Goal: Task Accomplishment & Management: Manage account settings

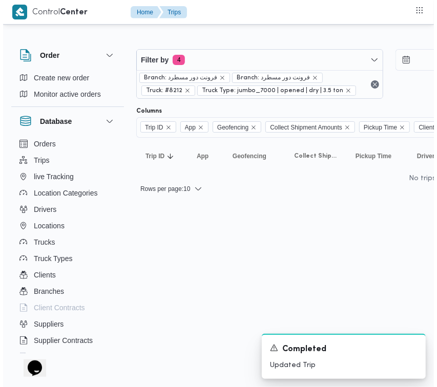
scroll to position [0, 158]
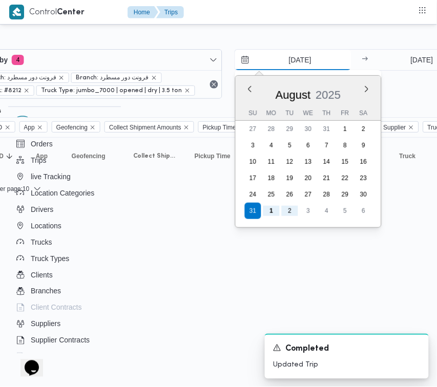
click at [300, 54] on input "31/8/2025" at bounding box center [293, 60] width 116 height 20
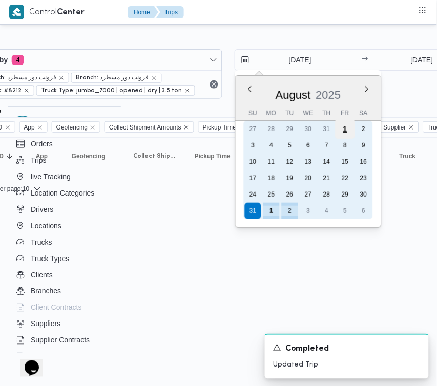
click at [347, 132] on div "1" at bounding box center [344, 128] width 19 height 19
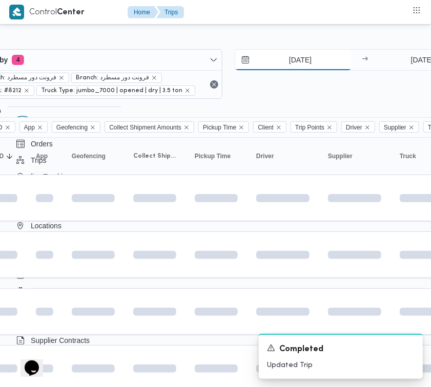
click at [330, 64] on input "1/8/2025" at bounding box center [293, 60] width 116 height 20
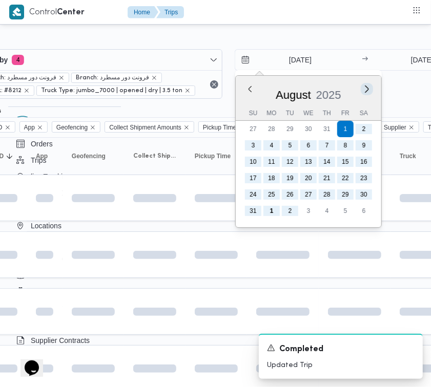
click at [362, 89] on button "Next month" at bounding box center [366, 89] width 10 height 10
type input "[DATE]"
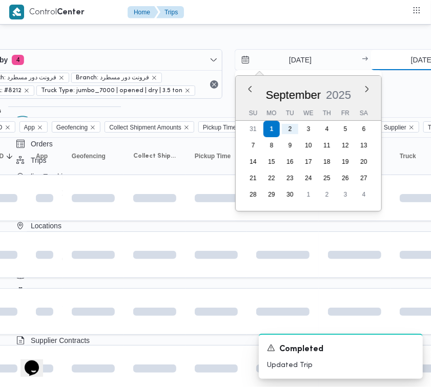
click at [405, 59] on input "2/9/2025" at bounding box center [422, 60] width 102 height 20
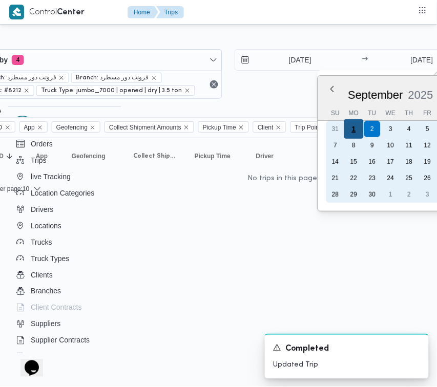
click at [350, 129] on div "1" at bounding box center [353, 128] width 19 height 19
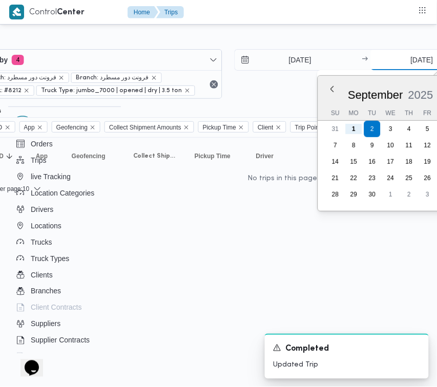
type input "[DATE]"
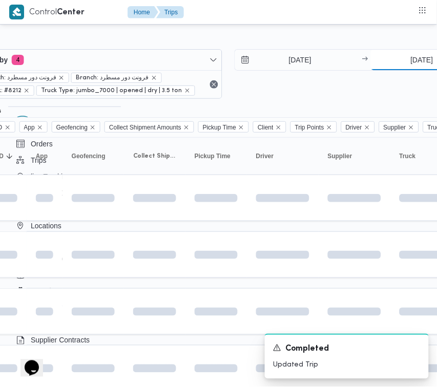
scroll to position [0, 185]
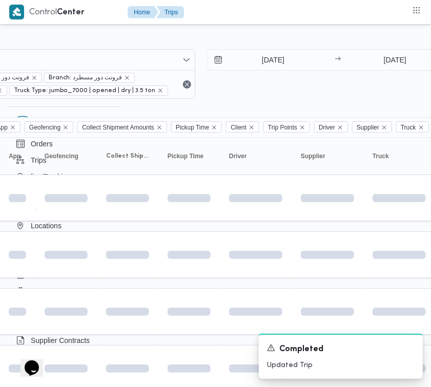
drag, startPoint x: 290, startPoint y: 90, endPoint x: 288, endPoint y: 105, distance: 15.4
click at [289, 90] on div "1/9/2025 → 1/9/2025" at bounding box center [330, 74] width 247 height 50
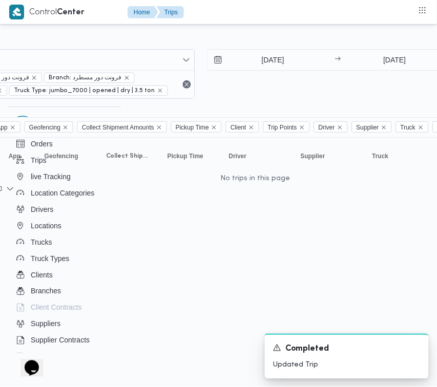
scroll to position [0, 0]
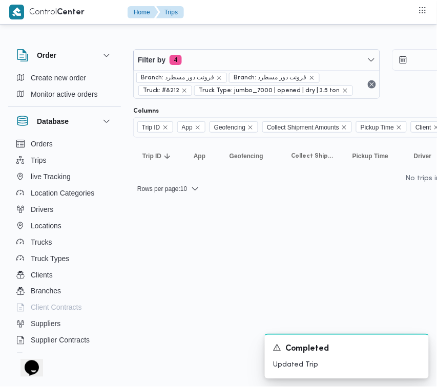
click at [243, 225] on html "Control Center Home Trips Order Create new order Monitor active orders Database…" at bounding box center [218, 193] width 437 height 387
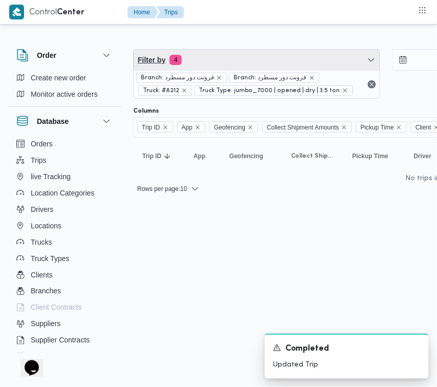
click at [239, 62] on span "Filter by 4" at bounding box center [257, 60] width 246 height 20
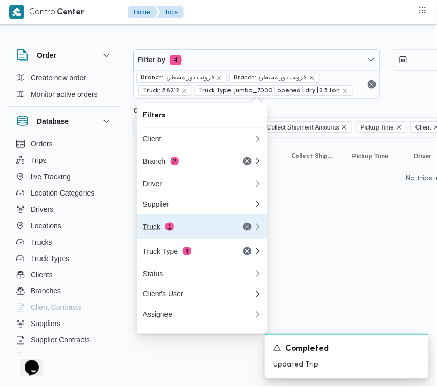
click at [193, 222] on button "Truck 1" at bounding box center [202, 227] width 131 height 25
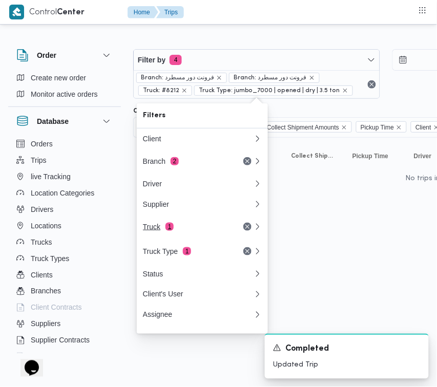
click at [193, 222] on div "Filters Client Branch 2 Driver Supplier Truck 1 Truck Type 1 Status Client's Us…" at bounding box center [202, 218] width 131 height 230
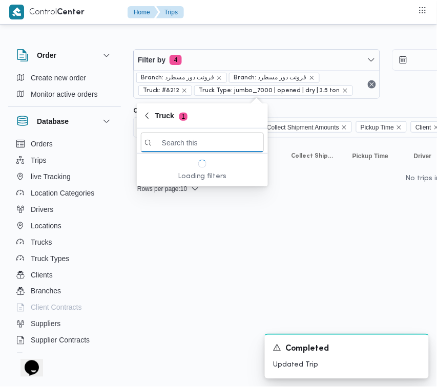
paste input "1594"
click at [197, 144] on input "1594" at bounding box center [202, 143] width 123 height 20
type input "1594"
click at [218, 143] on input "1594" at bounding box center [202, 143] width 123 height 20
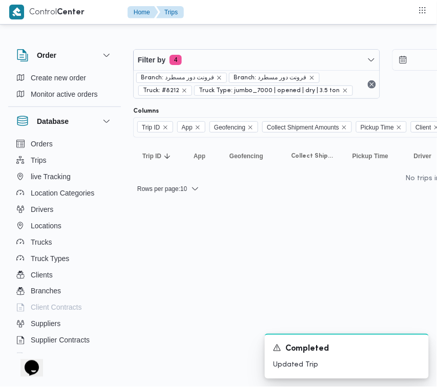
click at [149, 257] on html "Control Center Home Trips Order Create new order Monitor active orders Database…" at bounding box center [218, 193] width 437 height 387
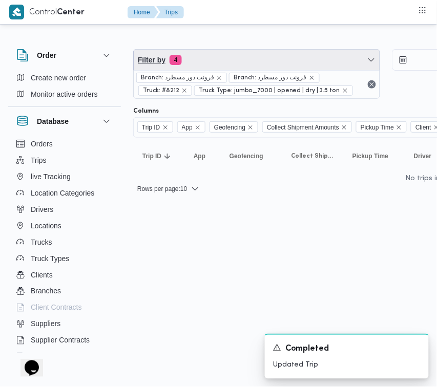
click at [205, 66] on span "Filter by 4" at bounding box center [257, 60] width 246 height 20
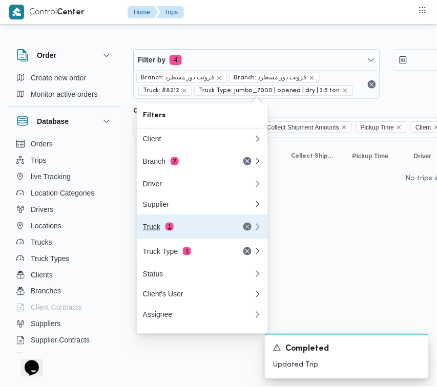
click at [185, 226] on div "Truck 1" at bounding box center [186, 227] width 86 height 8
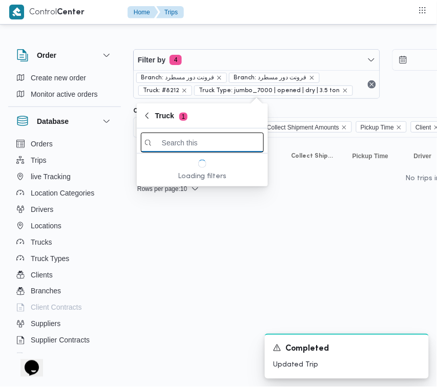
click at [195, 142] on input "search filters" at bounding box center [202, 143] width 123 height 20
paste input "1594"
type input "1594"
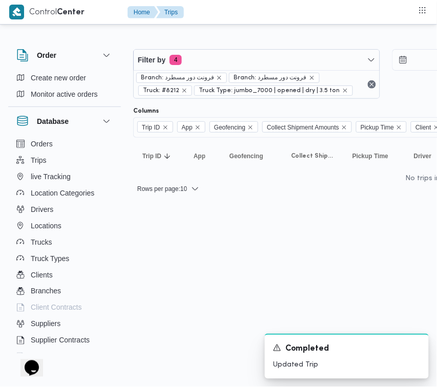
click at [162, 295] on html "Control Center Home Trips Order Create new order Monitor active orders Database…" at bounding box center [218, 193] width 437 height 387
click at [182, 242] on html "Control Center Home Trips Order Create new order Monitor active orders Database…" at bounding box center [218, 193] width 437 height 387
click at [147, 247] on html "Control Center Home Trips Order Create new order Monitor active orders Database…" at bounding box center [218, 193] width 437 height 387
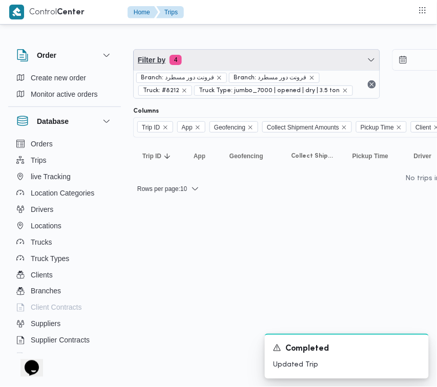
click at [238, 50] on span "Filter by 4" at bounding box center [257, 60] width 246 height 20
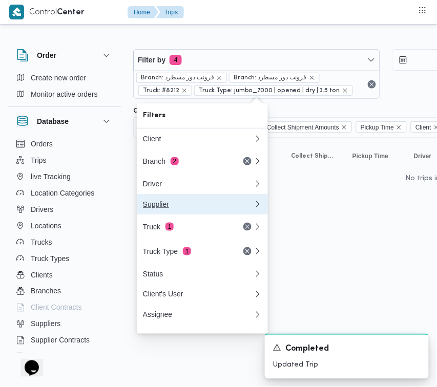
click at [170, 215] on button "Supplier" at bounding box center [202, 204] width 131 height 20
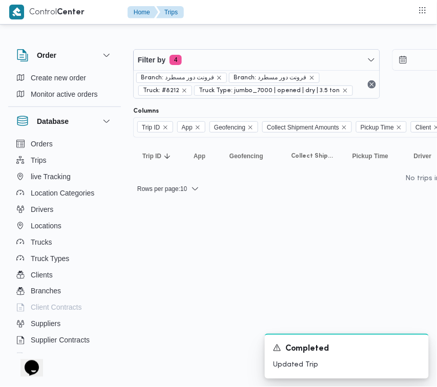
click at [170, 220] on html "Control Center Home Trips Order Create new order Monitor active orders Database…" at bounding box center [218, 193] width 437 height 387
click at [233, 43] on div "Filter by 4 Branch: فرونت دور مسطرد Branch: فرونت دور مسطرد Truck: #8212 Truck …" at bounding box center [386, 74] width 518 height 62
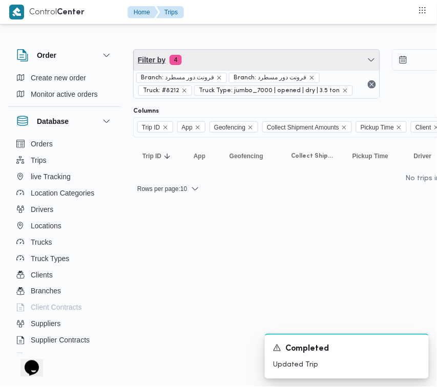
click at [233, 57] on span "Filter by 4" at bounding box center [257, 60] width 246 height 20
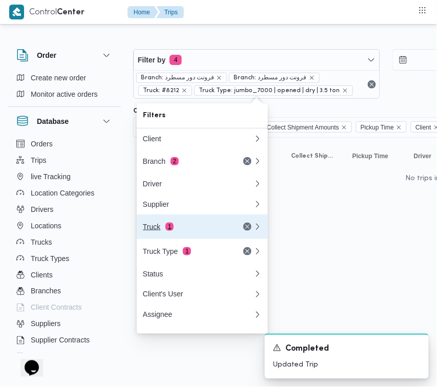
click at [188, 228] on div "Truck 1" at bounding box center [186, 227] width 86 height 8
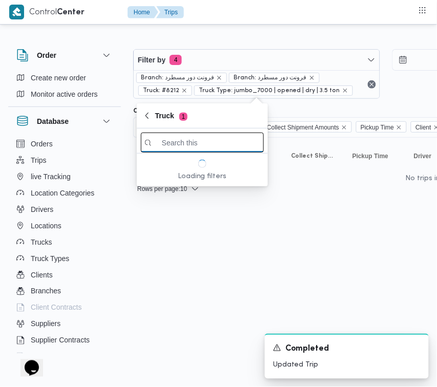
paste input "1594"
type input "1594"
click at [226, 142] on input "1594" at bounding box center [202, 143] width 123 height 20
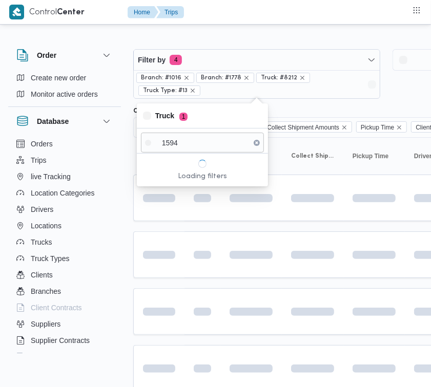
type input "1594"
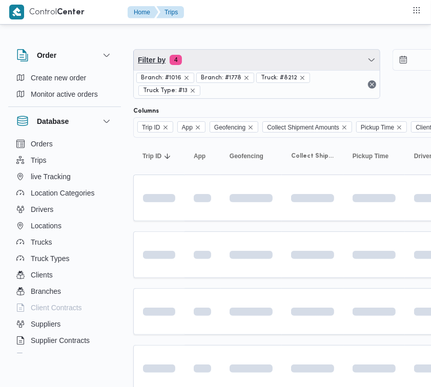
click at [303, 62] on span "Filter by 4" at bounding box center [257, 60] width 246 height 20
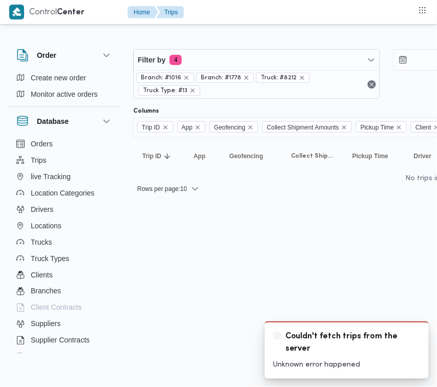
click at [114, 27] on div "Filter by 4 Branch: #1016 Branch: #1778 Truck: #8212 Truck Type: #13 [DATE] → […" at bounding box center [212, 117] width 437 height 181
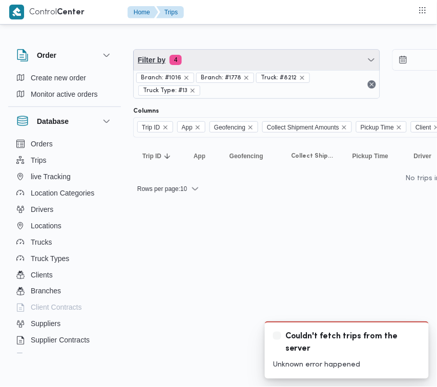
click at [260, 64] on span "Filter by 4" at bounding box center [257, 60] width 246 height 20
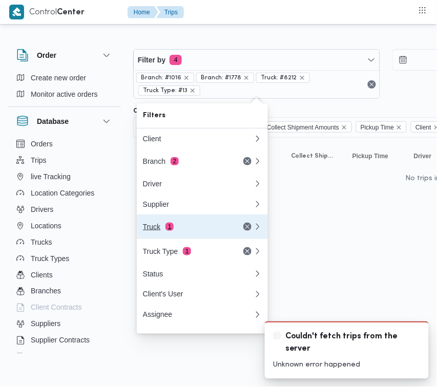
click at [188, 230] on div "Truck 1" at bounding box center [186, 227] width 86 height 8
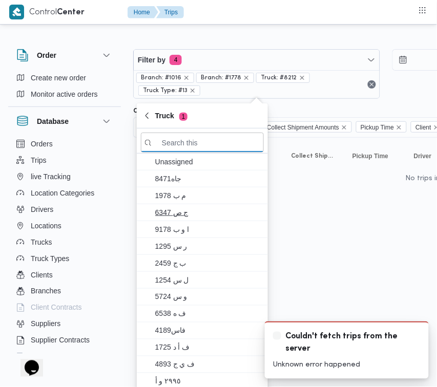
paste input "1594"
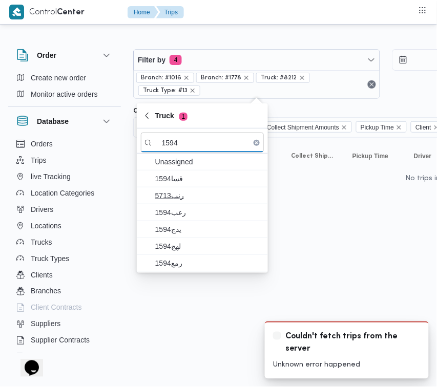
type input "1594"
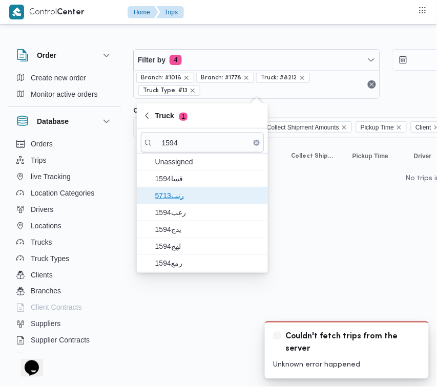
click at [226, 200] on span "رنب5713" at bounding box center [208, 195] width 106 height 12
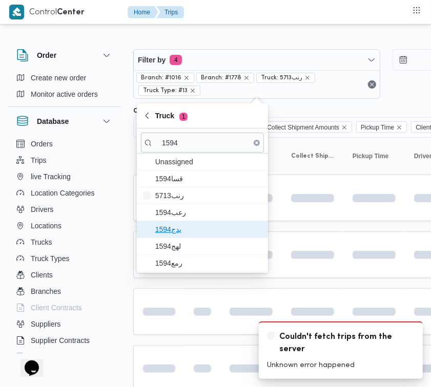
click at [206, 224] on span "يدج1594" at bounding box center [208, 229] width 106 height 12
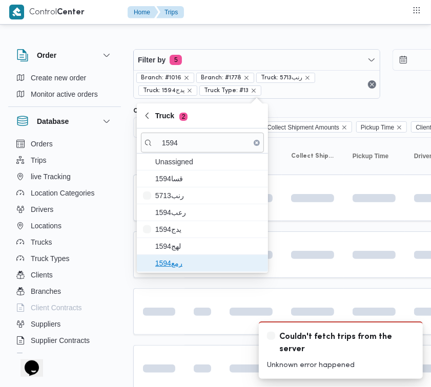
click at [185, 259] on span "رمع1594" at bounding box center [208, 263] width 106 height 12
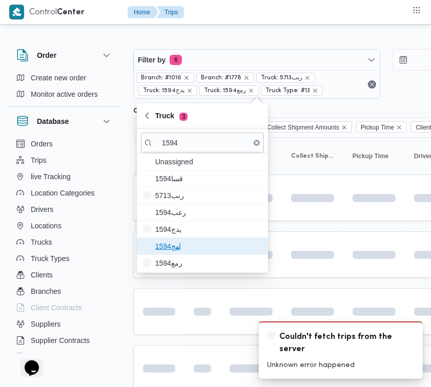
click at [187, 251] on span "لهج1594" at bounding box center [208, 246] width 106 height 12
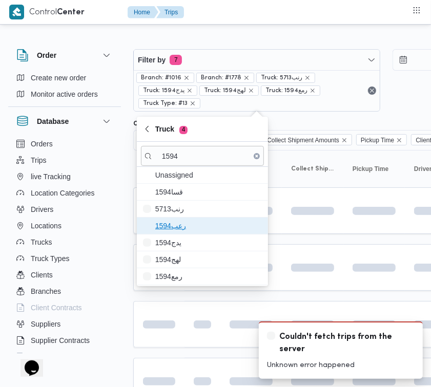
click at [185, 224] on span "رعب1594" at bounding box center [208, 226] width 106 height 12
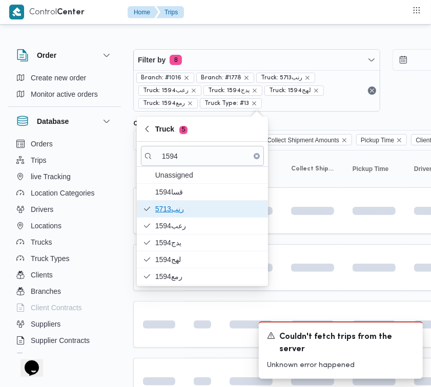
click at [185, 210] on span "رنب5713" at bounding box center [208, 209] width 106 height 12
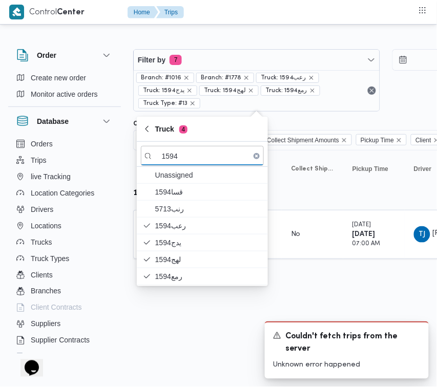
click at [346, 290] on div "Filter by 7 Branch: #1016 Branch: #1778 Truck: رعب1594 Truck: يدج1594 Truck: له…" at bounding box center [212, 161] width 437 height 268
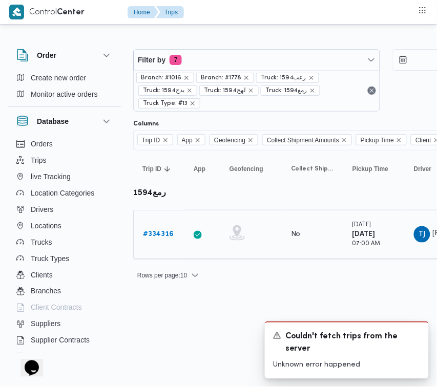
click at [150, 233] on b "# 334316" at bounding box center [158, 234] width 31 height 7
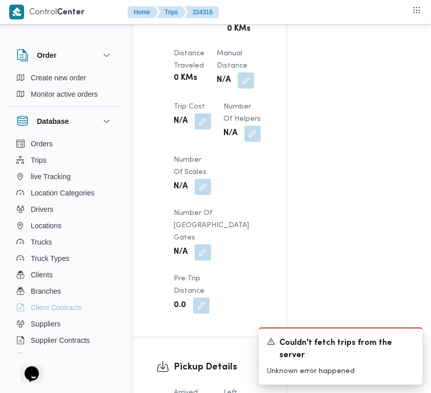
scroll to position [1377, 0]
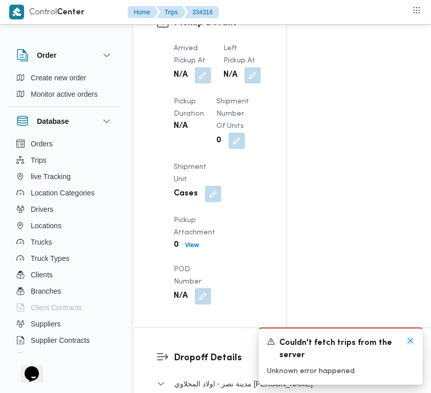
click at [410, 339] on icon "Dismiss toast" at bounding box center [410, 341] width 8 height 8
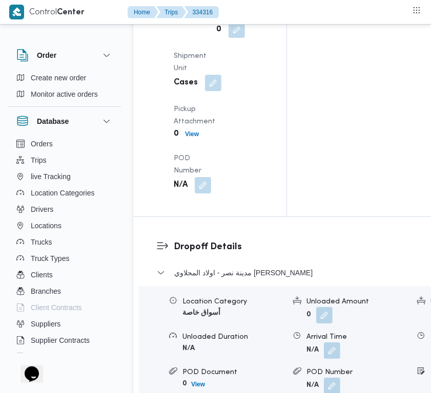
scroll to position [1526, 0]
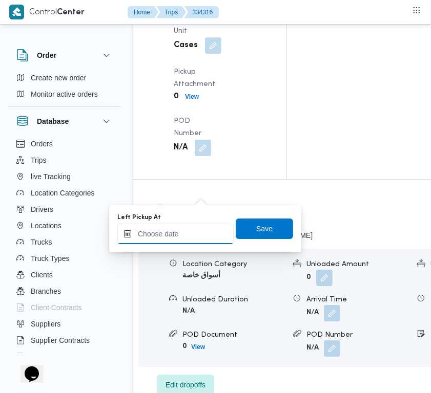
click at [194, 237] on input "Left Pickup At" at bounding box center [175, 234] width 116 height 20
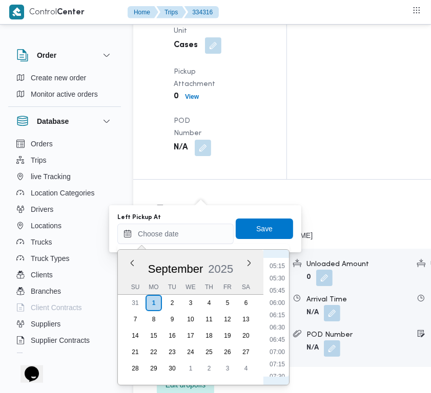
scroll to position [356, 0]
click at [280, 279] on li "07:30" at bounding box center [277, 276] width 24 height 10
type input "[DATE] 07:30"
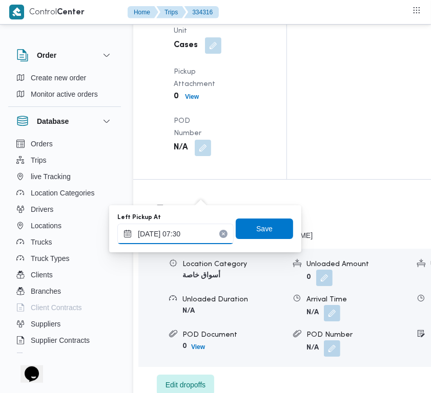
click at [181, 230] on input "[DATE] 07:30" at bounding box center [175, 234] width 116 height 20
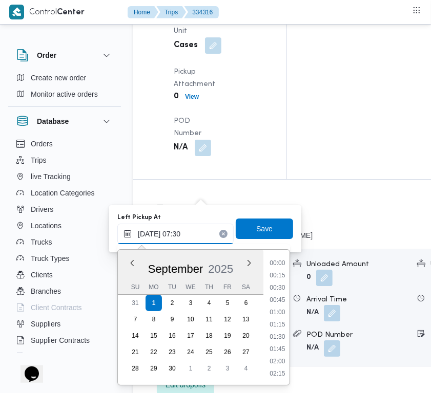
scroll to position [306, 0]
click at [181, 230] on input "[DATE] 07:30" at bounding box center [175, 234] width 116 height 20
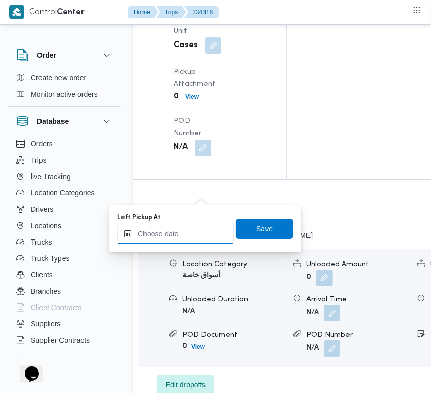
click at [188, 233] on input "Left Pickup At" at bounding box center [175, 234] width 116 height 20
paste input "[DATE] 07:30"
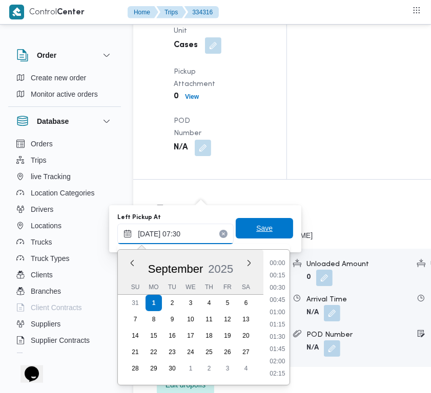
scroll to position [356, 0]
type input "[DATE] 07:30"
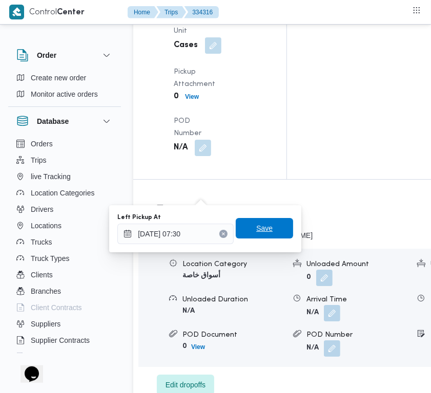
click at [268, 229] on span "Save" at bounding box center [264, 228] width 57 height 20
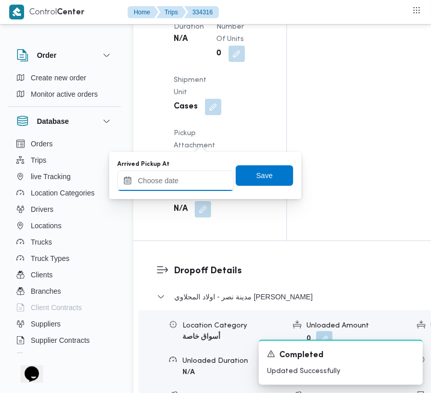
click at [193, 184] on input "Arrived Pickup At" at bounding box center [175, 180] width 116 height 20
paste input "[DATE] 07:30"
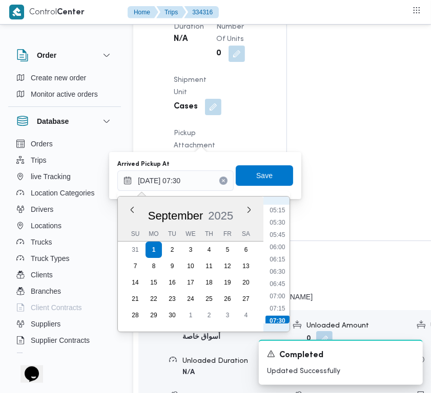
scroll to position [254, 0]
click at [280, 297] on li "07:00" at bounding box center [277, 299] width 24 height 10
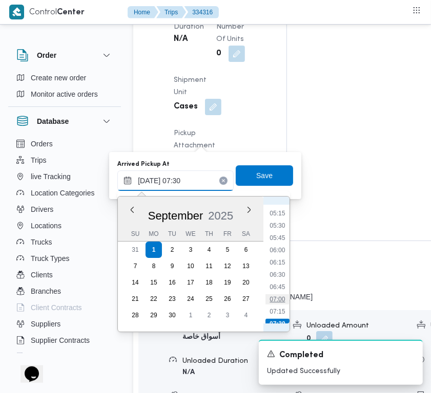
type input "[DATE] 07:00"
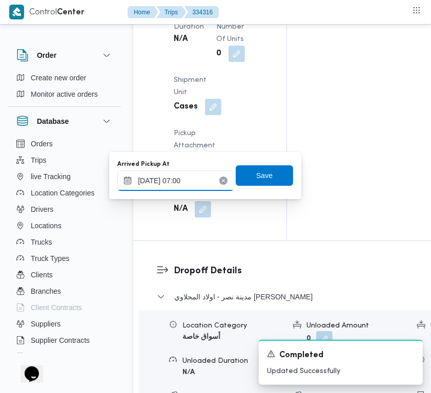
click at [183, 175] on input "[DATE] 07:00" at bounding box center [175, 180] width 116 height 20
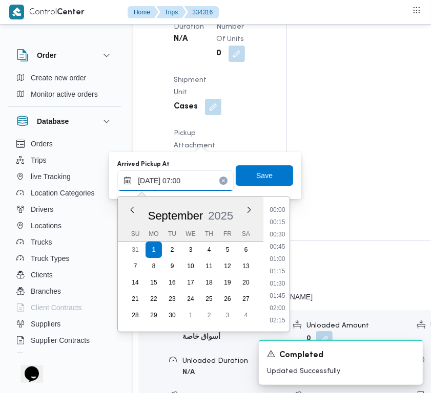
click at [183, 175] on input "[DATE] 07:00" at bounding box center [175, 180] width 116 height 20
click at [256, 175] on span "Save" at bounding box center [264, 175] width 16 height 12
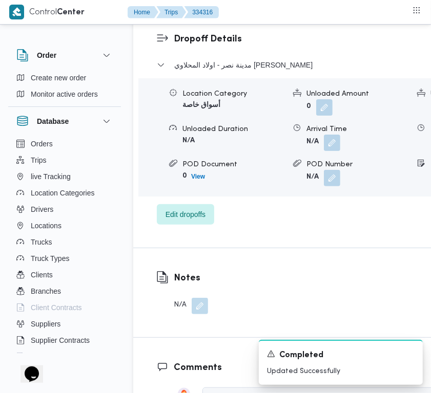
scroll to position [2026, 0]
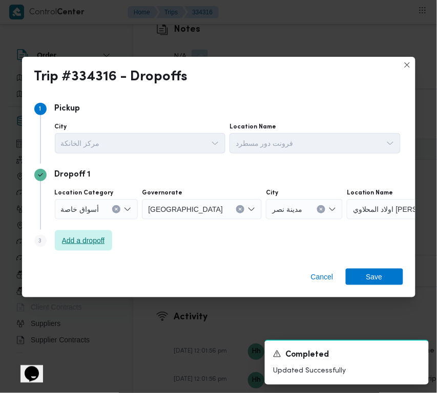
click at [77, 237] on span "Add a dropoff" at bounding box center [83, 240] width 43 height 12
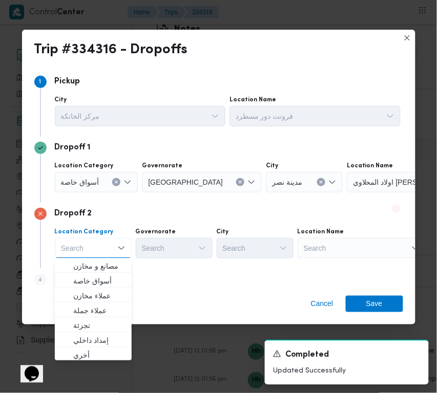
click at [324, 250] on div "Search" at bounding box center [361, 248] width 128 height 20
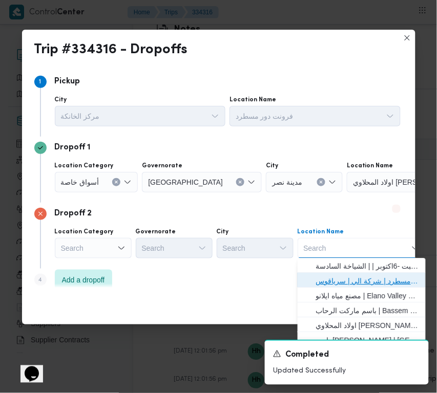
click at [360, 277] on span "فرونت دور مسطرد | شركة الي | سرياقوس" at bounding box center [367, 281] width 103 height 12
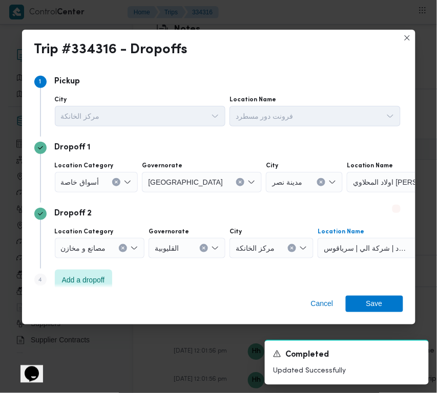
click at [317, 184] on button "Clear input" at bounding box center [321, 182] width 8 height 8
click at [347, 180] on div "Search" at bounding box center [411, 182] width 128 height 20
paste input "الماظه"
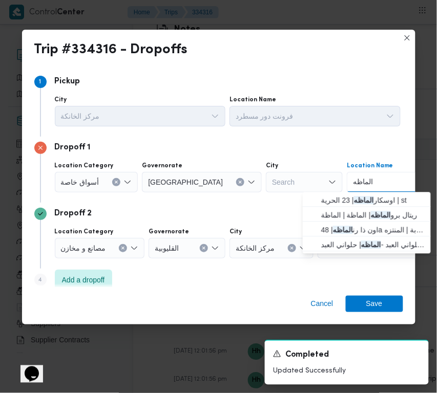
drag, startPoint x: 314, startPoint y: 179, endPoint x: 292, endPoint y: 181, distance: 21.6
click at [292, 181] on div "Location Category أسواق خاصة Governorate [GEOGRAPHIC_DATA] City Search Location…" at bounding box center [228, 177] width 350 height 35
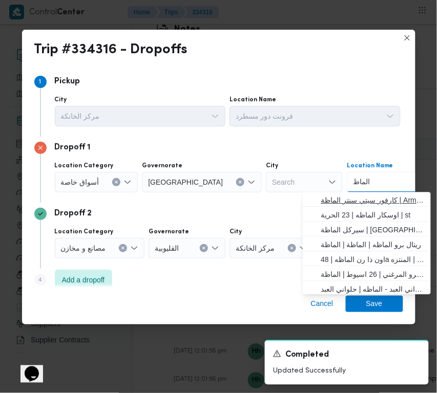
type input "الماظ"
click at [376, 200] on span "كارفور سيتي سنتر الماظة | Armani Exchange | شيراتون المطار" at bounding box center [372, 201] width 103 height 12
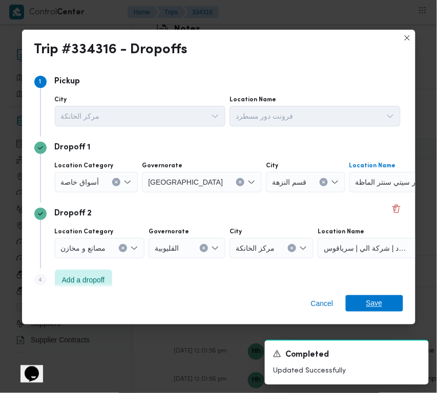
click at [390, 300] on span "Save" at bounding box center [374, 303] width 57 height 16
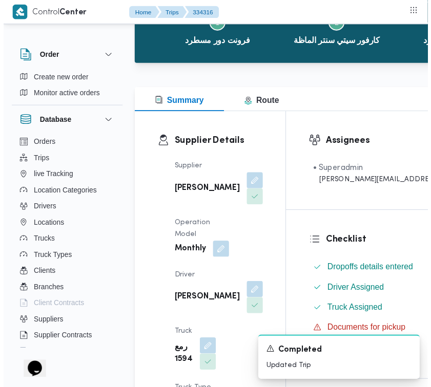
scroll to position [0, 0]
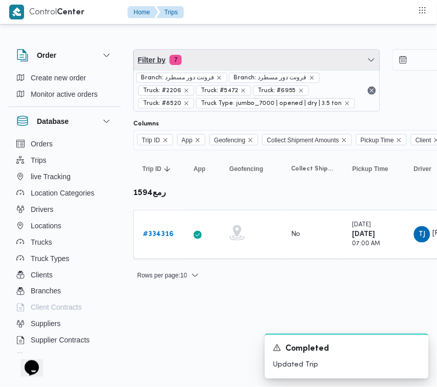
click at [254, 65] on span "Filter by 7" at bounding box center [257, 60] width 246 height 20
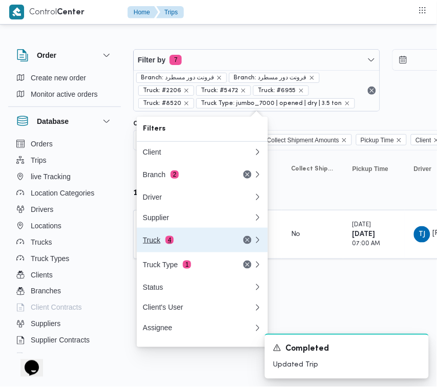
click at [188, 242] on div "Truck 4" at bounding box center [186, 240] width 86 height 8
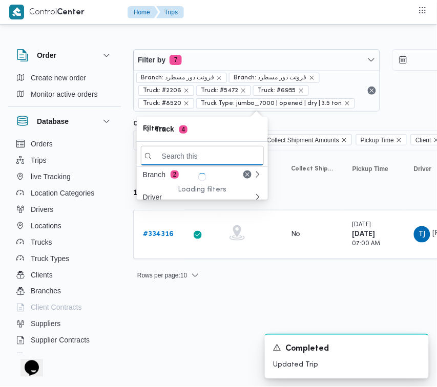
paste input "6435"
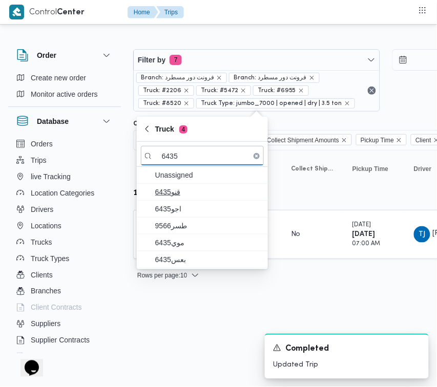
type input "6435"
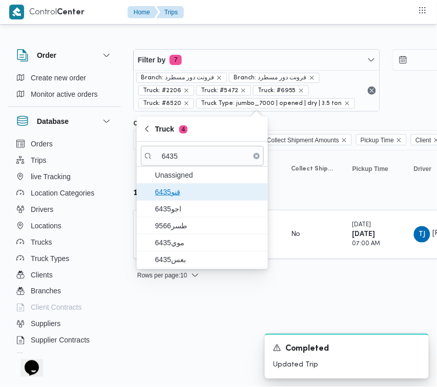
click at [200, 200] on span "قنو6435" at bounding box center [202, 192] width 123 height 16
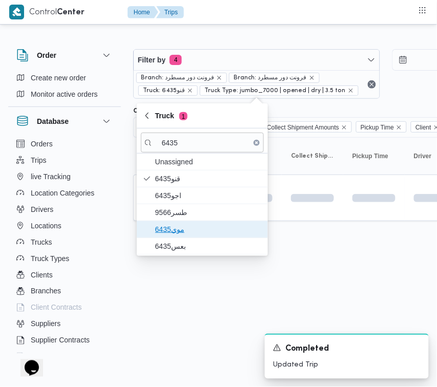
click at [194, 233] on span "موي6435" at bounding box center [208, 229] width 106 height 12
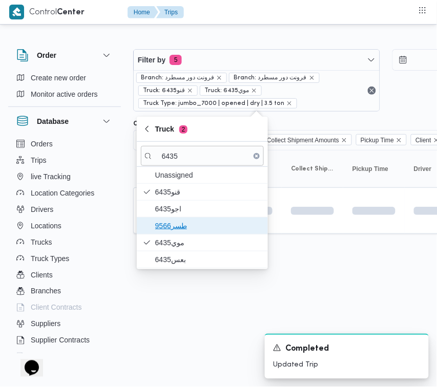
click at [187, 218] on span "طسر9566" at bounding box center [202, 226] width 123 height 16
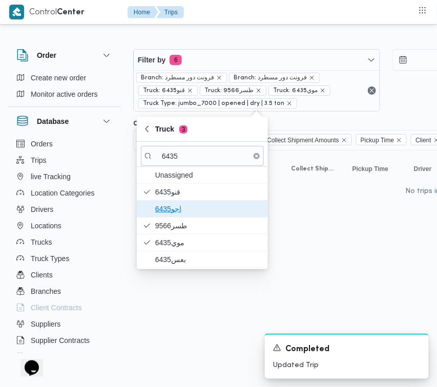
click at [179, 205] on span "اجو6435" at bounding box center [208, 209] width 106 height 12
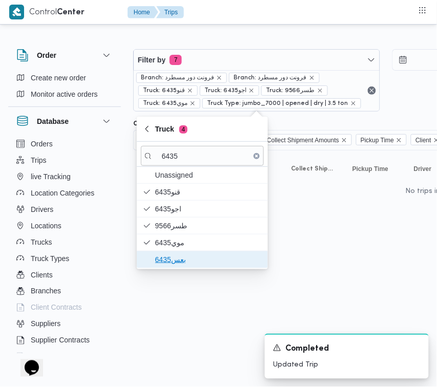
click at [177, 252] on span "بعس6435" at bounding box center [202, 259] width 123 height 16
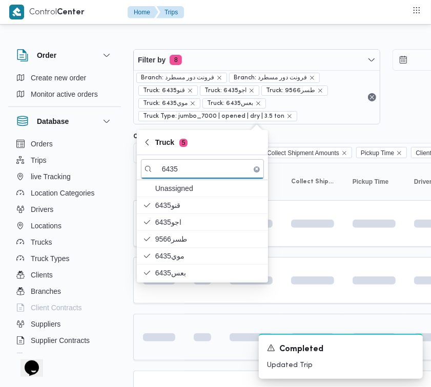
click at [170, 344] on div at bounding box center [159, 337] width 40 height 16
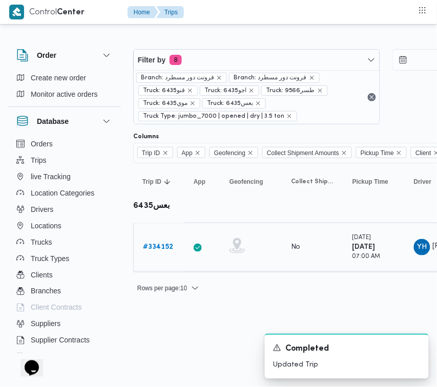
drag, startPoint x: 164, startPoint y: 239, endPoint x: 163, endPoint y: 246, distance: 6.7
click at [164, 240] on div "# 334152" at bounding box center [159, 247] width 40 height 20
click at [160, 250] on b "# 334152" at bounding box center [158, 247] width 30 height 7
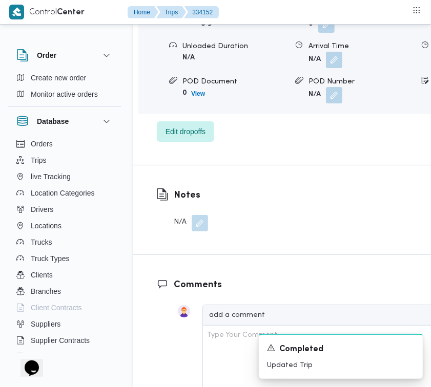
scroll to position [1673, 0]
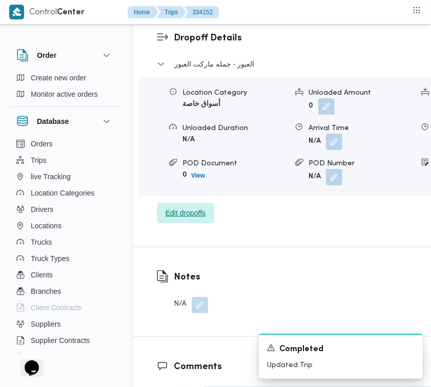
click at [185, 219] on span "Edit dropoffs" at bounding box center [185, 213] width 40 height 12
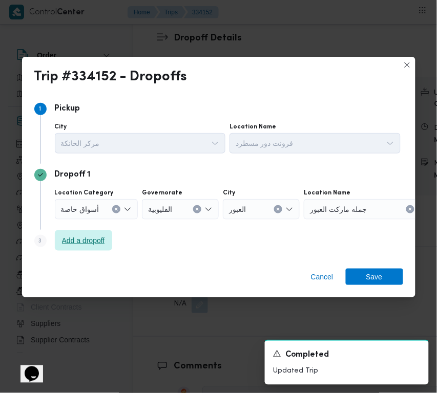
click at [65, 239] on span "Add a dropoff" at bounding box center [83, 240] width 43 height 12
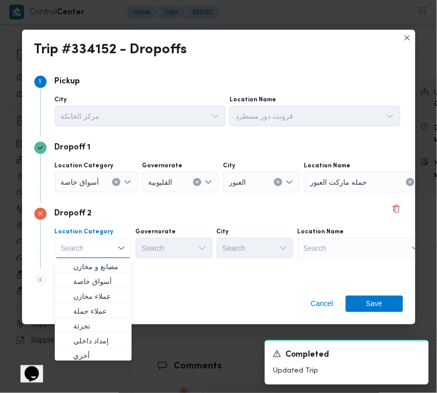
click at [354, 248] on div "Search" at bounding box center [361, 248] width 128 height 20
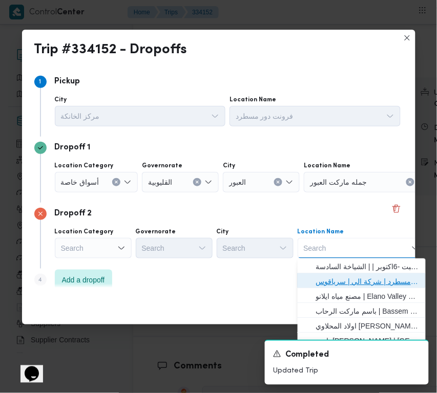
click at [367, 281] on span "فرونت دور مسطرد | شركة الي | سرياقوس" at bounding box center [367, 281] width 103 height 12
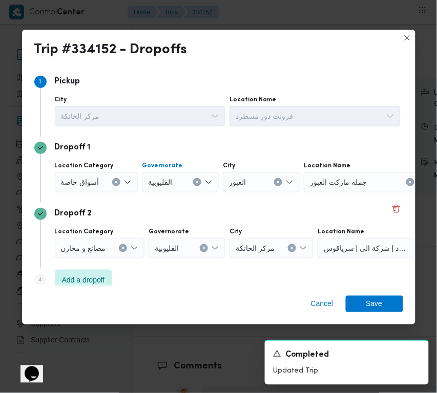
click at [198, 180] on icon "Clear input" at bounding box center [197, 182] width 4 height 4
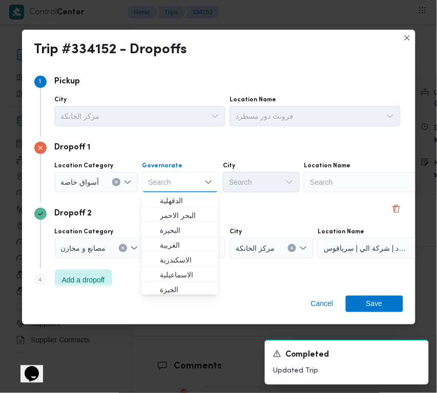
click at [329, 180] on div "Search" at bounding box center [368, 182] width 128 height 20
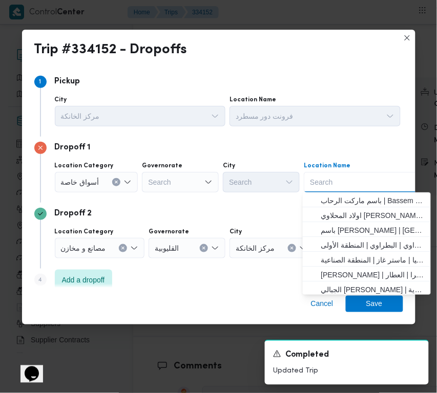
paste input "الماظه"
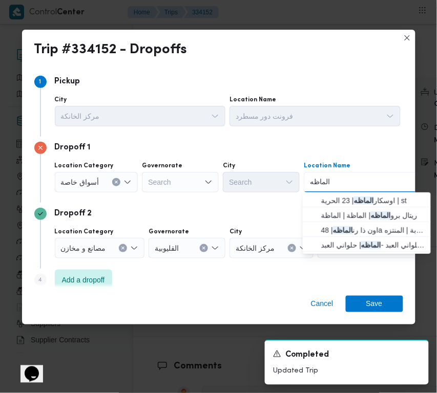
drag, startPoint x: 307, startPoint y: 178, endPoint x: 275, endPoint y: 178, distance: 31.7
click at [275, 178] on div "Location Category أسواق خاصة Governorate Search City Search Location Name الماظ…" at bounding box center [228, 177] width 350 height 35
click at [291, 182] on div "Location Category أسواق خاصة Governorate Search City Search Location Name الماظ…" at bounding box center [228, 177] width 350 height 35
click at [314, 182] on input "الماظه" at bounding box center [321, 182] width 23 height 12
drag, startPoint x: 313, startPoint y: 183, endPoint x: 300, endPoint y: 183, distance: 13.3
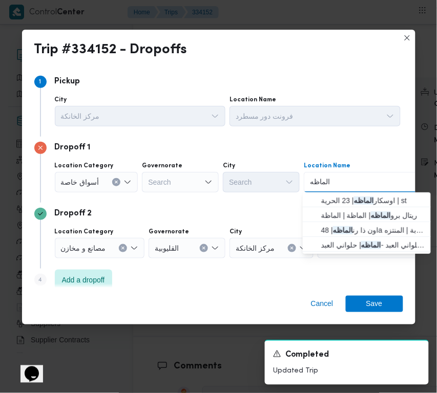
click at [300, 183] on div "Location Category أسواق خاصة Governorate Search City Search Location Name الماظ…" at bounding box center [228, 177] width 350 height 35
click at [312, 177] on input "الماظه" at bounding box center [321, 182] width 23 height 12
paste input
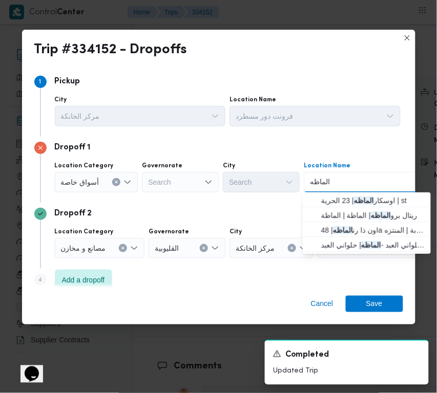
click at [285, 184] on div "Location Category أسواق خاصة Governorate Search City Search Location Name الماظ…" at bounding box center [228, 177] width 350 height 35
click at [310, 178] on input "الماظه" at bounding box center [320, 182] width 21 height 12
drag, startPoint x: 313, startPoint y: 183, endPoint x: 305, endPoint y: 183, distance: 8.2
click at [305, 183] on div "الماظه الماظه Combo box. Selected. الماظه. Selected. Combo box input. Search. T…" at bounding box center [368, 182] width 128 height 20
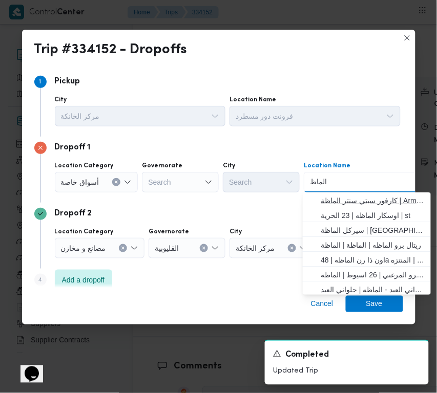
type input "الماظ"
click at [356, 199] on span "كارفور سيتي سنتر الماظة | Armani Exchange | شيراتون المطار" at bounding box center [372, 201] width 103 height 12
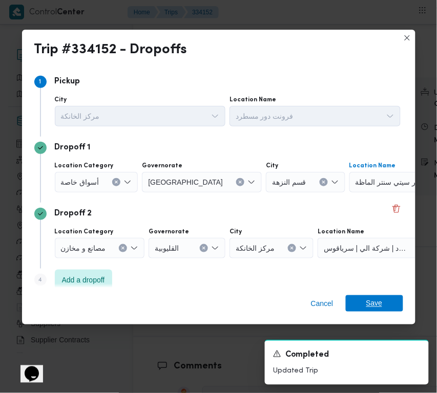
click at [397, 311] on span "Save" at bounding box center [374, 303] width 57 height 16
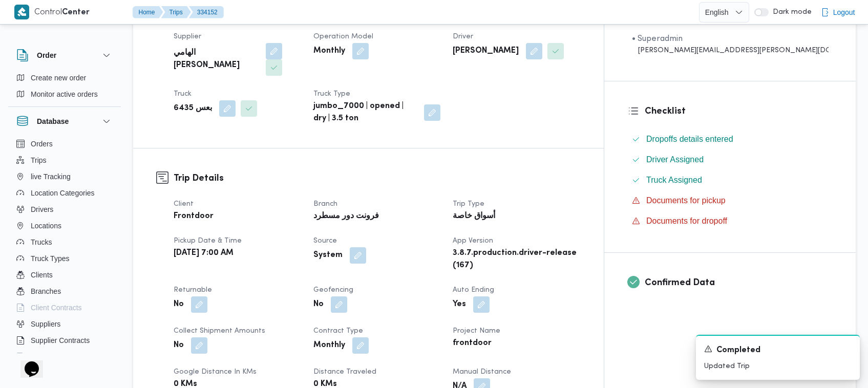
scroll to position [612, 0]
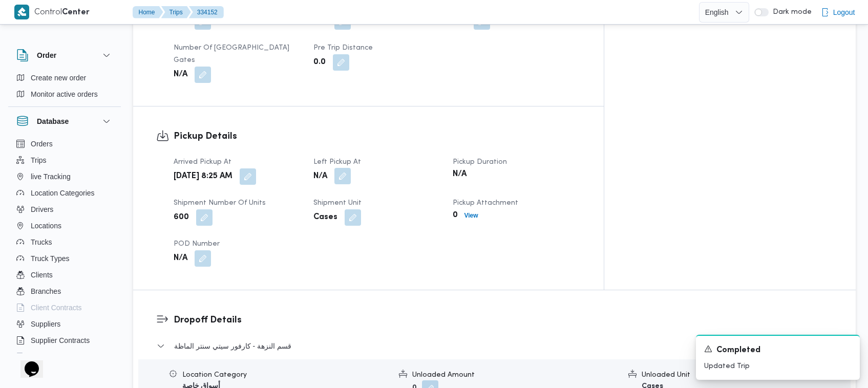
click at [351, 168] on button "button" at bounding box center [342, 176] width 16 height 16
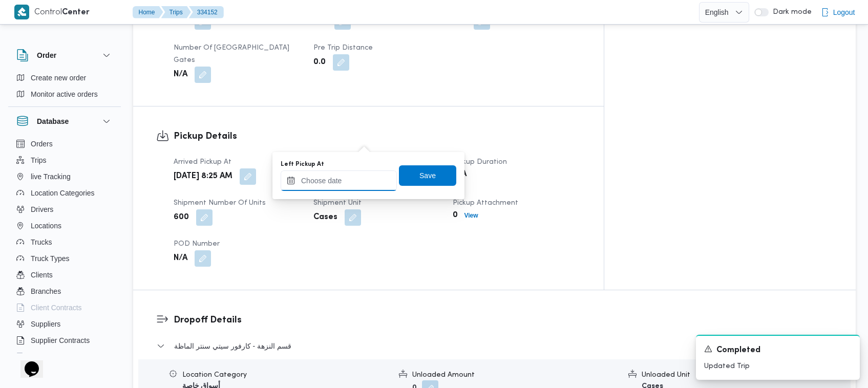
click at [362, 176] on input "Left Pickup At" at bounding box center [339, 180] width 116 height 20
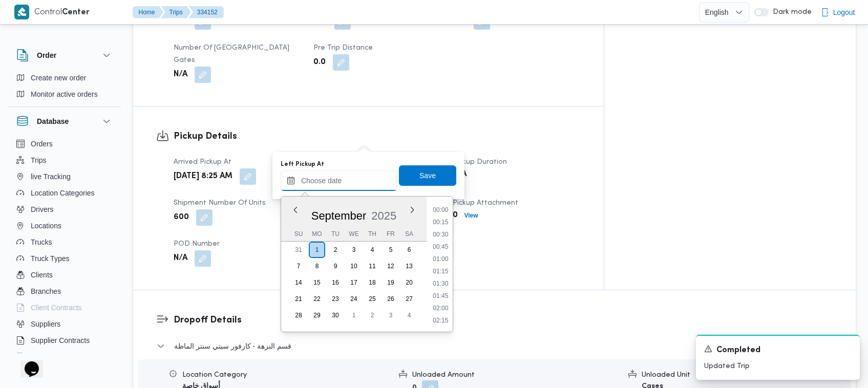
scroll to position [369, 0]
click at [430, 247] on li "08:15" at bounding box center [441, 247] width 24 height 10
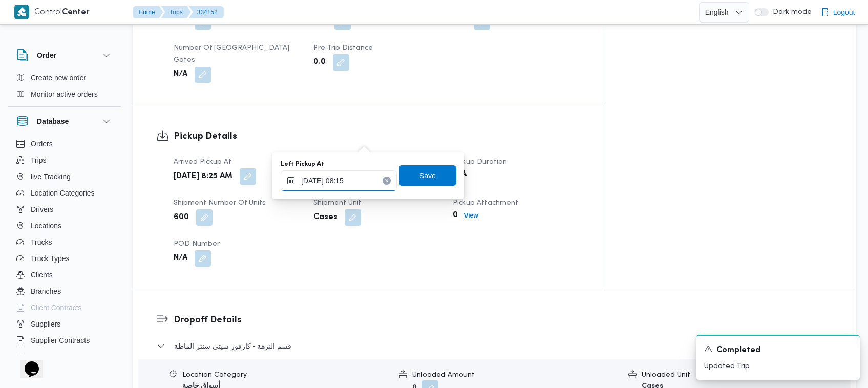
click at [359, 178] on input "[DATE] 08:15" at bounding box center [339, 180] width 116 height 20
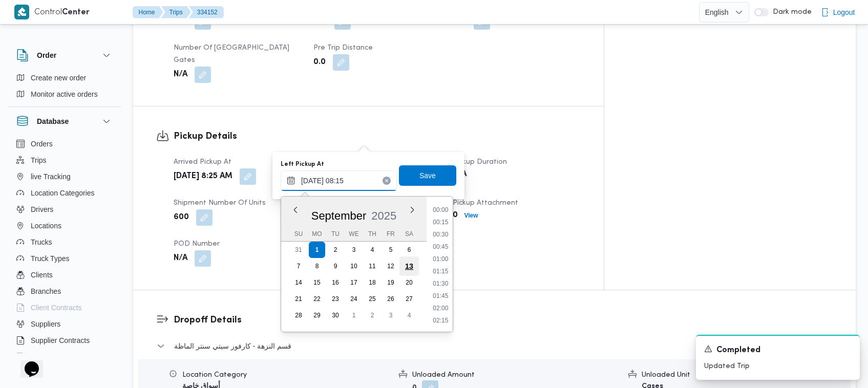
scroll to position [343, 0]
click at [430, 292] on li "08:45" at bounding box center [441, 297] width 24 height 10
type input "[DATE] 08:45"
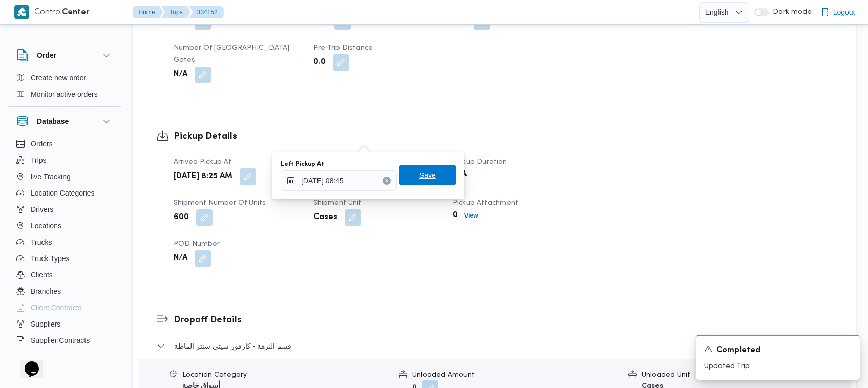
click at [430, 180] on span "Save" at bounding box center [427, 175] width 57 height 20
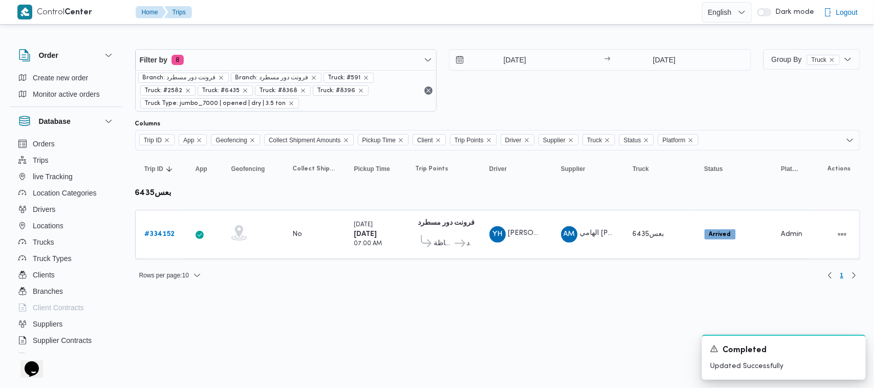
click at [430, 314] on html "Control Center Home Trips English عربي Dark mode Logout Order Create new order …" at bounding box center [437, 194] width 874 height 388
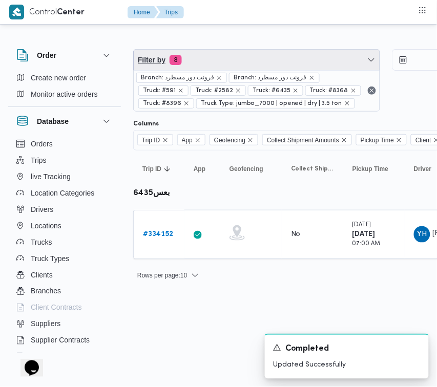
click at [267, 55] on span "Filter by 8" at bounding box center [257, 60] width 246 height 20
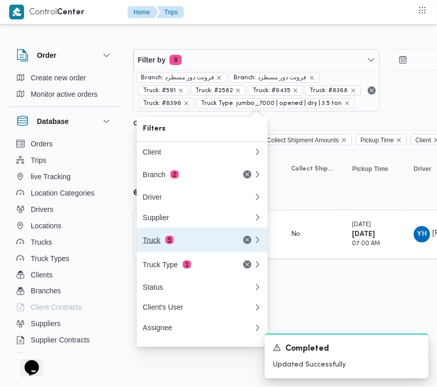
click at [177, 237] on button "Truck 5" at bounding box center [202, 240] width 131 height 25
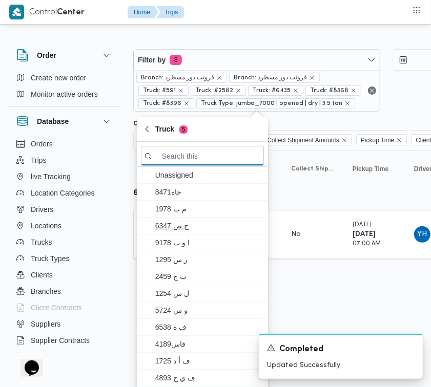
paste input "4158"
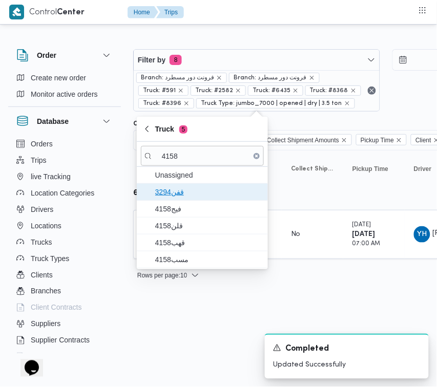
click at [197, 200] on span "قفن3294" at bounding box center [202, 192] width 123 height 16
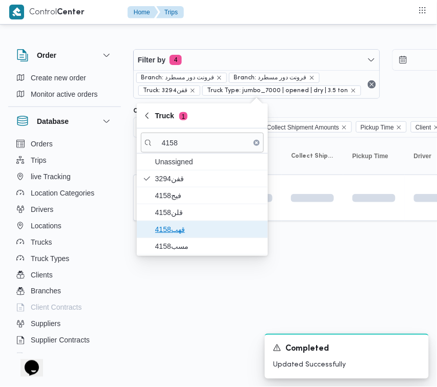
click at [195, 227] on span "قهب4158" at bounding box center [208, 229] width 106 height 12
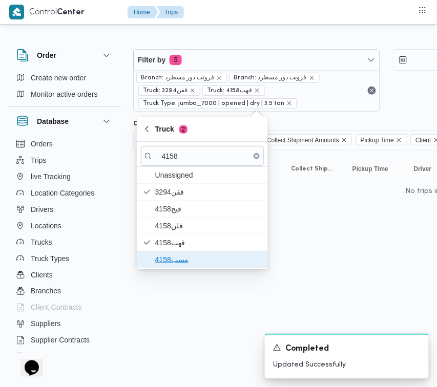
click at [179, 258] on span "مسب4158" at bounding box center [208, 259] width 106 height 12
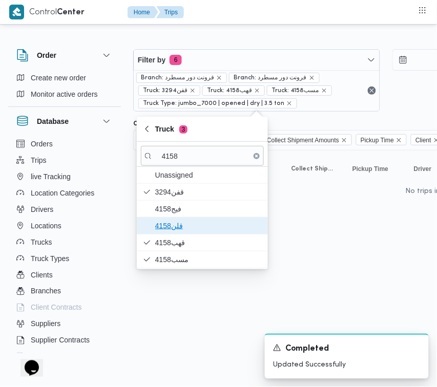
click at [178, 220] on span "قلن4158" at bounding box center [208, 226] width 106 height 12
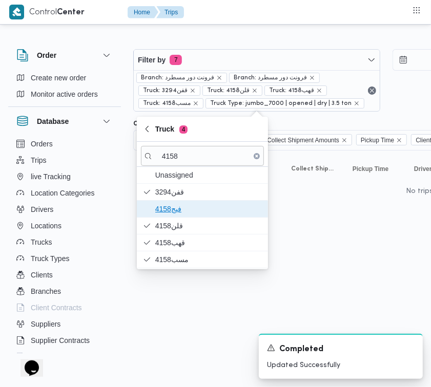
click at [175, 210] on span "فيج4158" at bounding box center [208, 209] width 106 height 12
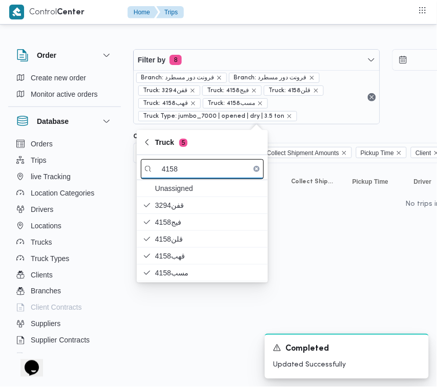
click at [193, 170] on input "4158" at bounding box center [202, 169] width 123 height 20
paste input "92"
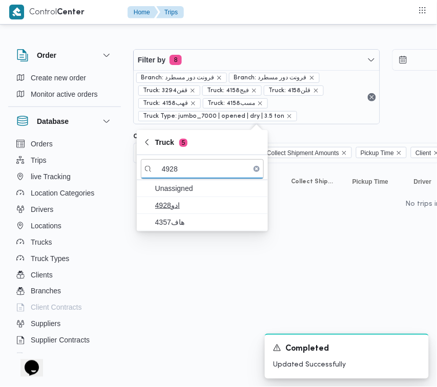
type input "4928"
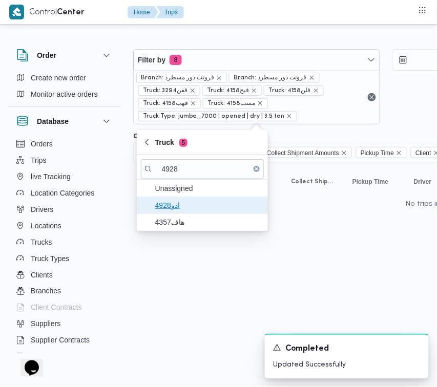
click at [182, 210] on span "ادو4928" at bounding box center [208, 205] width 106 height 12
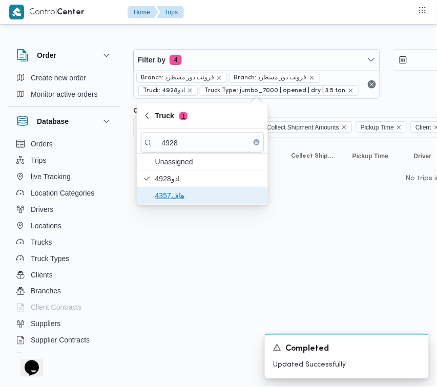
click at [167, 199] on span "4357هاف" at bounding box center [208, 195] width 106 height 12
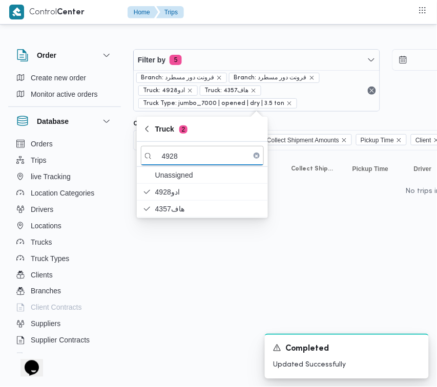
click at [155, 282] on html "Control Center Home Trips Order Create new order Monitor active orders Database…" at bounding box center [218, 193] width 437 height 387
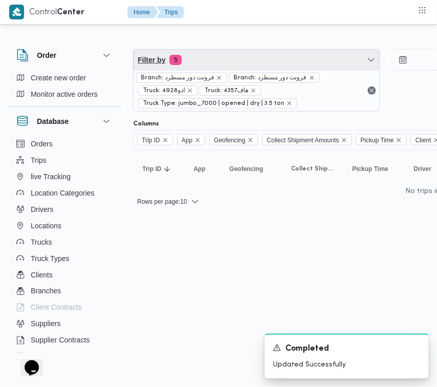
click at [236, 62] on span "Filter by 5" at bounding box center [257, 60] width 246 height 20
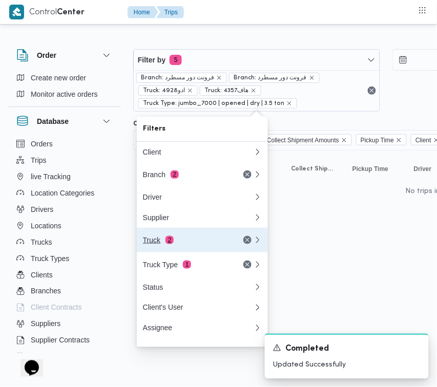
click at [202, 244] on div "Truck 2" at bounding box center [186, 240] width 86 height 8
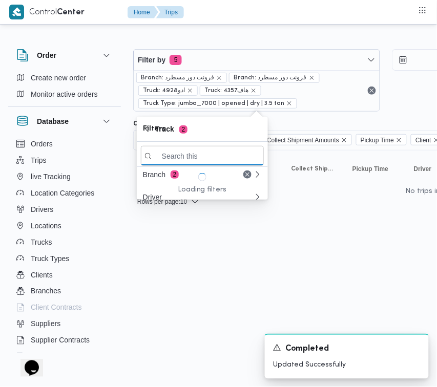
paste input "4961"
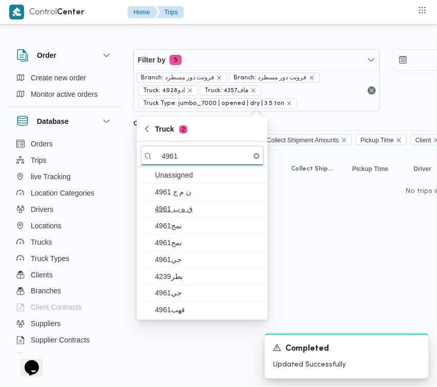
type input "4961"
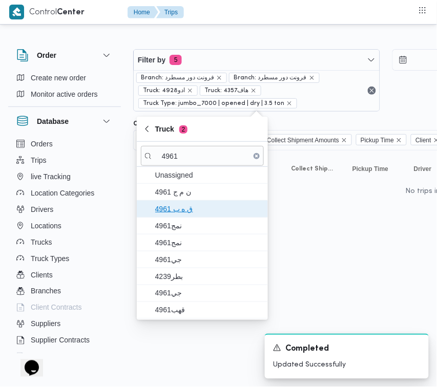
click at [182, 203] on span "ق ه ب 4961" at bounding box center [208, 209] width 106 height 12
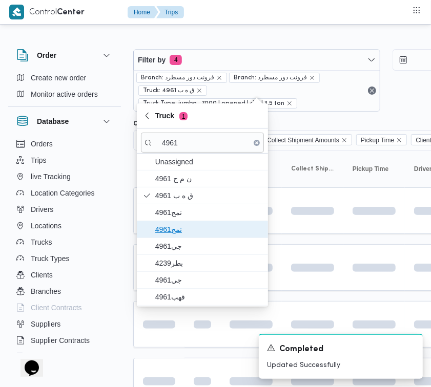
click at [181, 236] on span "4961نمج" at bounding box center [208, 229] width 106 height 12
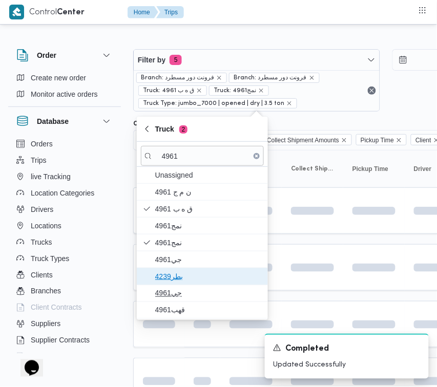
click at [181, 280] on span "4239بطر" at bounding box center [208, 276] width 106 height 12
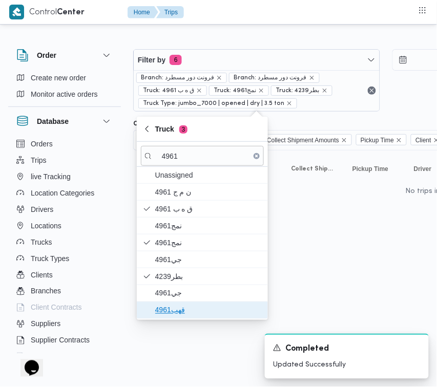
click at [178, 306] on span "قهب4961" at bounding box center [208, 310] width 106 height 12
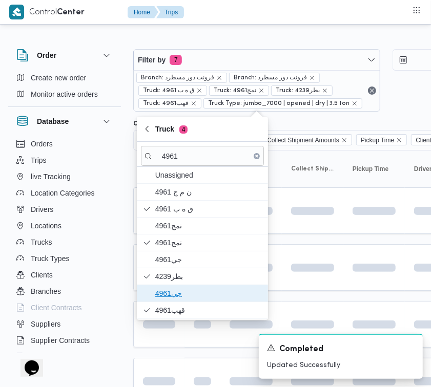
click at [178, 300] on span "جي4961" at bounding box center [208, 293] width 106 height 12
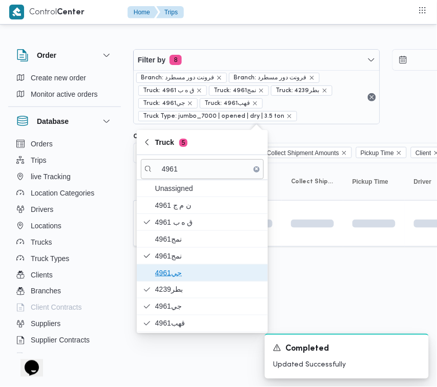
click at [178, 270] on span "4961جي" at bounding box center [208, 273] width 106 height 12
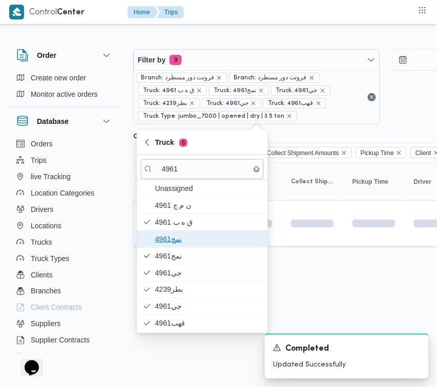
click at [170, 234] on span "4961نمج" at bounding box center [208, 239] width 106 height 12
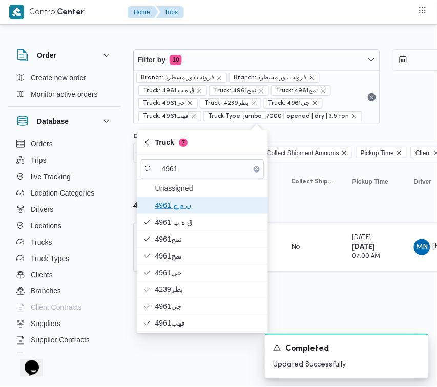
click at [162, 208] on span "ن م ج 4961" at bounding box center [208, 205] width 106 height 12
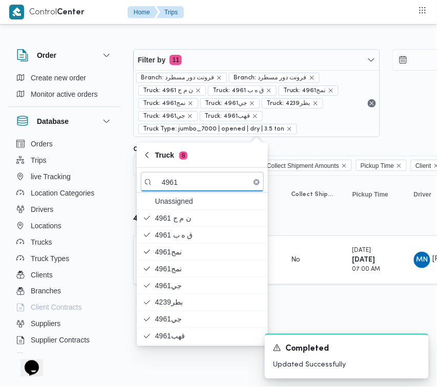
click at [157, 369] on html "Control Center Home Trips Order Create new order Monitor active orders Database…" at bounding box center [218, 193] width 437 height 387
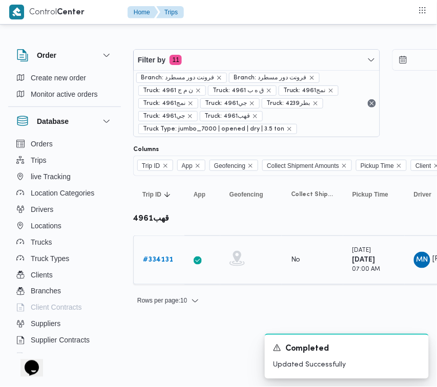
click at [154, 257] on b "# 334131" at bounding box center [158, 260] width 30 height 7
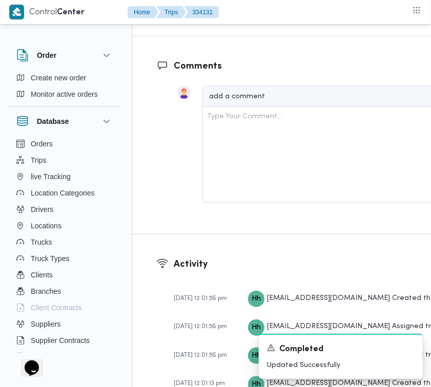
scroll to position [1862, 0]
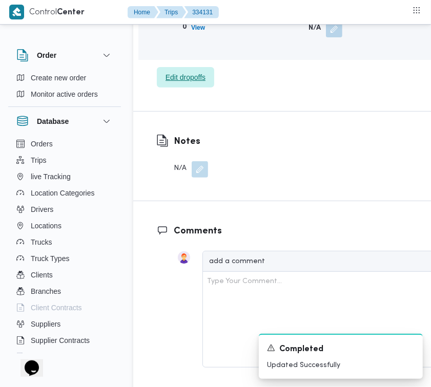
click at [201, 83] on span "Edit dropoffs" at bounding box center [185, 77] width 40 height 12
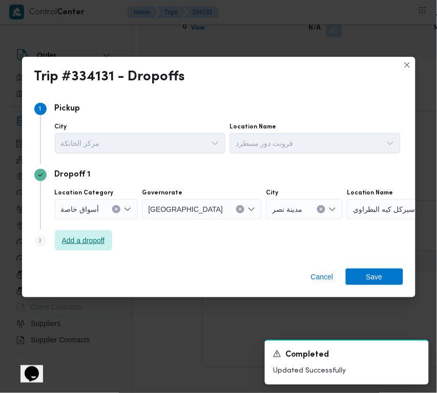
click at [75, 236] on span "Add a dropoff" at bounding box center [83, 240] width 43 height 12
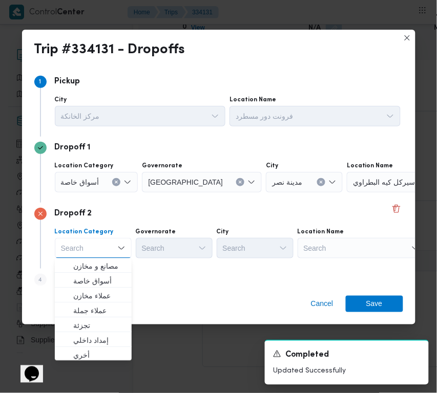
click at [326, 251] on div "Search" at bounding box center [361, 248] width 128 height 20
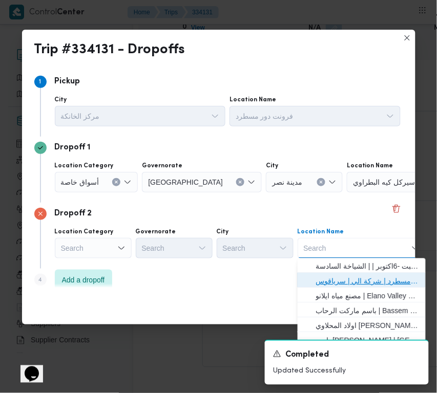
click at [349, 281] on span "فرونت دور مسطرد | شركة الي | سرياقوس" at bounding box center [367, 281] width 103 height 12
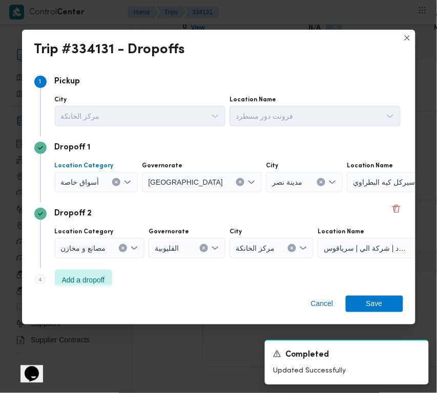
click at [95, 178] on span "أسواق خاصة" at bounding box center [80, 181] width 38 height 11
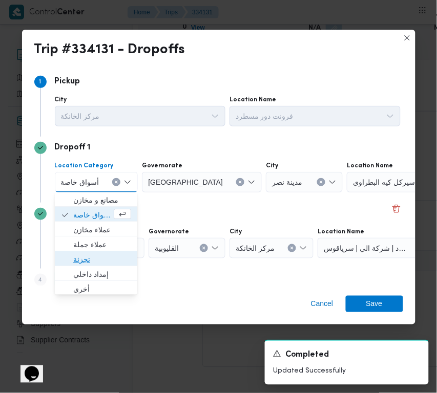
click at [84, 258] on span "تجزئة" at bounding box center [102, 260] width 58 height 12
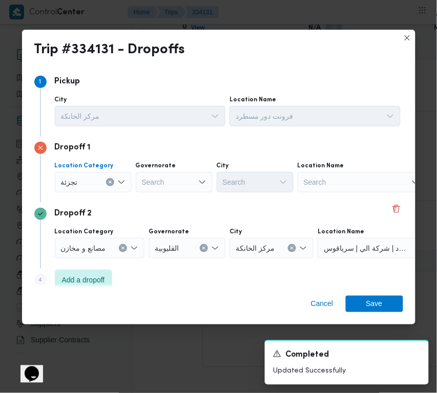
click at [167, 190] on div "Search" at bounding box center [174, 182] width 77 height 20
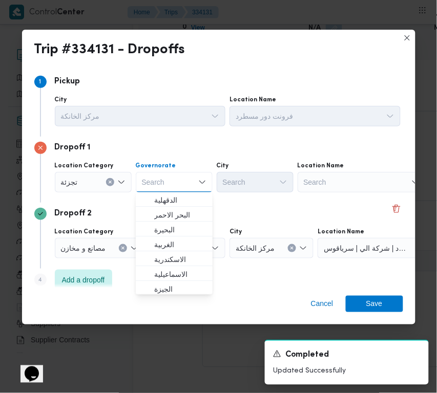
paste input "[GEOGRAPHIC_DATA]"
type input "[GEOGRAPHIC_DATA]"
click at [234, 204] on div "Dropoff 2 Location Category مصانع و [GEOGRAPHIC_DATA] القليوبية City مركز الخان…" at bounding box center [218, 236] width 369 height 66
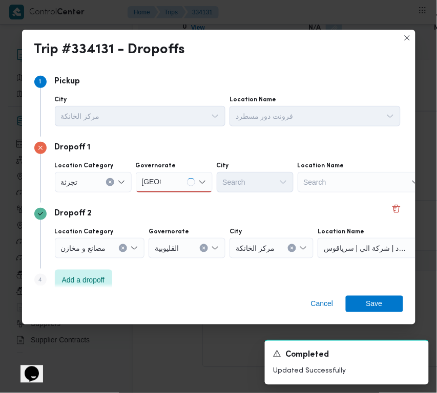
click at [170, 182] on div "[GEOGRAPHIC_DATA] [GEOGRAPHIC_DATA]" at bounding box center [174, 182] width 77 height 20
click at [164, 173] on div "[GEOGRAPHIC_DATA] [GEOGRAPHIC_DATA]" at bounding box center [174, 182] width 77 height 20
click at [167, 184] on div "[GEOGRAPHIC_DATA] [GEOGRAPHIC_DATA]" at bounding box center [174, 182] width 77 height 20
drag, startPoint x: 170, startPoint y: 200, endPoint x: 232, endPoint y: 185, distance: 63.7
click at [170, 201] on span "[GEOGRAPHIC_DATA]" at bounding box center [180, 201] width 52 height 12
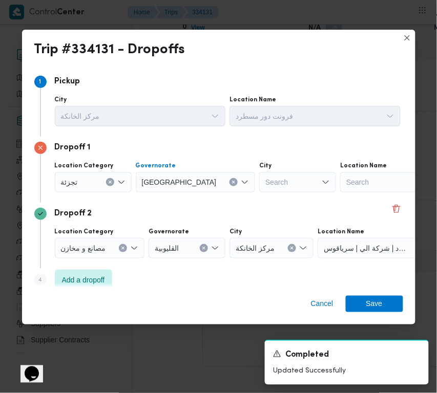
click at [259, 179] on div "Search" at bounding box center [297, 182] width 77 height 20
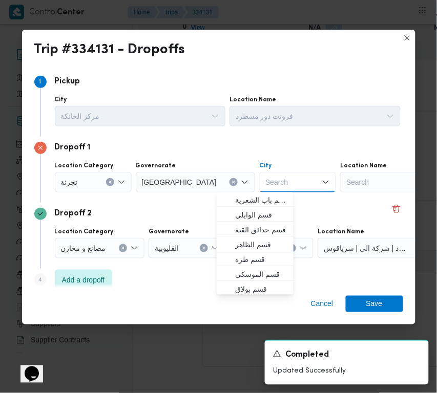
paste input "[GEOGRAPHIC_DATA]"
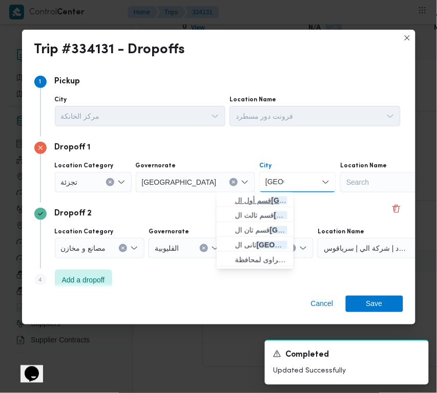
type input "[GEOGRAPHIC_DATA]"
click at [224, 201] on icon "button" at bounding box center [227, 201] width 8 height 8
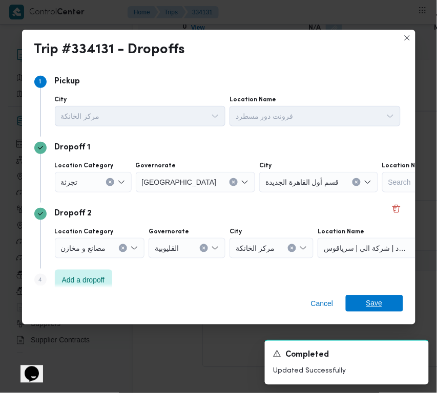
click at [383, 303] on span "Save" at bounding box center [374, 303] width 57 height 16
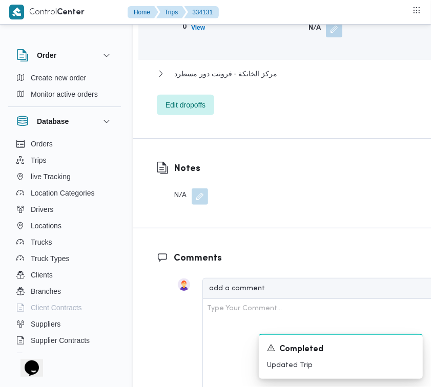
scroll to position [1874, 0]
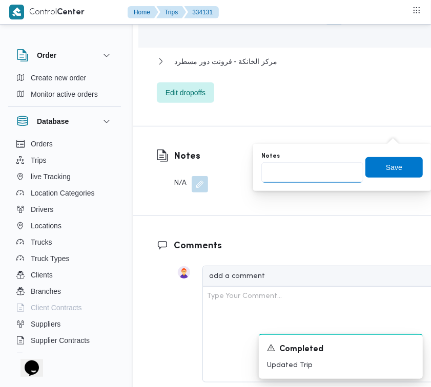
click at [341, 180] on input "Notes" at bounding box center [312, 172] width 102 height 20
paste input "تجمع"
type input "تجمع"
click at [390, 176] on span "Save" at bounding box center [393, 167] width 57 height 20
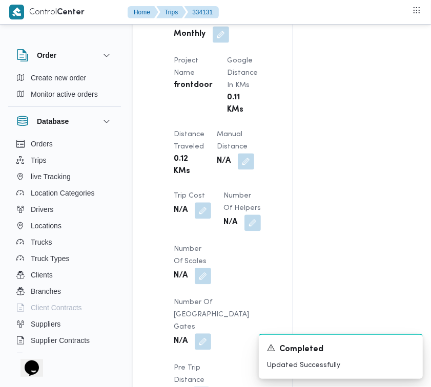
scroll to position [0, 0]
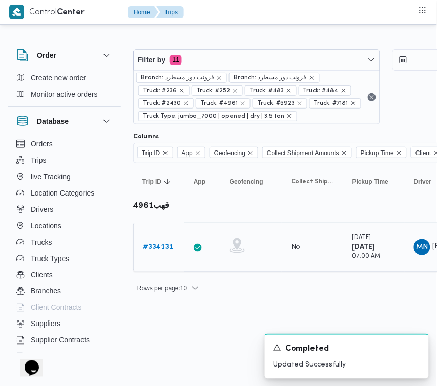
click at [165, 249] on b "# 334131" at bounding box center [158, 247] width 30 height 7
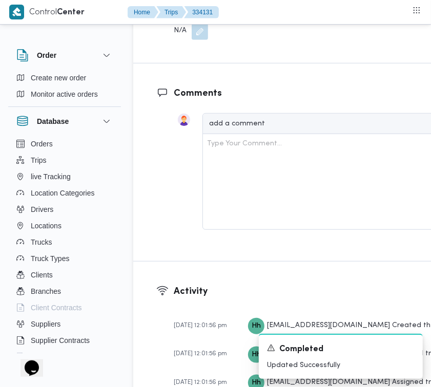
scroll to position [2432, 0]
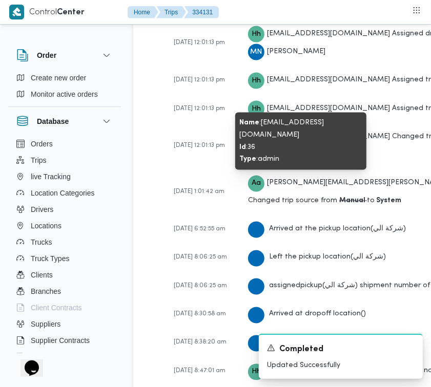
click at [263, 42] on div "Hh" at bounding box center [256, 34] width 16 height 16
click at [264, 37] on span "Hh" at bounding box center [256, 33] width 16 height 7
drag, startPoint x: 267, startPoint y: 177, endPoint x: 318, endPoint y: 174, distance: 51.8
click at [318, 37] on span "[EMAIL_ADDRESS][DOMAIN_NAME]" at bounding box center [328, 33] width 123 height 7
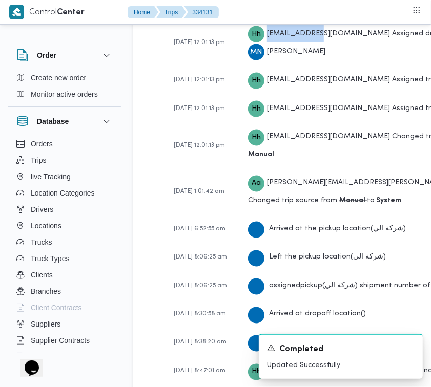
copy span "hadeer.hesham"
click at [360, 61] on div "[PERSON_NAME] [PERSON_NAME][EMAIL_ADDRESS][PERSON_NAME][DOMAIN_NAME] Assigned d…" at bounding box center [384, 43] width 273 height 36
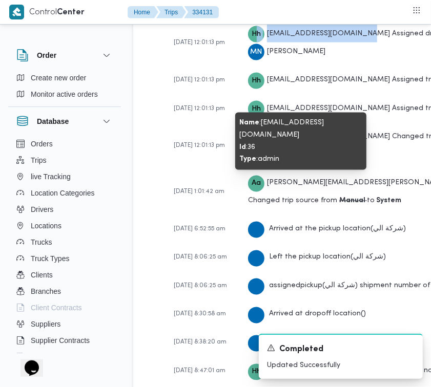
drag, startPoint x: 359, startPoint y: 175, endPoint x: 258, endPoint y: 175, distance: 101.9
click at [258, 61] on div "[PERSON_NAME] [PERSON_NAME][EMAIL_ADDRESS][PERSON_NAME][DOMAIN_NAME] Assigned d…" at bounding box center [384, 43] width 273 height 36
copy span "h [EMAIL_ADDRESS][DOMAIN_NAME]"
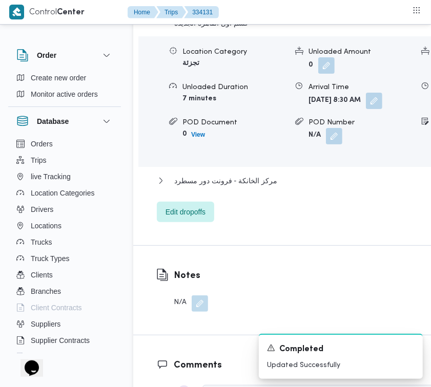
scroll to position [1350, 0]
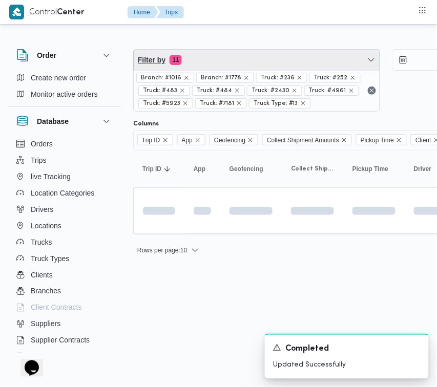
click at [219, 62] on span "Filter by 11" at bounding box center [257, 60] width 246 height 20
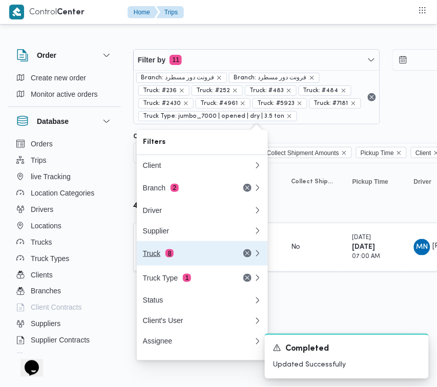
click at [172, 256] on span "8" at bounding box center [169, 253] width 8 height 8
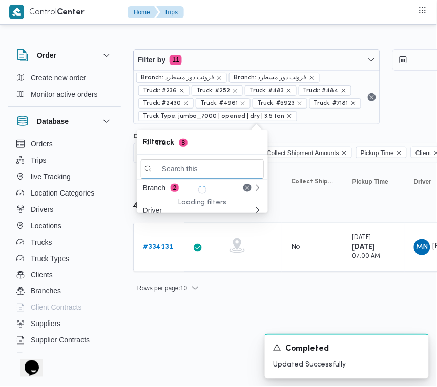
paste input "1737"
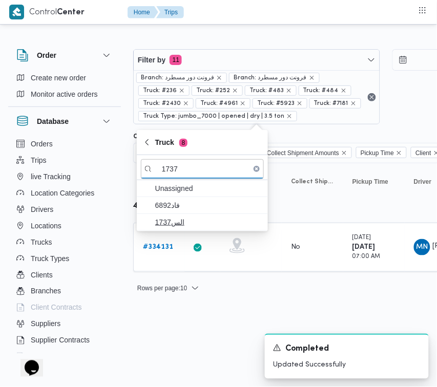
type input "1737"
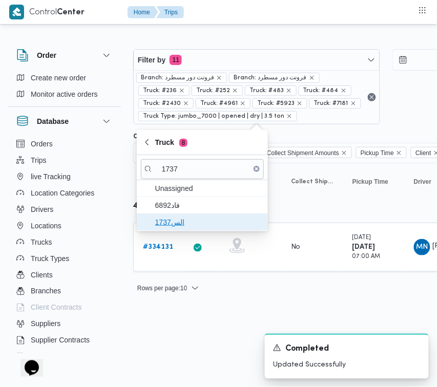
click at [181, 219] on span "الس1737" at bounding box center [208, 222] width 106 height 12
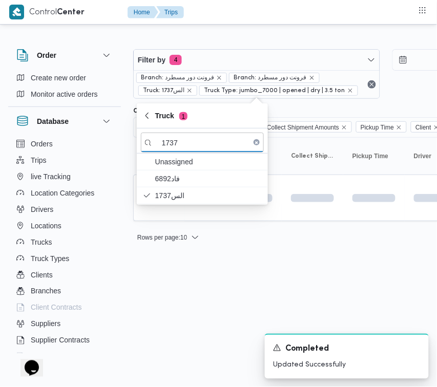
click at [178, 317] on html "Control Center Home Trips Order Create new order Monitor active orders Database…" at bounding box center [218, 193] width 437 height 387
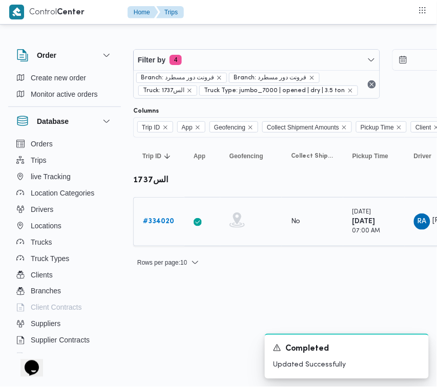
click at [174, 228] on div "# 334020" at bounding box center [159, 221] width 40 height 20
click at [165, 219] on b "# 334020" at bounding box center [158, 221] width 31 height 7
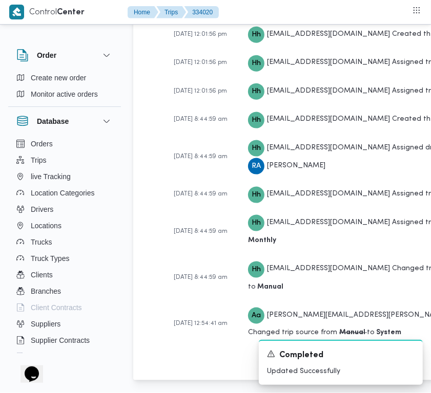
scroll to position [2026, 0]
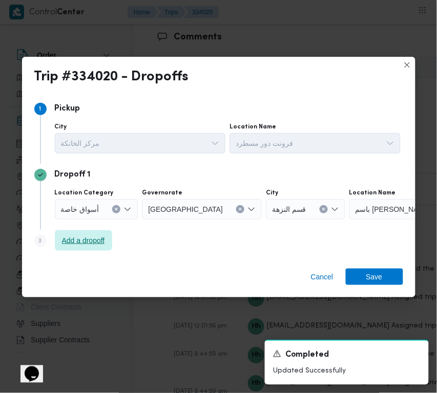
click at [72, 244] on span "Add a dropoff" at bounding box center [83, 240] width 43 height 12
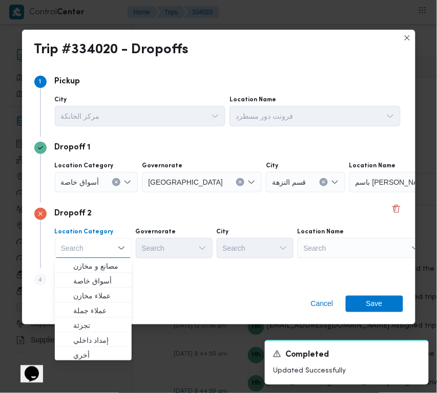
click at [344, 237] on div "Location Name Search" at bounding box center [361, 243] width 128 height 31
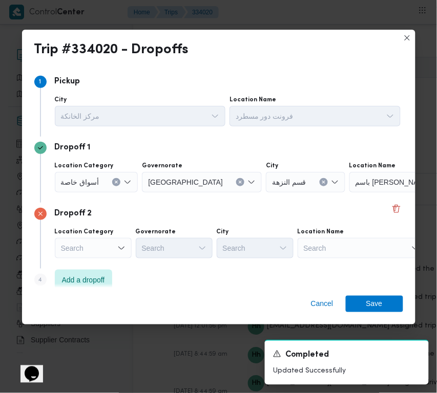
click at [354, 247] on div "Search" at bounding box center [361, 248] width 128 height 20
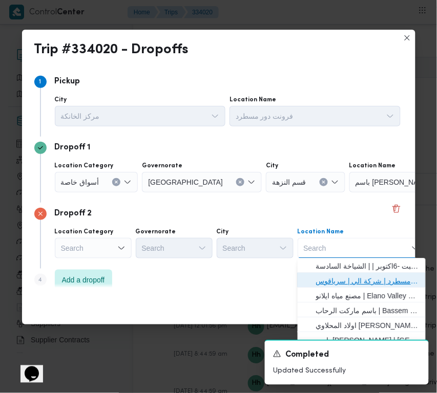
click at [351, 275] on span "فرونت دور مسطرد | شركة الي | سرياقوس" at bounding box center [367, 281] width 103 height 12
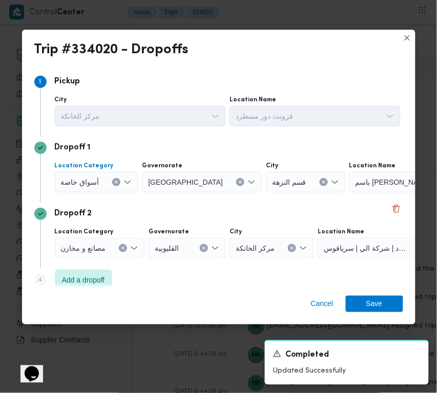
click at [85, 185] on span "أسواق خاصة" at bounding box center [80, 181] width 38 height 11
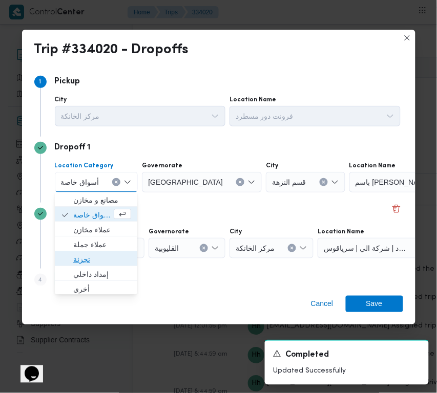
click at [86, 254] on span "تجزئة" at bounding box center [102, 260] width 58 height 12
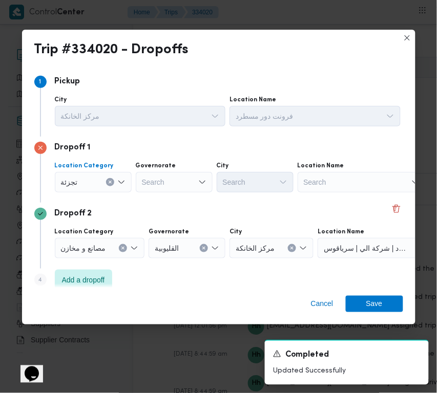
click at [155, 177] on div "Search" at bounding box center [174, 182] width 77 height 20
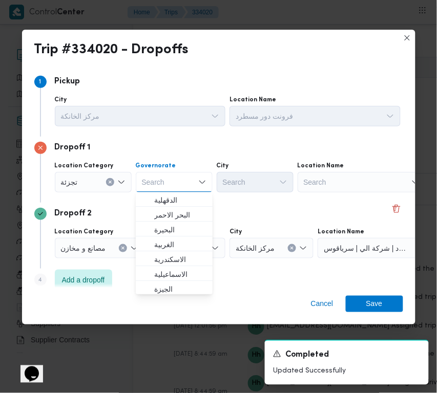
paste input "[GEOGRAPHIC_DATA]"
type input "[GEOGRAPHIC_DATA]"
click at [262, 204] on div "Dropoff 2 Location Category مصانع و [GEOGRAPHIC_DATA] القليوبية City مركز الخان…" at bounding box center [218, 236] width 369 height 66
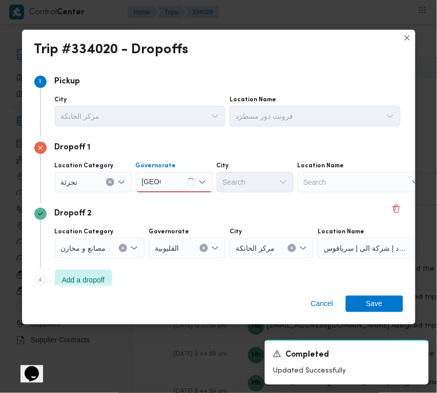
click at [178, 176] on div "[GEOGRAPHIC_DATA] [GEOGRAPHIC_DATA]" at bounding box center [174, 182] width 77 height 20
click at [173, 180] on div "[GEOGRAPHIC_DATA] [GEOGRAPHIC_DATA]" at bounding box center [174, 182] width 77 height 20
click at [177, 191] on div "[GEOGRAPHIC_DATA] [GEOGRAPHIC_DATA] Combo box. Selected. [GEOGRAPHIC_DATA] . Se…" at bounding box center [174, 182] width 77 height 20
click at [180, 198] on span "[GEOGRAPHIC_DATA]" at bounding box center [180, 201] width 52 height 12
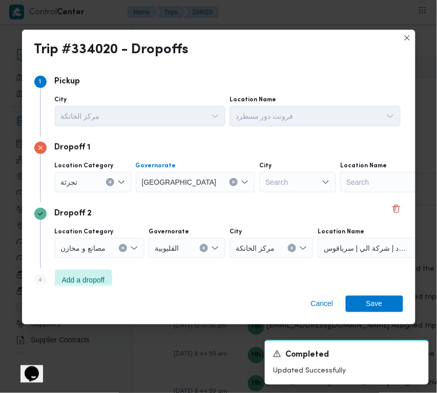
click at [259, 169] on div "City Search" at bounding box center [297, 177] width 77 height 31
click at [259, 183] on div "Search" at bounding box center [297, 182] width 77 height 20
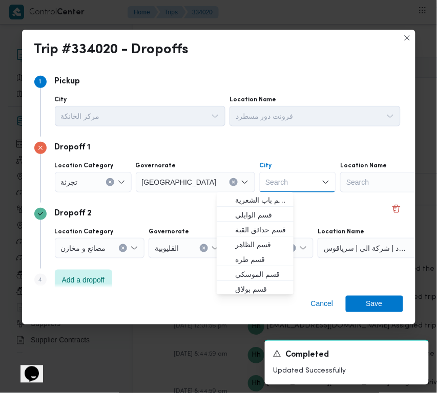
paste input "[GEOGRAPHIC_DATA]"
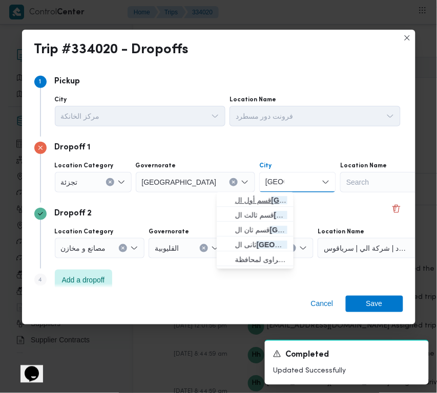
type input "[GEOGRAPHIC_DATA]"
click at [245, 199] on span "قسم أول ال قاهرة الجديدة" at bounding box center [261, 201] width 52 height 12
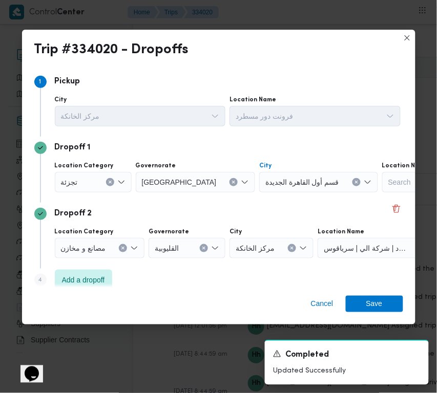
click at [329, 219] on div "Dropoff 2" at bounding box center [218, 214] width 369 height 12
click at [364, 305] on span "Save" at bounding box center [374, 303] width 57 height 16
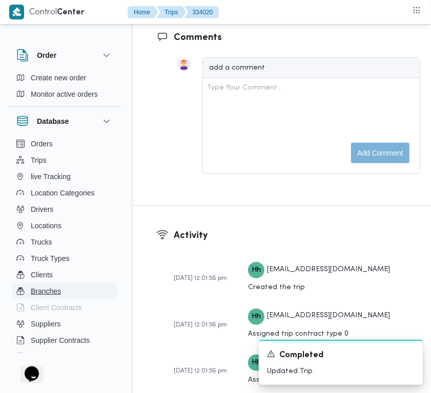
scroll to position [2039, 0]
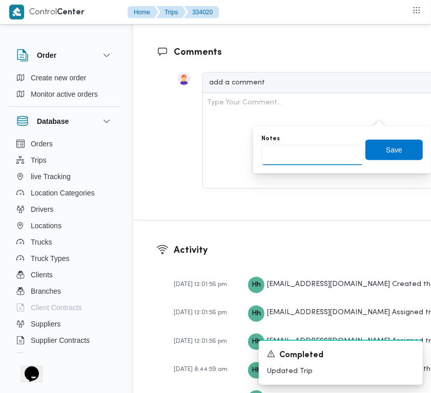
click at [328, 156] on input "Notes" at bounding box center [312, 155] width 102 height 20
paste input "تجمع"
type input "تجمع"
click at [392, 157] on span "Save" at bounding box center [393, 149] width 57 height 20
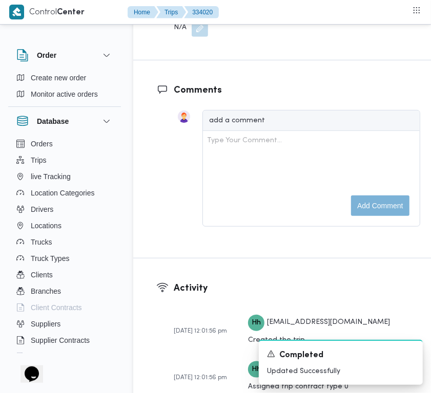
scroll to position [1695, 0]
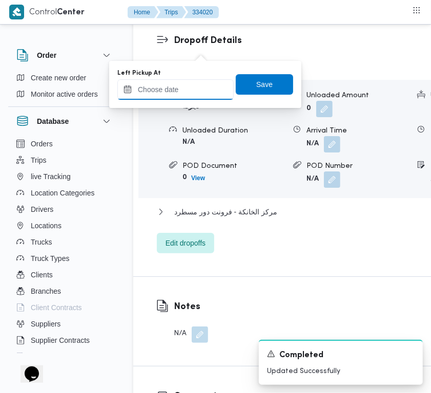
click at [183, 93] on input "Left Pickup At" at bounding box center [175, 89] width 116 height 20
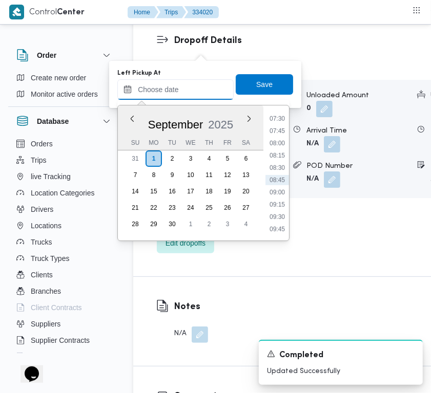
paste input "[DATE] 7:30"
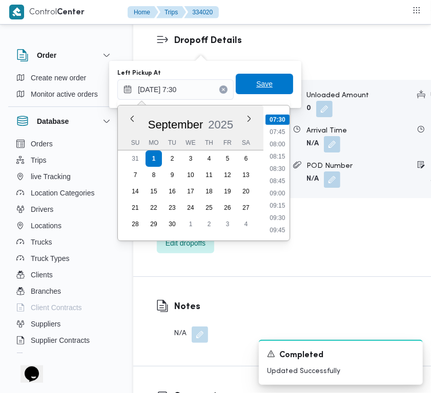
type input "[DATE] 07:30"
click at [273, 94] on span "Save" at bounding box center [264, 84] width 57 height 20
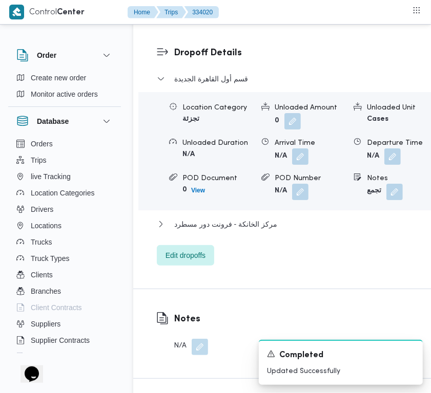
scroll to position [1505, 0]
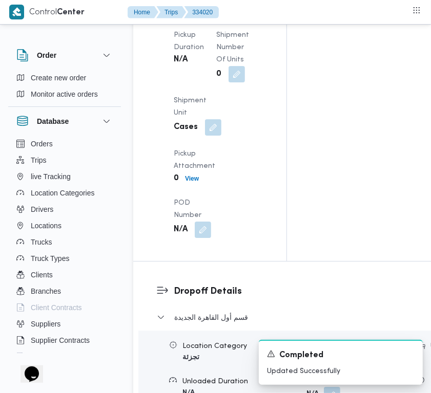
click at [219, 178] on div "Arrived Pickup At N/A Left Pickup At [DATE] 7:30 AM Pickup Duration N/A Shipmen…" at bounding box center [218, 76] width 102 height 336
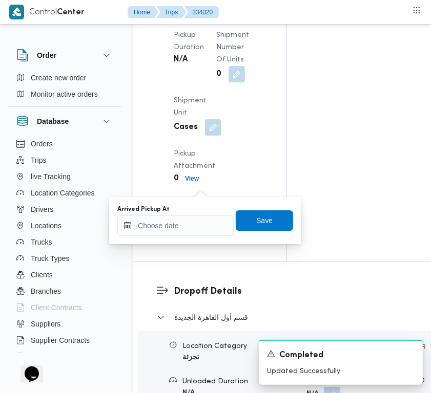
click at [201, 242] on div "You are in a dialog. To close this dialog, hit escape. Arrived Pickup At Save" at bounding box center [205, 220] width 192 height 47
click at [191, 214] on div "Arrived Pickup At" at bounding box center [175, 220] width 116 height 31
click at [203, 228] on input "Arrived Pickup At" at bounding box center [175, 226] width 116 height 20
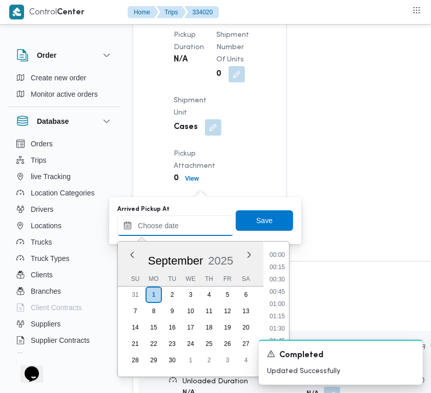
paste input "[DATE] 7:30"
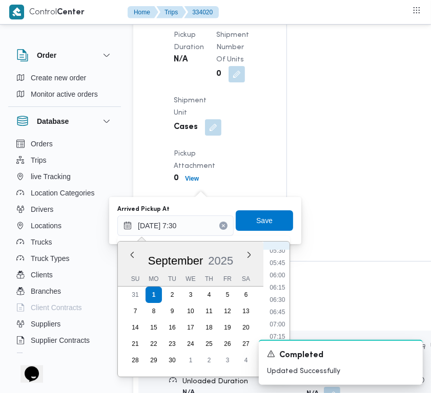
scroll to position [267, 0]
click at [283, 321] on li "06:45" at bounding box center [277, 320] width 24 height 10
type input "[DATE] 06:45"
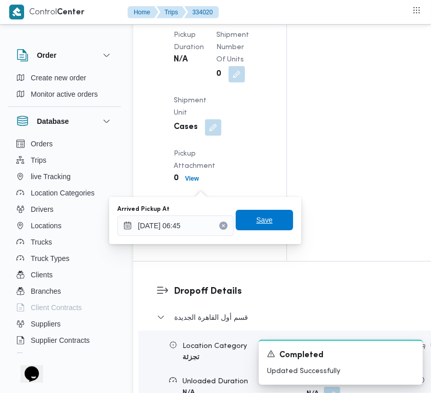
click at [261, 229] on span "Save" at bounding box center [264, 220] width 57 height 20
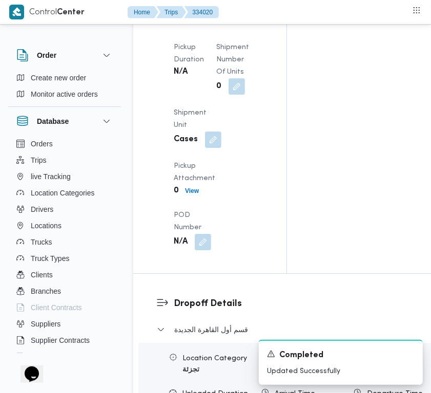
click at [244, 166] on div "Arrived Pickup At N/A Left Pickup At [DATE] 7:30 AM Pickup Duration N/A Shipmen…" at bounding box center [218, 89] width 102 height 336
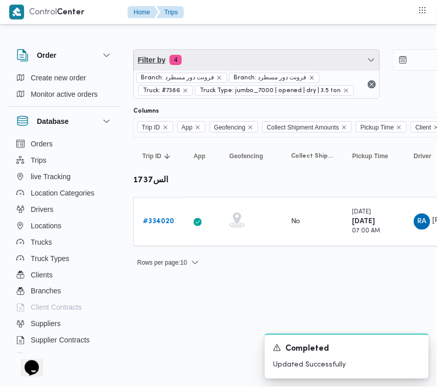
click at [242, 68] on span "Filter by 4" at bounding box center [257, 60] width 246 height 20
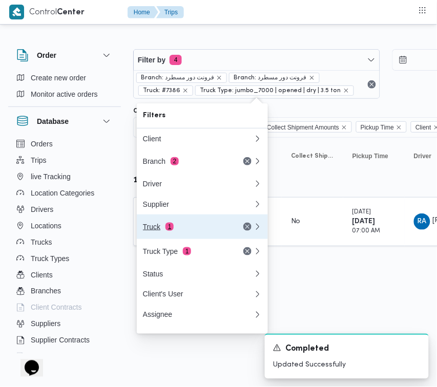
click at [190, 231] on div "Truck 1" at bounding box center [186, 227] width 86 height 8
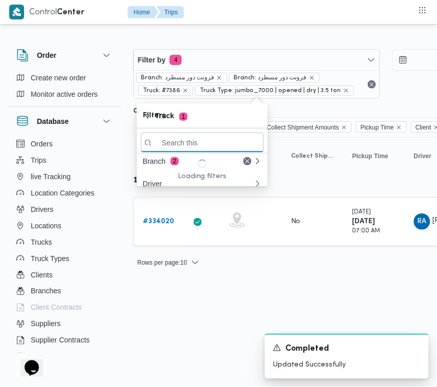
paste input "2879"
type input "2879"
click at [165, 188] on table "Trip ID Click to sort in ascending order App Click to sort in ascending order G…" at bounding box center [440, 197] width 614 height 119
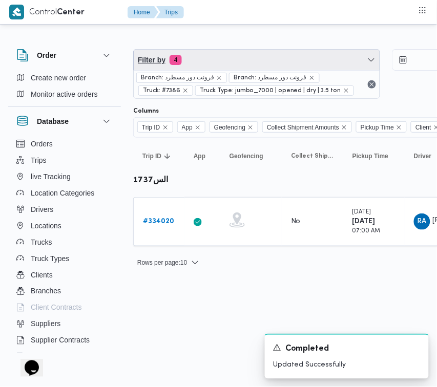
click at [213, 59] on span "Filter by 4" at bounding box center [257, 60] width 246 height 20
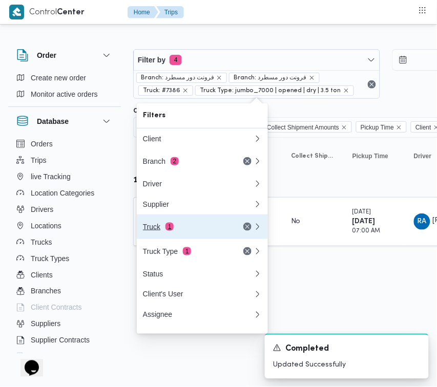
click at [184, 231] on div "Truck 1" at bounding box center [186, 227] width 86 height 8
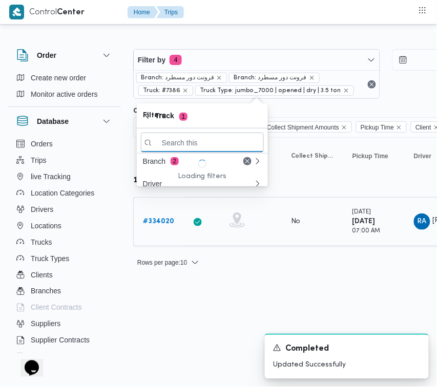
paste input "2879"
type input "2879"
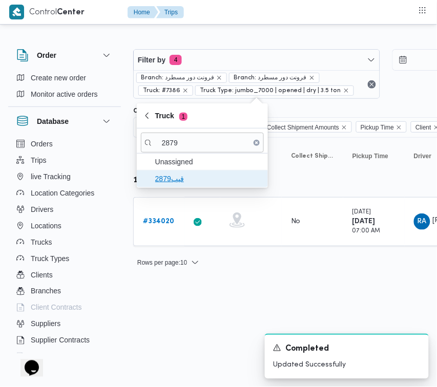
click at [180, 180] on span "قيب2879" at bounding box center [208, 179] width 106 height 12
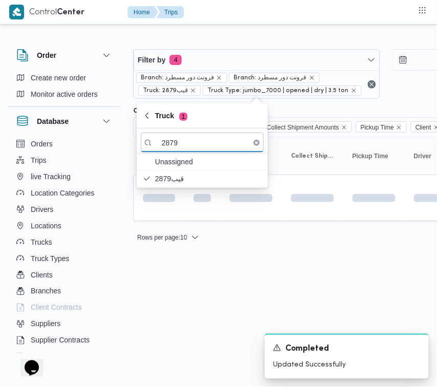
click at [182, 279] on html "Control Center Home Trips Order Create new order Monitor active orders Database…" at bounding box center [218, 193] width 437 height 387
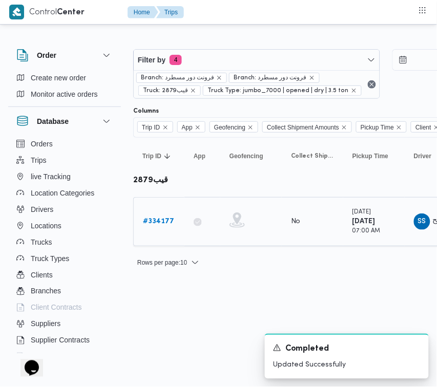
click at [163, 221] on b "# 334177" at bounding box center [158, 221] width 31 height 7
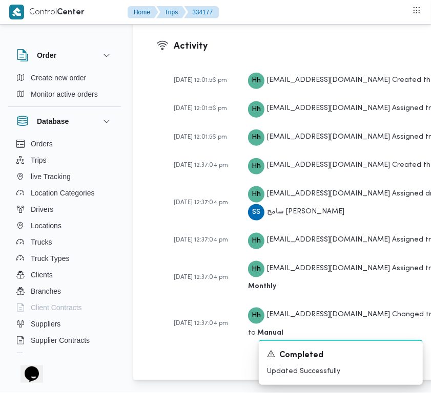
scroll to position [2026, 0]
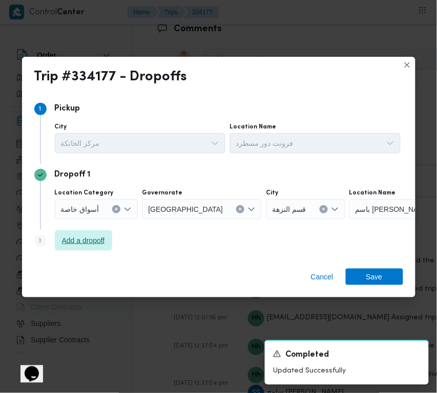
click at [64, 244] on span "Add a dropoff" at bounding box center [83, 240] width 43 height 12
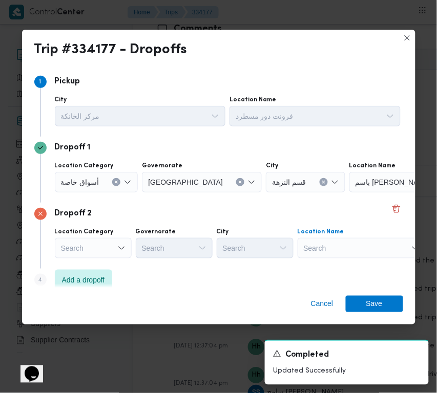
click at [341, 243] on div "Search" at bounding box center [361, 248] width 128 height 20
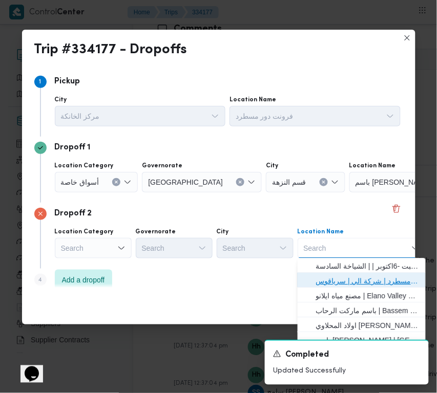
click at [351, 281] on span "فرونت دور مسطرد | شركة الي | سرياقوس" at bounding box center [367, 281] width 103 height 12
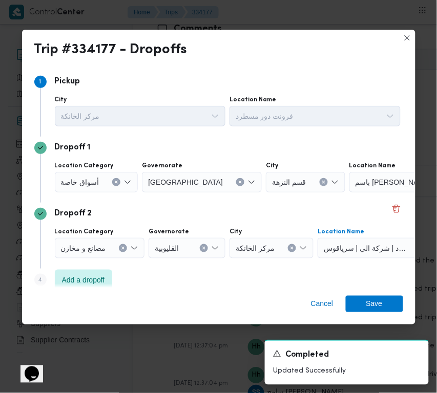
click at [97, 182] on span "أسواق خاصة" at bounding box center [80, 181] width 38 height 11
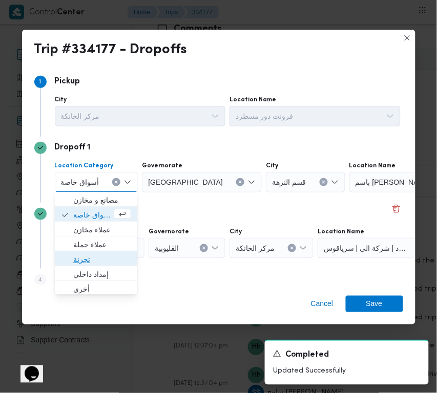
click at [93, 254] on span "تجزئة" at bounding box center [102, 260] width 58 height 12
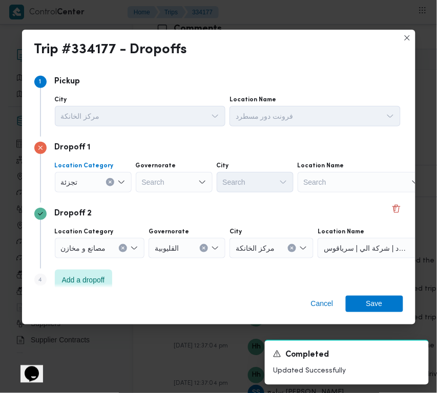
click at [170, 177] on div "Search" at bounding box center [174, 182] width 77 height 20
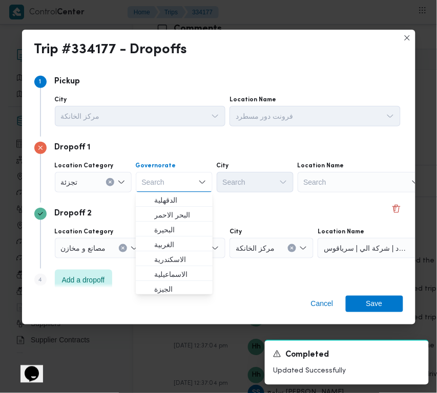
paste input "[GEOGRAPHIC_DATA]"
type input "[GEOGRAPHIC_DATA]"
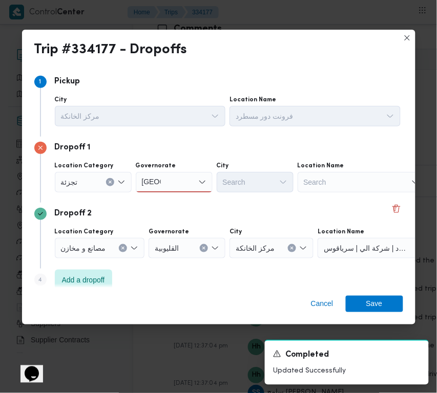
click at [226, 207] on div "Dropoff 2 Location Category مصانع و [GEOGRAPHIC_DATA] القليوبية City مركز الخان…" at bounding box center [218, 236] width 369 height 66
click at [165, 184] on div "[GEOGRAPHIC_DATA] [GEOGRAPHIC_DATA]" at bounding box center [174, 182] width 77 height 20
click at [167, 169] on label "Governorate" at bounding box center [156, 166] width 40 height 8
click at [161, 176] on input "[GEOGRAPHIC_DATA]" at bounding box center [151, 182] width 19 height 12
click at [170, 185] on div "[GEOGRAPHIC_DATA] [GEOGRAPHIC_DATA] Combo box. Selected. [GEOGRAPHIC_DATA] . Se…" at bounding box center [174, 182] width 77 height 20
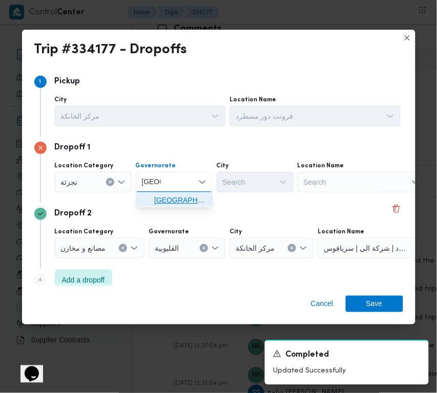
click at [173, 198] on span "[GEOGRAPHIC_DATA]" at bounding box center [180, 201] width 52 height 12
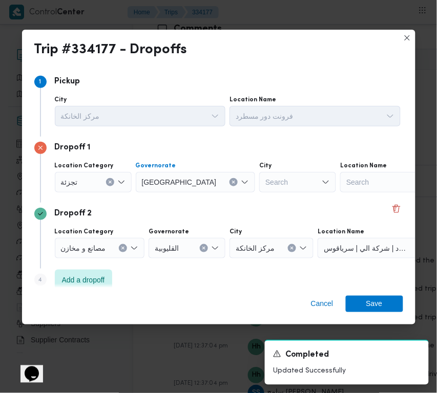
click at [259, 184] on div "Search" at bounding box center [297, 182] width 77 height 20
paste input "[GEOGRAPHIC_DATA]"
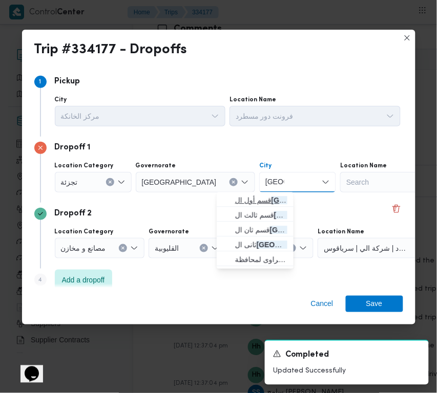
type input "[GEOGRAPHIC_DATA]"
click at [230, 203] on icon "button" at bounding box center [227, 201] width 8 height 8
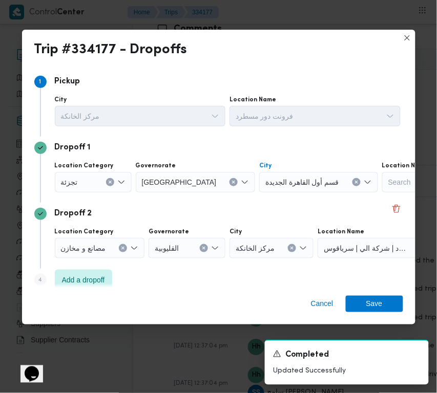
click at [394, 315] on div "Cancel Save" at bounding box center [218, 306] width 393 height 37
click at [391, 305] on span "Save" at bounding box center [374, 303] width 57 height 16
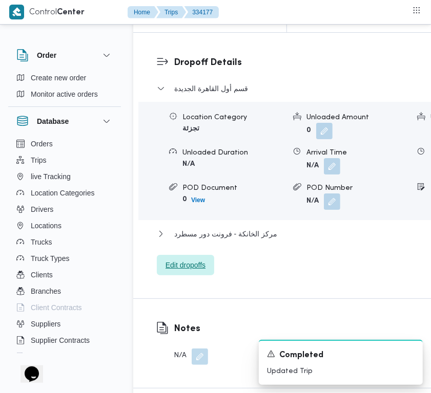
scroll to position [1644, 0]
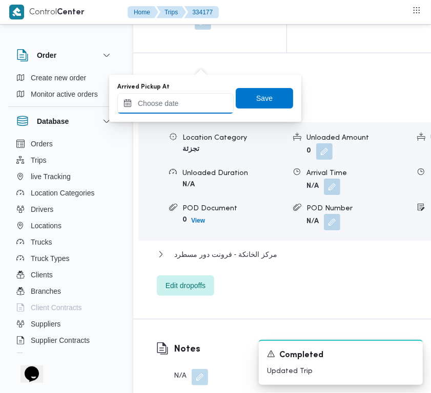
click at [206, 100] on input "Arrived Pickup At" at bounding box center [175, 103] width 116 height 20
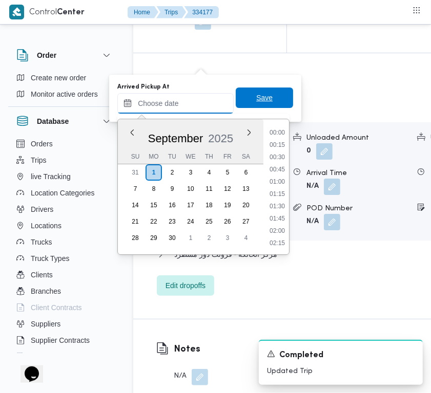
paste input "[DATE] 7:00"
type input "[DATE] 07:00"
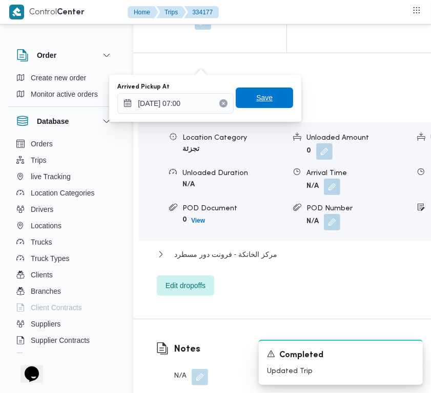
click at [260, 98] on span "Save" at bounding box center [264, 98] width 16 height 12
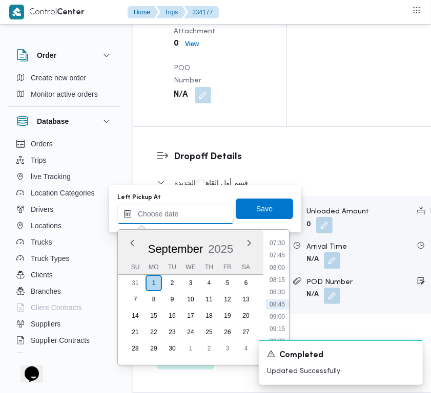
paste input "[DATE] 7:00"
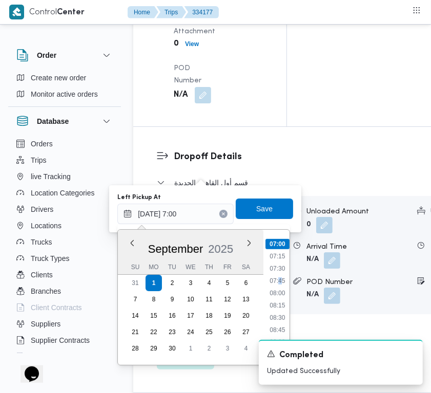
click at [279, 277] on li "07:45" at bounding box center [277, 281] width 24 height 10
type input "[DATE] 07:45"
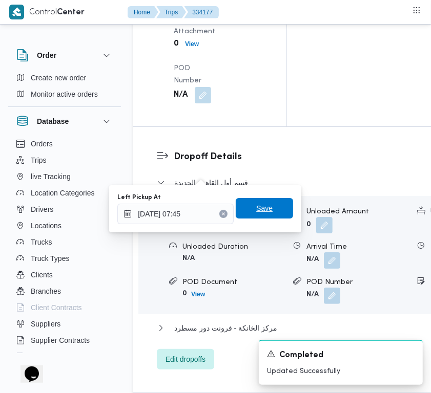
click at [262, 205] on span "Save" at bounding box center [264, 208] width 16 height 12
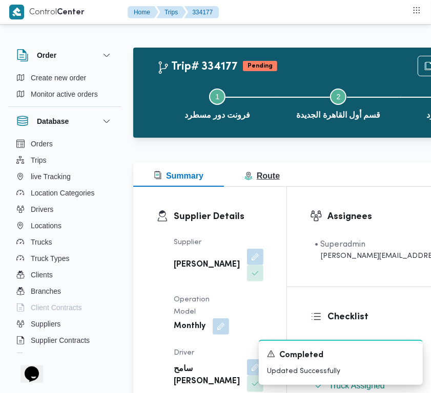
scroll to position [0, 0]
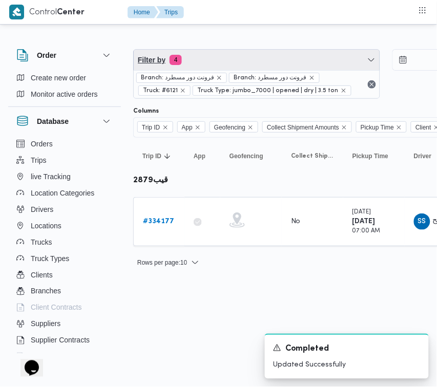
click at [230, 62] on span "Filter by 4" at bounding box center [257, 60] width 246 height 20
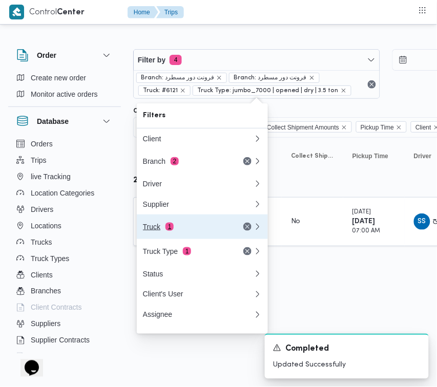
click at [215, 228] on div "Truck 1" at bounding box center [186, 227] width 86 height 8
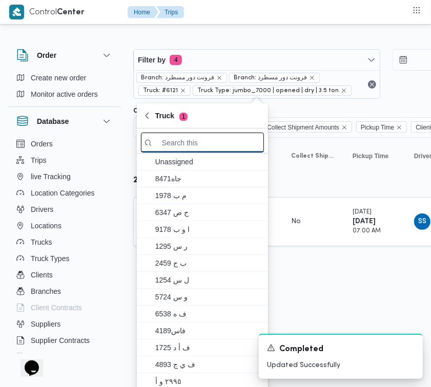
paste input "3957"
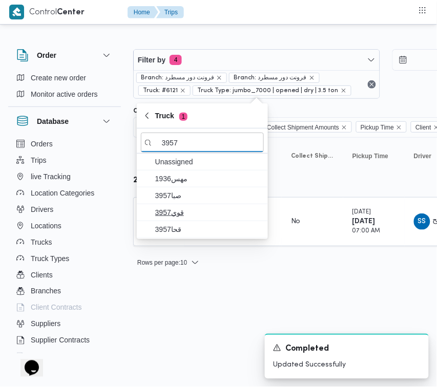
type input "3957"
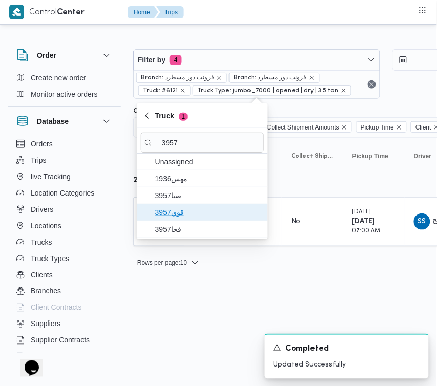
click at [196, 209] on span "قوي3957" at bounding box center [208, 212] width 106 height 12
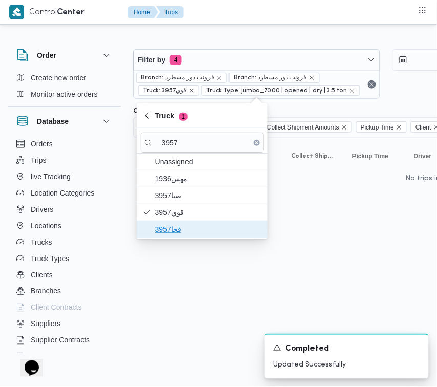
click at [182, 228] on span "قحا3957" at bounding box center [208, 229] width 106 height 12
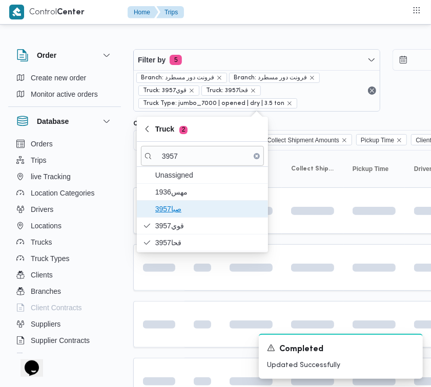
click at [178, 208] on span "3957صبا" at bounding box center [208, 209] width 106 height 12
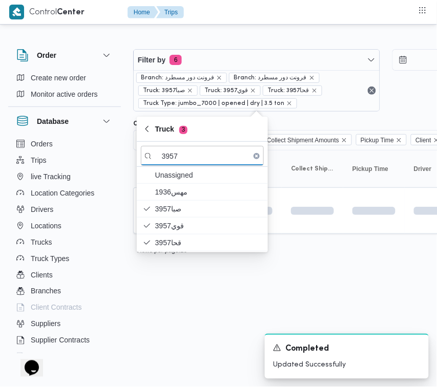
click at [185, 323] on html "Control Center Home Trips Order Create new order Monitor active orders Database…" at bounding box center [218, 193] width 437 height 387
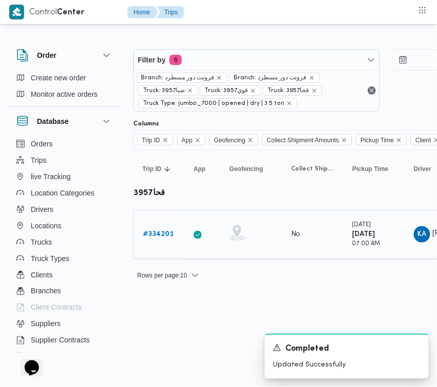
click at [167, 240] on link "# 334201" at bounding box center [158, 234] width 31 height 12
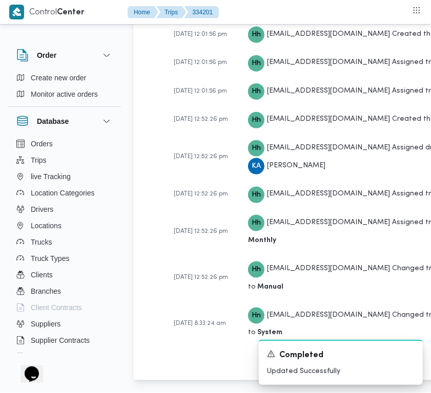
scroll to position [2613, 0]
click at [409, 353] on icon "Dismiss toast" at bounding box center [410, 353] width 8 height 8
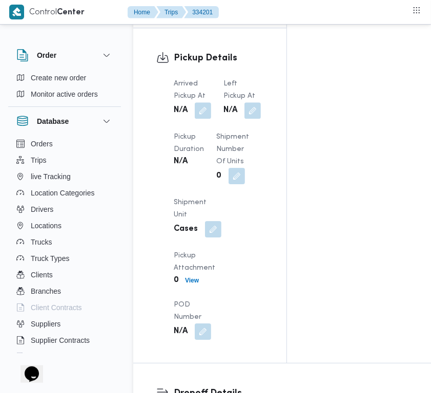
scroll to position [1357, 0]
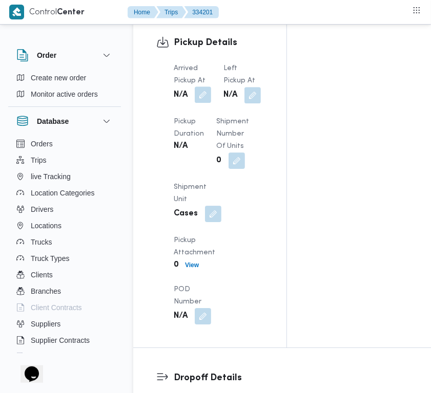
click at [196, 103] on button "button" at bounding box center [203, 95] width 16 height 16
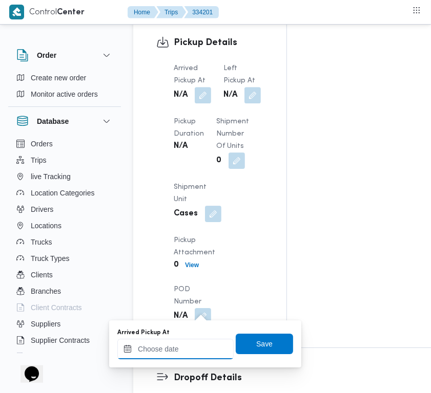
click at [168, 344] on input "Arrived Pickup At" at bounding box center [175, 349] width 116 height 20
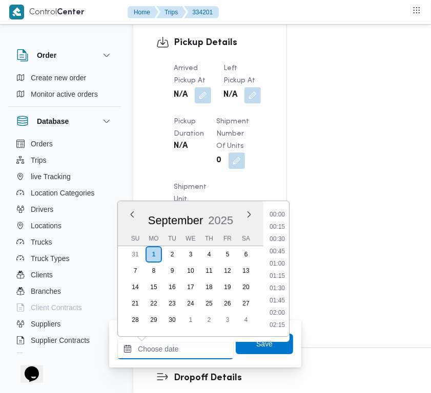
paste input "[DATE] 7:00"
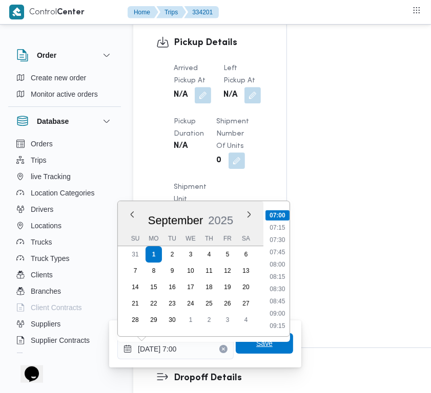
type input "[DATE] 07:00"
click at [236, 347] on span "Save" at bounding box center [264, 343] width 57 height 20
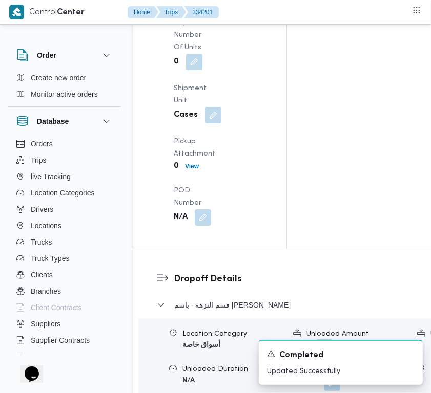
scroll to position [1550, 0]
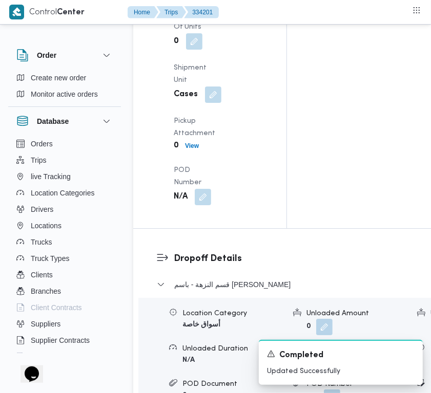
drag, startPoint x: 204, startPoint y: 215, endPoint x: 202, endPoint y: 221, distance: 5.8
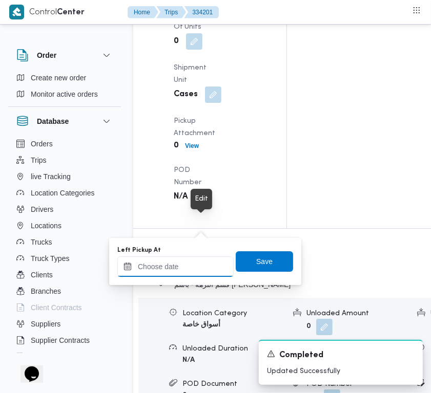
click at [185, 264] on input "Left Pickup At" at bounding box center [175, 267] width 116 height 20
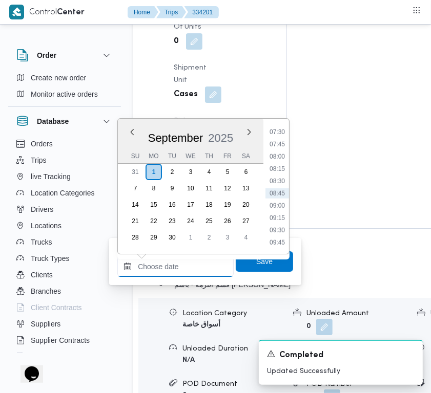
paste input "[DATE] 7:00"
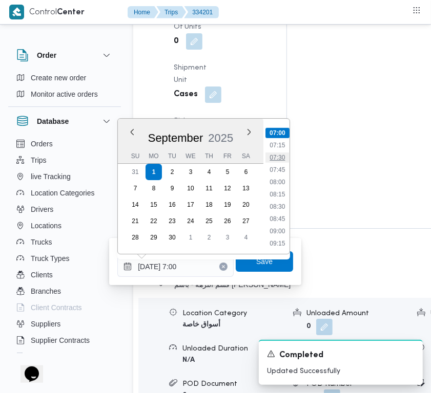
click at [282, 155] on li "07:30" at bounding box center [277, 158] width 24 height 10
type input "[DATE] 07:30"
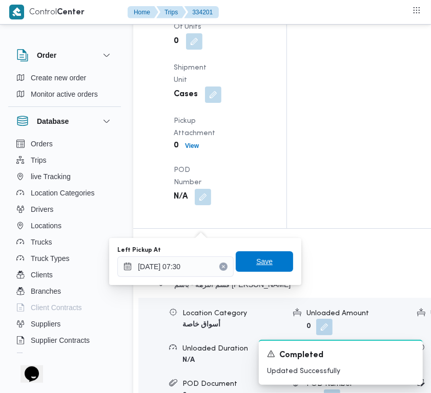
drag, startPoint x: 260, startPoint y: 262, endPoint x: 253, endPoint y: 262, distance: 6.7
click at [257, 263] on span "Save" at bounding box center [264, 261] width 16 height 12
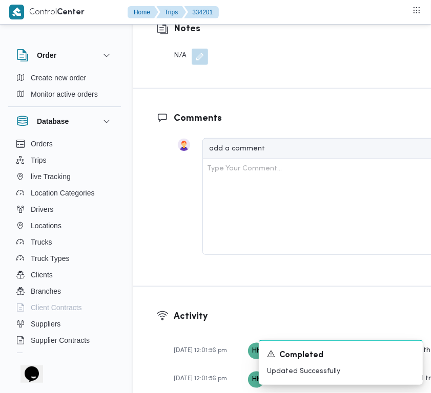
scroll to position [2011, 0]
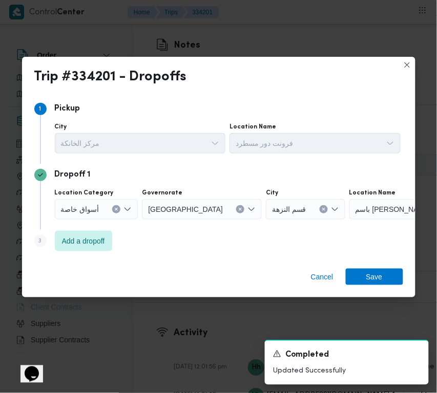
click at [106, 230] on div "Step 3 is disabled 3 Add a dropoff" at bounding box center [218, 243] width 369 height 27
click at [98, 241] on span "Add a dropoff" at bounding box center [83, 240] width 43 height 12
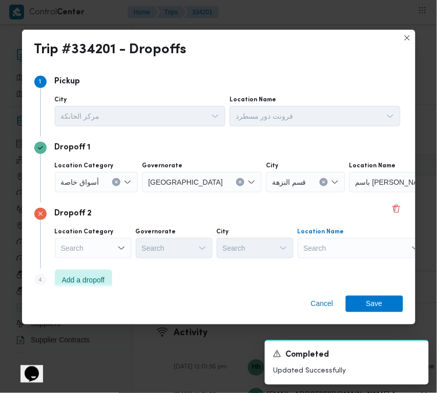
click at [359, 254] on div "Search" at bounding box center [361, 248] width 128 height 20
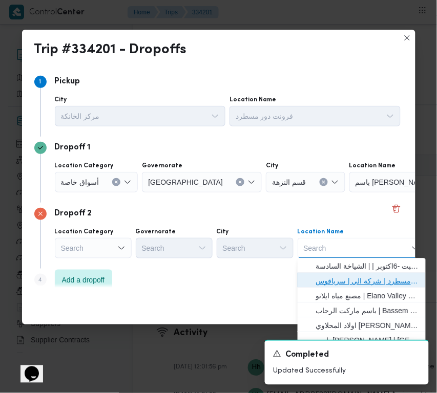
click at [366, 279] on span "فرونت دور مسطرد | شركة الي | سرياقوس" at bounding box center [367, 281] width 103 height 12
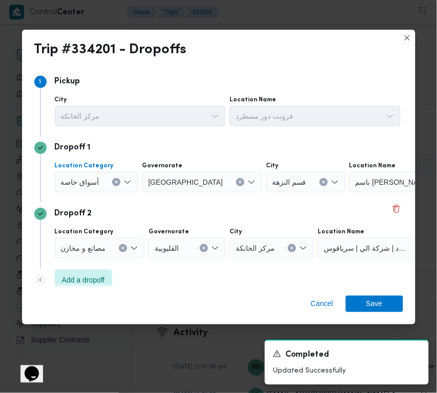
click at [96, 178] on span "أسواق خاصة" at bounding box center [80, 181] width 38 height 11
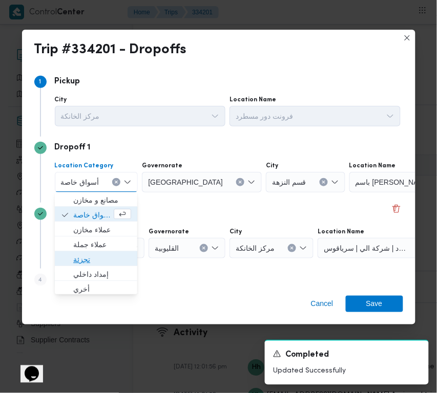
click at [84, 252] on span "تجزئة" at bounding box center [96, 260] width 74 height 16
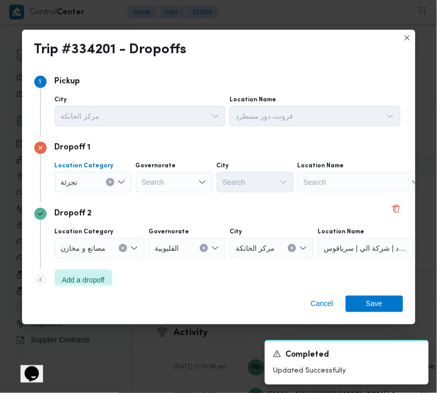
click at [157, 188] on div "Search" at bounding box center [174, 182] width 77 height 20
paste input "[GEOGRAPHIC_DATA]"
type input "[GEOGRAPHIC_DATA]"
drag, startPoint x: 174, startPoint y: 177, endPoint x: 175, endPoint y: 186, distance: 9.2
click at [174, 177] on div "[GEOGRAPHIC_DATA] [GEOGRAPHIC_DATA]" at bounding box center [174, 182] width 77 height 20
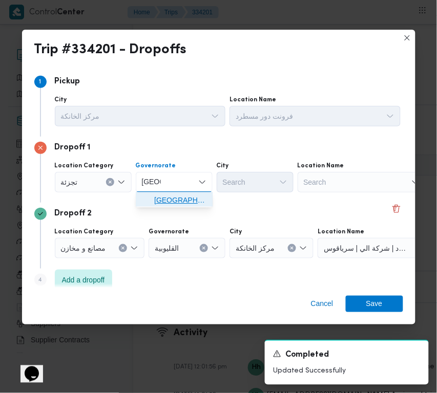
click at [174, 195] on span "[GEOGRAPHIC_DATA]" at bounding box center [180, 201] width 52 height 12
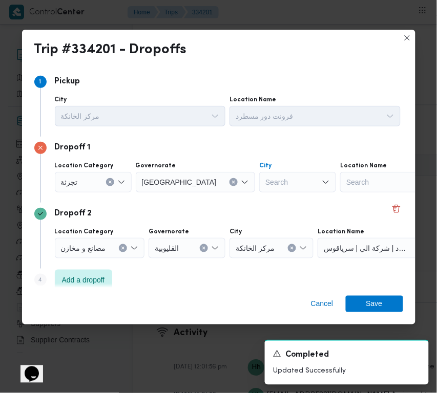
click at [262, 177] on div "Search" at bounding box center [297, 182] width 77 height 20
paste input "[GEOGRAPHIC_DATA]"
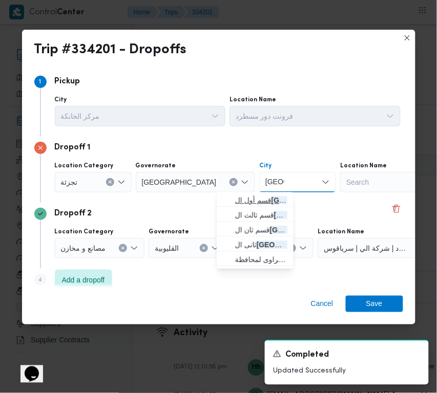
type input "[GEOGRAPHIC_DATA]"
click at [235, 203] on span "قسم أول ال قاهرة الجديدة" at bounding box center [261, 201] width 52 height 12
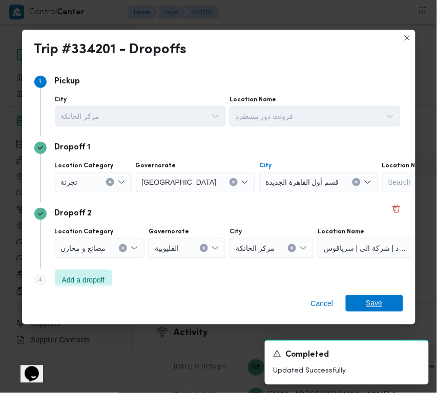
click at [378, 306] on span "Save" at bounding box center [374, 303] width 16 height 16
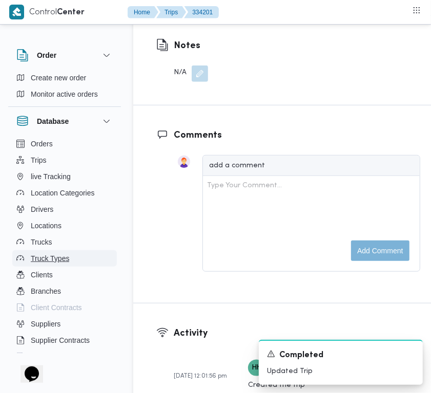
scroll to position [2023, 0]
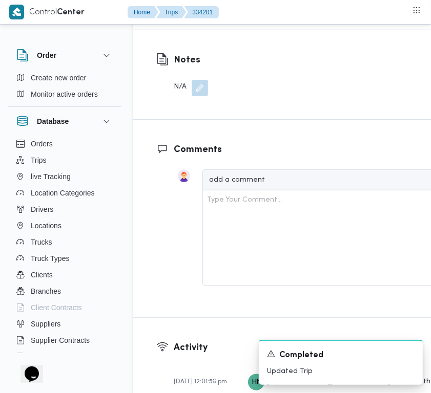
click at [323, 326] on input "Notes" at bounding box center [312, 334] width 102 height 20
paste input "تجمع"
type input "تجمع"
click at [392, 335] on div "A new notification appears Completed Updated Trip" at bounding box center [328, 362] width 205 height 61
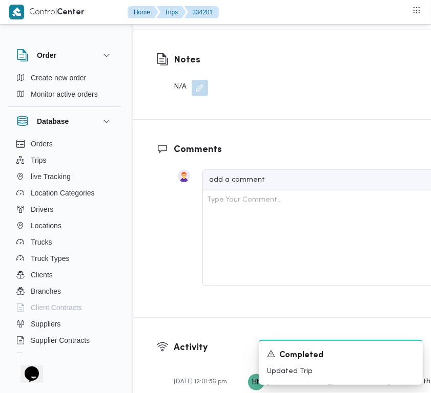
scroll to position [2079, 0]
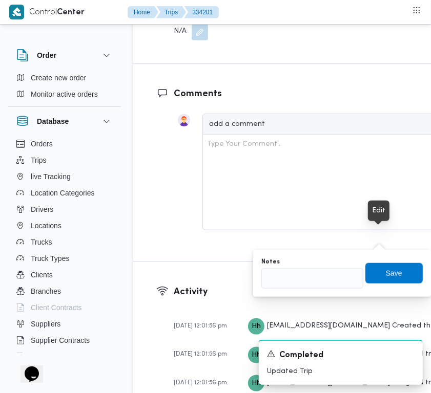
click at [328, 271] on input "Notes" at bounding box center [312, 278] width 102 height 20
paste input "تجمع"
type input "تجمع"
click at [393, 273] on span "Save" at bounding box center [394, 273] width 16 height 12
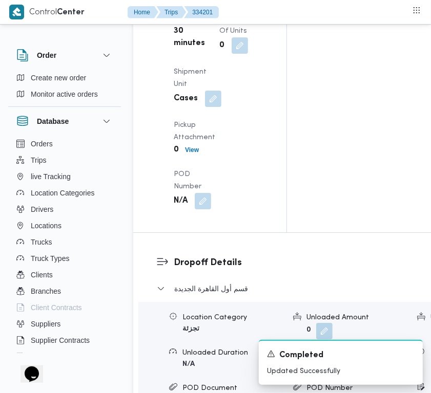
scroll to position [1621, 0]
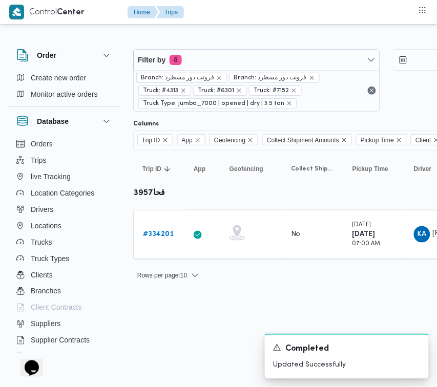
click at [231, 47] on div "Filter by 6 Branch: فرونت دور مسطرد Branch: فرونت دور مسطرد Truck: #4313 Truck:…" at bounding box center [386, 80] width 518 height 75
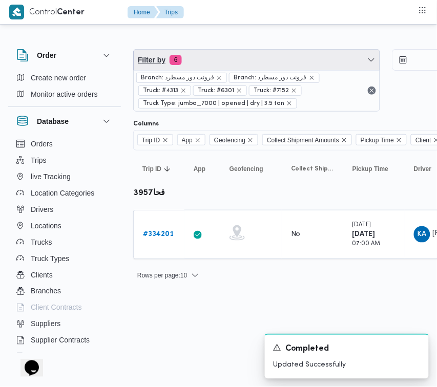
click at [223, 50] on span "Filter by 6" at bounding box center [257, 60] width 246 height 20
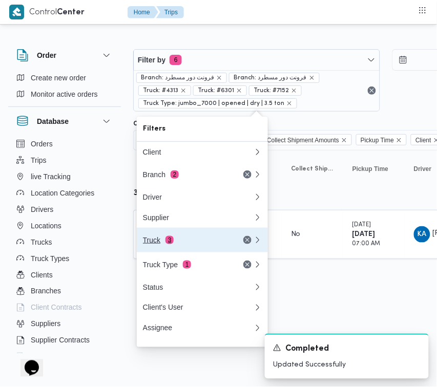
click at [190, 242] on div "Truck 3" at bounding box center [186, 240] width 86 height 8
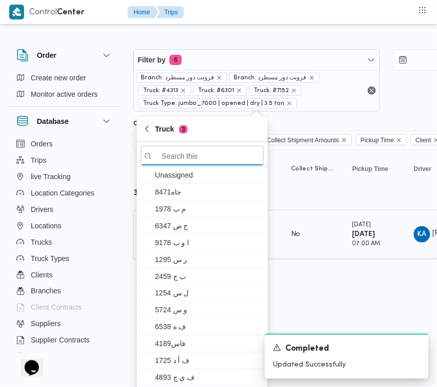
paste input "5138"
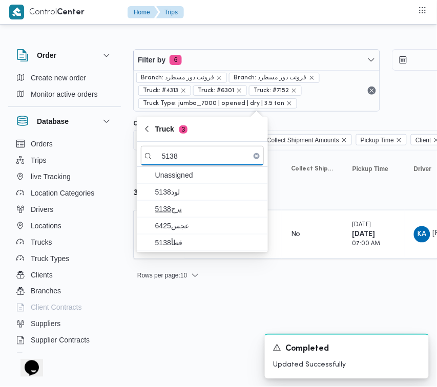
type input "5138"
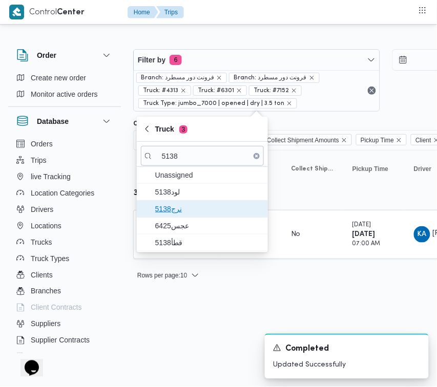
click at [177, 211] on span "نرج5138" at bounding box center [208, 209] width 106 height 12
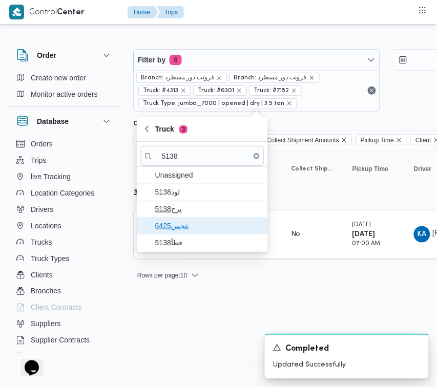
click at [177, 220] on span "عجس6425" at bounding box center [208, 226] width 106 height 12
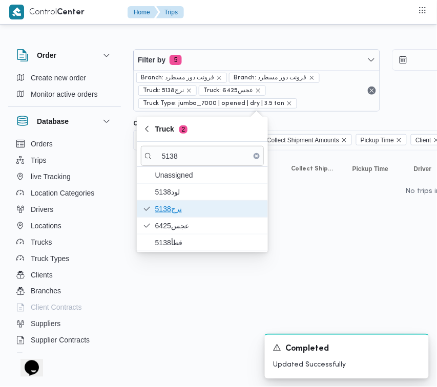
click at [177, 217] on span "نرج5138" at bounding box center [202, 209] width 123 height 16
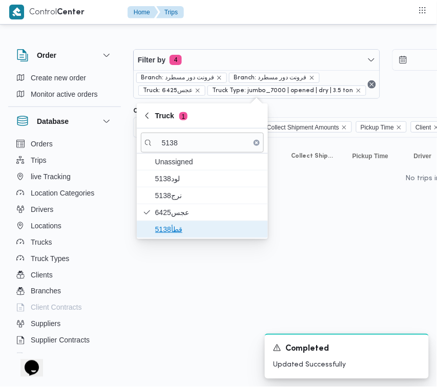
click at [176, 229] on span "قطأ5138" at bounding box center [208, 229] width 106 height 12
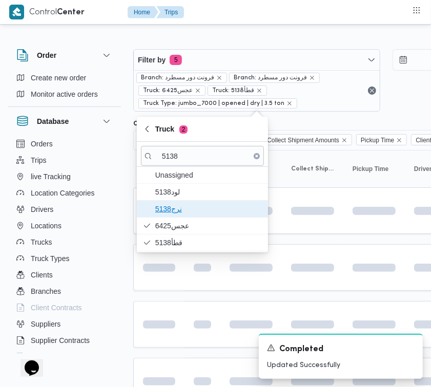
click at [174, 212] on span "نرج5138" at bounding box center [208, 209] width 106 height 12
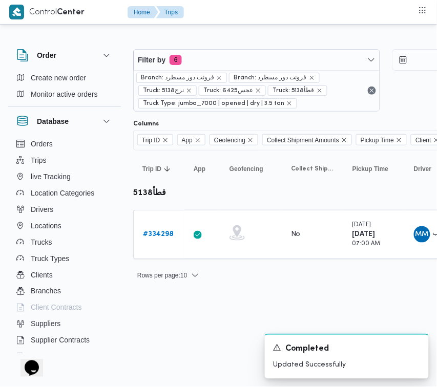
click at [166, 372] on html "Control Center Home Trips Order Create new order Monitor active orders Database…" at bounding box center [218, 193] width 437 height 387
click at [162, 231] on b "# 334298" at bounding box center [158, 234] width 31 height 7
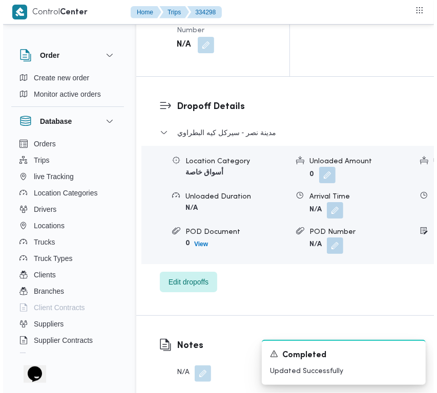
scroll to position [2026, 0]
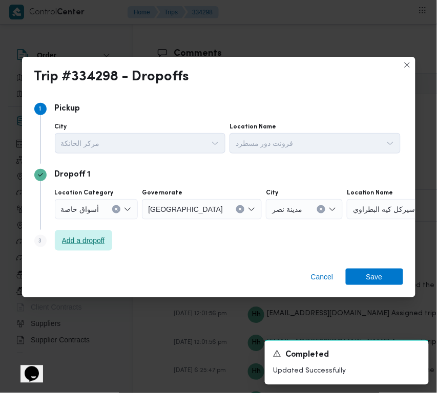
click at [91, 237] on span "Add a dropoff" at bounding box center [83, 240] width 43 height 12
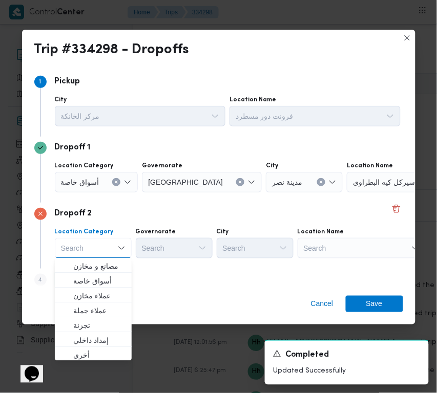
click at [146, 298] on div "Cancel Save" at bounding box center [218, 306] width 393 height 37
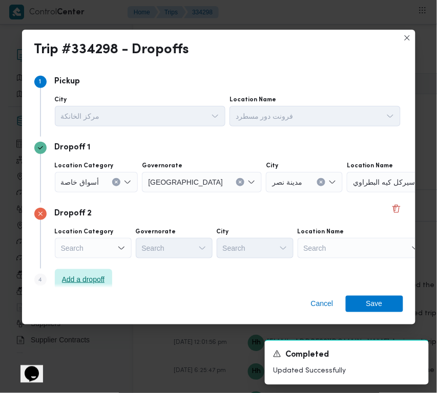
click at [103, 281] on span "Add a dropoff" at bounding box center [83, 279] width 43 height 12
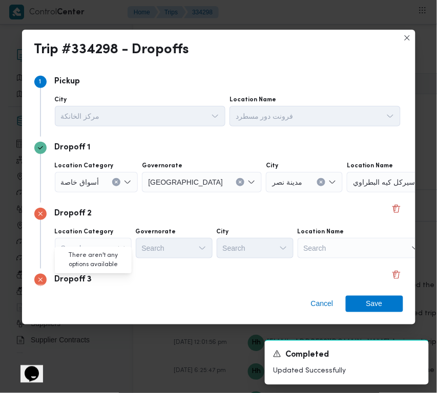
scroll to position [77, 0]
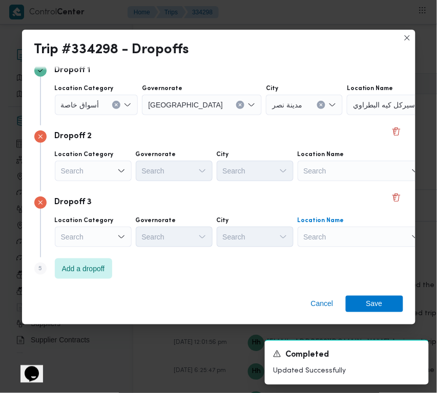
click at [361, 231] on div "Search" at bounding box center [361, 237] width 128 height 20
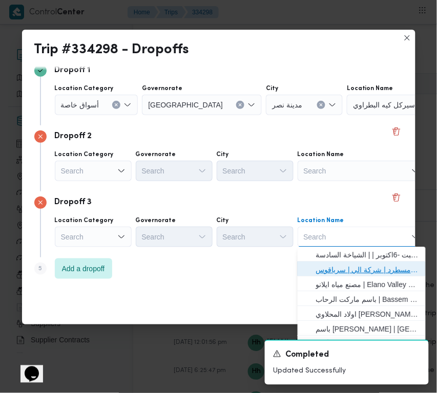
click at [375, 263] on span "فرونت دور مسطرد | شركة الي | سرياقوس" at bounding box center [362, 270] width 120 height 16
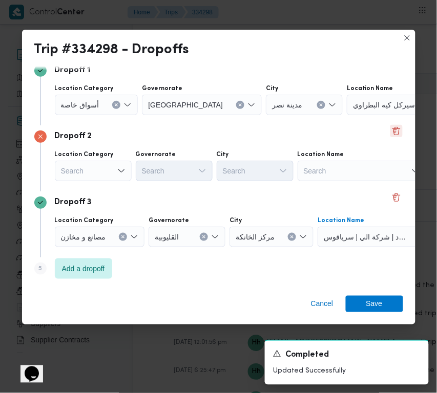
drag, startPoint x: 392, startPoint y: 129, endPoint x: 385, endPoint y: 131, distance: 6.8
click at [391, 129] on button "Delete" at bounding box center [396, 131] width 12 height 12
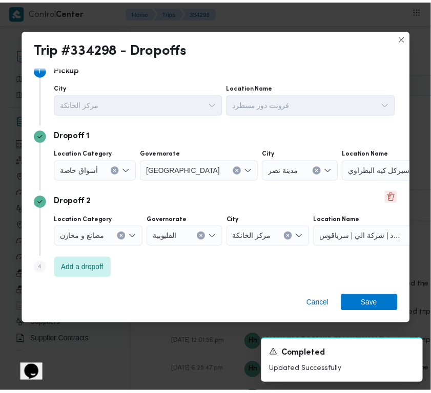
scroll to position [11, 0]
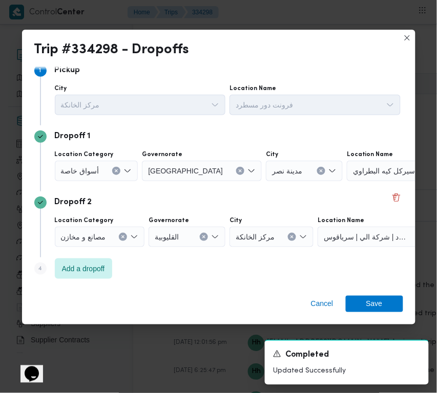
click at [88, 169] on span "أسواق خاصة" at bounding box center [80, 170] width 38 height 11
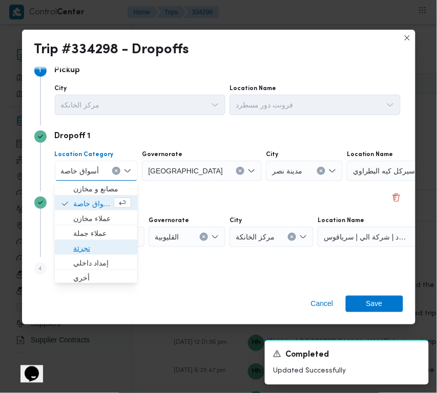
click at [100, 244] on span "تجزئة" at bounding box center [102, 249] width 58 height 12
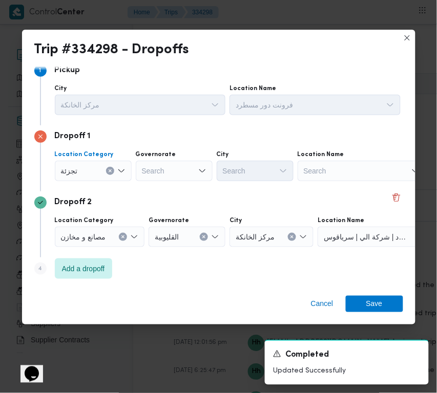
click at [169, 172] on div "Search" at bounding box center [174, 171] width 77 height 20
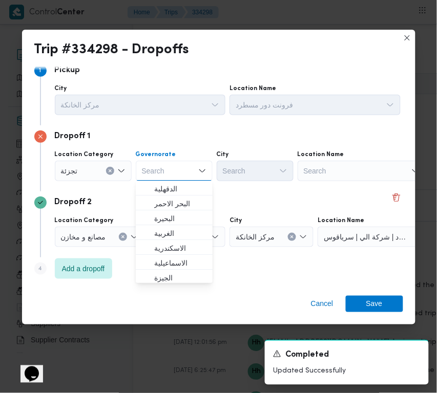
paste input "[GEOGRAPHIC_DATA]"
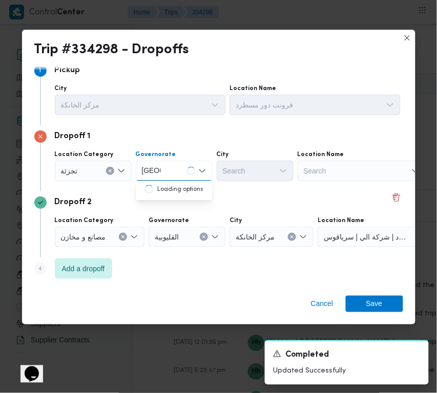
type input "[GEOGRAPHIC_DATA]"
click at [180, 173] on div "[GEOGRAPHIC_DATA] [GEOGRAPHIC_DATA]" at bounding box center [174, 171] width 77 height 20
click at [178, 190] on span "[GEOGRAPHIC_DATA]" at bounding box center [180, 189] width 52 height 12
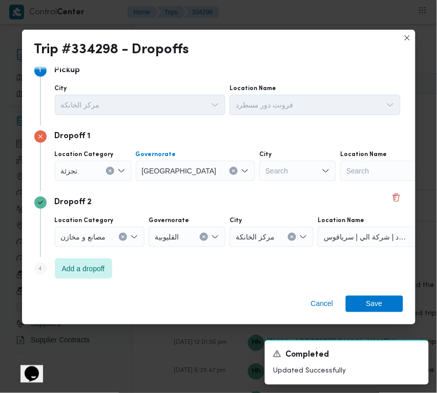
click at [259, 169] on div "Search" at bounding box center [297, 171] width 77 height 20
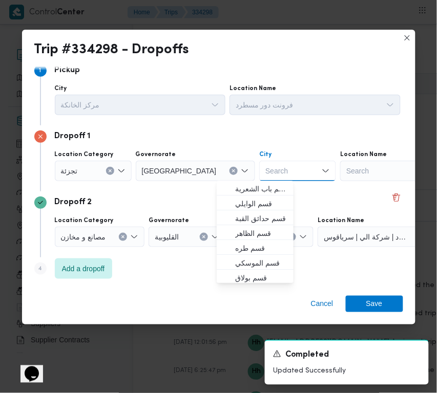
paste input "المعادي"
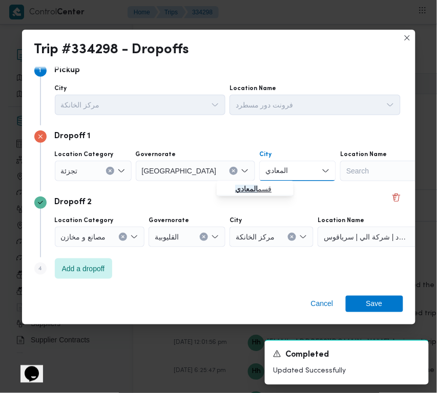
type input "المعادي"
click at [227, 188] on icon "button" at bounding box center [227, 189] width 8 height 8
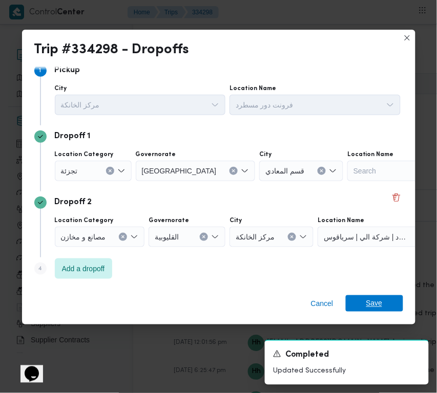
click at [385, 306] on span "Save" at bounding box center [374, 303] width 57 height 16
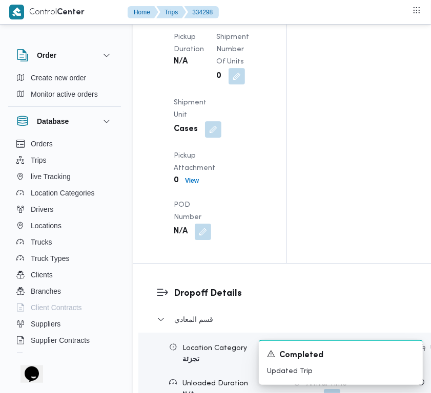
scroll to position [1433, 0]
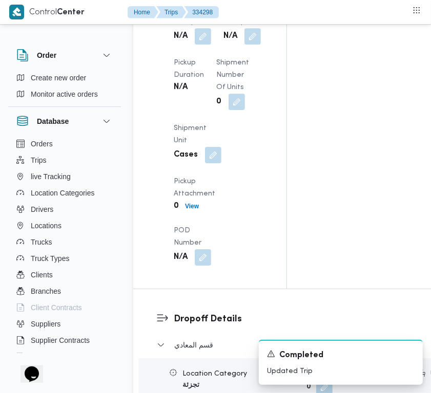
drag, startPoint x: 210, startPoint y: 287, endPoint x: 208, endPoint y: 297, distance: 9.9
click at [244, 45] on button "button" at bounding box center [252, 36] width 16 height 16
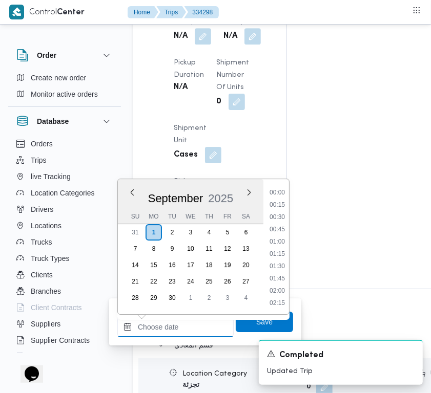
drag, startPoint x: 194, startPoint y: 329, endPoint x: 205, endPoint y: 318, distance: 15.9
click at [193, 330] on input "Left Pickup At" at bounding box center [175, 327] width 116 height 20
paste input "[DATE] 7:30"
type input "[DATE] 07:30"
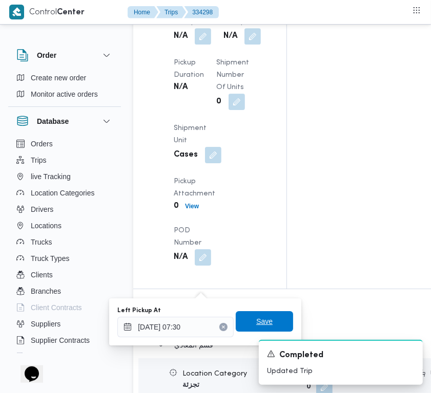
click at [256, 321] on span "Save" at bounding box center [264, 321] width 16 height 12
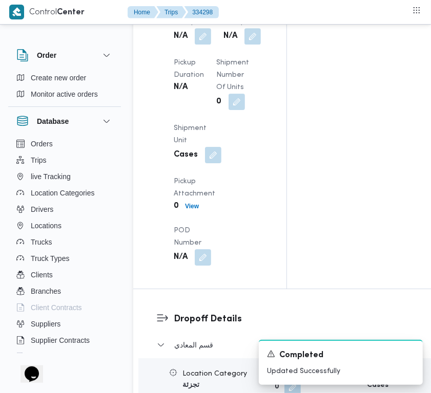
click at [192, 45] on span at bounding box center [200, 36] width 22 height 16
click at [200, 44] on button "button" at bounding box center [203, 36] width 16 height 16
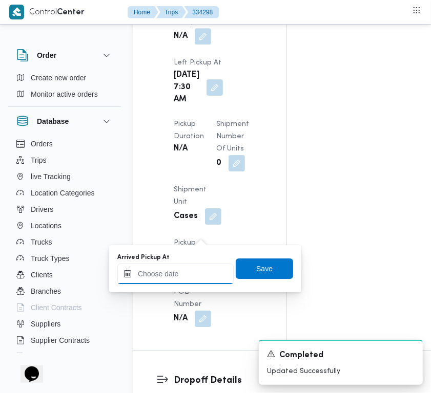
click at [196, 273] on input "Arrived Pickup At" at bounding box center [175, 274] width 116 height 20
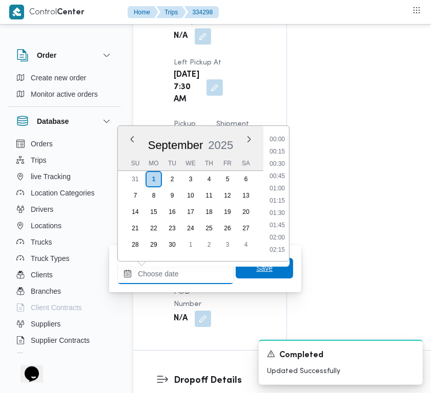
paste input "[DATE] 7:30"
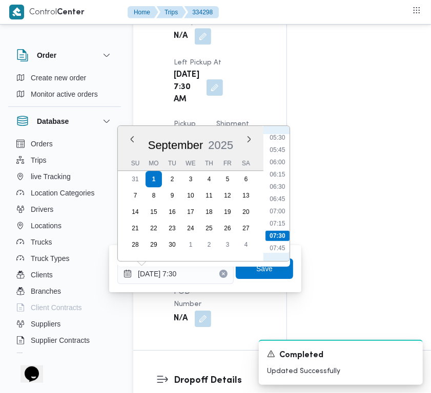
scroll to position [267, 0]
click at [275, 213] on li "07:00" at bounding box center [277, 216] width 24 height 10
type input "[DATE] 07:00"
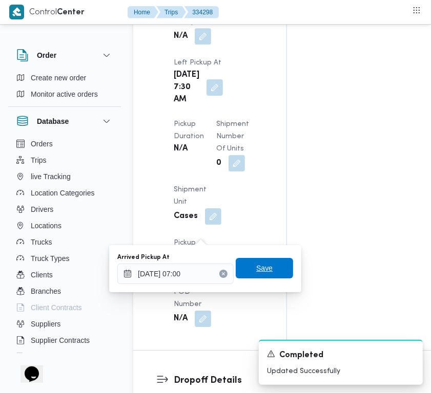
click at [260, 267] on span "Save" at bounding box center [264, 268] width 16 height 12
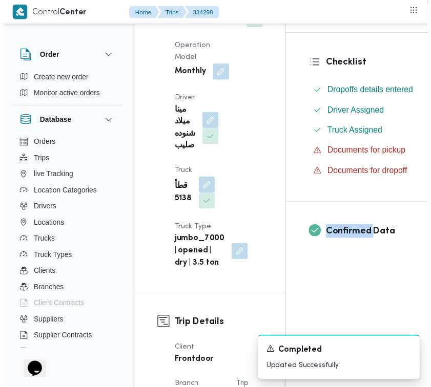
scroll to position [0, 0]
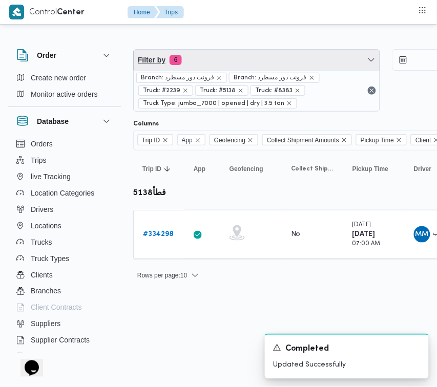
click at [249, 60] on span "Filter by 6" at bounding box center [257, 60] width 246 height 20
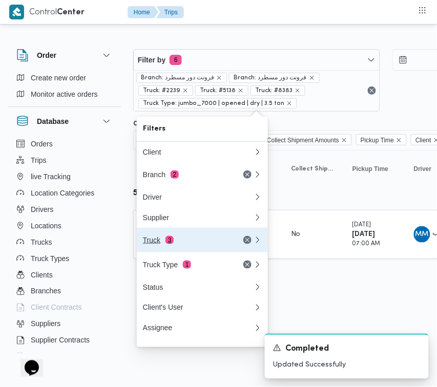
click at [193, 252] on button "Truck 3" at bounding box center [202, 240] width 131 height 25
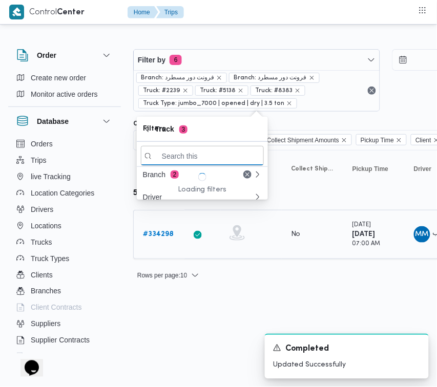
paste input "9352"
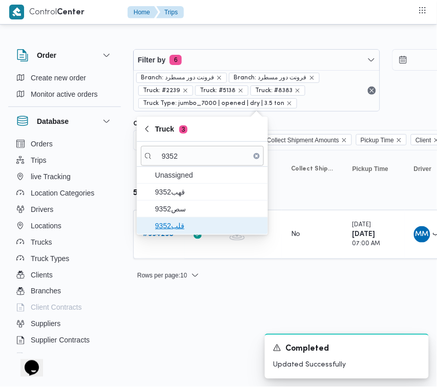
click at [175, 218] on span "قلب9352" at bounding box center [202, 226] width 123 height 16
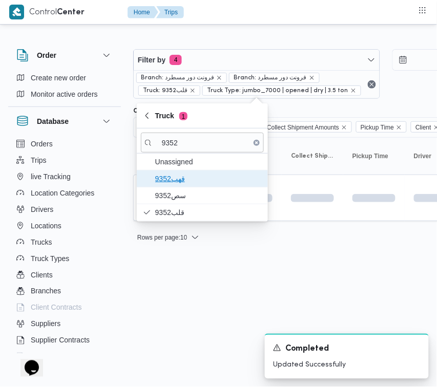
click at [172, 186] on span "قهب9352" at bounding box center [202, 178] width 123 height 16
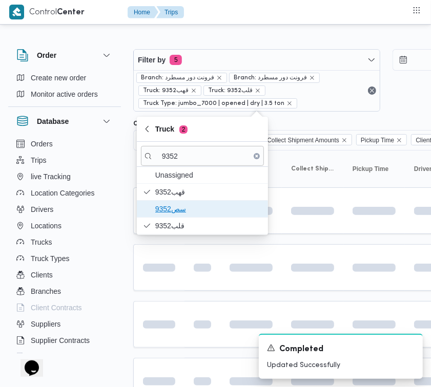
click at [172, 203] on span "سص9352" at bounding box center [208, 209] width 106 height 12
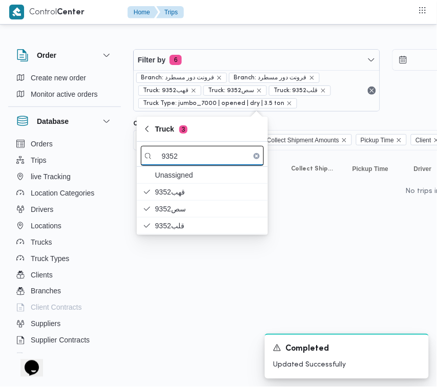
click at [190, 162] on input "9352" at bounding box center [202, 156] width 123 height 20
paste input "3217"
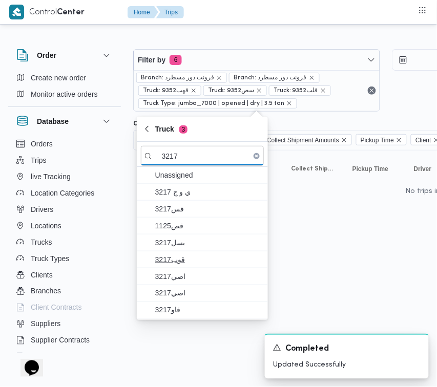
type input "3217"
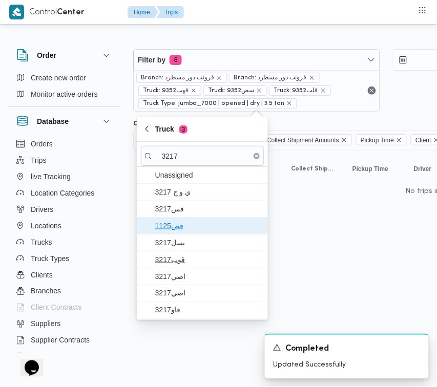
click at [181, 231] on span "1125قص" at bounding box center [208, 226] width 106 height 12
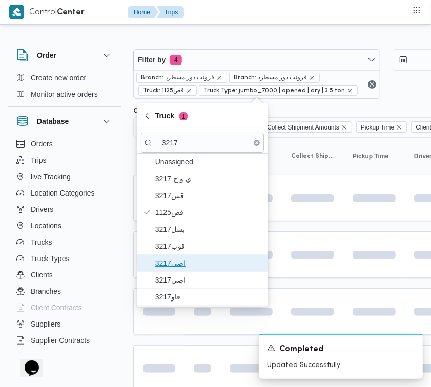
click at [184, 271] on span "اصي3217" at bounding box center [202, 263] width 123 height 16
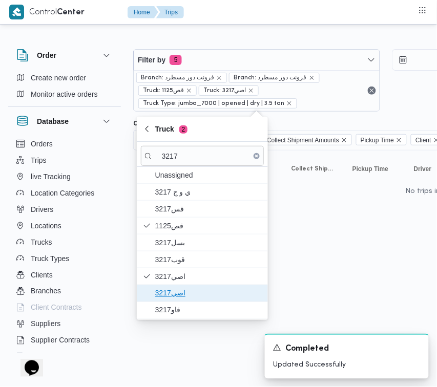
click at [184, 301] on span "اصي3217" at bounding box center [202, 293] width 123 height 16
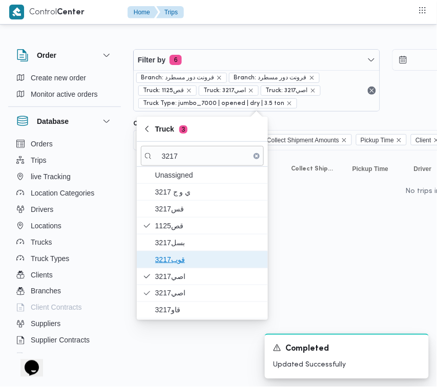
click at [182, 264] on span "3217قوب" at bounding box center [208, 259] width 106 height 12
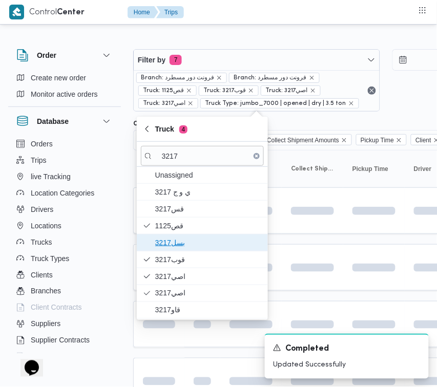
click at [182, 249] on span "بسل3217" at bounding box center [208, 243] width 106 height 12
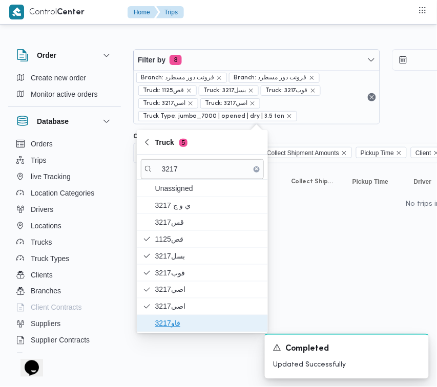
click at [173, 328] on span "قاو3217" at bounding box center [208, 323] width 106 height 12
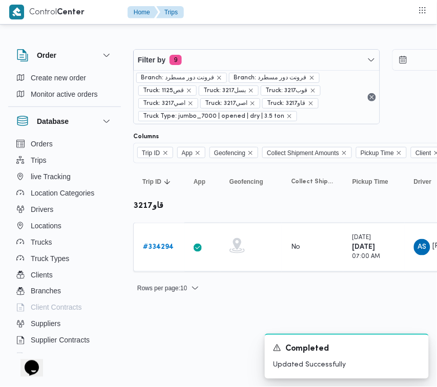
click at [388, 303] on div "Filter by 9 Branch: فرونت دور مسطرد Branch: فرونت دور مسطرد Truck: 1125قص Truck…" at bounding box center [212, 167] width 437 height 281
click at [166, 241] on div "# 334294" at bounding box center [159, 247] width 40 height 20
click at [162, 244] on b "# 334294" at bounding box center [158, 247] width 31 height 7
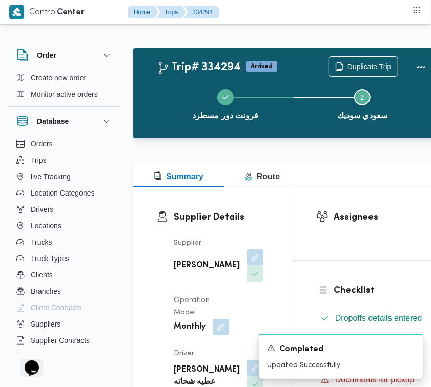
scroll to position [1621, 0]
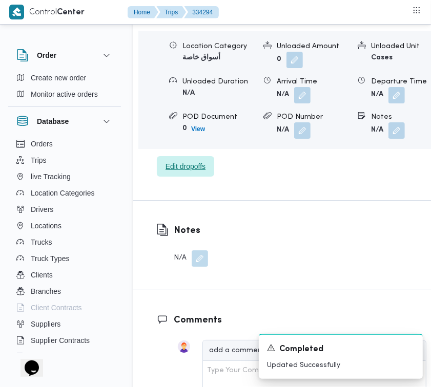
click at [200, 168] on span "Edit dropoffs" at bounding box center [185, 166] width 40 height 12
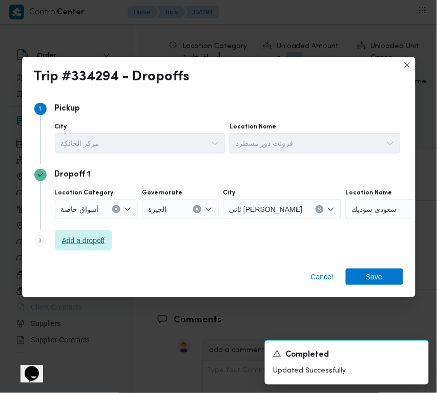
click at [68, 246] on span "Add a dropoff" at bounding box center [83, 240] width 43 height 12
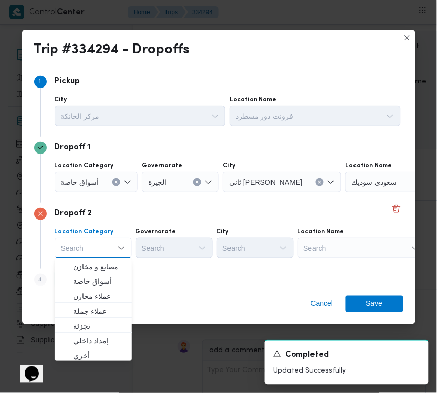
click at [354, 246] on div "Search" at bounding box center [361, 248] width 128 height 20
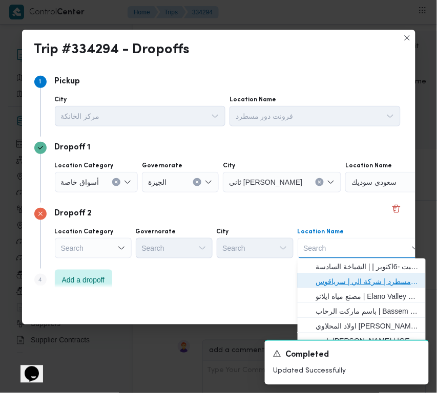
click at [369, 278] on span "فرونت دور مسطرد | شركة الي | سرياقوس" at bounding box center [367, 281] width 103 height 12
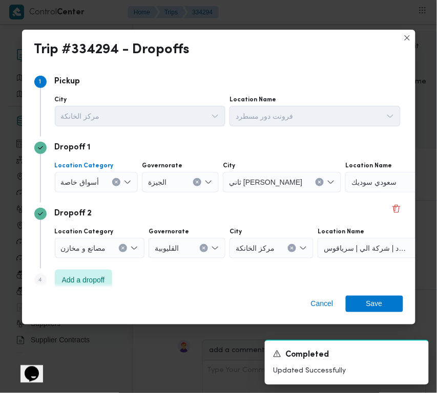
click at [91, 182] on span "أسواق خاصة" at bounding box center [80, 181] width 38 height 11
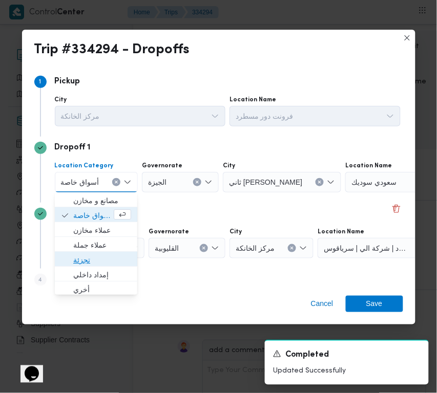
click at [94, 254] on span "تجزئة" at bounding box center [102, 260] width 58 height 12
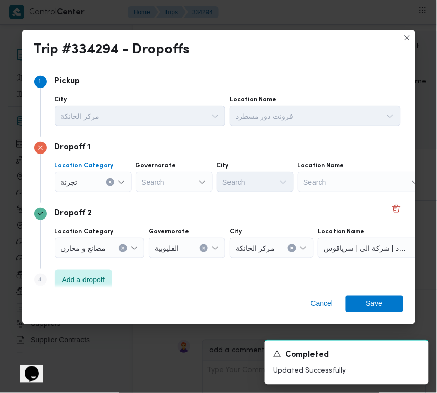
click at [167, 183] on div "Search" at bounding box center [174, 182] width 77 height 20
paste input "[GEOGRAPHIC_DATA]"
type input "[GEOGRAPHIC_DATA]"
click at [169, 184] on div "[GEOGRAPHIC_DATA] [GEOGRAPHIC_DATA]" at bounding box center [174, 182] width 77 height 20
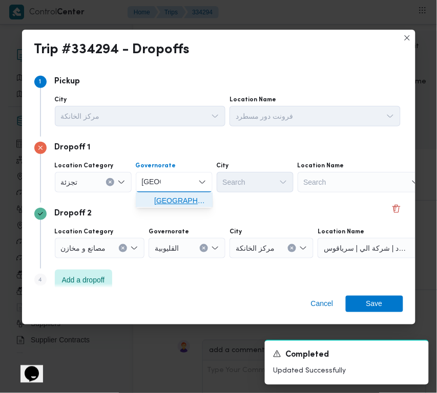
click at [175, 199] on span "[GEOGRAPHIC_DATA]" at bounding box center [180, 201] width 52 height 12
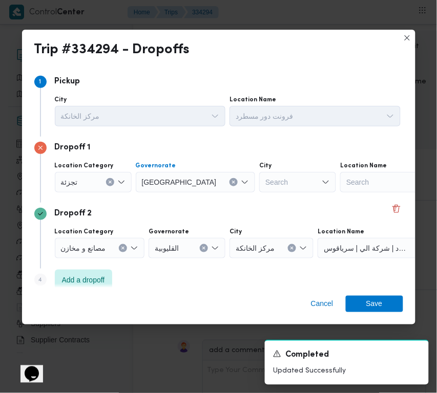
click at [259, 177] on div "Search" at bounding box center [297, 182] width 77 height 20
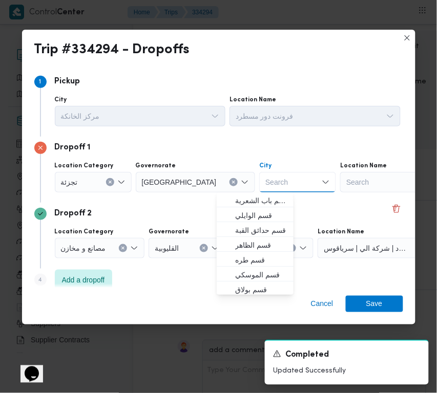
paste input "المعادي"
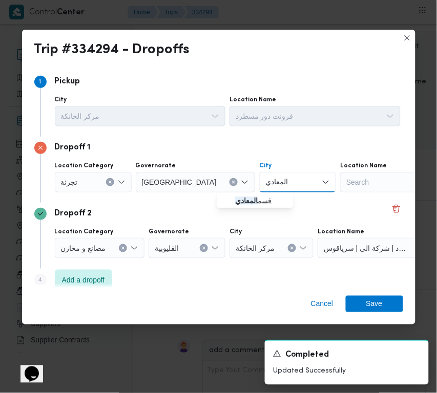
type input "المعادي"
click at [247, 201] on mark "المعادي" at bounding box center [246, 201] width 23 height 8
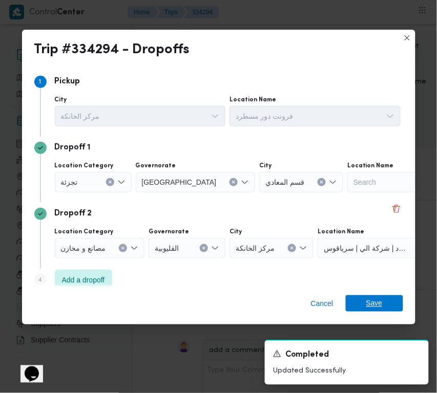
click at [385, 303] on span "Save" at bounding box center [374, 303] width 57 height 16
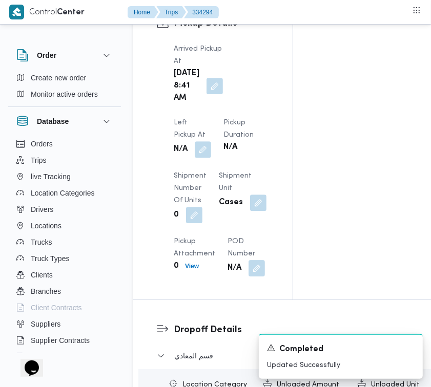
scroll to position [1161, 0]
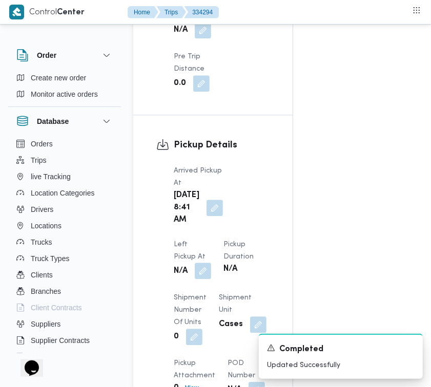
drag, startPoint x: 204, startPoint y: 260, endPoint x: 198, endPoint y: 269, distance: 11.1
click at [204, 263] on button "button" at bounding box center [203, 271] width 16 height 16
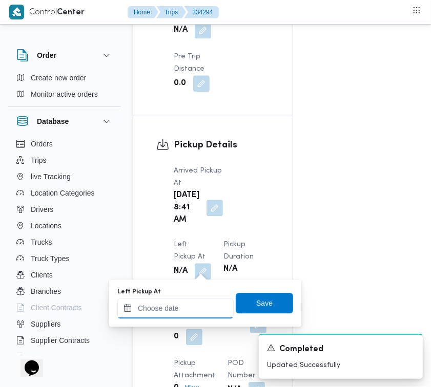
click at [193, 303] on input "Left Pickup At" at bounding box center [175, 308] width 116 height 20
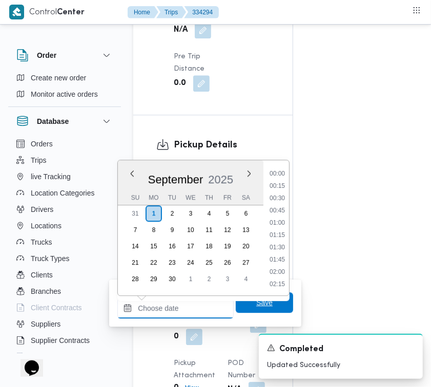
paste input "[DATE] 9:00"
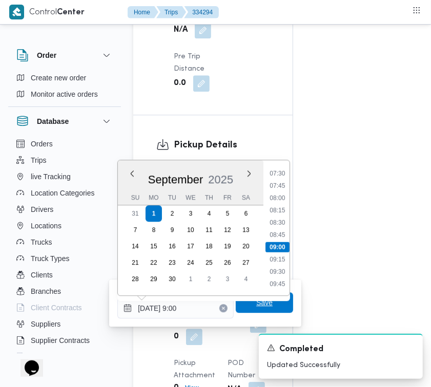
type input "[DATE] 09:00"
click at [262, 305] on span "Save" at bounding box center [264, 302] width 16 height 12
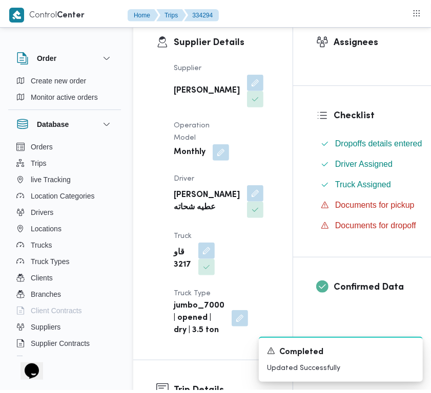
scroll to position [0, 0]
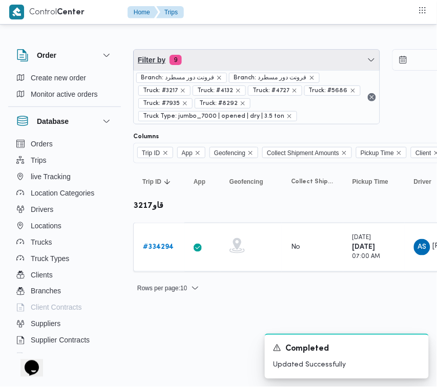
click at [260, 62] on span "Filter by 9" at bounding box center [257, 60] width 246 height 20
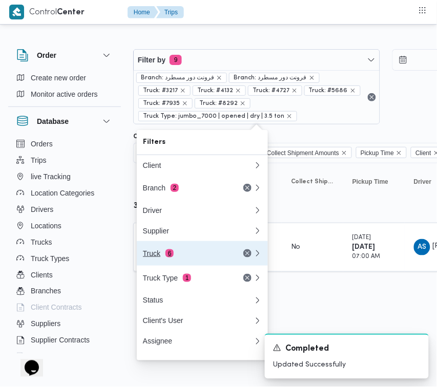
click at [193, 263] on div "Truck 6" at bounding box center [198, 253] width 123 height 25
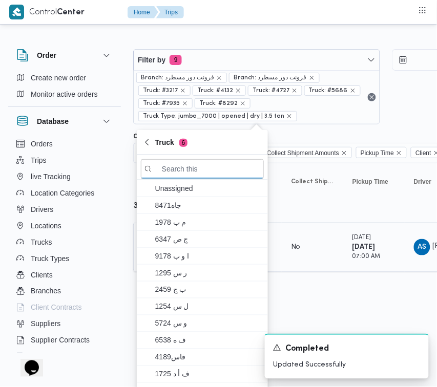
paste input "5132"
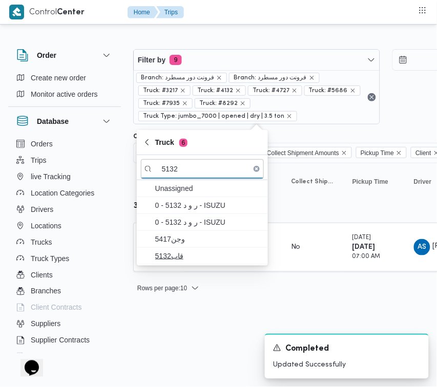
type input "5132"
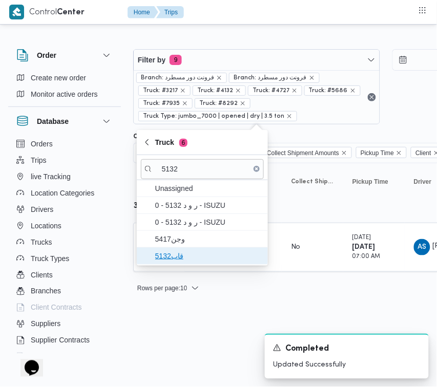
click at [203, 262] on span "قاب5132" at bounding box center [208, 256] width 106 height 12
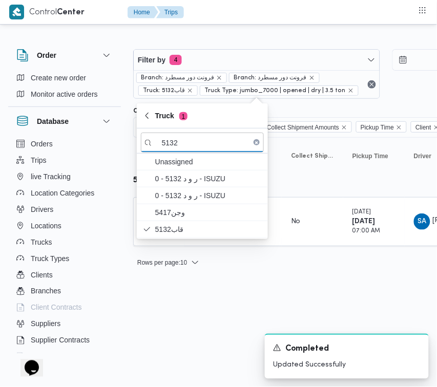
click at [196, 318] on html "Control Center Home Trips Order Create new order Monitor active orders Database…" at bounding box center [218, 193] width 437 height 387
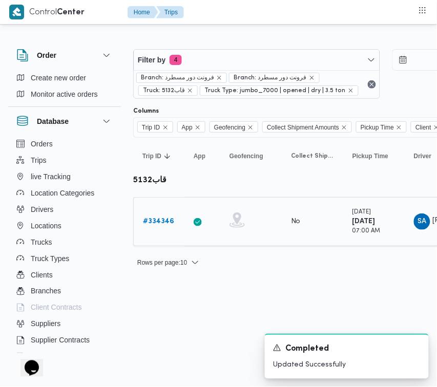
click at [159, 225] on b "# 334346" at bounding box center [158, 221] width 31 height 7
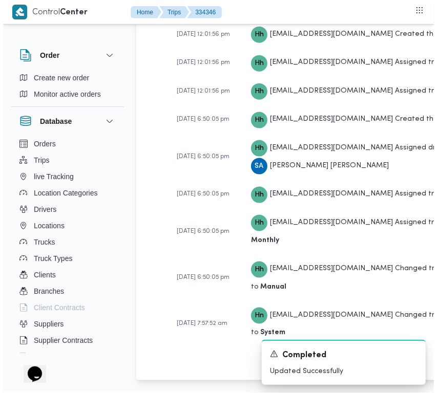
scroll to position [2026, 0]
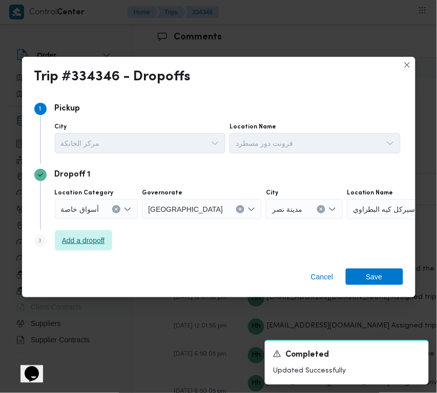
click at [88, 241] on span "Add a dropoff" at bounding box center [83, 240] width 43 height 12
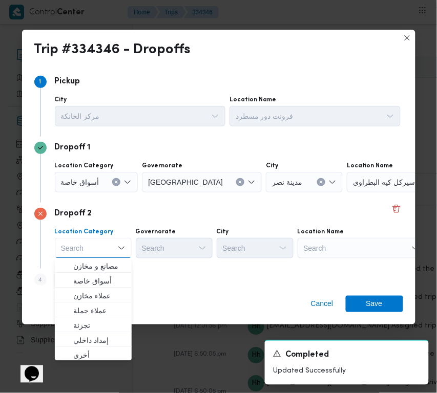
click at [339, 239] on div "Search" at bounding box center [361, 248] width 128 height 20
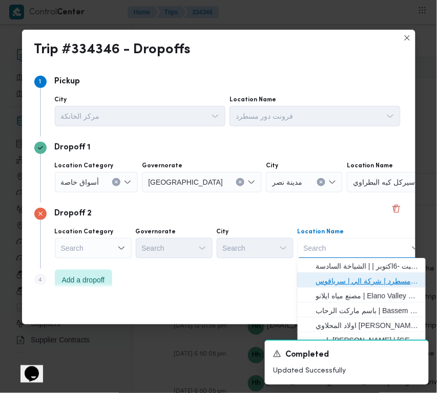
click at [350, 280] on span "فرونت دور مسطرد | شركة الي | سرياقوس" at bounding box center [367, 281] width 103 height 12
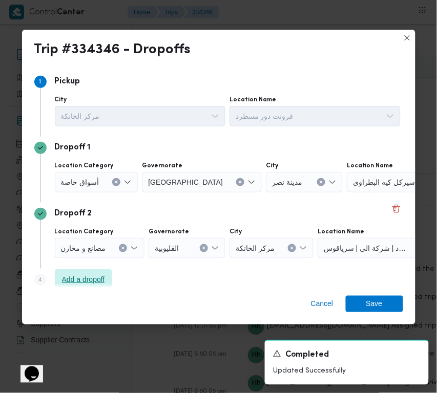
click at [96, 275] on span "Add a dropoff" at bounding box center [83, 279] width 43 height 12
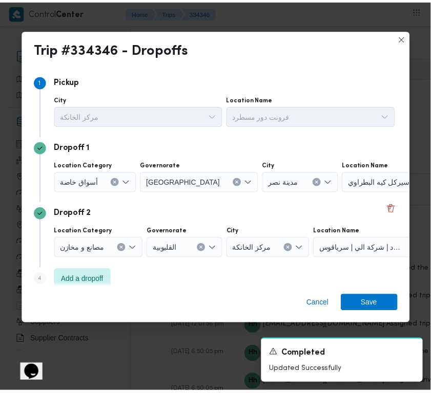
scroll to position [77, 0]
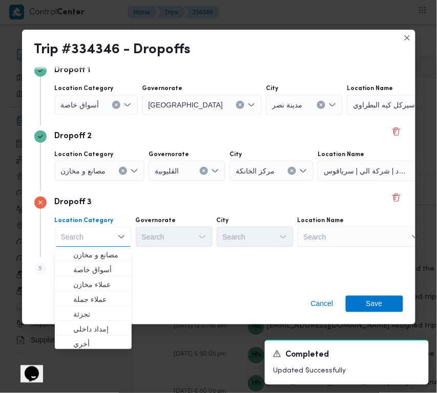
click at [351, 244] on div "Search" at bounding box center [361, 237] width 128 height 20
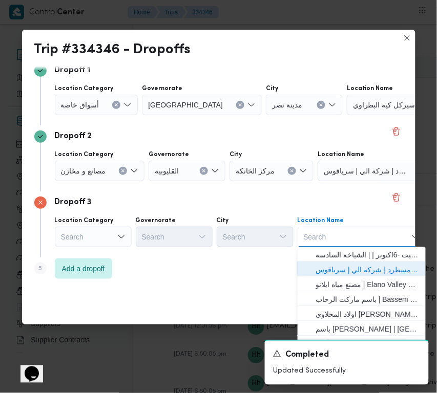
drag, startPoint x: 362, startPoint y: 265, endPoint x: 311, endPoint y: 262, distance: 51.3
click at [362, 265] on span "فرونت دور مسطرد | شركة الي | سرياقوس" at bounding box center [367, 270] width 103 height 12
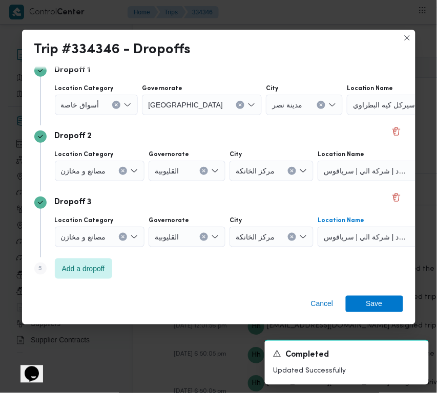
click at [98, 173] on span "مصانع و مخازن" at bounding box center [83, 170] width 45 height 11
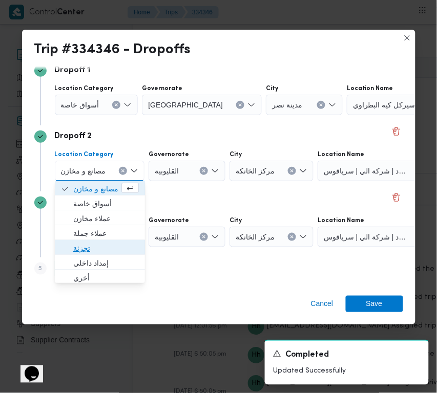
click at [91, 245] on span "تجزئة" at bounding box center [106, 249] width 66 height 12
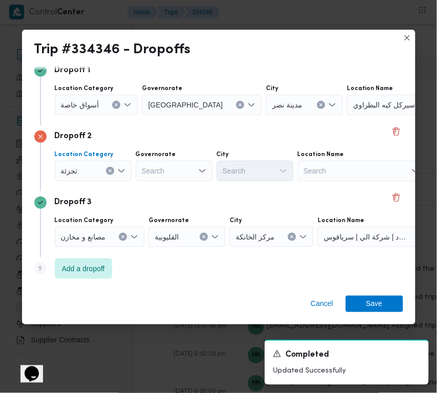
click at [96, 101] on span "أسواق خاصة" at bounding box center [80, 104] width 38 height 11
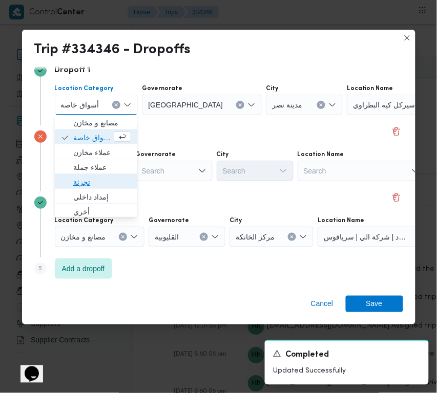
click at [100, 177] on span "تجزئة" at bounding box center [102, 183] width 58 height 12
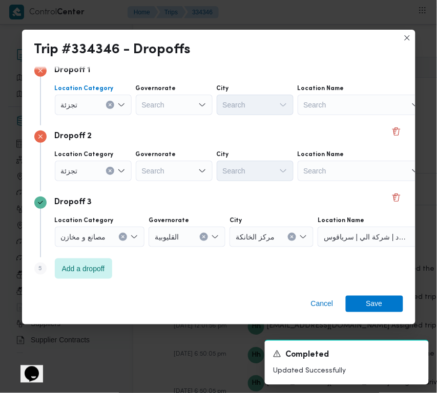
click at [166, 183] on div "Dropoff 2 Location Category تجزئة Governorate Search City Search Location Name …" at bounding box center [218, 158] width 369 height 66
click at [169, 173] on div "Search" at bounding box center [174, 171] width 77 height 20
paste input "[GEOGRAPHIC_DATA]"
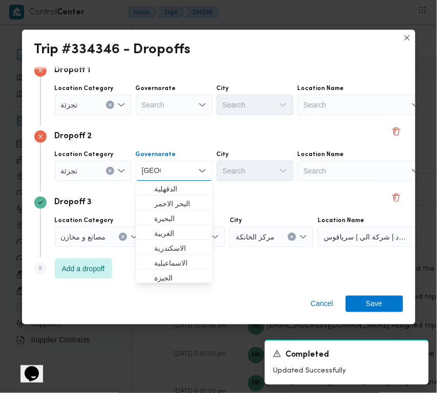
type input "[GEOGRAPHIC_DATA]"
click at [160, 98] on div "Search" at bounding box center [174, 105] width 77 height 20
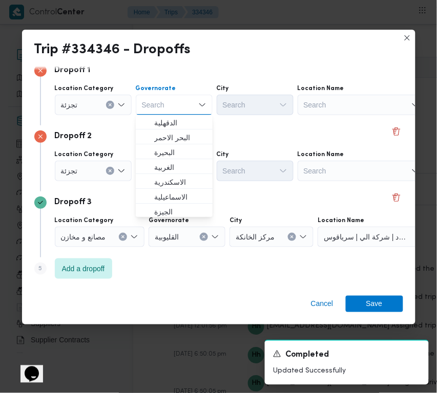
paste input "[GEOGRAPHIC_DATA]"
type input "[GEOGRAPHIC_DATA]"
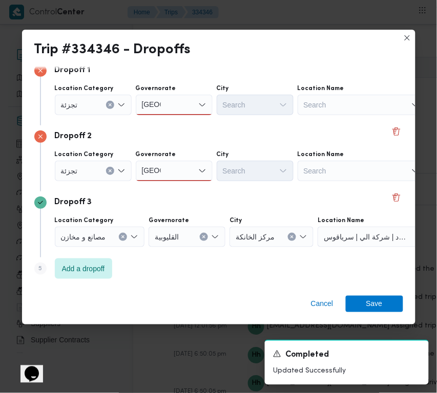
drag, startPoint x: 244, startPoint y: 108, endPoint x: 236, endPoint y: 106, distance: 8.8
click at [244, 108] on div "Search" at bounding box center [255, 105] width 77 height 20
click at [185, 109] on div "[GEOGRAPHIC_DATA] [GEOGRAPHIC_DATA]" at bounding box center [174, 105] width 77 height 20
click at [178, 121] on span "[GEOGRAPHIC_DATA]" at bounding box center [180, 123] width 52 height 12
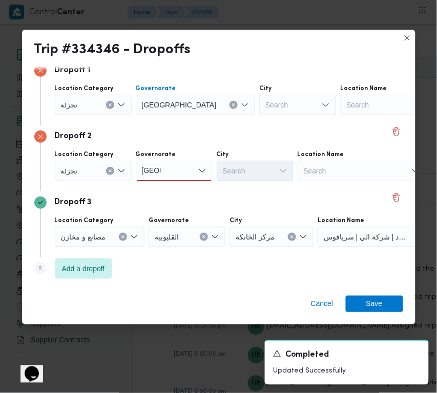
click at [182, 174] on div "[GEOGRAPHIC_DATA] [GEOGRAPHIC_DATA]" at bounding box center [174, 171] width 77 height 20
click at [180, 187] on span "[GEOGRAPHIC_DATA]" at bounding box center [180, 189] width 52 height 12
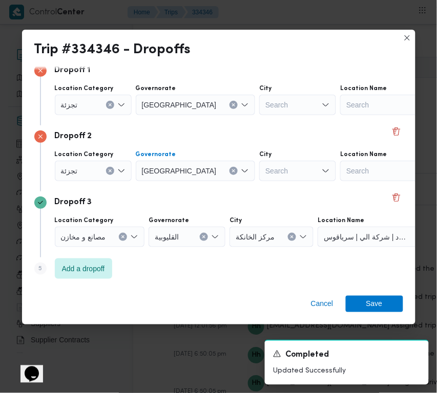
click at [259, 178] on div "Search" at bounding box center [297, 171] width 77 height 20
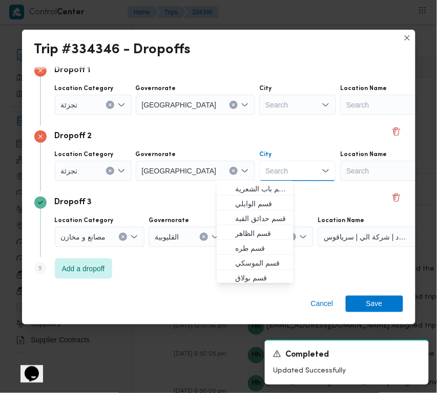
paste input "شبرا"
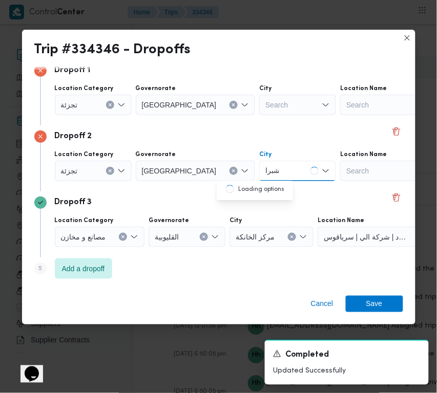
type input "شبرا"
drag, startPoint x: 262, startPoint y: 99, endPoint x: 253, endPoint y: 100, distance: 8.8
click at [262, 99] on div "Search" at bounding box center [297, 105] width 77 height 20
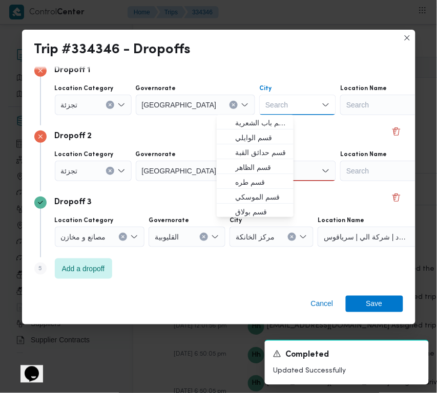
paste input "الظاهر"
type input "الظاهر"
drag, startPoint x: 180, startPoint y: 136, endPoint x: 209, endPoint y: 137, distance: 29.2
click at [180, 136] on div "Dropoff 2" at bounding box center [218, 137] width 369 height 12
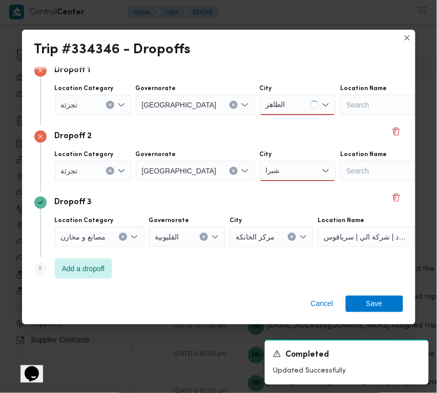
click at [259, 103] on div "الظاهر الظاهر" at bounding box center [297, 105] width 77 height 20
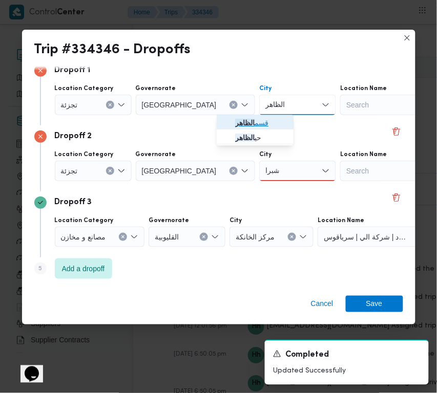
click at [244, 119] on mark "الظاهر" at bounding box center [244, 123] width 19 height 8
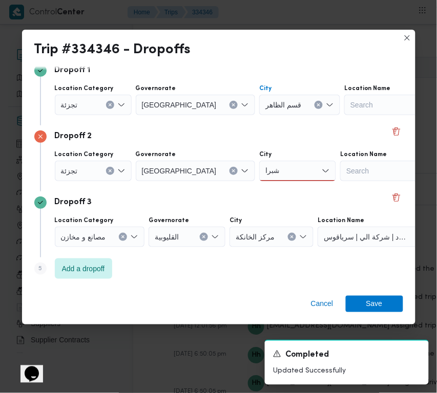
drag, startPoint x: 249, startPoint y: 162, endPoint x: 249, endPoint y: 172, distance: 9.2
click at [259, 163] on div "[PERSON_NAME]" at bounding box center [297, 171] width 77 height 20
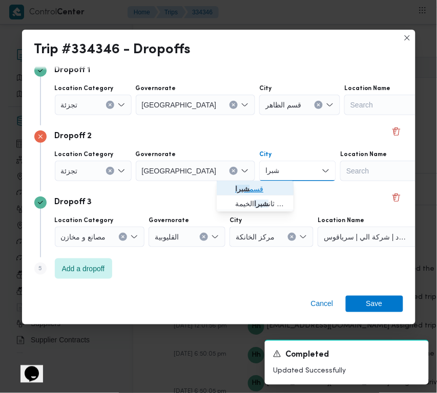
click at [249, 186] on span "قسم شبرا" at bounding box center [261, 189] width 52 height 12
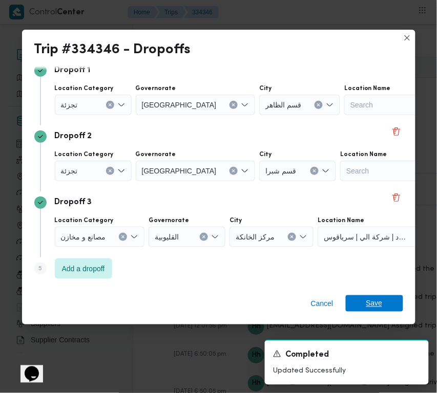
click at [368, 301] on span "Save" at bounding box center [374, 303] width 16 height 16
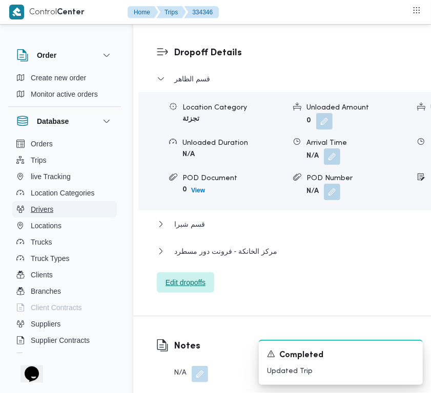
scroll to position [1695, 0]
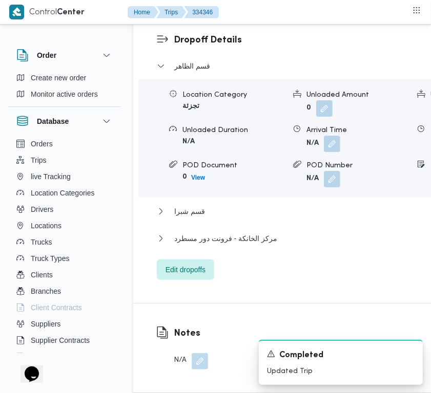
drag, startPoint x: 208, startPoint y: 37, endPoint x: 211, endPoint y: 48, distance: 10.7
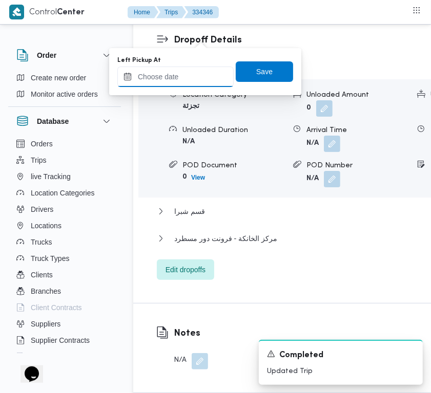
click at [200, 82] on input "Left Pickup At" at bounding box center [175, 77] width 116 height 20
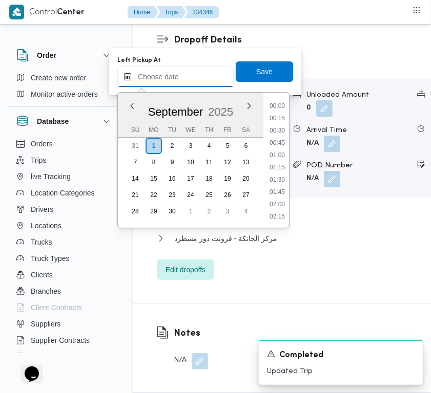
paste input "[DATE] 7:00"
click at [278, 146] on li "07:45" at bounding box center [277, 144] width 24 height 10
type input "[DATE] 07:45"
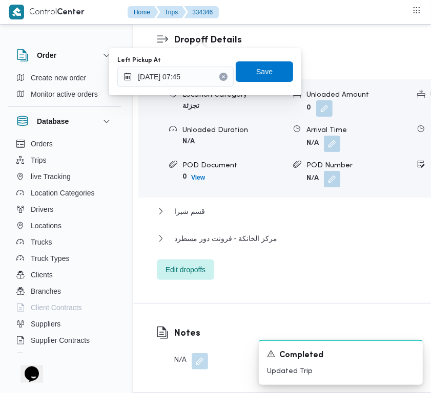
click at [265, 83] on div "Left Pickup At [DATE] 07:45 Save" at bounding box center [205, 71] width 178 height 33
click at [259, 73] on span "Save" at bounding box center [264, 71] width 16 height 12
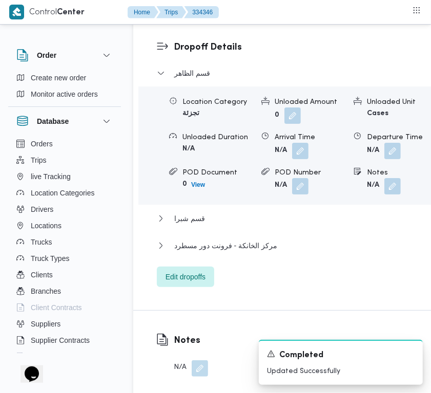
scroll to position [1575, 0]
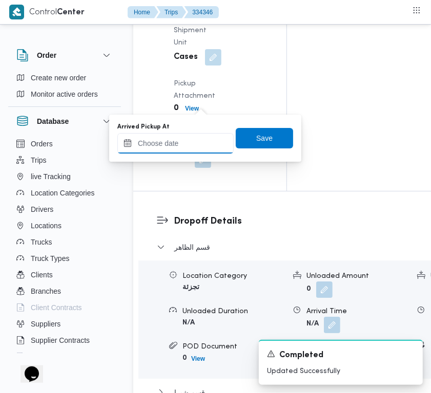
click at [205, 145] on input "Arrived Pickup At" at bounding box center [175, 143] width 116 height 20
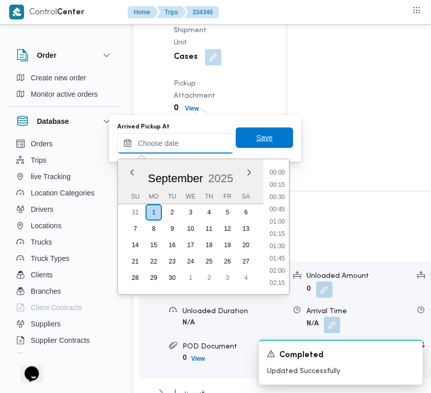
paste input "[DATE] 7:00"
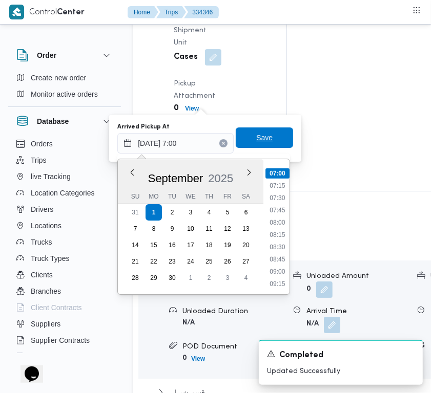
type input "[DATE] 07:00"
click at [269, 135] on span "Save" at bounding box center [264, 137] width 57 height 20
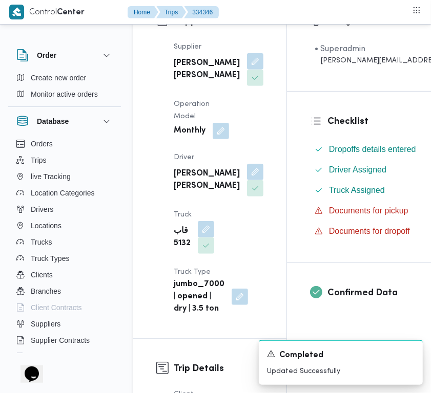
scroll to position [0, 0]
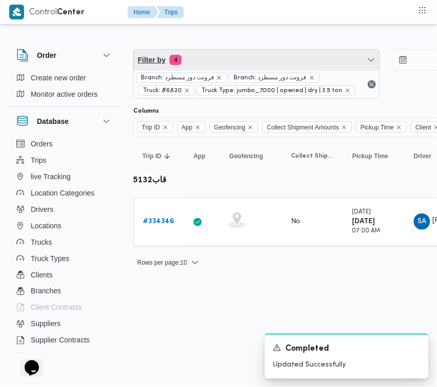
click at [288, 50] on span "Filter by 4" at bounding box center [257, 60] width 246 height 20
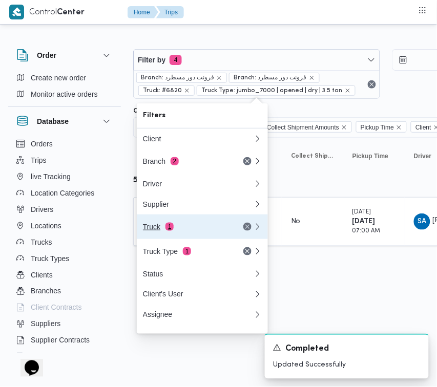
click at [174, 228] on div "Truck 1" at bounding box center [186, 227] width 86 height 8
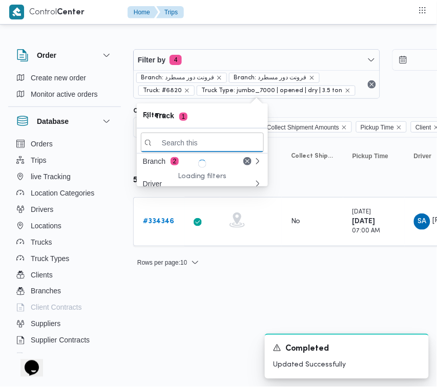
paste input "3853"
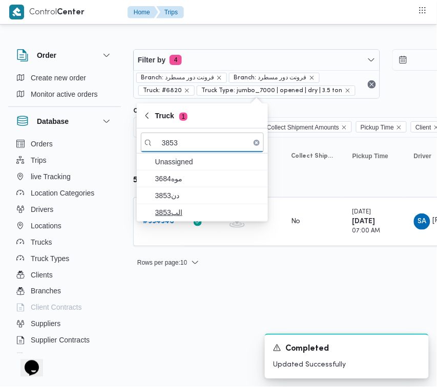
type input "3853"
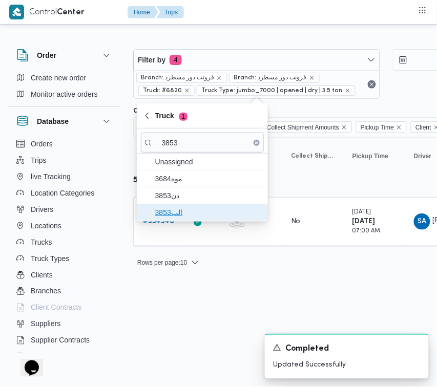
click at [173, 220] on span "الب3853" at bounding box center [202, 212] width 123 height 16
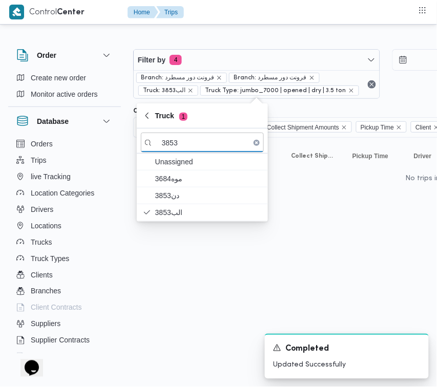
click at [186, 326] on html "Control Center Home Trips Order Create new order Monitor active orders Database…" at bounding box center [218, 193] width 437 height 387
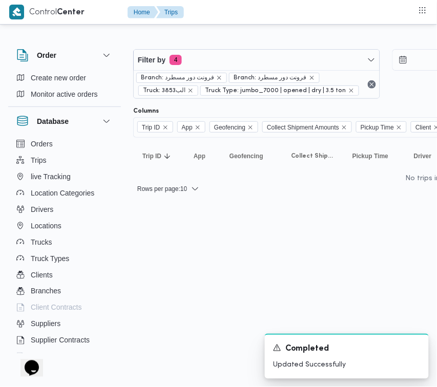
click at [241, 49] on div "Filter by 4 Branch: فرونت دور مسطرد Branch: فرونت دور مسطرد Truck: الب3853 Truc…" at bounding box center [256, 74] width 247 height 50
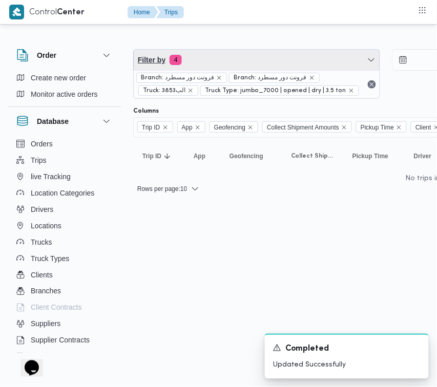
click at [225, 58] on span "Filter by 4" at bounding box center [257, 60] width 246 height 20
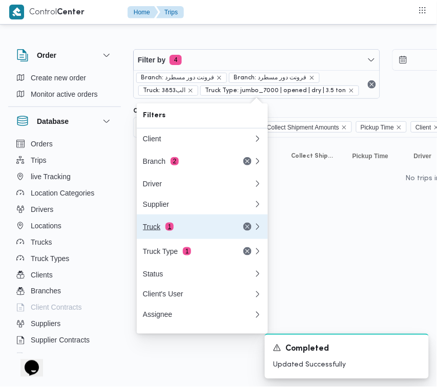
click at [182, 231] on div "Truck 1" at bounding box center [186, 227] width 86 height 8
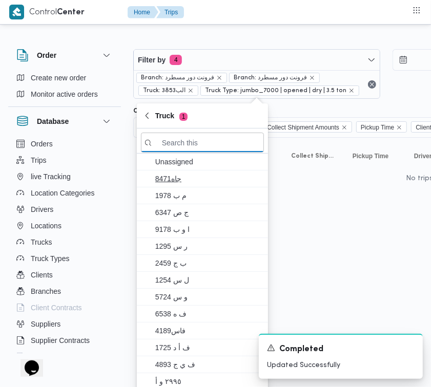
paste input "5481"
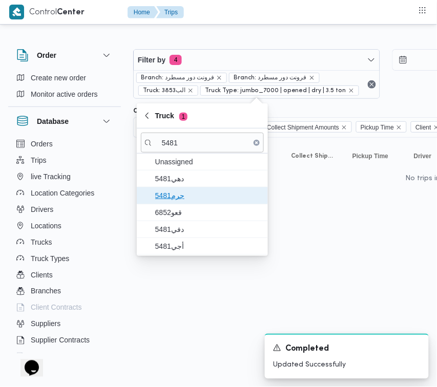
click at [183, 190] on span "جرم5481" at bounding box center [208, 195] width 106 height 12
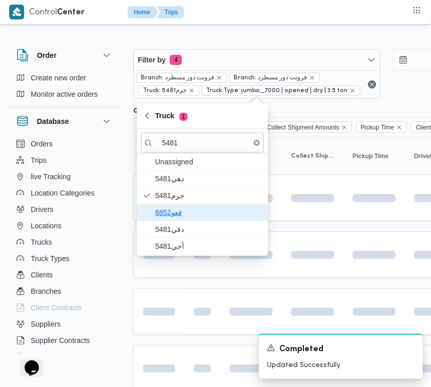
click at [185, 220] on span "قعو6852" at bounding box center [202, 212] width 123 height 16
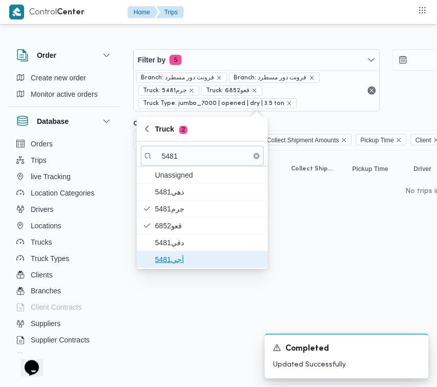
click at [179, 252] on span "أجي5481" at bounding box center [202, 259] width 123 height 16
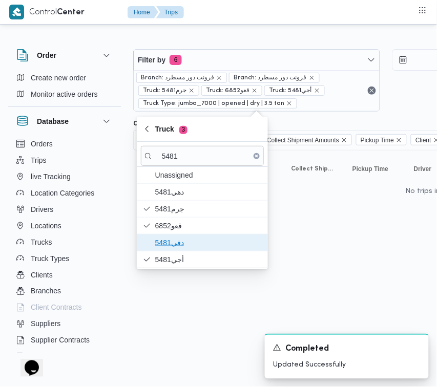
click at [175, 247] on span "دفي5481" at bounding box center [208, 243] width 106 height 12
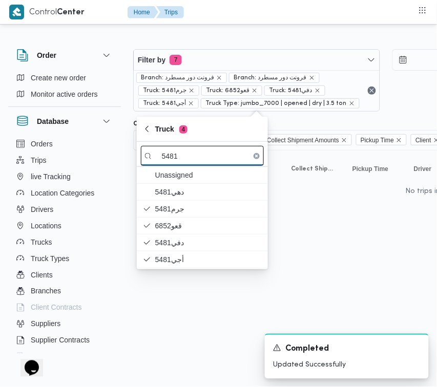
click at [205, 160] on input "5481" at bounding box center [202, 156] width 123 height 20
paste input "9743"
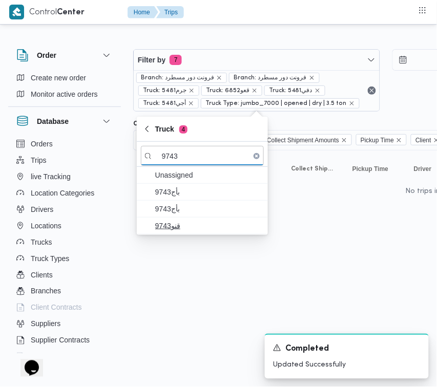
type input "9743"
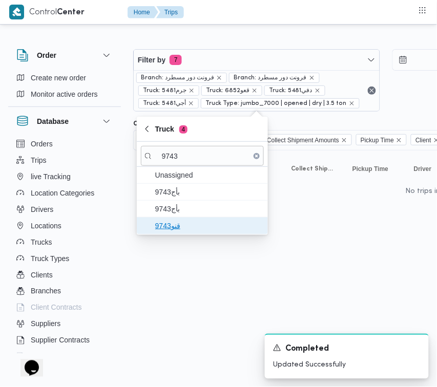
click at [184, 228] on span "قنو9743" at bounding box center [208, 226] width 106 height 12
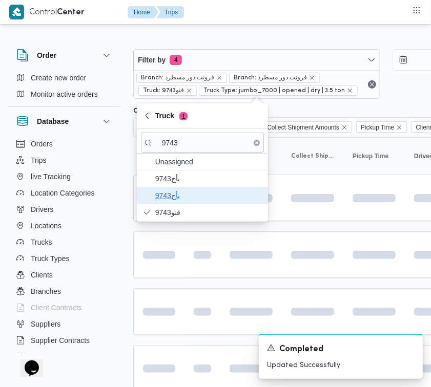
click at [177, 198] on span "9743بأج" at bounding box center [208, 195] width 106 height 12
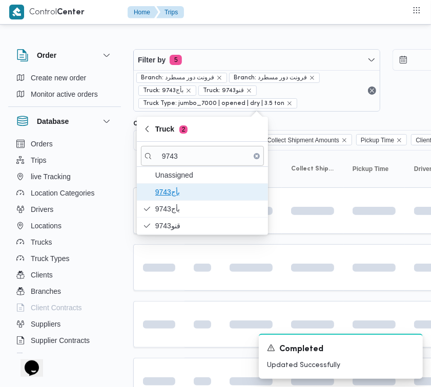
click at [178, 193] on span "9743بأج" at bounding box center [208, 192] width 106 height 12
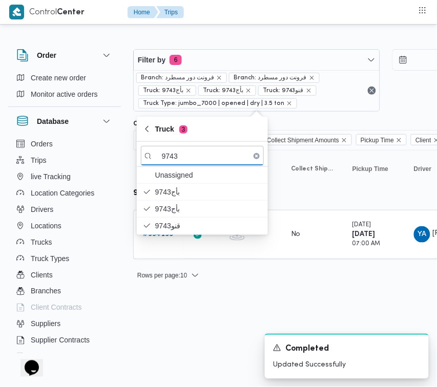
click at [229, 310] on html "Control Center Home Trips Order Create new order Monitor active orders Database…" at bounding box center [218, 193] width 437 height 387
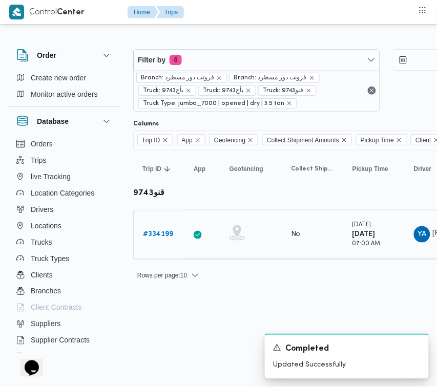
click at [168, 233] on b "# 334199" at bounding box center [158, 234] width 30 height 7
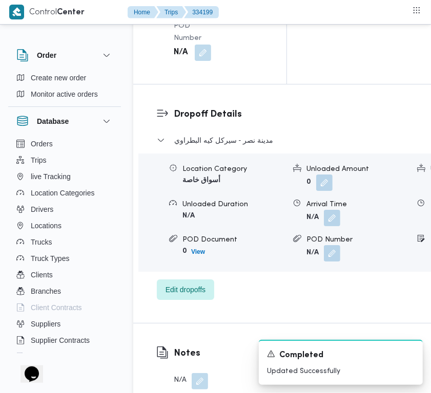
scroll to position [2026, 0]
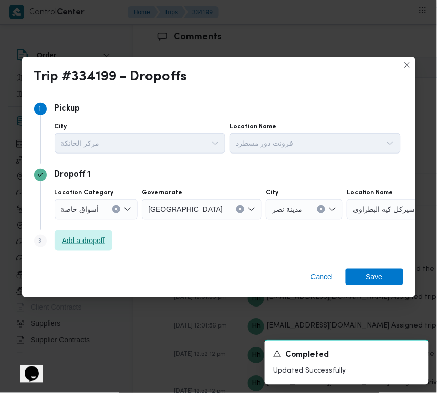
click at [90, 243] on span "Add a dropoff" at bounding box center [83, 240] width 43 height 12
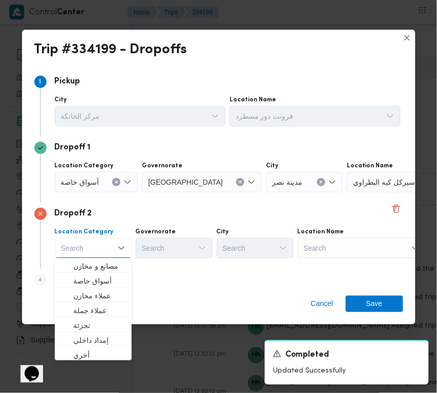
click at [356, 239] on div "Search" at bounding box center [361, 248] width 128 height 20
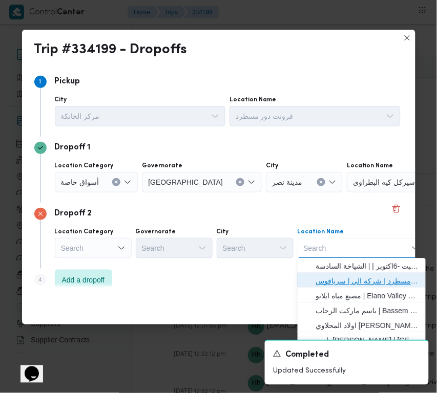
drag, startPoint x: 354, startPoint y: 277, endPoint x: 285, endPoint y: 253, distance: 73.5
click at [353, 277] on span "فرونت دور مسطرد | شركة الي | سرياقوس" at bounding box center [367, 281] width 103 height 12
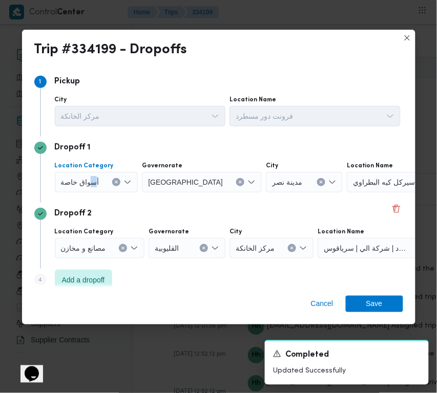
click at [92, 179] on span "أسواق خاصة" at bounding box center [80, 181] width 38 height 11
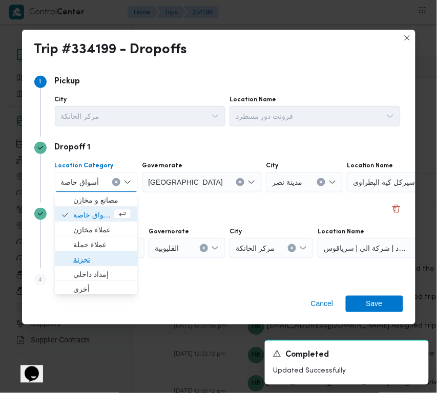
click at [91, 254] on span "تجزئة" at bounding box center [102, 260] width 58 height 12
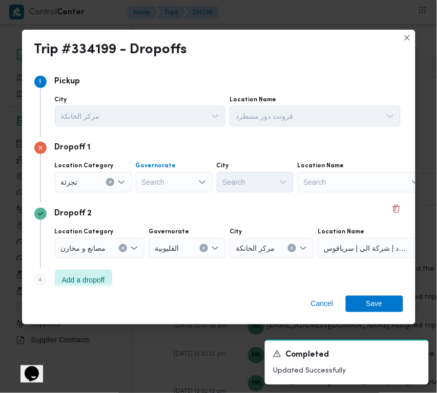
click at [162, 177] on div "Search" at bounding box center [174, 182] width 77 height 20
paste input "جيزة"
type input "جيزة"
drag, startPoint x: 184, startPoint y: 182, endPoint x: 183, endPoint y: 188, distance: 6.3
click at [183, 183] on div "جيزة جيزة" at bounding box center [174, 182] width 77 height 20
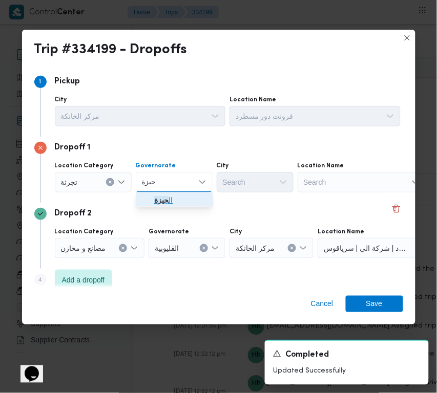
click at [183, 203] on span "ال جيزة" at bounding box center [180, 201] width 52 height 12
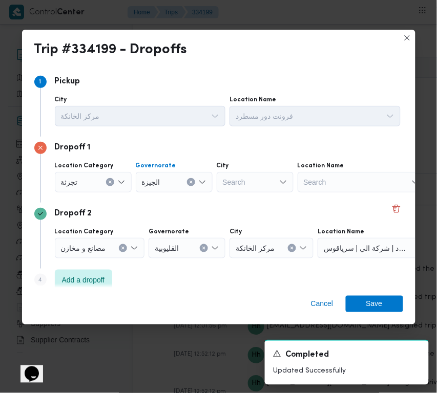
click at [243, 183] on div "Search" at bounding box center [255, 182] width 77 height 20
paste input "أكتوبر"
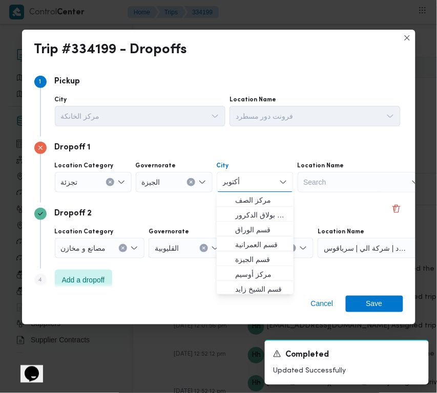
type input "أكتوبر"
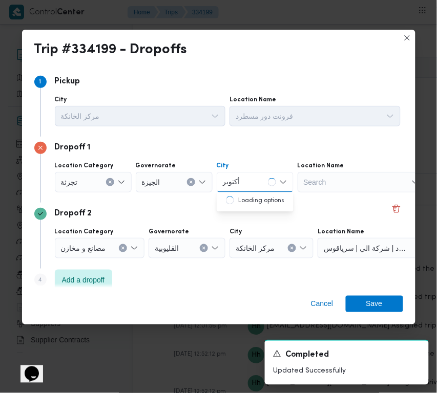
click at [221, 187] on div "أكتوبر أكتوبر" at bounding box center [232, 182] width 22 height 16
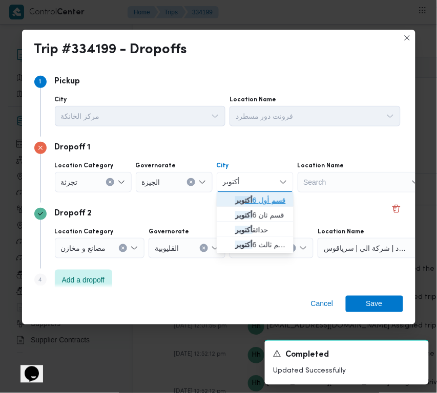
click at [236, 203] on mark "أكتوبر" at bounding box center [243, 201] width 17 height 8
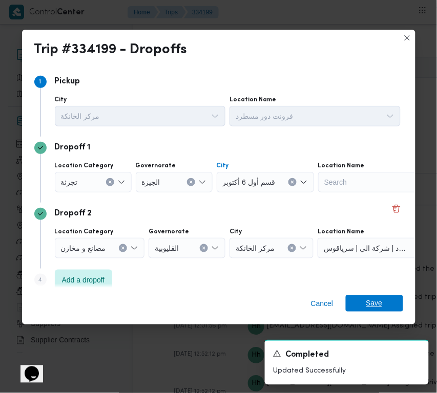
click at [377, 300] on span "Save" at bounding box center [374, 303] width 16 height 16
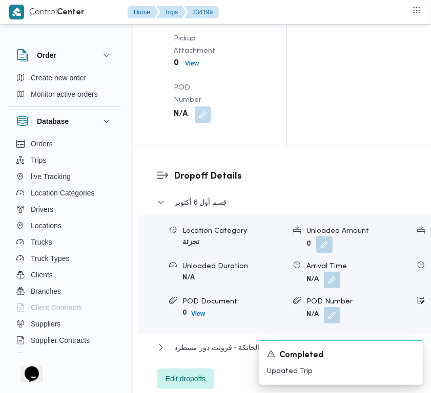
scroll to position [1554, 0]
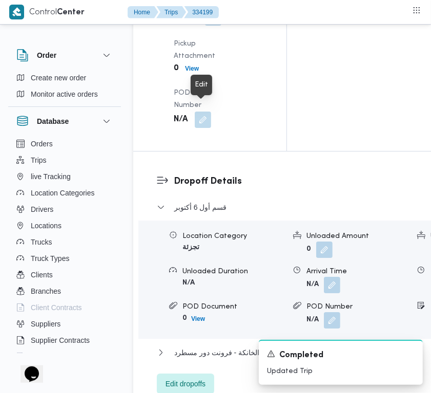
drag, startPoint x: 203, startPoint y: 112, endPoint x: 202, endPoint y: 122, distance: 10.3
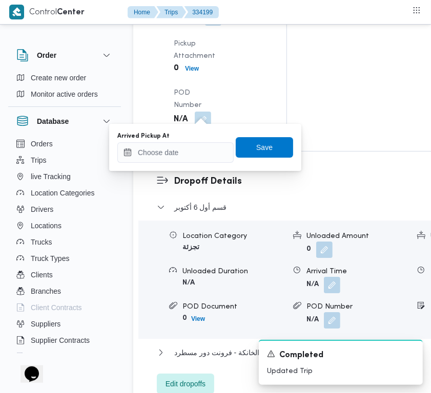
click at [194, 165] on div "You are in a dialog. To close this dialog, hit escape. Arrived Pickup At Save" at bounding box center [205, 147] width 192 height 47
click at [194, 162] on input "Arrived Pickup At" at bounding box center [175, 152] width 116 height 20
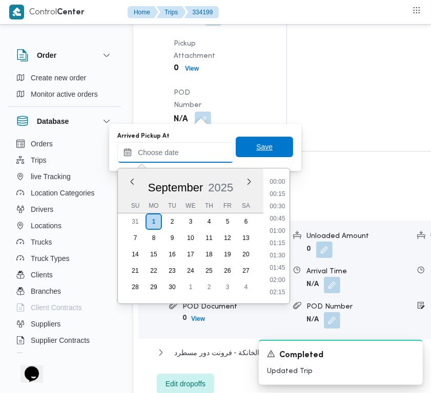
paste input "[DATE] 7:00"
type input "[DATE] 07:00"
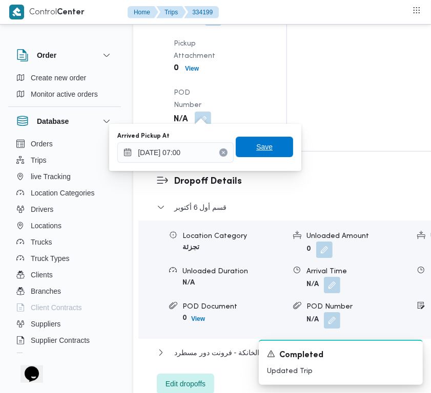
click at [264, 145] on span "Save" at bounding box center [264, 147] width 57 height 20
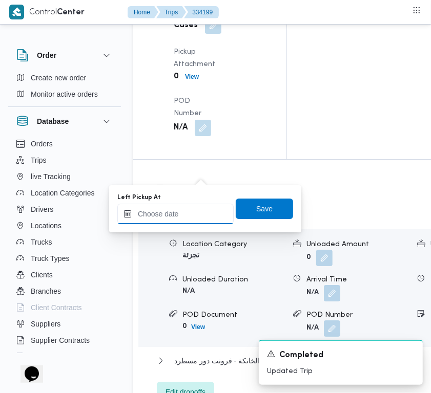
click at [201, 208] on input "Left Pickup At" at bounding box center [175, 214] width 116 height 20
paste input "[DATE] 7:00"
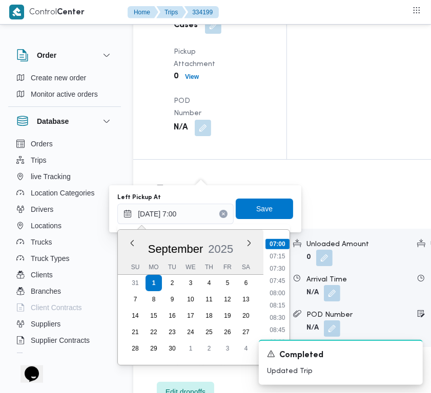
click at [280, 285] on li "07:45" at bounding box center [277, 281] width 24 height 10
type input "[DATE] 07:45"
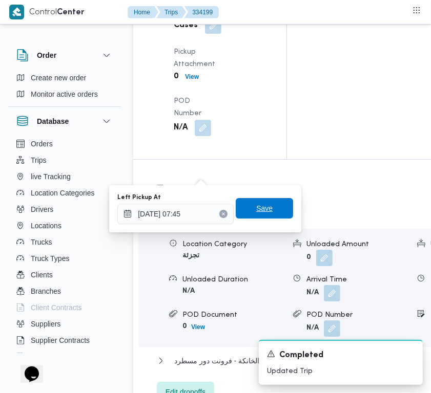
click at [269, 211] on span "Save" at bounding box center [264, 208] width 57 height 20
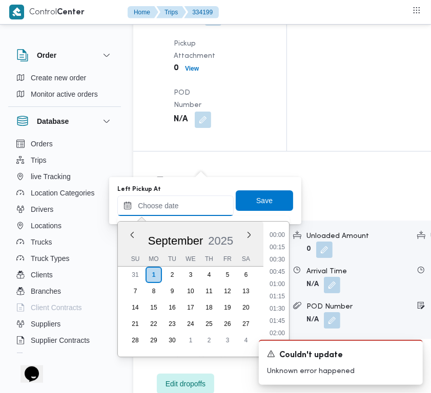
click at [185, 203] on input "Left Pickup At" at bounding box center [175, 206] width 116 height 20
paste input "[DATE] 7:00"
type input "[DATE] 7:00"
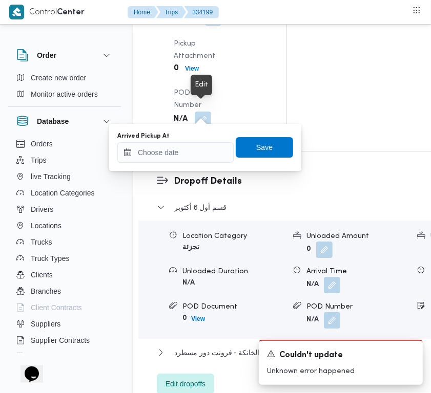
click at [190, 150] on input "Arrived Pickup At" at bounding box center [175, 152] width 116 height 20
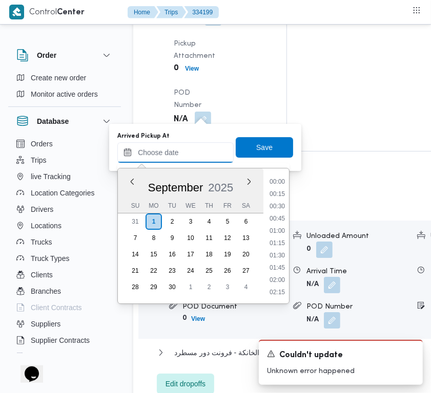
paste input "[DATE] 7:00"
type input "[DATE] 7:00"
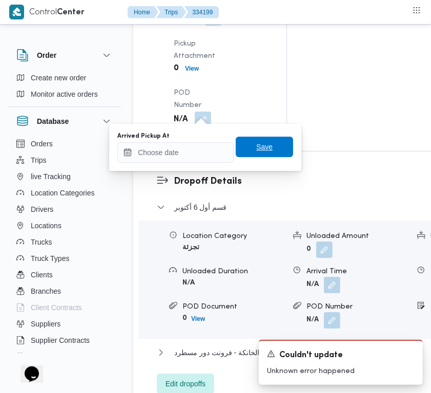
click at [256, 150] on span "Save" at bounding box center [264, 147] width 16 height 12
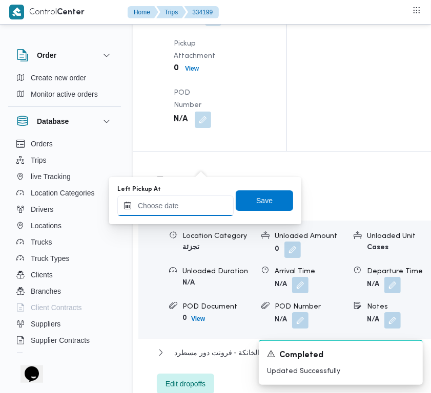
click at [195, 211] on input "Left Pickup At" at bounding box center [175, 206] width 116 height 20
paste input "[DATE] 7:00"
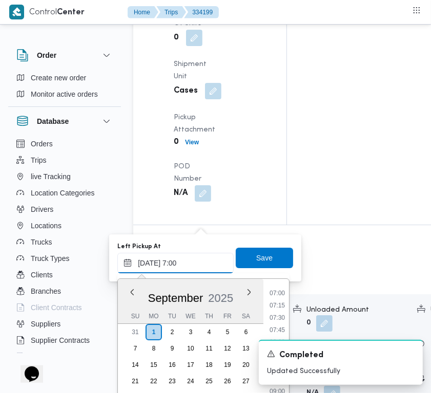
type input "[DATE] 7:00"
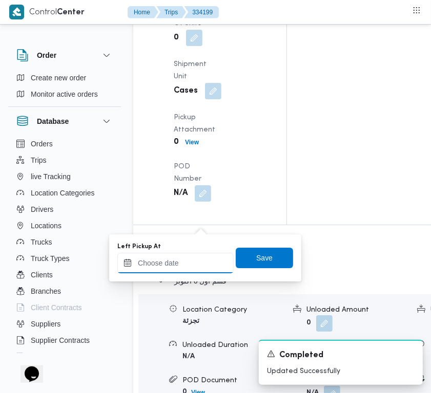
click at [200, 264] on input "Left Pickup At" at bounding box center [175, 263] width 116 height 20
paste input "[DATE] 7:00"
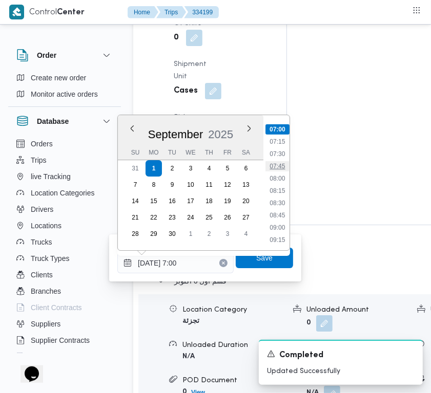
click at [274, 168] on li "07:45" at bounding box center [277, 166] width 24 height 10
type input "[DATE] 07:45"
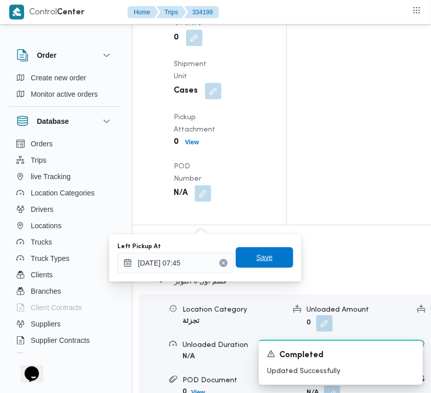
click at [274, 260] on span "Save" at bounding box center [264, 257] width 57 height 20
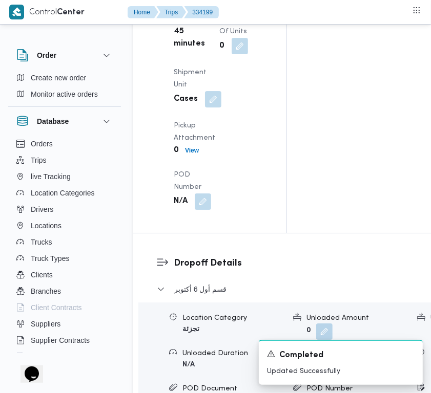
scroll to position [0, 0]
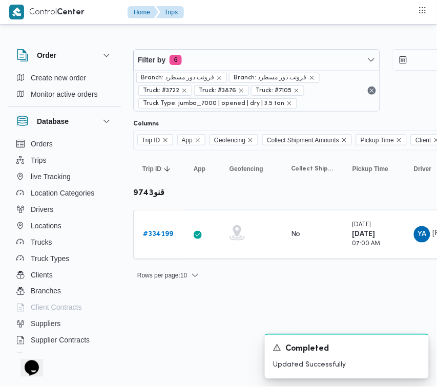
click at [242, 45] on div "Filter by 6 Branch: فرونت دور مسطرد Branch: فرونت دور مسطرد Truck: #3722 Truck:…" at bounding box center [386, 80] width 518 height 75
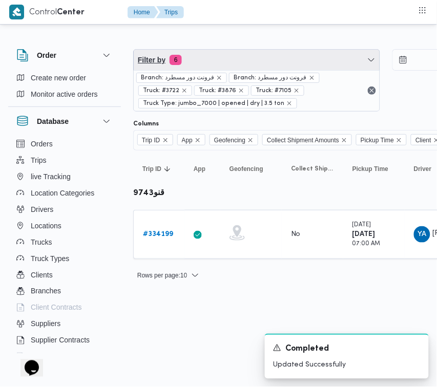
click at [241, 55] on span "Filter by 6" at bounding box center [257, 60] width 246 height 20
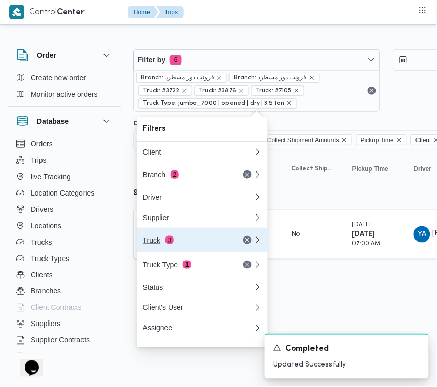
click at [185, 242] on div "Truck 3" at bounding box center [186, 240] width 86 height 8
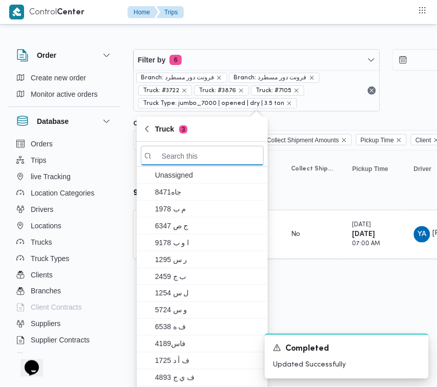
paste input "6487"
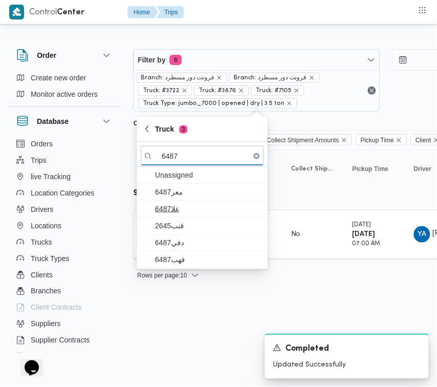
type input "6487"
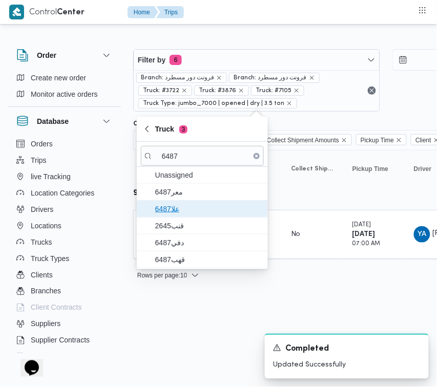
click at [188, 204] on span "علا6487" at bounding box center [208, 209] width 106 height 12
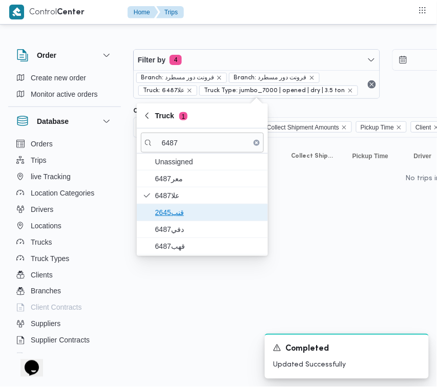
click at [184, 220] on span "قنب2645" at bounding box center [202, 212] width 123 height 16
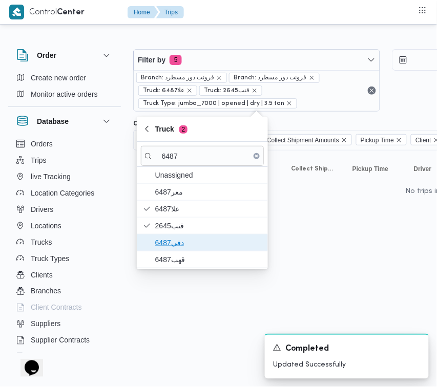
click at [182, 247] on span "دفي6487" at bounding box center [208, 243] width 106 height 12
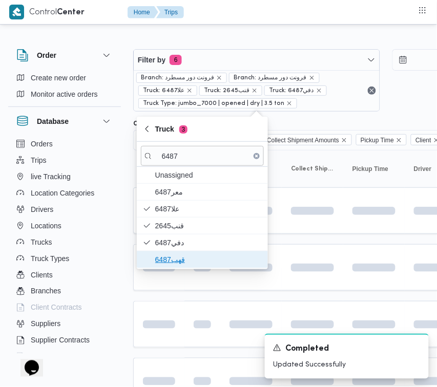
click at [180, 257] on span "قهب6487" at bounding box center [208, 259] width 106 height 12
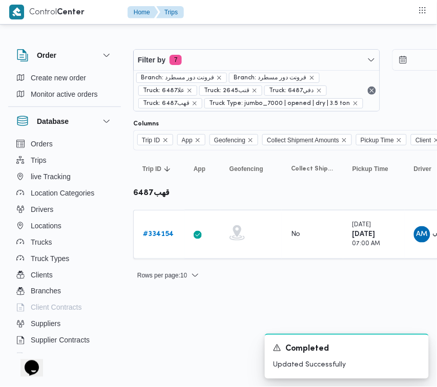
click at [173, 321] on html "Control Center Home Trips Order Create new order Monitor active orders Database…" at bounding box center [218, 193] width 437 height 387
click at [161, 238] on b "# 334154" at bounding box center [158, 234] width 31 height 7
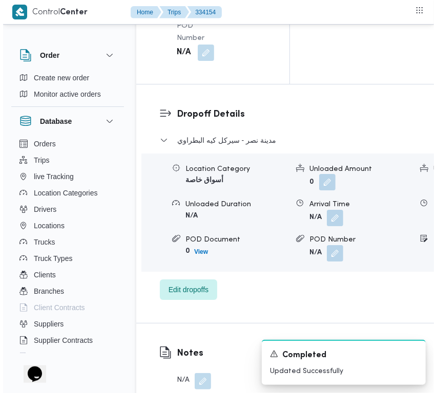
scroll to position [2026, 0]
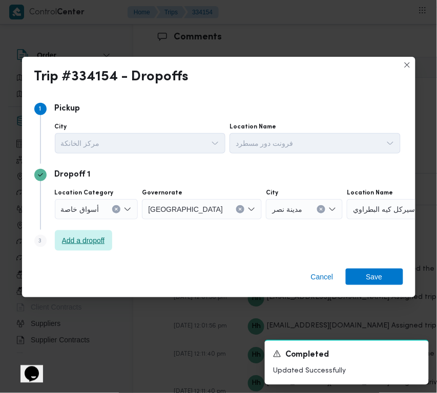
click at [91, 239] on span "Add a dropoff" at bounding box center [83, 240] width 43 height 12
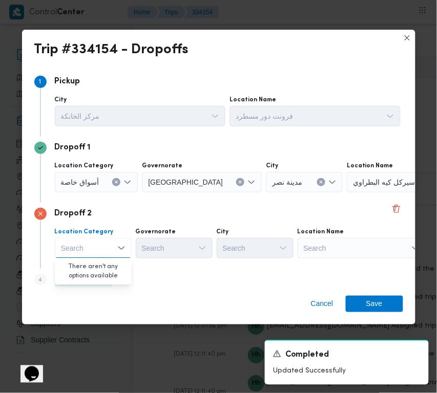
click at [188, 270] on div "Step 4 is disabled 4 Add a dropoff" at bounding box center [218, 282] width 369 height 27
click at [95, 275] on span "Add a dropoff" at bounding box center [83, 279] width 43 height 12
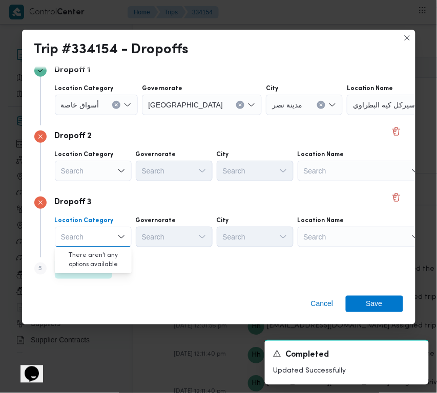
click at [341, 241] on div "Search" at bounding box center [361, 237] width 128 height 20
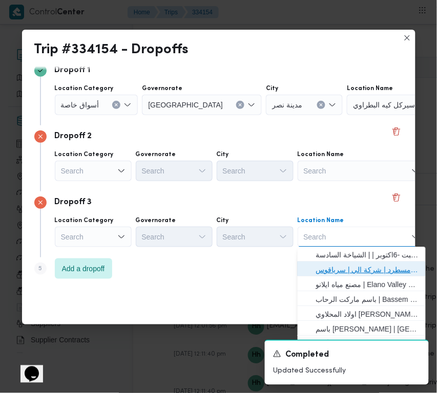
click at [357, 271] on span "فرونت دور مسطرد | شركة الي | سرياقوس" at bounding box center [367, 270] width 103 height 12
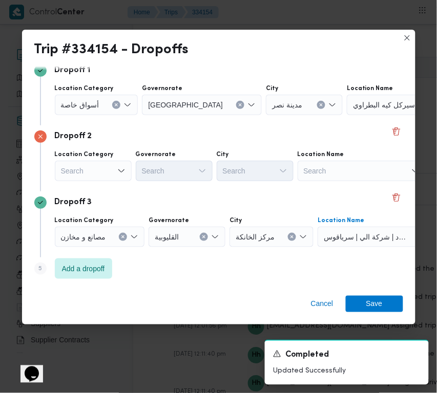
click at [126, 175] on div "Search" at bounding box center [93, 171] width 77 height 20
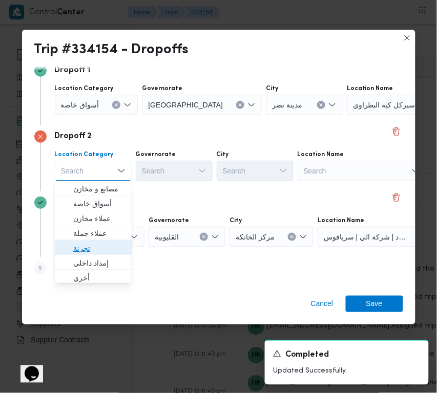
click at [100, 249] on span "تجزئة" at bounding box center [99, 249] width 52 height 12
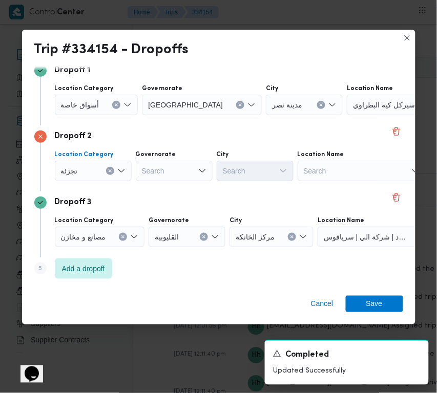
click at [92, 105] on span "أسواق خاصة" at bounding box center [80, 104] width 38 height 11
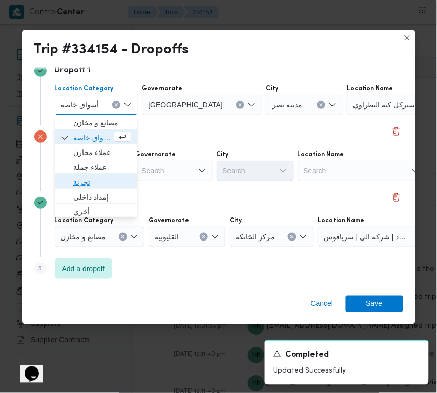
click at [95, 178] on span "تجزئة" at bounding box center [102, 183] width 58 height 12
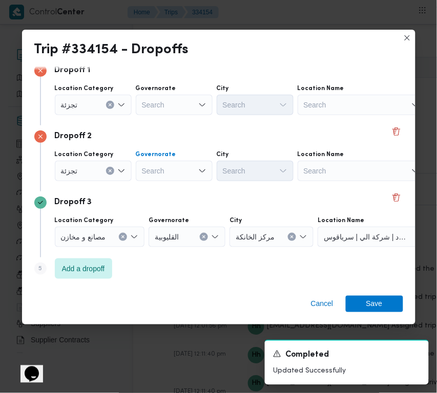
click at [177, 177] on div "Search" at bounding box center [174, 171] width 77 height 20
paste input "[GEOGRAPHIC_DATA]"
type input "[GEOGRAPHIC_DATA]"
click at [177, 115] on div "Location Category تجزئة Governorate Search City Search Location Name Search" at bounding box center [228, 99] width 350 height 35
click at [160, 98] on div "Search" at bounding box center [174, 105] width 77 height 20
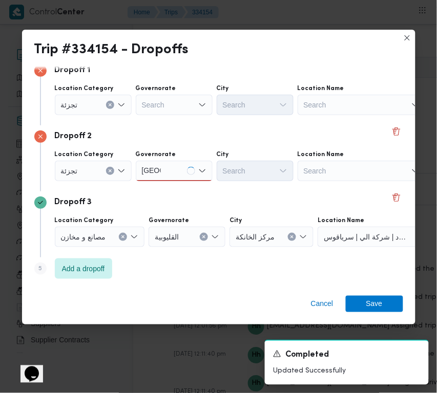
paste input "[GEOGRAPHIC_DATA]"
type input "[GEOGRAPHIC_DATA]"
click at [230, 129] on div "Dropoff 2 Location Category تجزئة Governorate [GEOGRAPHIC_DATA] [GEOGRAPHIC_DAT…" at bounding box center [218, 158] width 369 height 66
drag, startPoint x: 180, startPoint y: 160, endPoint x: 180, endPoint y: 177, distance: 16.9
click at [180, 165] on div "[GEOGRAPHIC_DATA] [GEOGRAPHIC_DATA]" at bounding box center [174, 171] width 77 height 20
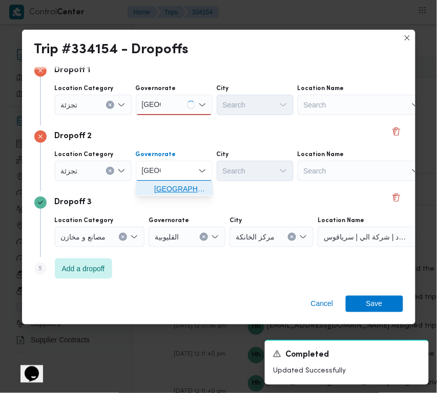
click at [180, 188] on span "[GEOGRAPHIC_DATA]" at bounding box center [180, 189] width 52 height 12
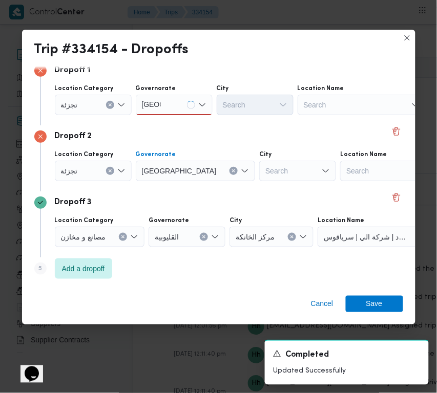
click at [178, 109] on div "[GEOGRAPHIC_DATA] [GEOGRAPHIC_DATA]" at bounding box center [174, 105] width 77 height 20
drag, startPoint x: 178, startPoint y: 121, endPoint x: 184, endPoint y: 117, distance: 7.4
click at [178, 101] on div "[GEOGRAPHIC_DATA] [GEOGRAPHIC_DATA]" at bounding box center [174, 105] width 77 height 20
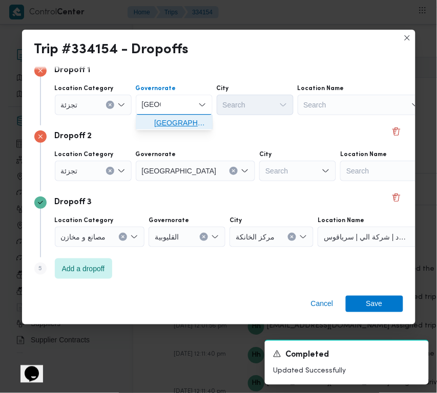
click at [201, 118] on span "[GEOGRAPHIC_DATA]" at bounding box center [174, 123] width 69 height 16
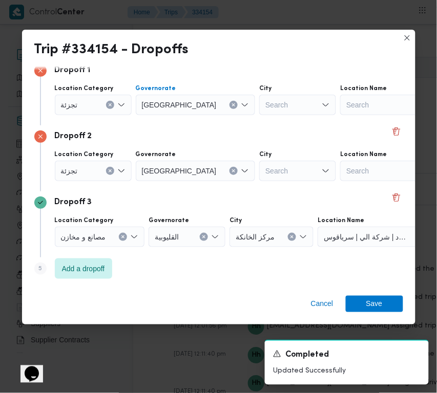
click at [263, 97] on div at bounding box center [265, 105] width 5 height 16
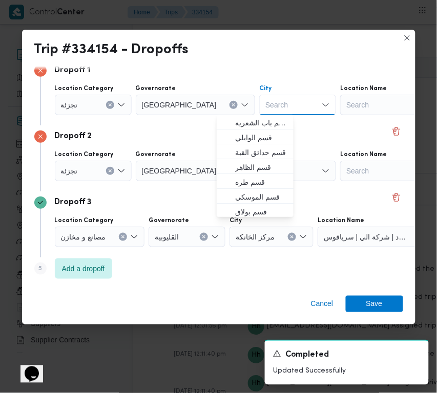
paste input "[GEOGRAPHIC_DATA]"
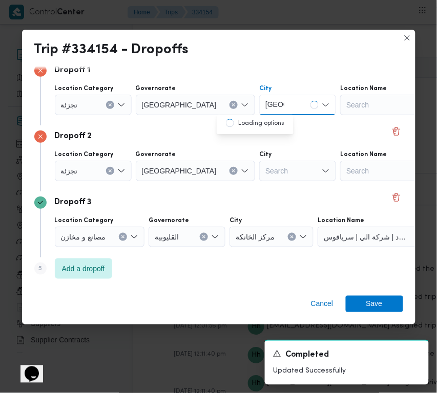
type input "[GEOGRAPHIC_DATA]"
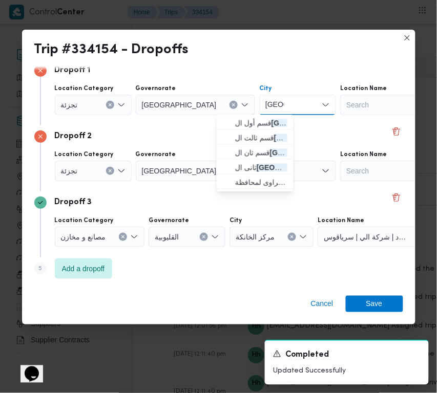
click at [245, 124] on span "قسم أول ال قاهرة الجديدة" at bounding box center [261, 123] width 52 height 12
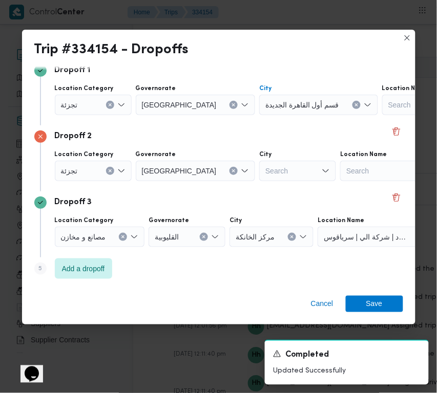
click at [269, 169] on div "Search" at bounding box center [297, 171] width 77 height 20
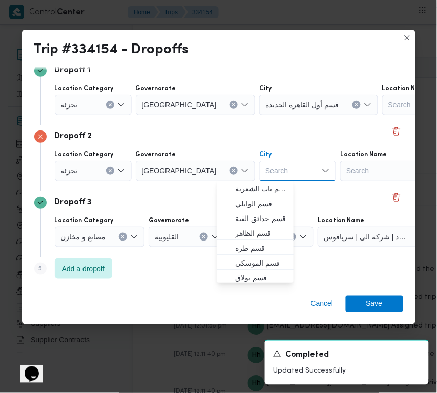
paste input "[GEOGRAPHIC_DATA]"
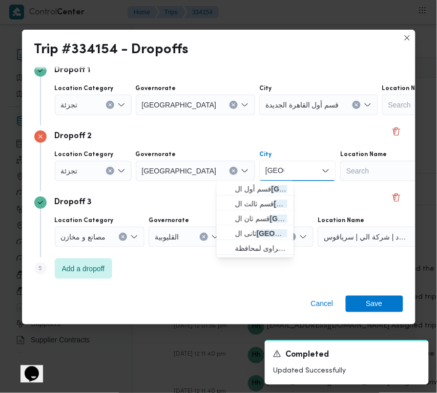
type input "[GEOGRAPHIC_DATA]"
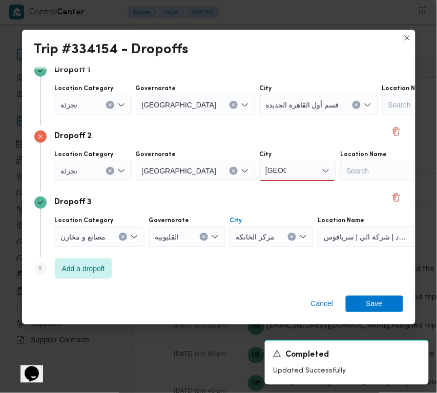
click at [281, 233] on div "مركز الخانكة" at bounding box center [271, 237] width 84 height 20
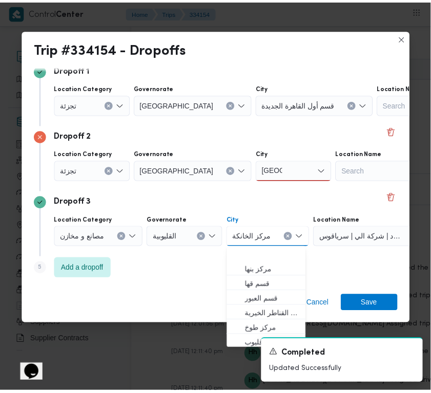
scroll to position [46, 0]
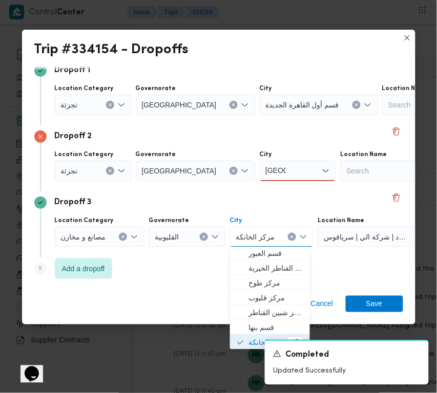
click at [262, 165] on div "[GEOGRAPHIC_DATA] [GEOGRAPHIC_DATA]" at bounding box center [297, 171] width 77 height 20
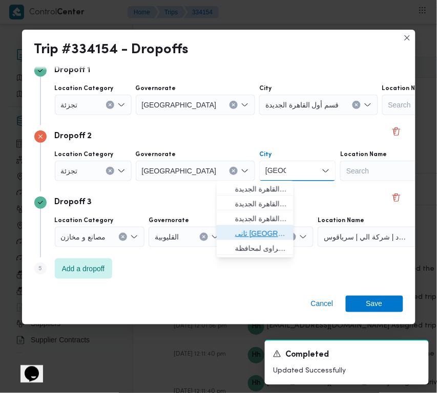
click at [280, 226] on span "ثانى [GEOGRAPHIC_DATA]" at bounding box center [255, 234] width 69 height 16
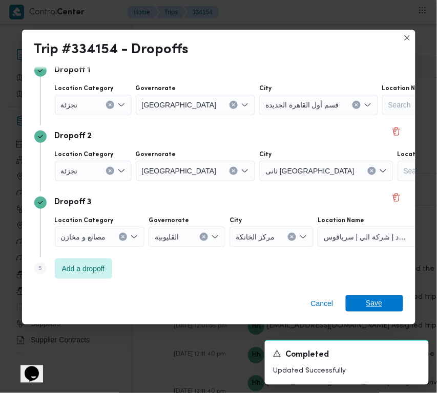
click at [374, 303] on span "Save" at bounding box center [374, 303] width 16 height 16
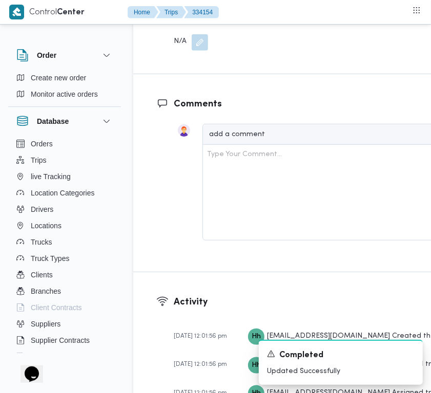
scroll to position [2052, 0]
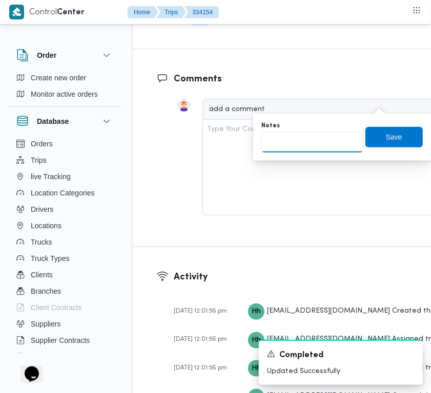
click at [352, 135] on input "Notes" at bounding box center [312, 142] width 102 height 20
paste input "تجمع"
type input "تجمع"
click at [386, 137] on span "Save" at bounding box center [394, 137] width 16 height 12
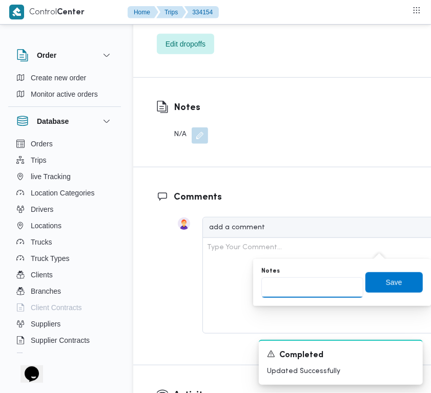
click at [337, 285] on input "Notes" at bounding box center [312, 287] width 102 height 20
paste input "الرحاب"
type input "الرحاب"
click at [386, 280] on span "Save" at bounding box center [394, 282] width 16 height 12
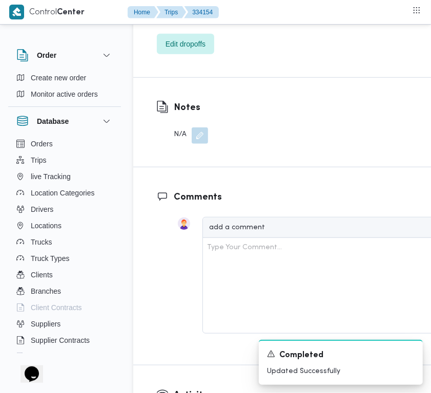
scroll to position [1707, 0]
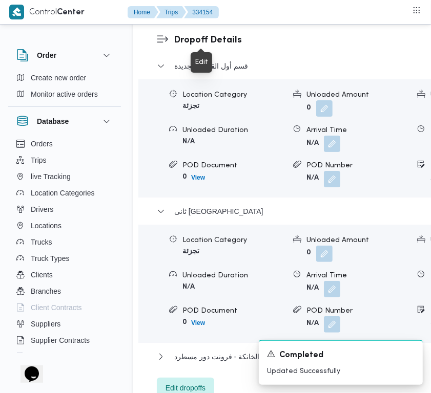
drag, startPoint x: 203, startPoint y: 36, endPoint x: 182, endPoint y: 68, distance: 38.1
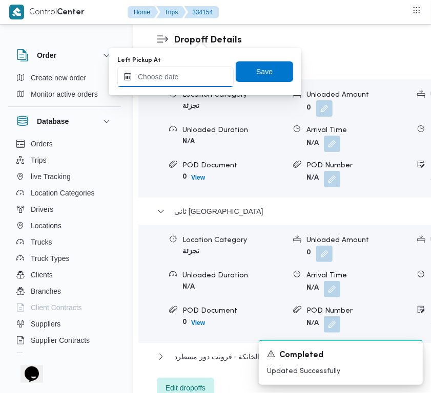
click at [195, 81] on input "Left Pickup At" at bounding box center [175, 77] width 116 height 20
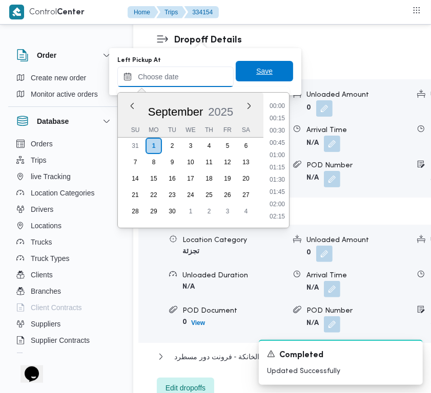
paste input "[DATE] 7:30"
type input "[DATE] 07:30"
click at [256, 73] on span "Save" at bounding box center [264, 71] width 16 height 12
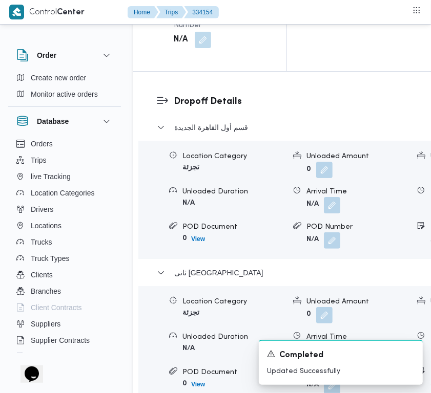
scroll to position [1609, 0]
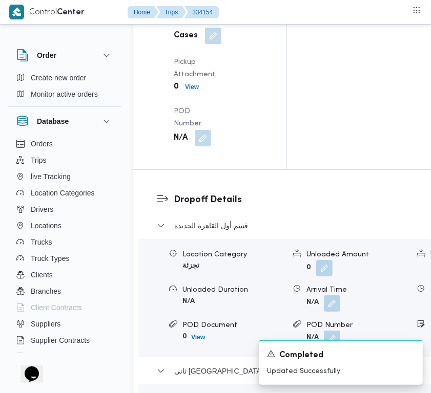
drag, startPoint x: 200, startPoint y: 80, endPoint x: 200, endPoint y: 87, distance: 7.2
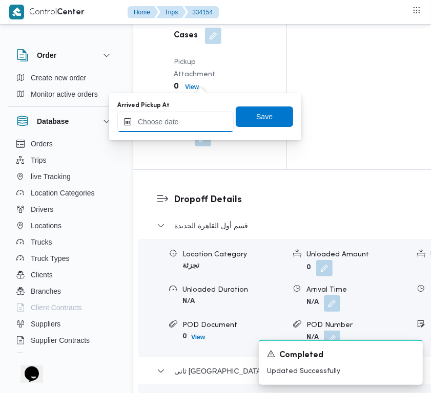
click at [195, 116] on input "Arrived Pickup At" at bounding box center [175, 122] width 116 height 20
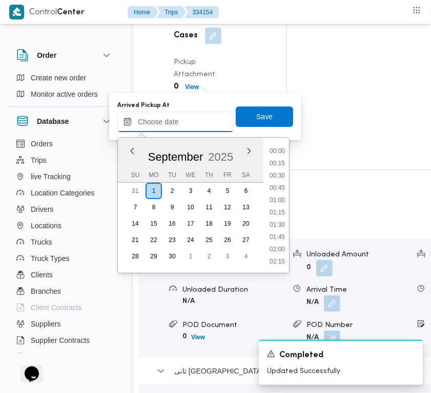
paste input "[DATE] 7:30"
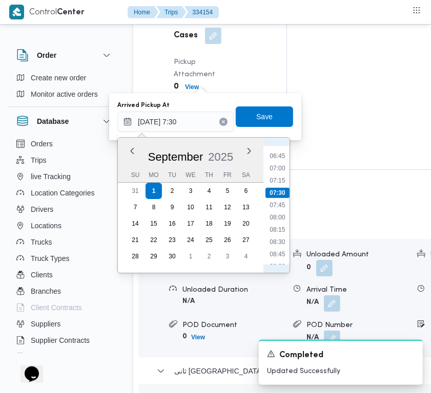
scroll to position [267, 0]
click at [278, 225] on li "07:00" at bounding box center [277, 228] width 24 height 10
type input "[DATE] 07:00"
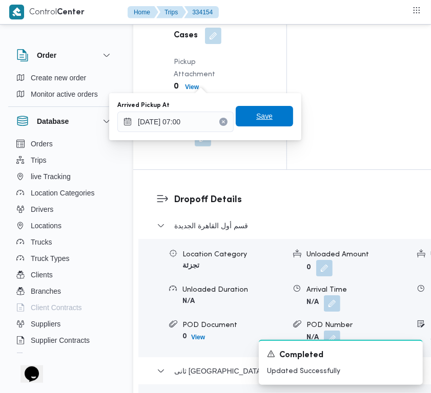
click at [264, 123] on span "Save" at bounding box center [264, 116] width 57 height 20
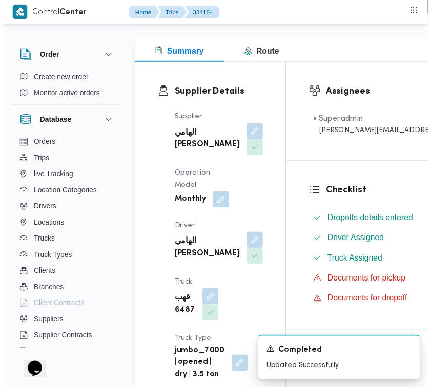
scroll to position [0, 0]
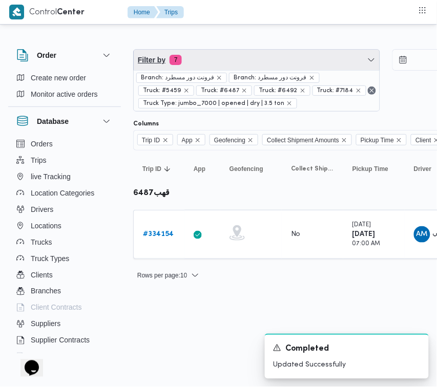
click at [251, 55] on span "Filter by 7" at bounding box center [257, 60] width 246 height 20
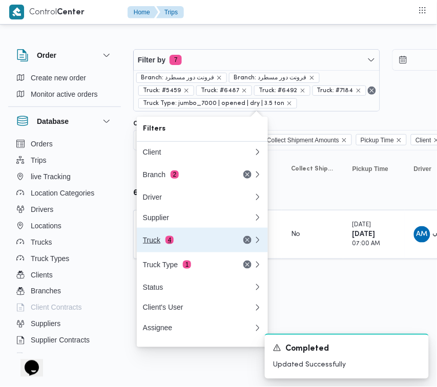
click at [201, 239] on div "Truck 4" at bounding box center [198, 240] width 123 height 25
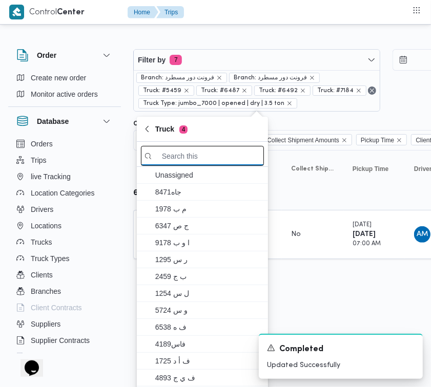
paste input "5984"
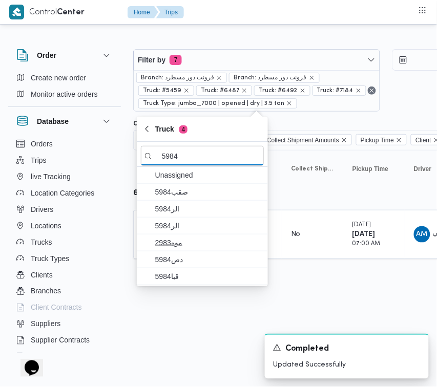
type input "5984"
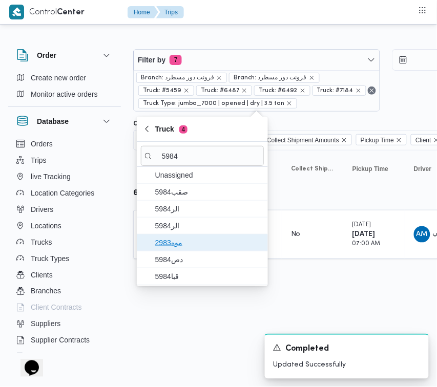
click at [172, 242] on span "موه2983" at bounding box center [208, 243] width 106 height 12
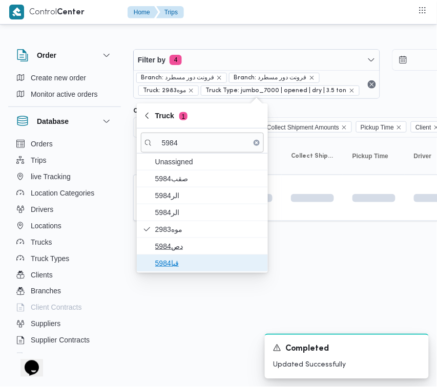
click at [172, 266] on span "قبا5984" at bounding box center [208, 263] width 106 height 12
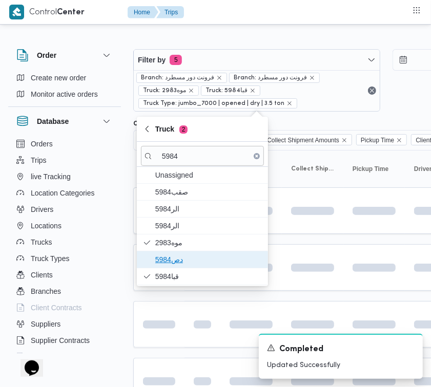
click at [170, 255] on span "دص5984" at bounding box center [208, 259] width 106 height 12
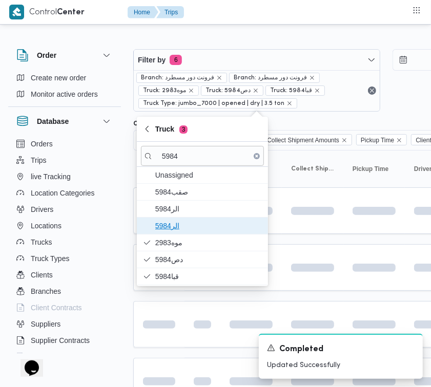
click at [173, 228] on span "5984الر" at bounding box center [208, 226] width 106 height 12
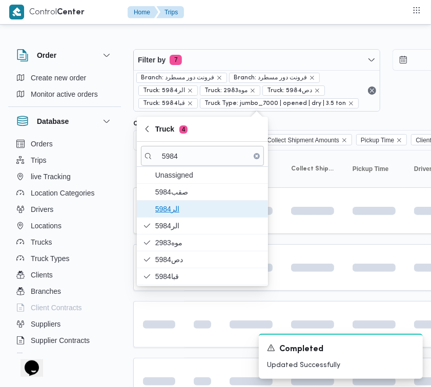
click at [174, 213] on span "الر5984" at bounding box center [208, 209] width 106 height 12
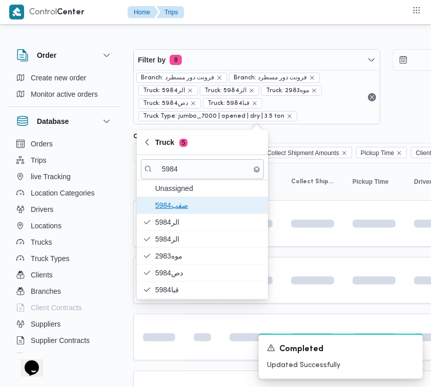
click at [174, 204] on span "صقب5984" at bounding box center [208, 205] width 106 height 12
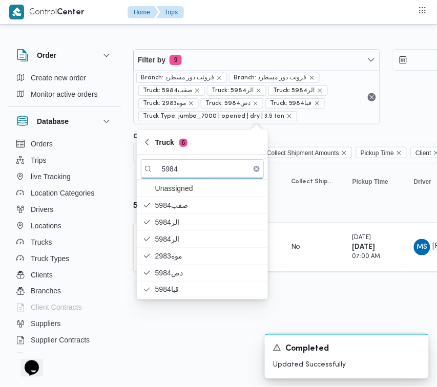
click at [306, 282] on div "Rows per page : 10 1" at bounding box center [440, 288] width 627 height 25
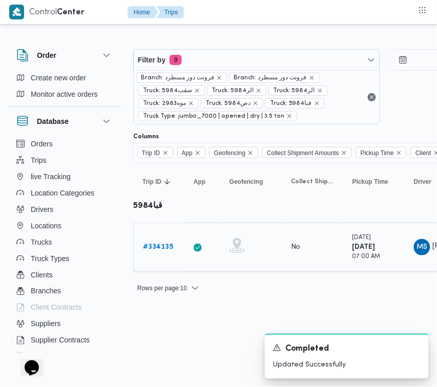
click at [152, 247] on b "# 334135" at bounding box center [158, 247] width 30 height 7
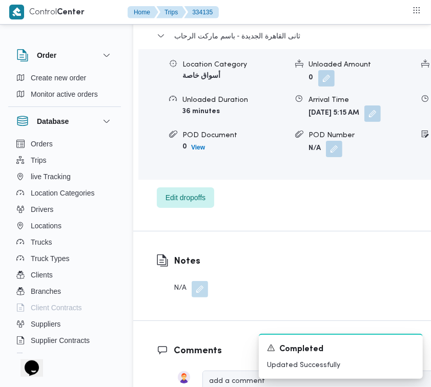
scroll to position [1735, 0]
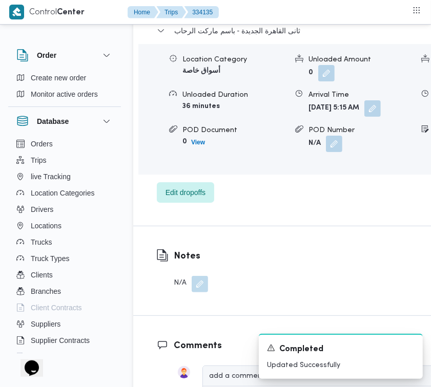
click at [201, 203] on div "ثانى القاهرة الجديدة - باسم ماركت الرحاب Location Category أسواق خاصة Unloaded …" at bounding box center [339, 114] width 365 height 178
click at [199, 203] on div "ثانى القاهرة الجديدة - باسم ماركت الرحاب Location Category أسواق خاصة Unloaded …" at bounding box center [339, 114] width 365 height 178
click at [192, 198] on span "Edit dropoffs" at bounding box center [185, 192] width 40 height 12
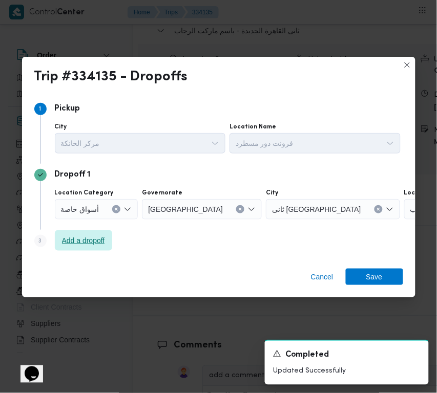
click at [80, 240] on span "Add a dropoff" at bounding box center [83, 240] width 43 height 12
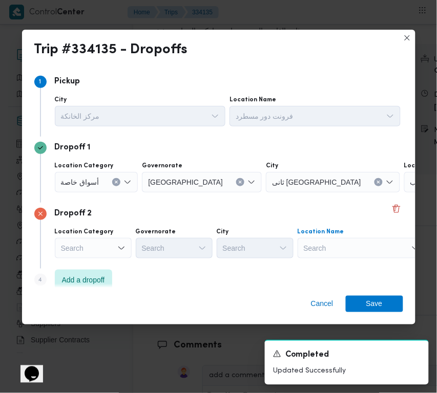
click at [318, 251] on div "Search" at bounding box center [361, 248] width 128 height 20
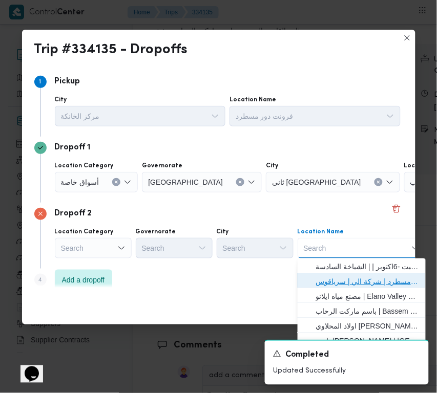
drag, startPoint x: 334, startPoint y: 276, endPoint x: 328, endPoint y: 277, distance: 6.7
click at [334, 277] on span "فرونت دور مسطرد | شركة الي | سرياقوس" at bounding box center [367, 281] width 103 height 12
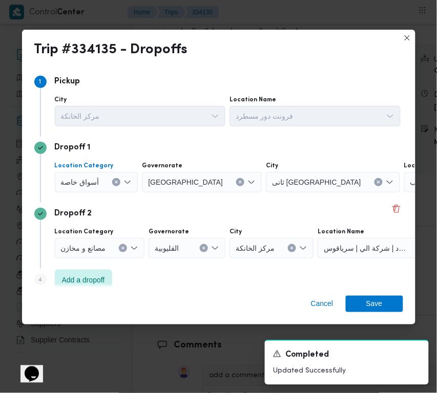
click at [89, 188] on div "أسواق خاصة" at bounding box center [96, 182] width 83 height 20
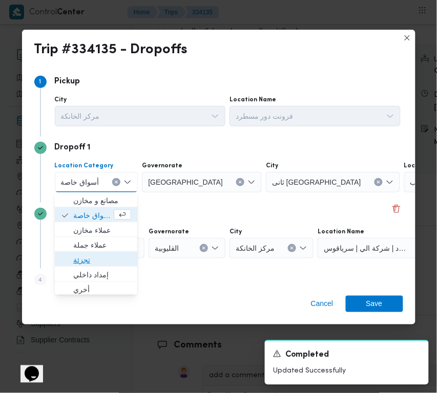
click at [88, 259] on span "تجزئة" at bounding box center [102, 260] width 58 height 12
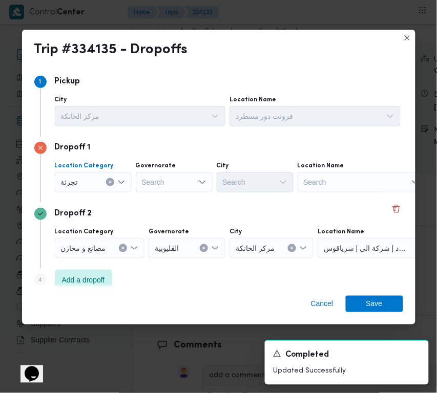
click at [163, 184] on div "Search" at bounding box center [174, 182] width 77 height 20
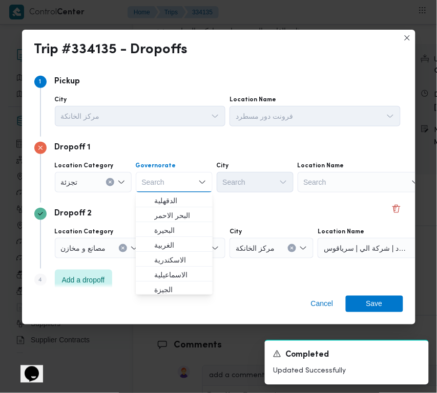
paste input "جيزة"
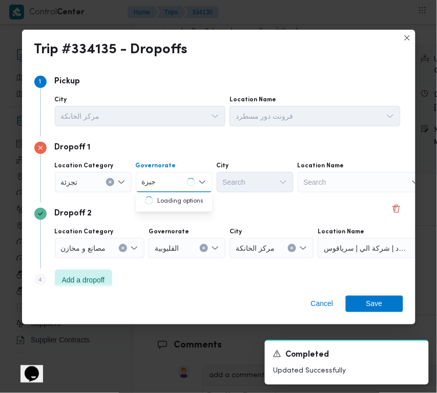
type input "جيزة"
click at [170, 181] on div "جيزة جيزة" at bounding box center [174, 182] width 77 height 20
click at [168, 201] on span "ال جيزة" at bounding box center [180, 201] width 52 height 12
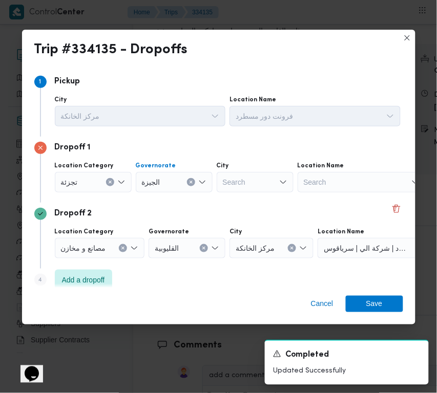
click at [241, 183] on div "Search" at bounding box center [255, 182] width 77 height 20
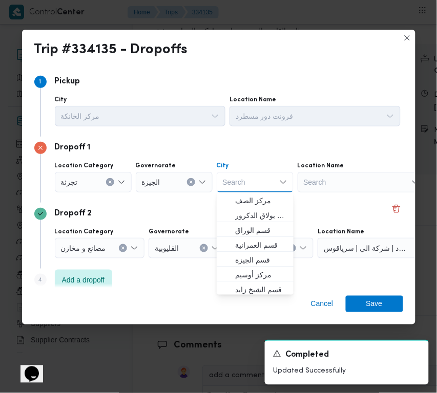
paste input "زايد"
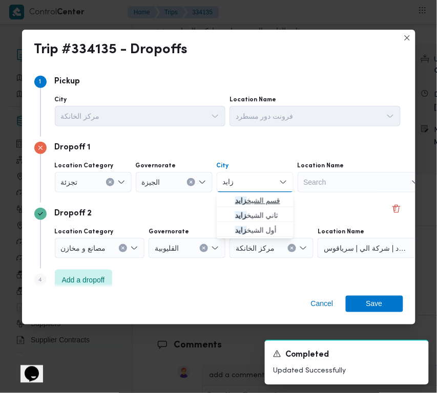
type input "زايد"
click at [228, 198] on icon "button" at bounding box center [227, 201] width 8 height 8
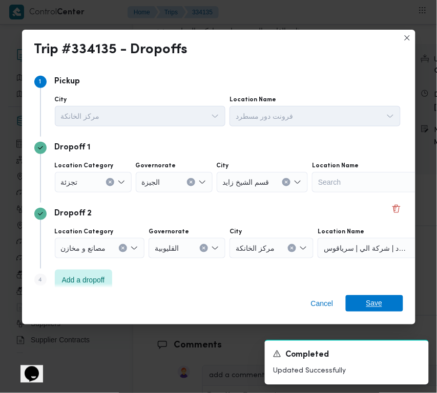
drag, startPoint x: 372, startPoint y: 303, endPoint x: 375, endPoint y: 283, distance: 20.7
click at [372, 303] on span "Save" at bounding box center [374, 303] width 16 height 16
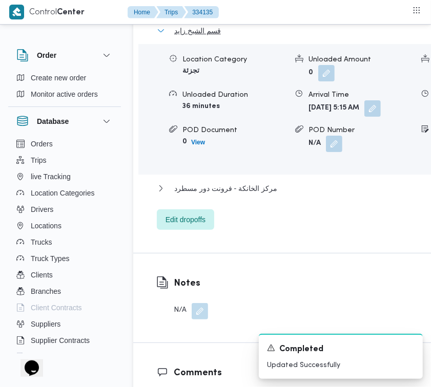
click at [203, 37] on span "قسم الشيخ زايد" at bounding box center [197, 31] width 47 height 12
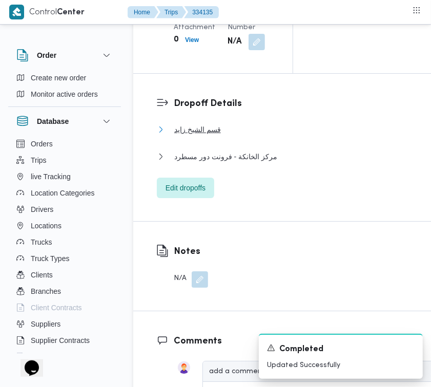
scroll to position [1660, 0]
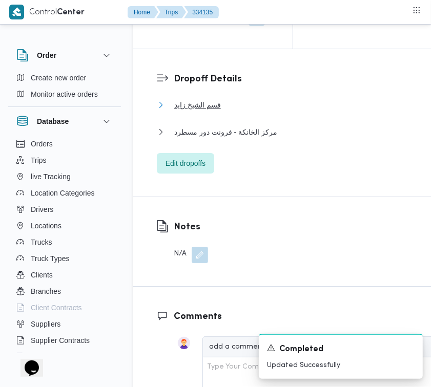
click at [202, 111] on span "قسم الشيخ زايد" at bounding box center [197, 105] width 47 height 12
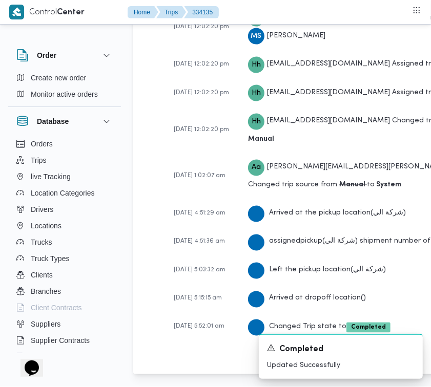
scroll to position [2639, 0]
click at [424, 95] on div "Activity [DATE] 12:01:56 pm Hh [EMAIL_ADDRESS][DOMAIN_NAME] Created the trip [D…" at bounding box center [338, 107] width 411 height 534
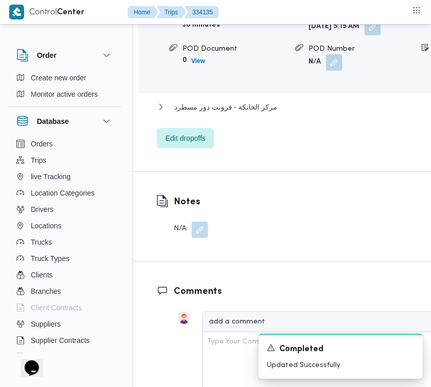
scroll to position [1811, 0]
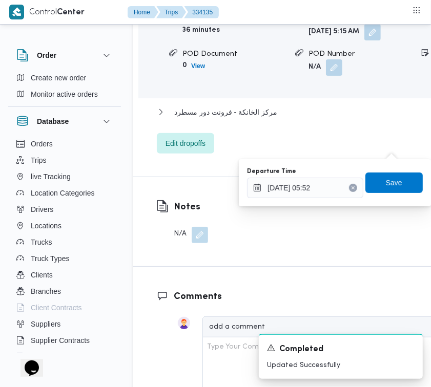
click at [349, 185] on button "Clear input" at bounding box center [353, 188] width 8 height 8
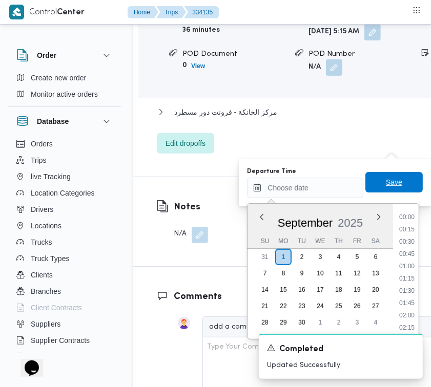
click at [397, 187] on span "Save" at bounding box center [393, 182] width 57 height 20
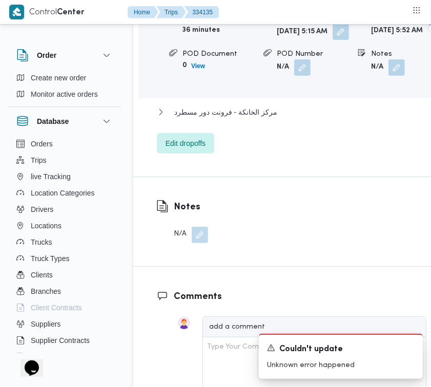
click at [332, 40] on button "button" at bounding box center [340, 32] width 16 height 16
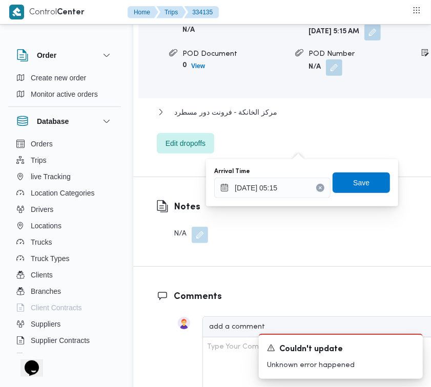
click at [318, 187] on icon "Clear input" at bounding box center [320, 188] width 4 height 4
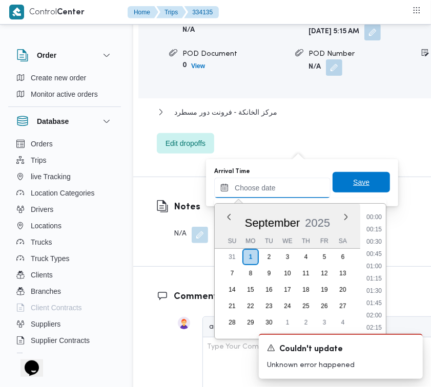
scroll to position [380, 0]
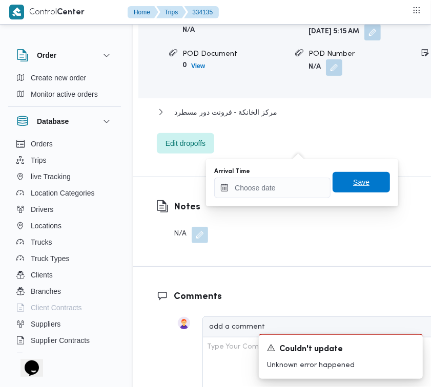
click at [345, 189] on span "Save" at bounding box center [360, 182] width 57 height 20
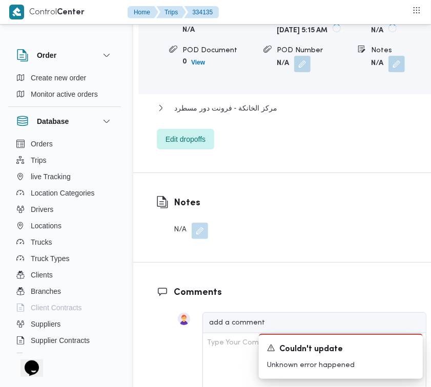
scroll to position [1472, 0]
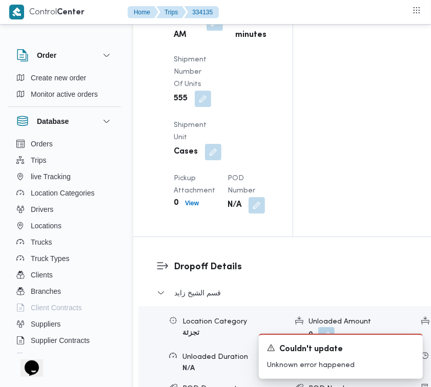
click at [212, 31] on button "button" at bounding box center [214, 22] width 16 height 16
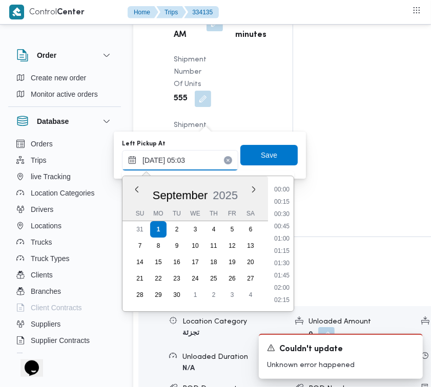
click at [193, 157] on input "[DATE] 05:03" at bounding box center [180, 160] width 116 height 20
paste input "[DATE] 7:30"
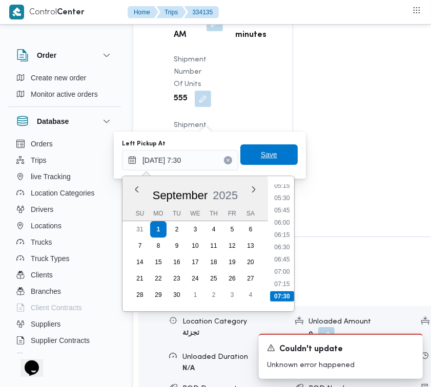
type input "[DATE] 07:30"
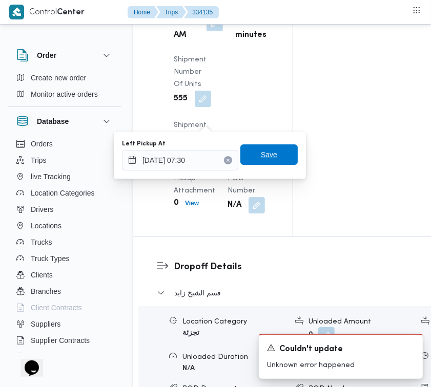
click at [261, 155] on span "Save" at bounding box center [269, 154] width 16 height 12
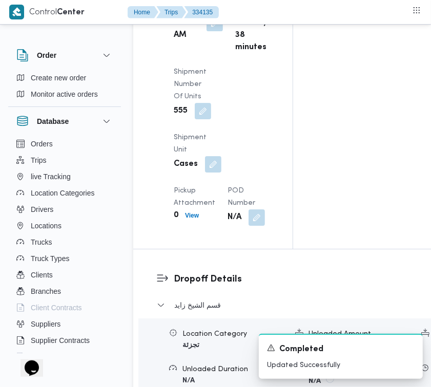
scroll to position [1289, 0]
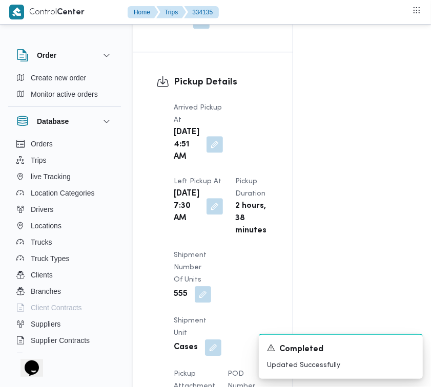
click at [212, 153] on button "button" at bounding box center [214, 144] width 16 height 16
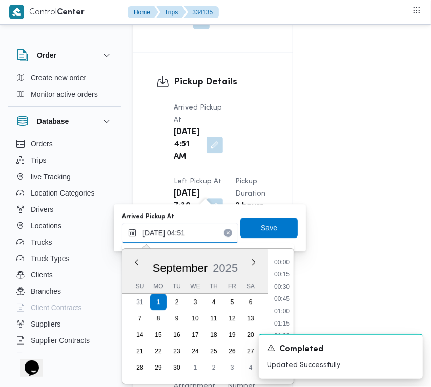
click at [202, 231] on input "[DATE] 04:51" at bounding box center [180, 233] width 116 height 20
paste input "[DATE] 7:30"
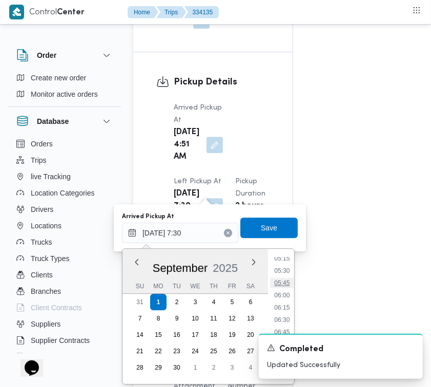
click at [289, 283] on li "05:45" at bounding box center [282, 283] width 24 height 10
type input "[DATE] 05:45"
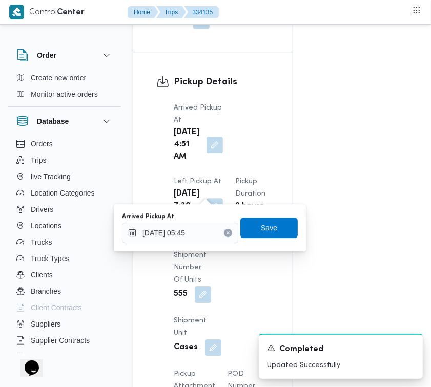
click at [224, 234] on button "Clear input" at bounding box center [228, 233] width 8 height 8
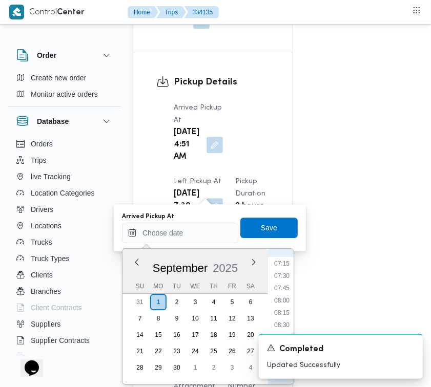
scroll to position [329, 0]
click at [290, 278] on li "07:00" at bounding box center [282, 277] width 24 height 10
type input "[DATE] 07:00"
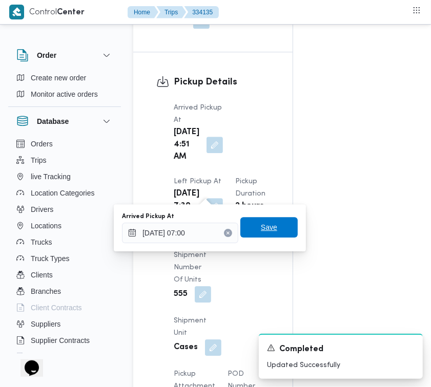
click at [282, 231] on span "Save" at bounding box center [268, 227] width 57 height 20
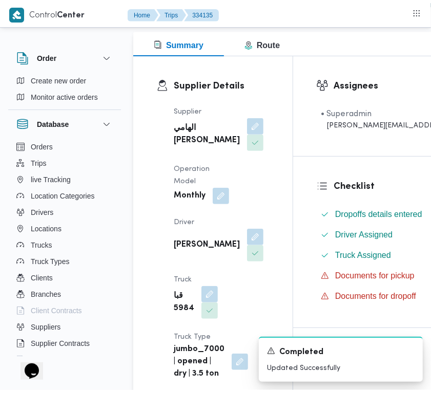
scroll to position [0, 0]
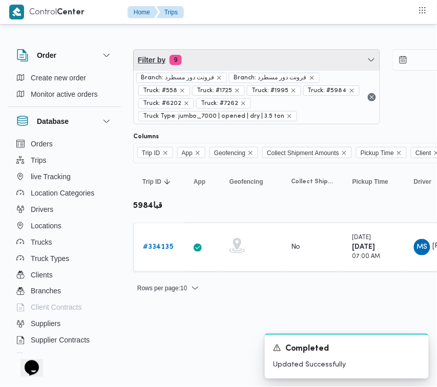
click at [256, 62] on span "Filter by 9" at bounding box center [257, 60] width 246 height 20
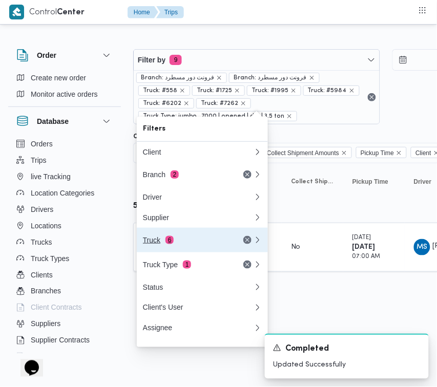
click at [201, 244] on div "Truck 6" at bounding box center [186, 240] width 86 height 8
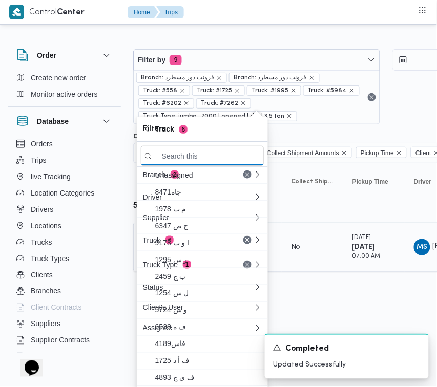
paste input "3396"
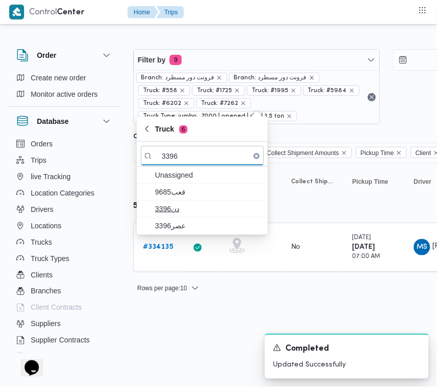
type input "3396"
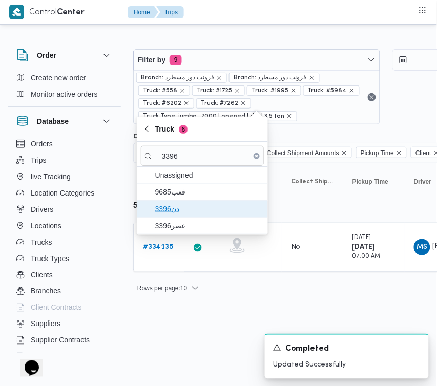
click at [193, 210] on span "دن3396" at bounding box center [208, 209] width 106 height 12
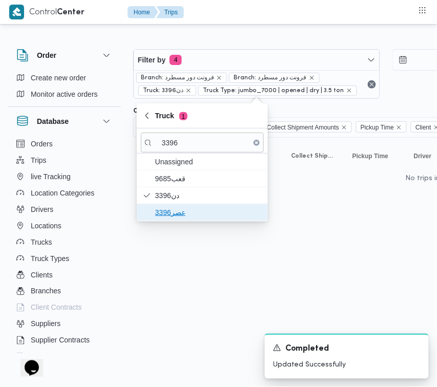
click at [178, 215] on span "عصر3396" at bounding box center [208, 212] width 106 height 12
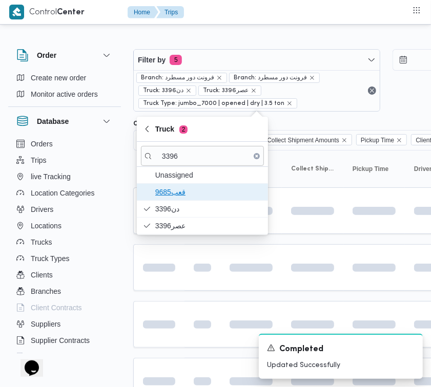
click at [179, 187] on span "قعب9685" at bounding box center [208, 192] width 106 height 12
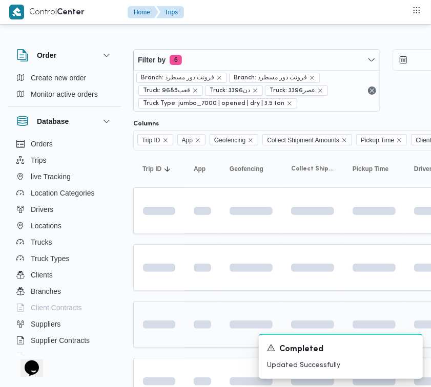
click at [180, 310] on td at bounding box center [158, 324] width 51 height 47
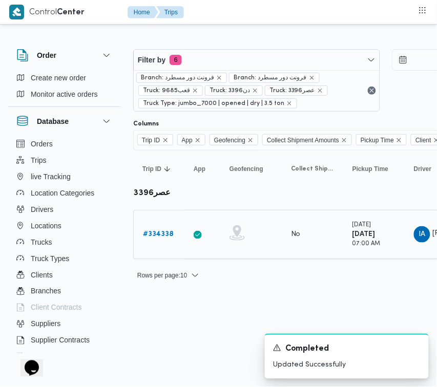
click at [162, 239] on link "# 334338" at bounding box center [158, 234] width 31 height 12
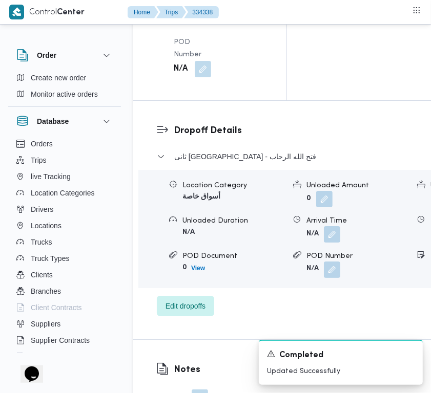
scroll to position [2026, 0]
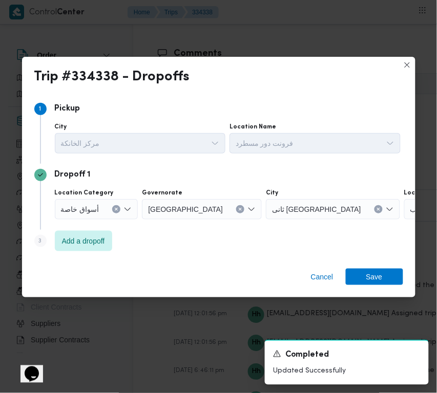
click at [75, 229] on div "Dropoff 1 Location Category أسواق خاصة Governorate [GEOGRAPHIC_DATA] ثانى [GEOG…" at bounding box center [218, 197] width 369 height 66
click at [79, 245] on span "Add a dropoff" at bounding box center [83, 240] width 43 height 12
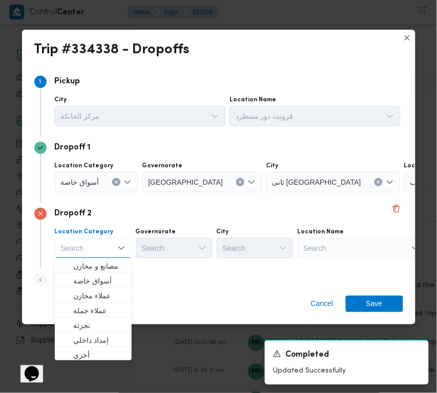
drag, startPoint x: 323, startPoint y: 243, endPoint x: 345, endPoint y: 250, distance: 23.0
click at [326, 243] on div "Search" at bounding box center [361, 248] width 128 height 20
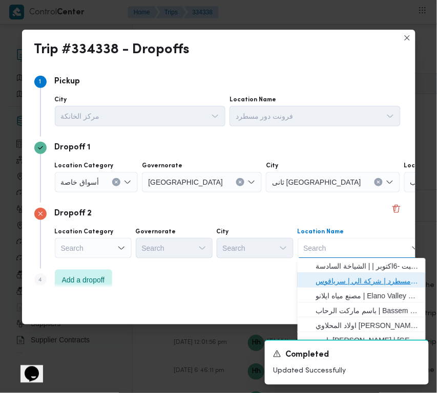
click at [354, 279] on span "فرونت دور مسطرد | شركة الي | سرياقوس" at bounding box center [367, 281] width 103 height 12
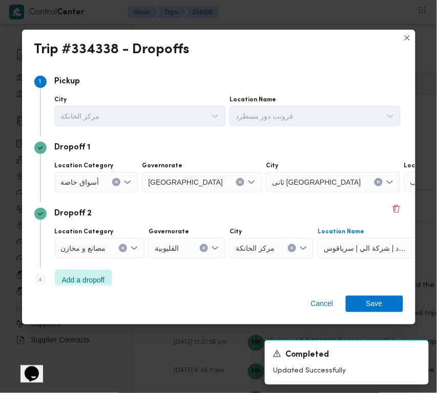
click at [101, 182] on div at bounding box center [103, 182] width 5 height 16
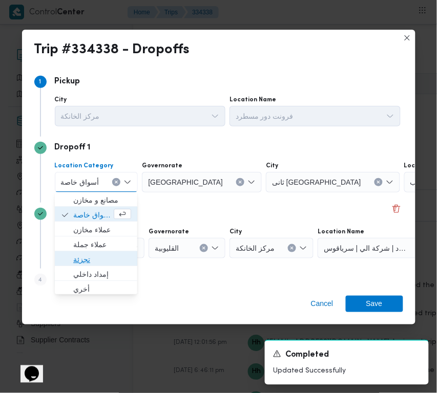
click at [91, 261] on span "تجزئة" at bounding box center [102, 260] width 58 height 12
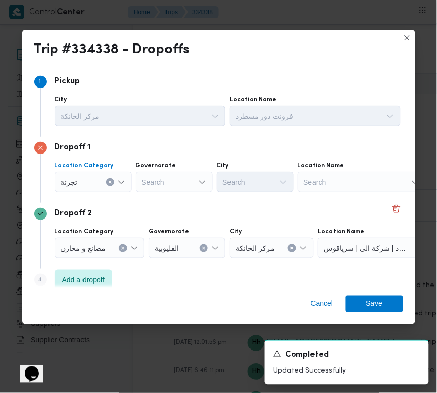
click at [181, 170] on div "Governorate Search" at bounding box center [174, 177] width 77 height 31
click at [180, 178] on div "Search" at bounding box center [174, 182] width 77 height 20
paste input "جيزة"
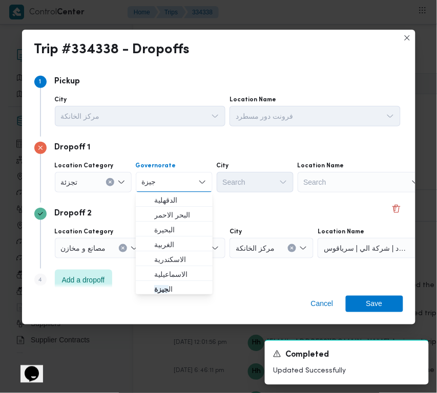
type input "جيزة"
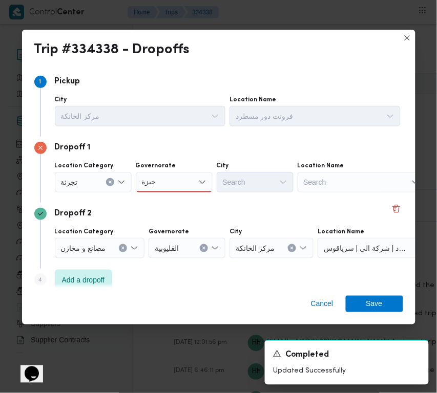
click at [190, 175] on div "جيزة جيزة" at bounding box center [174, 182] width 77 height 20
click at [176, 197] on span "ال جيزة" at bounding box center [180, 201] width 52 height 12
click at [227, 181] on div "Search" at bounding box center [255, 182] width 77 height 20
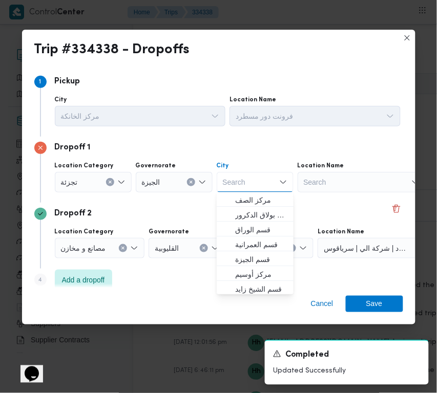
paste input "أكتوبر"
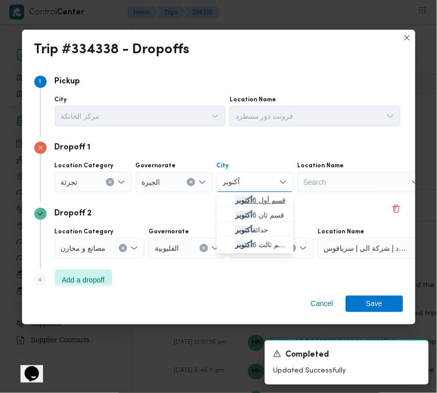
type input "أكتوبر"
click at [237, 201] on mark "أكتوبر" at bounding box center [243, 201] width 17 height 8
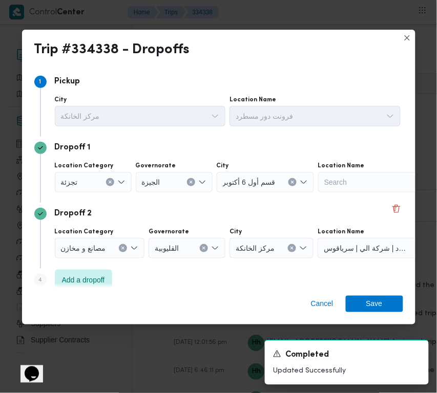
drag, startPoint x: 348, startPoint y: 290, endPoint x: 357, endPoint y: 298, distance: 12.7
click at [349, 293] on div "Cancel Save" at bounding box center [218, 306] width 393 height 37
click at [357, 298] on span "Save" at bounding box center [374, 303] width 57 height 16
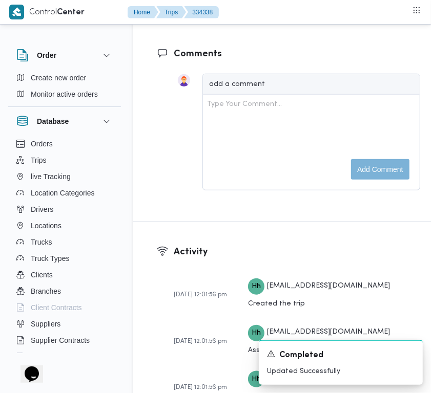
scroll to position [1682, 0]
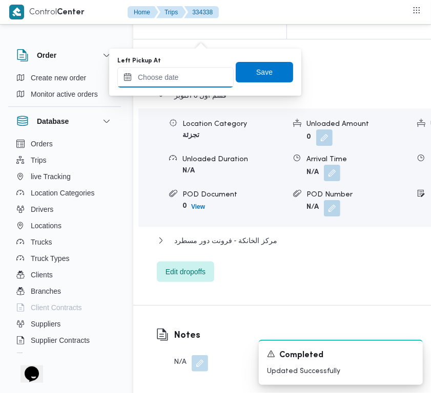
click at [195, 80] on input "Left Pickup At" at bounding box center [175, 77] width 116 height 20
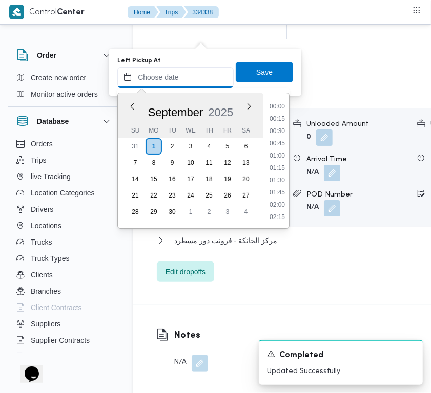
paste input "[DATE] 7:30"
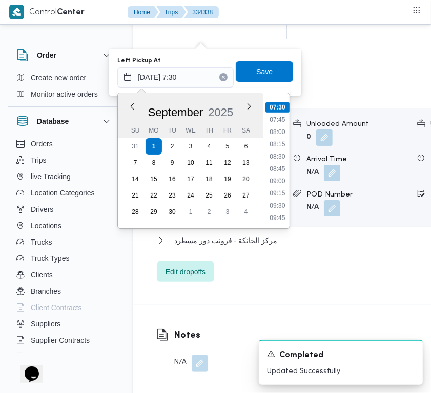
type input "[DATE] 07:30"
click at [258, 78] on span "Save" at bounding box center [264, 71] width 57 height 20
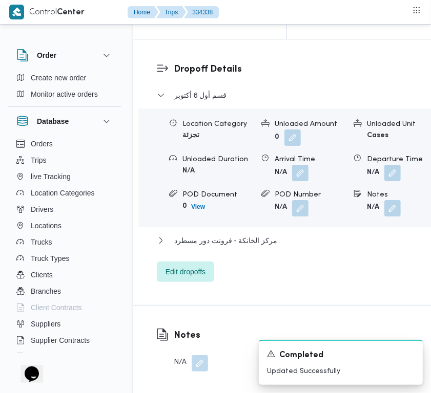
drag, startPoint x: 429, startPoint y: 232, endPoint x: 429, endPoint y: 221, distance: 11.3
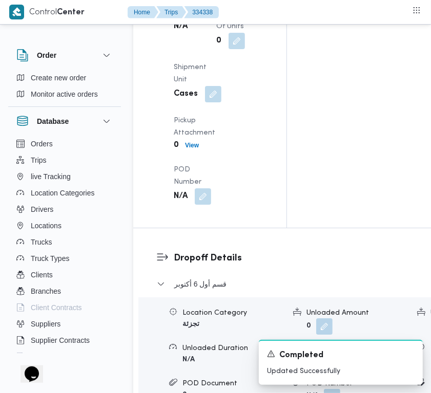
scroll to position [1544, 0]
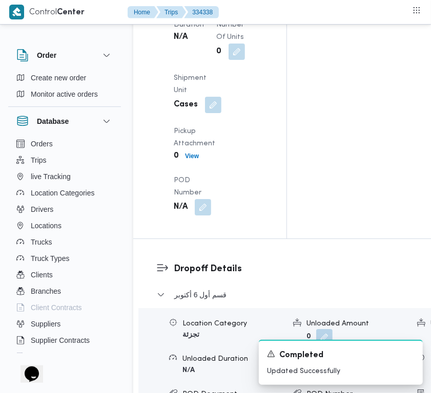
click at [218, 106] on div "Arrived Pickup At N/A Left Pickup At [DATE] 7:30 AM Pickup Duration N/A Shipmen…" at bounding box center [218, 54] width 102 height 336
drag, startPoint x: 211, startPoint y: 106, endPoint x: 209, endPoint y: 113, distance: 7.1
click at [211, 106] on div "Arrived Pickup At N/A Left Pickup At [DATE] 7:30 AM Pickup Duration N/A Shipmen…" at bounding box center [218, 54] width 102 height 336
drag, startPoint x: 208, startPoint y: 116, endPoint x: 208, endPoint y: 125, distance: 9.7
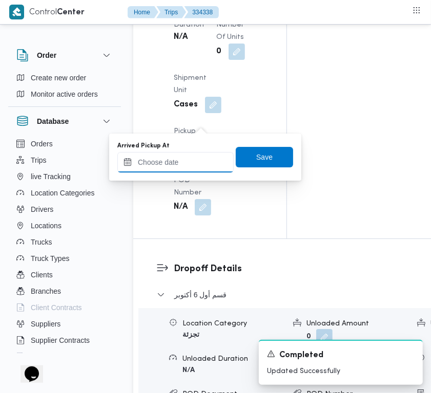
click at [190, 164] on input "Arrived Pickup At" at bounding box center [175, 162] width 116 height 20
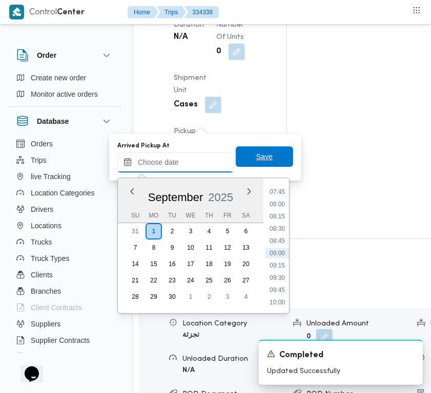
paste input "[DATE] 7:30"
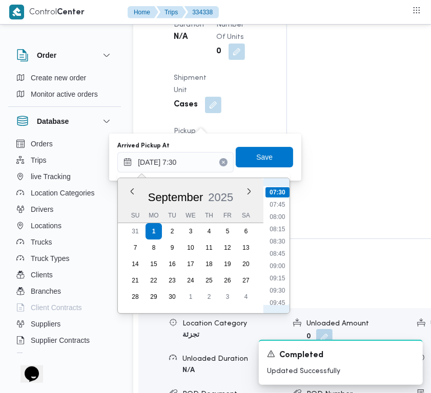
scroll to position [267, 0]
click at [282, 265] on li "07:00" at bounding box center [277, 269] width 24 height 10
type input "[DATE] 07:00"
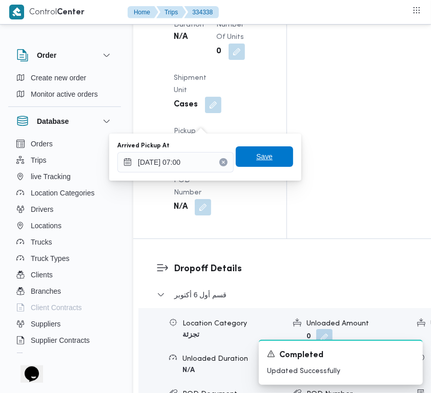
click at [270, 153] on span "Save" at bounding box center [264, 156] width 57 height 20
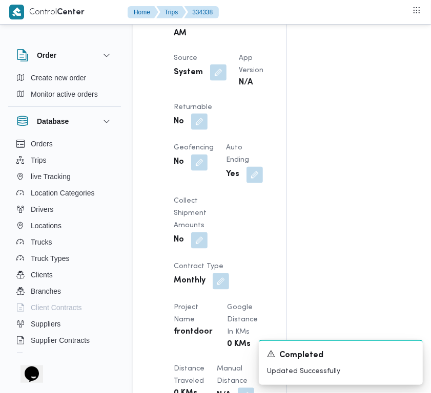
scroll to position [0, 0]
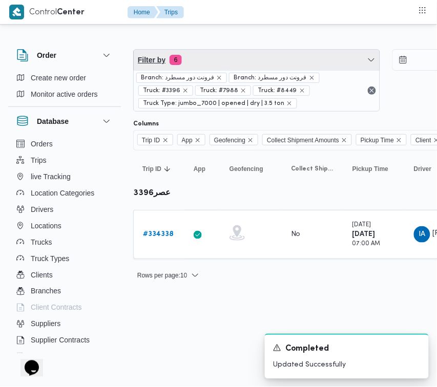
click at [294, 51] on span "Filter by 6" at bounding box center [257, 60] width 246 height 20
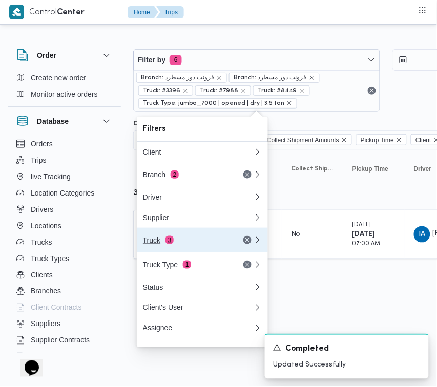
click at [194, 244] on div "Truck 3" at bounding box center [186, 240] width 86 height 8
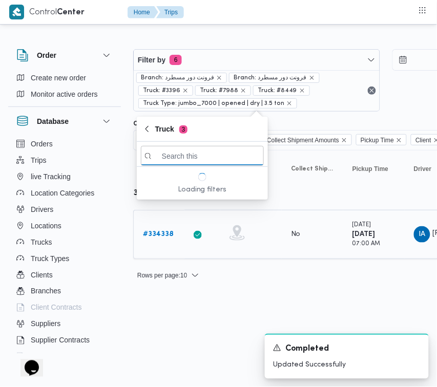
paste input "1527"
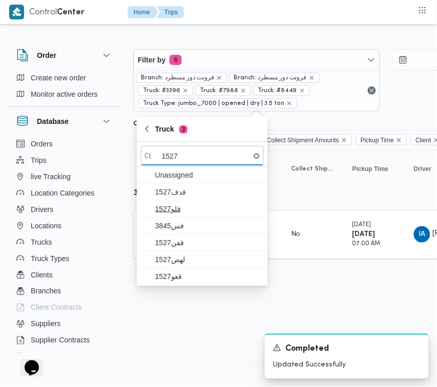
type input "1527"
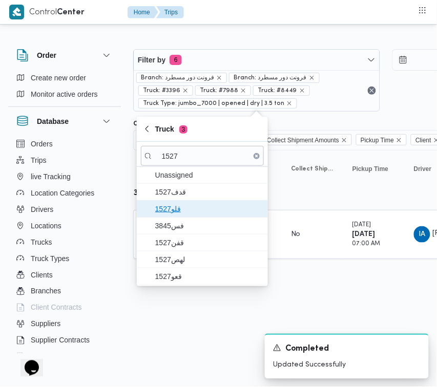
click at [175, 208] on span "قلو1527" at bounding box center [208, 209] width 106 height 12
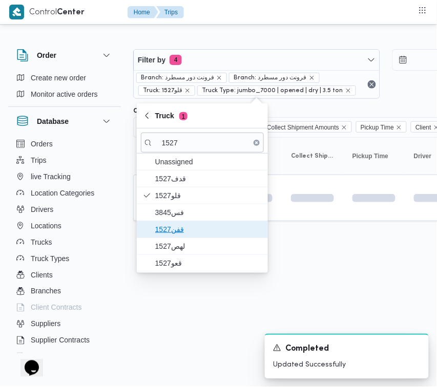
click at [178, 238] on span "1527قفن" at bounding box center [202, 229] width 123 height 16
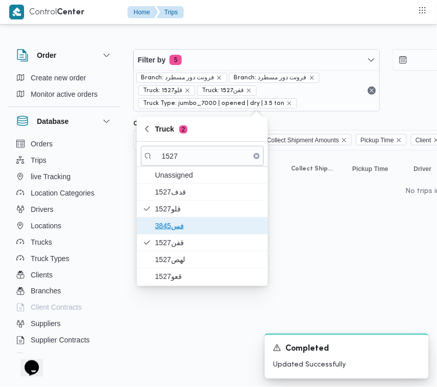
click at [172, 225] on span "3845فس" at bounding box center [208, 226] width 106 height 12
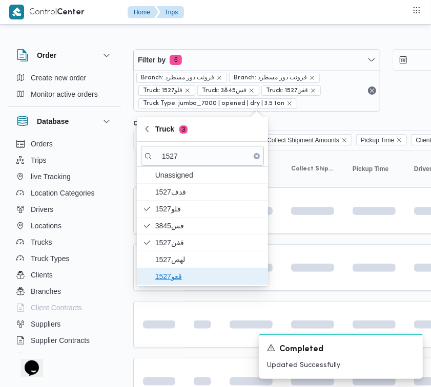
click at [188, 277] on span "قعو1527" at bounding box center [208, 276] width 106 height 12
click at [183, 270] on span "قعو1527" at bounding box center [202, 276] width 123 height 16
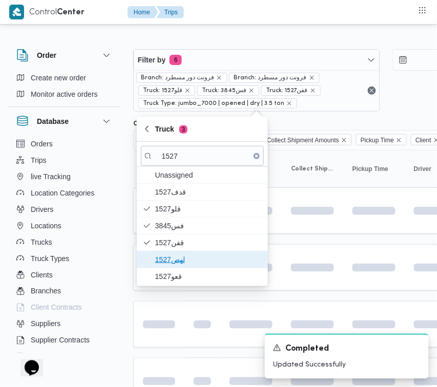
click at [175, 267] on span "1527لهص" at bounding box center [202, 259] width 123 height 16
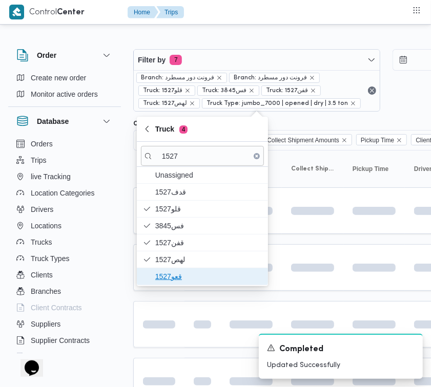
click at [172, 272] on span "قعو1527" at bounding box center [208, 276] width 106 height 12
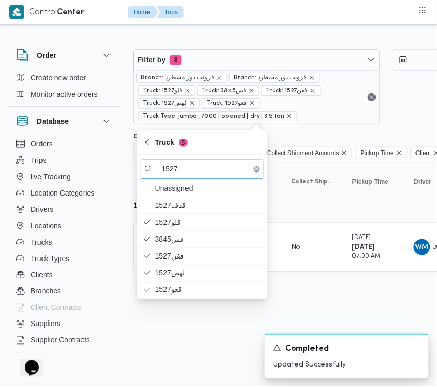
click at [169, 334] on html "Control Center Home Trips Order Create new order Monitor active orders Database…" at bounding box center [218, 193] width 437 height 387
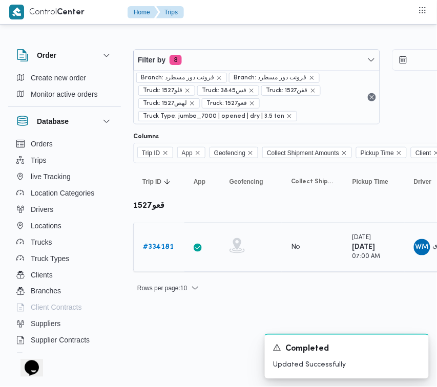
click at [148, 249] on b "# 334181" at bounding box center [158, 247] width 31 height 7
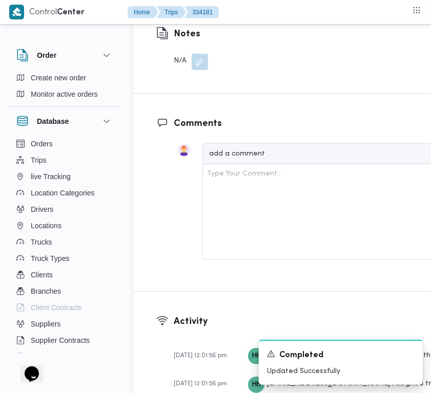
scroll to position [1956, 0]
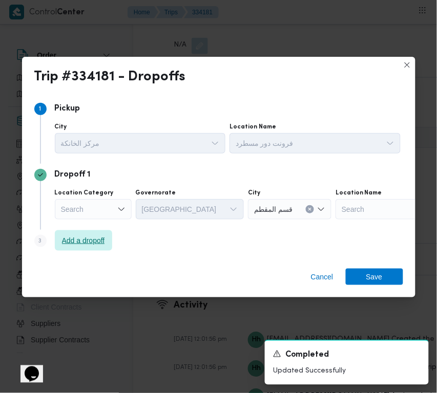
click at [80, 248] on span "Add a dropoff" at bounding box center [83, 240] width 57 height 20
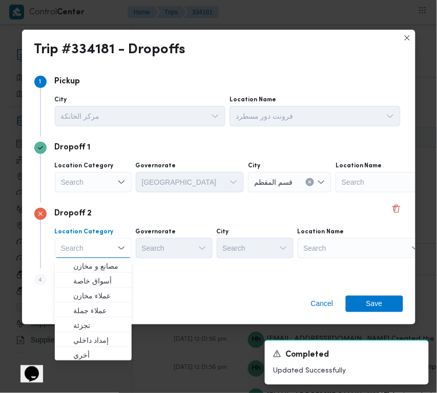
click at [346, 250] on div "Search" at bounding box center [361, 248] width 128 height 20
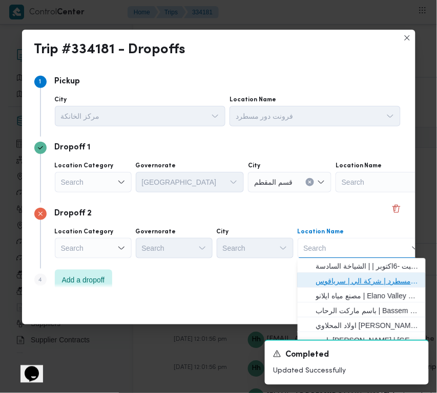
click at [365, 278] on span "فرونت دور مسطرد | شركة الي | سرياقوس" at bounding box center [367, 281] width 103 height 12
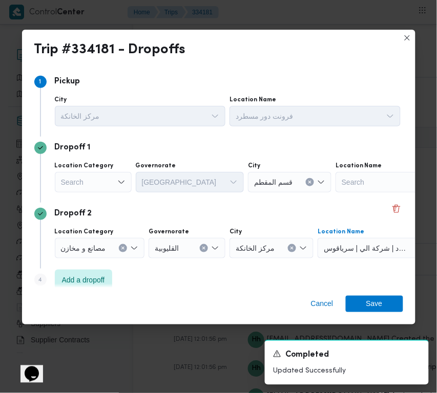
click at [119, 178] on icon "Open list of options" at bounding box center [121, 182] width 8 height 8
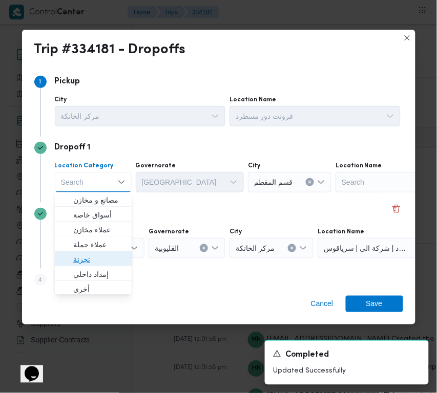
click at [99, 254] on span "تجزئة" at bounding box center [99, 260] width 52 height 12
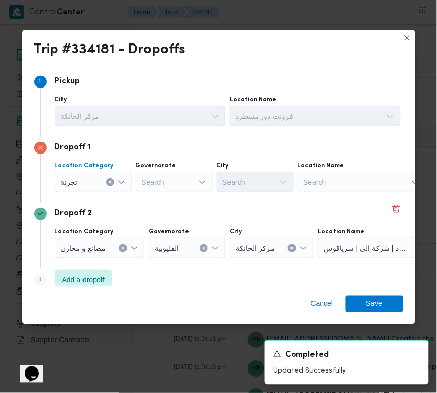
click at [197, 181] on div "Search" at bounding box center [174, 182] width 77 height 20
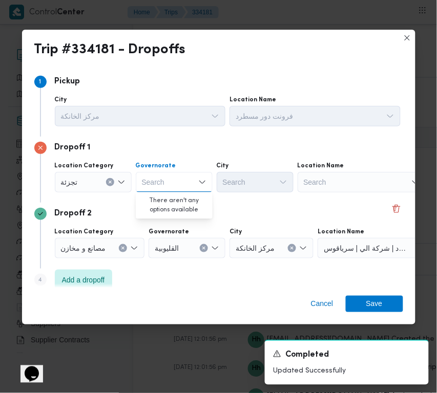
paste input "[GEOGRAPHIC_DATA]"
type input "[GEOGRAPHIC_DATA]"
click at [177, 180] on div "[GEOGRAPHIC_DATA] [GEOGRAPHIC_DATA]" at bounding box center [174, 182] width 77 height 20
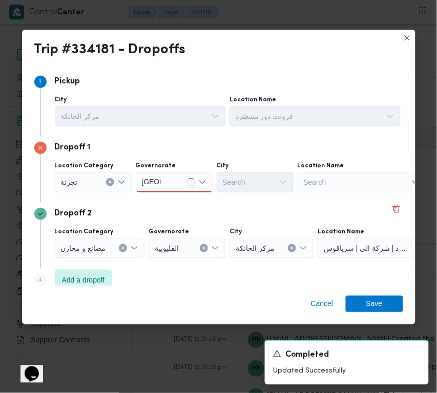
click at [175, 178] on div "[GEOGRAPHIC_DATA] [GEOGRAPHIC_DATA]" at bounding box center [174, 182] width 77 height 20
click at [177, 199] on span "[GEOGRAPHIC_DATA]" at bounding box center [180, 201] width 52 height 12
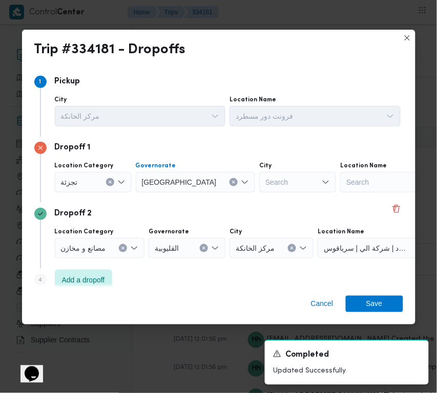
click at [259, 188] on div "Search" at bounding box center [297, 182] width 77 height 20
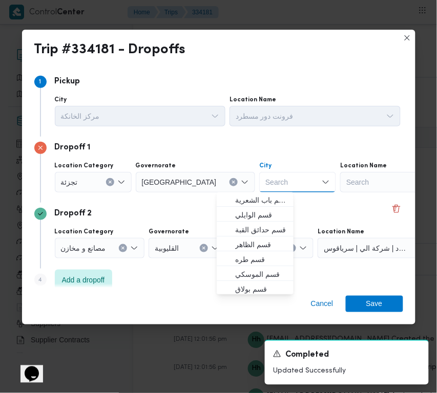
paste input "[GEOGRAPHIC_DATA]"
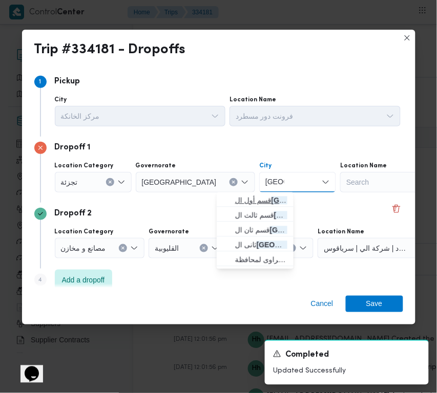
type input "[GEOGRAPHIC_DATA]"
click at [233, 200] on span "قسم أول ال قاهرة الجديدة" at bounding box center [255, 201] width 69 height 16
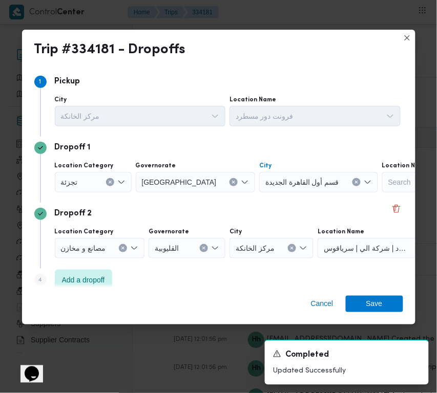
click at [277, 208] on div "Dropoff 2" at bounding box center [218, 214] width 369 height 12
click at [372, 305] on span "Save" at bounding box center [374, 303] width 16 height 16
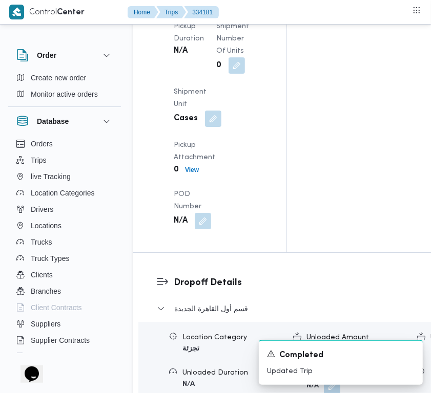
scroll to position [1510, 0]
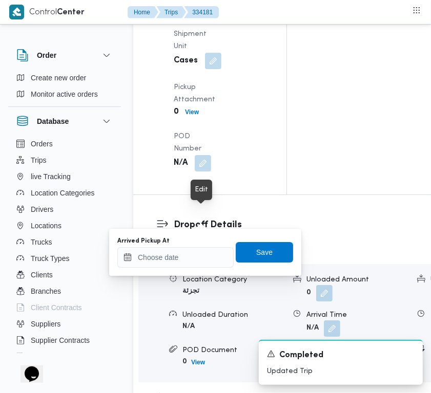
click at [183, 259] on input "Arrived Pickup At" at bounding box center [175, 257] width 116 height 20
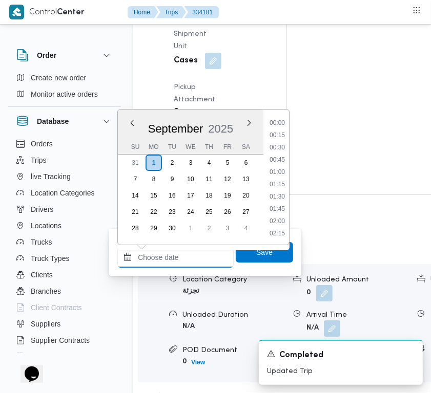
paste input "1527 تور29"
type input "1527 تور29"
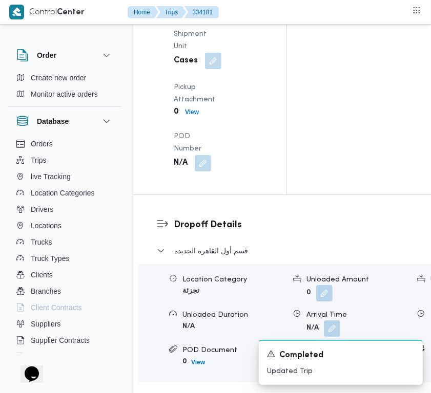
drag, startPoint x: 202, startPoint y: 213, endPoint x: 201, endPoint y: 223, distance: 10.3
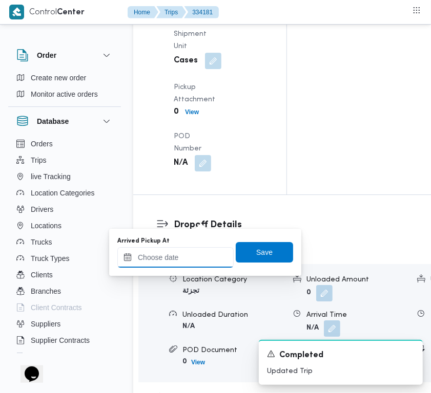
drag, startPoint x: 201, startPoint y: 223, endPoint x: 193, endPoint y: 264, distance: 41.3
click at [193, 264] on input "Arrived Pickup At" at bounding box center [175, 257] width 116 height 20
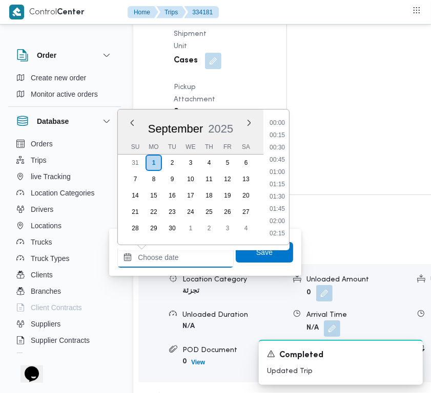
paste input "[DATE] 7:30"
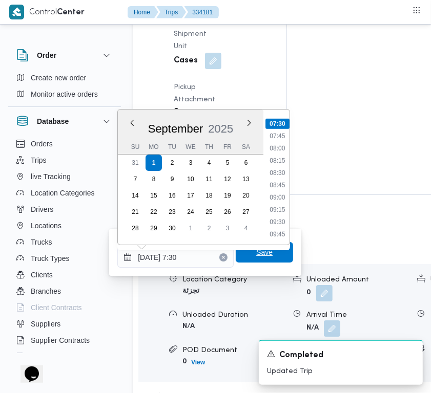
type input "[DATE] 07:30"
click at [264, 253] on span "Save" at bounding box center [264, 252] width 57 height 20
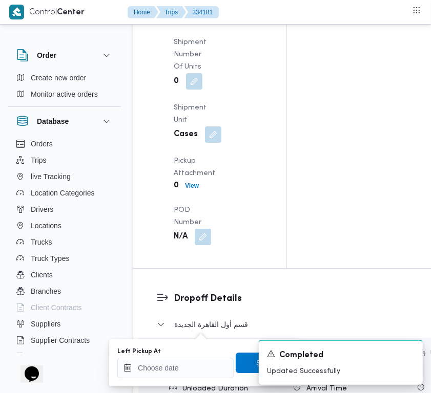
click at [182, 22] on b "N/A" at bounding box center [181, 16] width 14 height 12
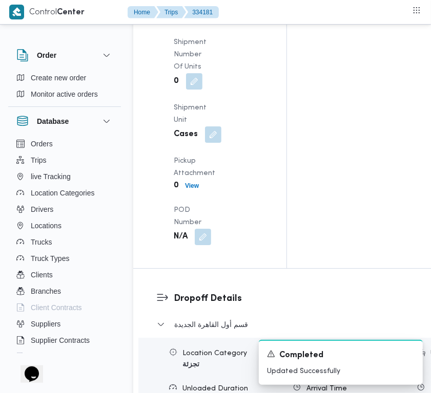
click at [192, 24] on span at bounding box center [200, 16] width 22 height 16
click at [201, 24] on button "button" at bounding box center [203, 15] width 16 height 16
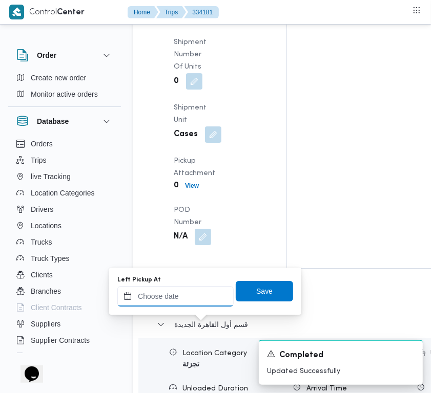
click at [184, 298] on input "Left Pickup At" at bounding box center [175, 296] width 116 height 20
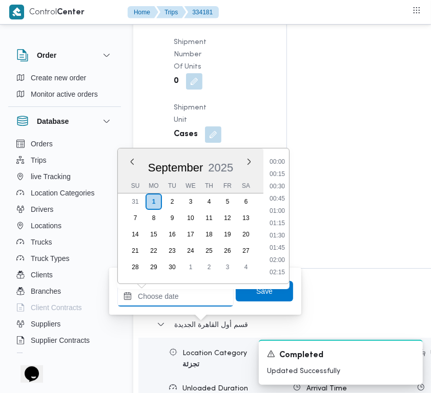
paste input "[DATE] 7:30"
click at [275, 217] on ul "00:00 00:15 00:30 00:45 01:00 01:15 01:30 01:45 02:00 02:15 02:30 02:45 03:00 0…" at bounding box center [277, 216] width 24 height 119
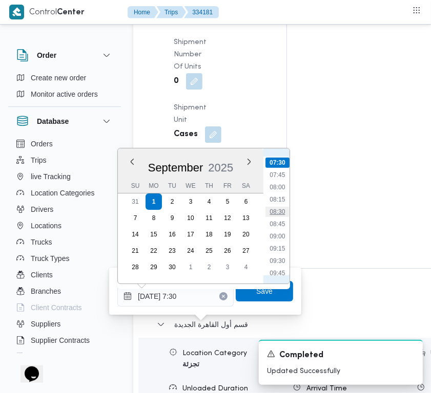
click at [275, 210] on li "08:30" at bounding box center [277, 212] width 24 height 10
type input "[DATE] 08:30"
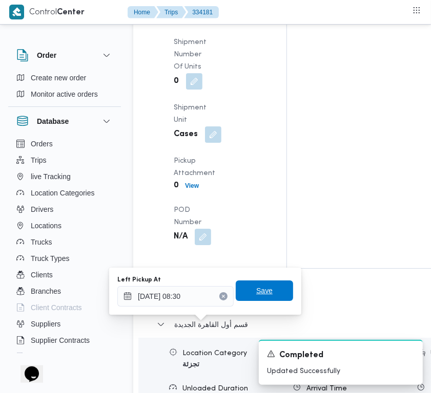
click at [265, 294] on span "Save" at bounding box center [264, 291] width 57 height 20
click at [265, 268] on div "Pickup Details Arrived Pickup At [GEOGRAPHIC_DATA][DATE] 7:30 AM Left Pickup At…" at bounding box center [209, 64] width 153 height 409
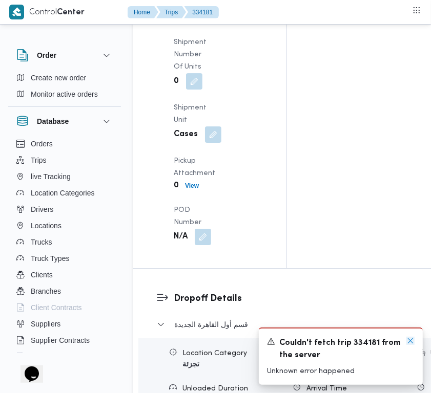
click at [412, 338] on icon "Dismiss toast" at bounding box center [410, 341] width 8 height 8
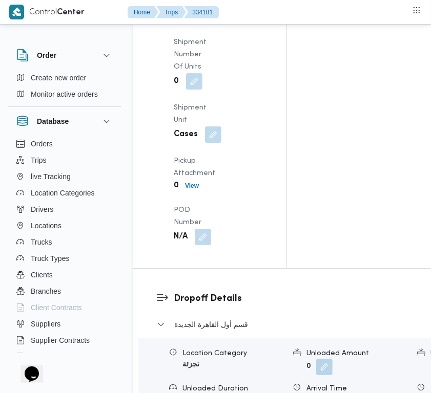
click at [198, 24] on button "button" at bounding box center [203, 15] width 16 height 16
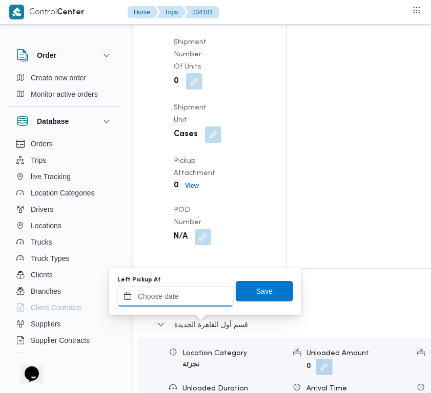
click at [205, 251] on div "Arrived Pickup At [DATE] 7:30 AM Left Pickup At N/A Pickup Duration N/A Shipmen…" at bounding box center [218, 77] width 102 height 348
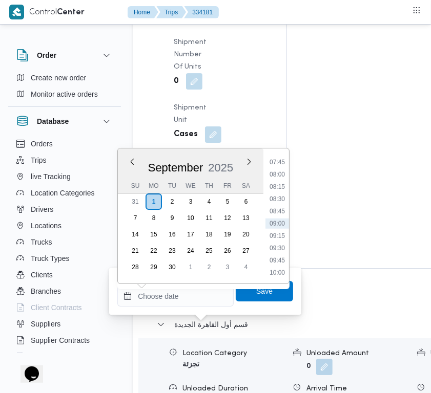
click at [184, 280] on div "[DATE] [DATE] Su Mo Tu We Th Fr Sa 31 1 2 3 4 5 6 7 8 9 10 11 12 13 14 15 16 17…" at bounding box center [190, 215] width 145 height 135
click at [180, 293] on input "Left Pickup At" at bounding box center [175, 296] width 116 height 20
paste input "[DATE] 7:30"
click at [272, 187] on li "08:00" at bounding box center [277, 187] width 24 height 10
type input "[DATE] 08:00"
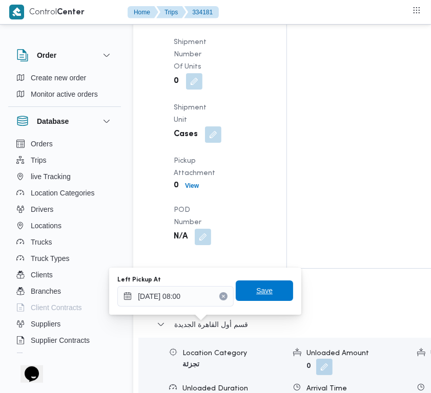
click at [264, 298] on span "Save" at bounding box center [264, 291] width 57 height 20
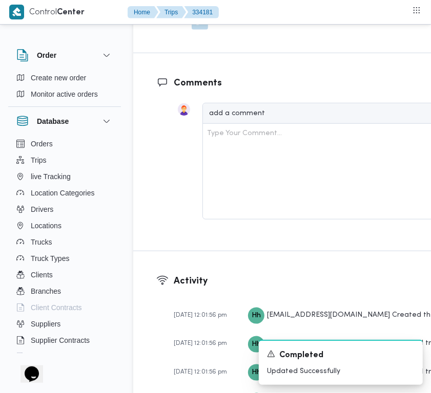
scroll to position [2113, 0]
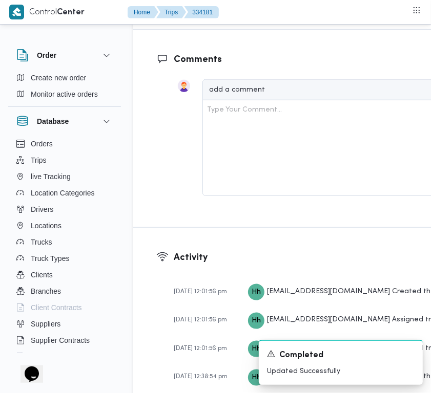
drag, startPoint x: 378, startPoint y: 260, endPoint x: 380, endPoint y: 247, distance: 13.1
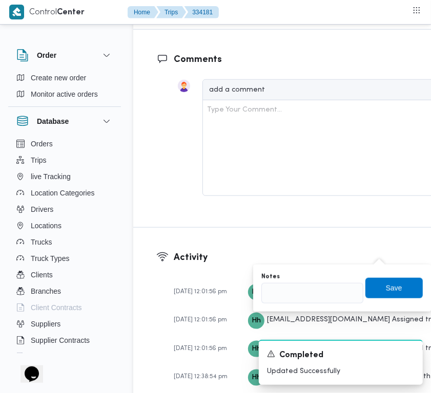
click at [307, 275] on div "Notes" at bounding box center [312, 277] width 102 height 8
drag, startPoint x: 313, startPoint y: 287, endPoint x: 348, endPoint y: 290, distance: 35.0
click at [313, 288] on input "Notes" at bounding box center [312, 293] width 102 height 20
paste input "تجمع"
type input "تجمع"
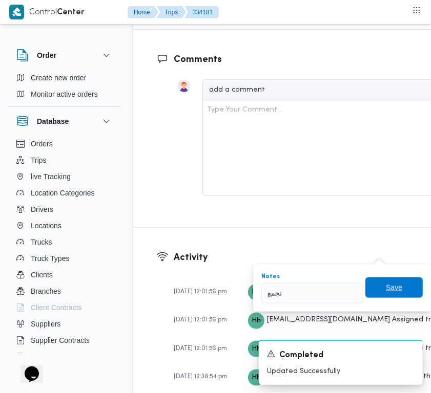
click at [388, 290] on span "Save" at bounding box center [394, 288] width 16 height 12
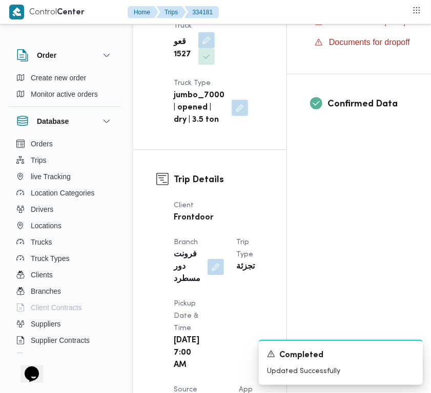
scroll to position [209, 0]
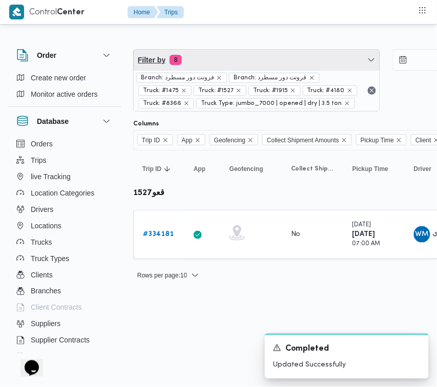
click at [259, 50] on span "Filter by 8" at bounding box center [257, 60] width 246 height 20
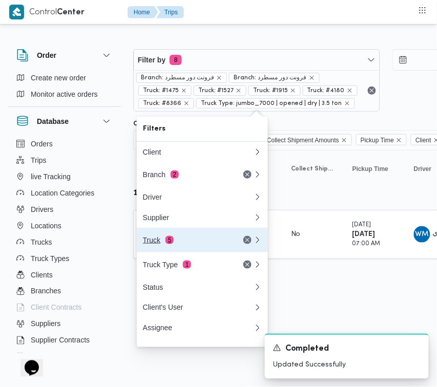
click at [178, 252] on button "Truck 5" at bounding box center [202, 240] width 131 height 25
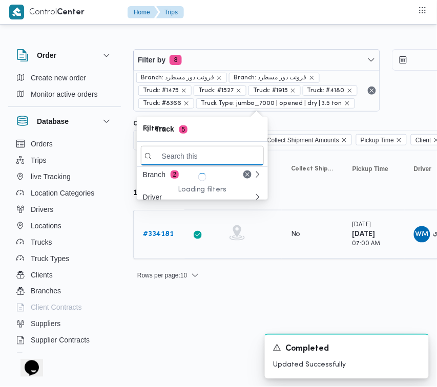
paste input "5386"
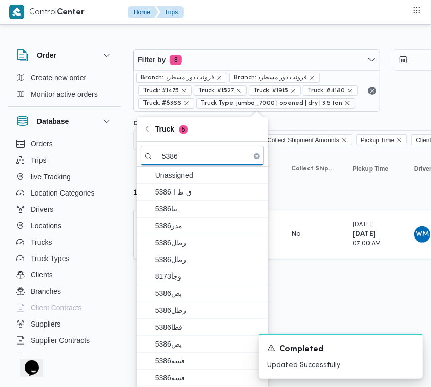
type input "5386"
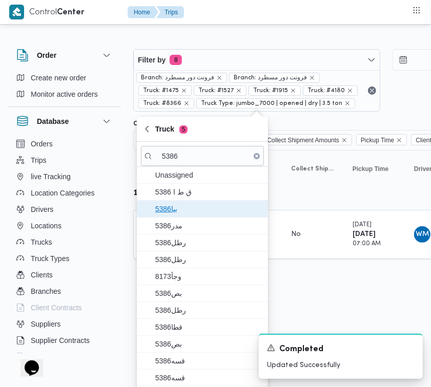
click at [182, 205] on span "5386بيا" at bounding box center [208, 209] width 106 height 12
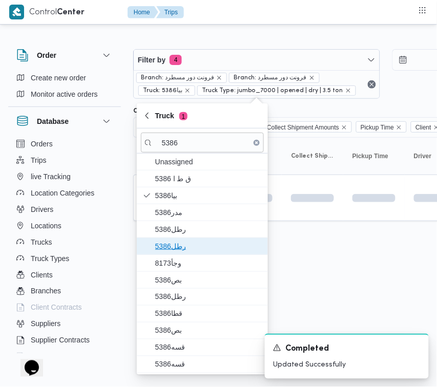
click at [186, 251] on span "5386رطل" at bounding box center [208, 246] width 106 height 12
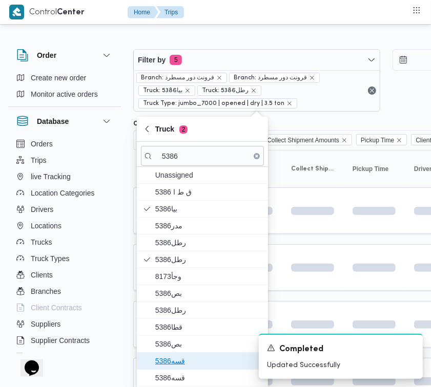
click at [187, 357] on span "قسه5386" at bounding box center [208, 361] width 106 height 12
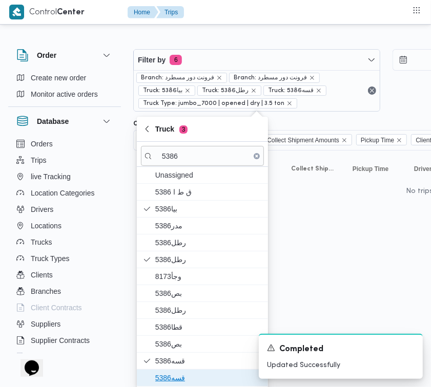
click at [182, 379] on span "قسه5386" at bounding box center [208, 378] width 106 height 12
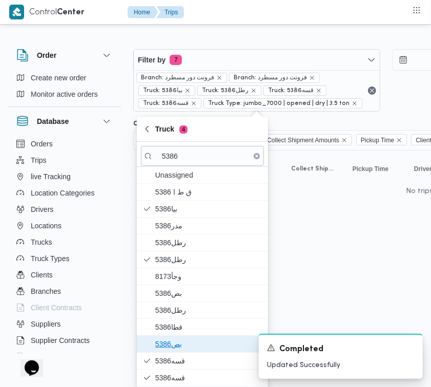
click at [183, 350] on span "بص5386" at bounding box center [208, 344] width 106 height 12
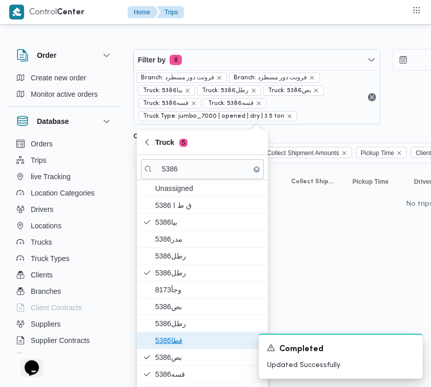
click at [183, 337] on span "قطا5386" at bounding box center [208, 340] width 106 height 12
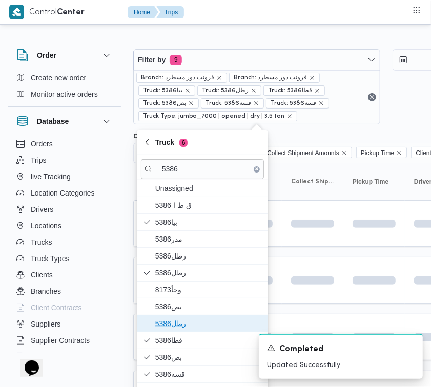
click at [183, 321] on span "رطل5386" at bounding box center [208, 323] width 106 height 12
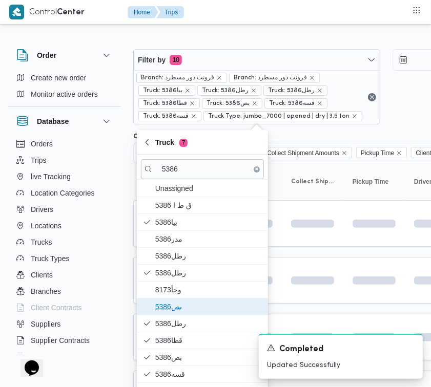
click at [184, 310] on span "بص5386" at bounding box center [208, 307] width 106 height 12
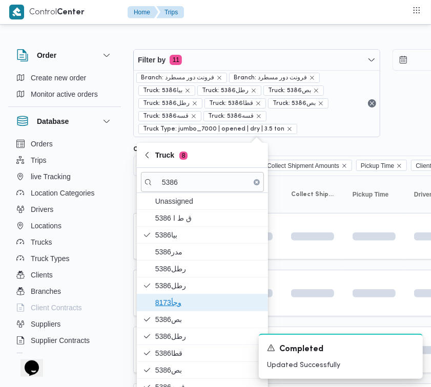
click at [184, 305] on span "وجأ8173" at bounding box center [208, 302] width 106 height 12
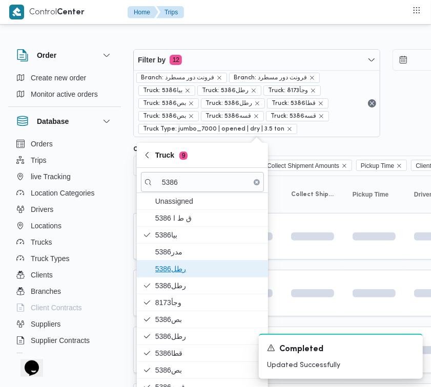
click at [186, 269] on span "5386رطل" at bounding box center [208, 269] width 106 height 12
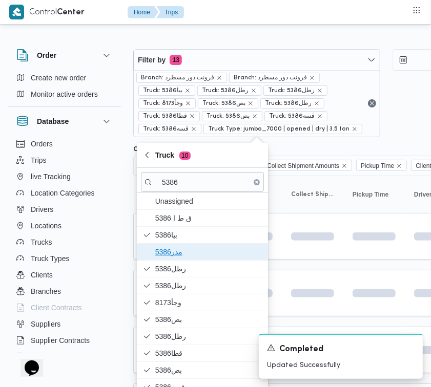
click at [185, 259] on span "مدر5386" at bounding box center [202, 252] width 123 height 16
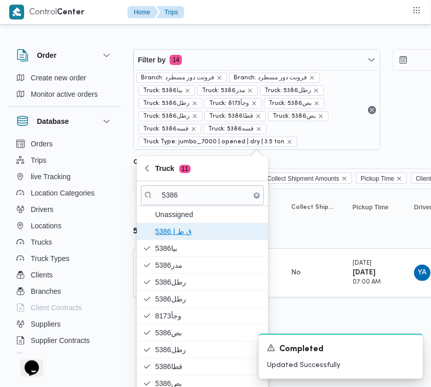
click at [192, 236] on span "ق ط ا 5386" at bounding box center [208, 231] width 106 height 12
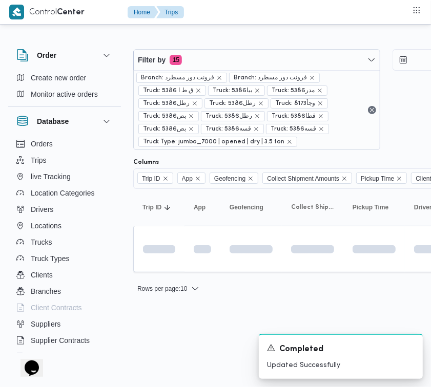
click at [321, 320] on html "Control Center Home Trips Order Create new order Monitor active orders Database…" at bounding box center [215, 193] width 431 height 387
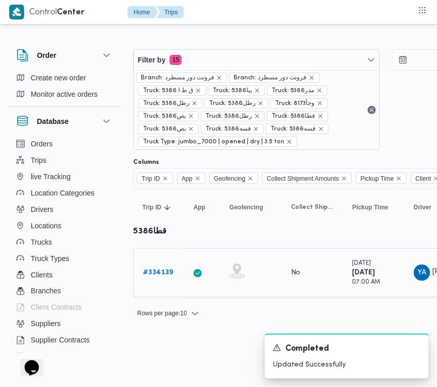
click at [159, 272] on b "# 334139" at bounding box center [158, 272] width 30 height 7
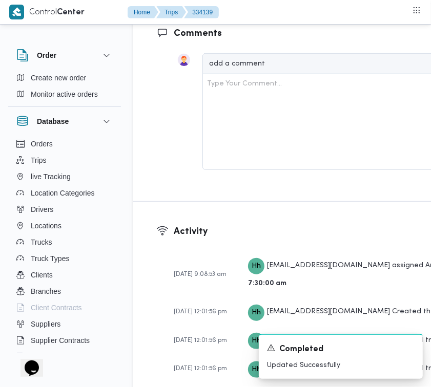
scroll to position [1621, 0]
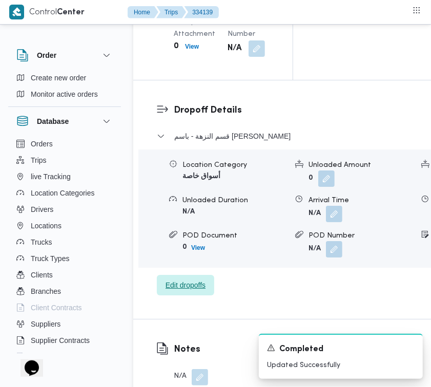
click at [187, 279] on span "Edit dropoffs" at bounding box center [185, 285] width 40 height 12
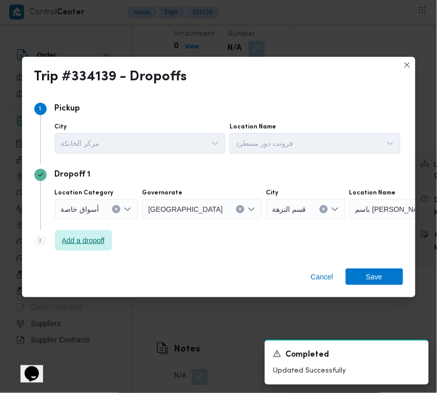
drag, startPoint x: 95, startPoint y: 229, endPoint x: 94, endPoint y: 234, distance: 5.2
click at [94, 232] on div "Step 3 is disabled 3 Add a dropoff" at bounding box center [218, 243] width 369 height 27
click at [100, 244] on span "Add a dropoff" at bounding box center [83, 240] width 43 height 12
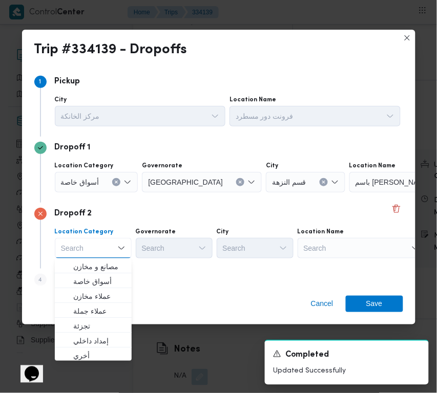
click at [343, 249] on div "Search" at bounding box center [361, 248] width 128 height 20
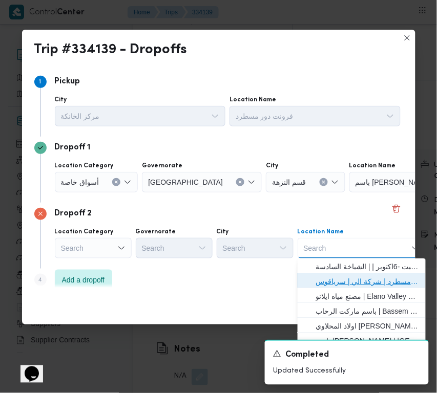
click at [348, 281] on span "فرونت دور مسطرد | شركة الي | سرياقوس" at bounding box center [367, 281] width 103 height 12
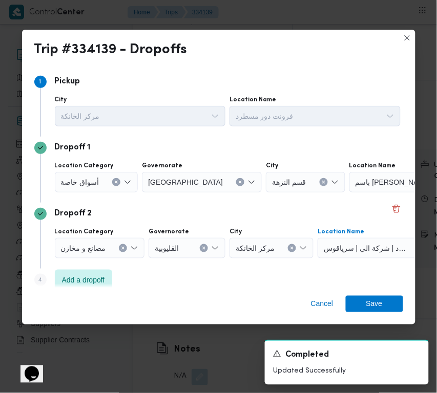
click at [101, 177] on div at bounding box center [103, 182] width 5 height 16
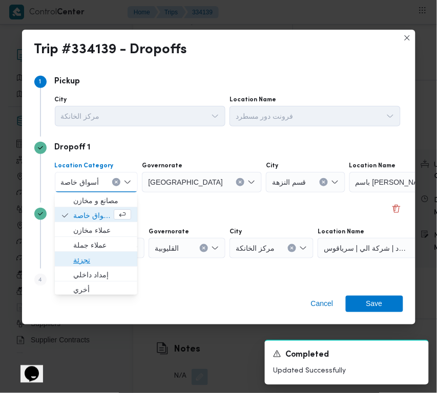
click at [93, 252] on span "تجزئة" at bounding box center [96, 260] width 74 height 16
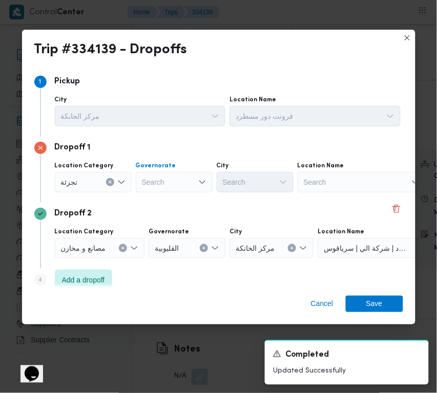
click at [160, 190] on div "Search" at bounding box center [174, 182] width 77 height 20
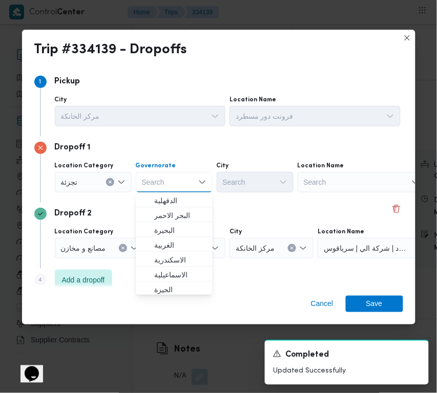
click at [162, 185] on div "Search" at bounding box center [174, 182] width 77 height 20
paste input "جيزة"
type input "جيزة"
click at [219, 196] on div "Dropoff 1 Location Category [GEOGRAPHIC_DATA] [GEOGRAPHIC_DATA] [GEOGRAPHIC_DAT…" at bounding box center [218, 170] width 369 height 66
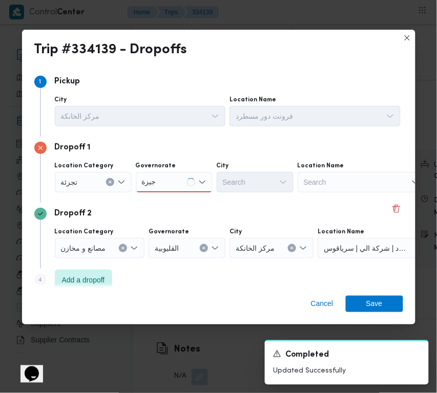
click at [178, 186] on div "جيزة جيزة" at bounding box center [174, 182] width 77 height 20
click at [174, 189] on div "جيزة جيزة" at bounding box center [174, 182] width 77 height 20
click at [173, 186] on div "جيزة جيزة" at bounding box center [174, 182] width 77 height 20
click at [173, 201] on span "ال جيزة" at bounding box center [180, 201] width 52 height 12
click at [252, 183] on div "Search" at bounding box center [255, 182] width 77 height 20
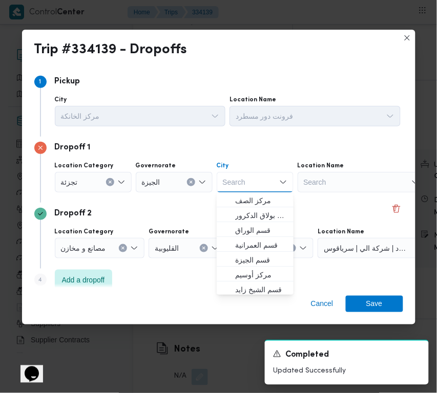
paste input "زايد"
type input "زايد"
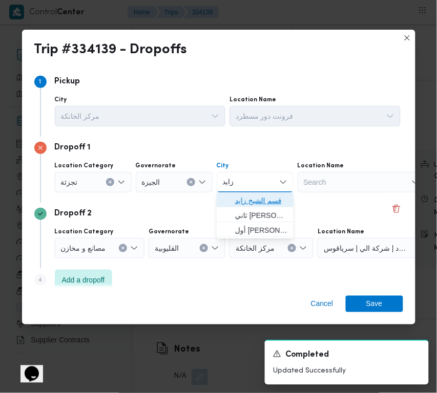
click at [232, 201] on span "قسم الشيخ زايد" at bounding box center [255, 201] width 69 height 16
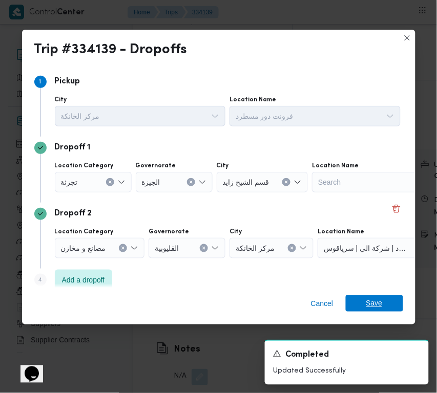
click at [388, 302] on span "Save" at bounding box center [374, 303] width 57 height 16
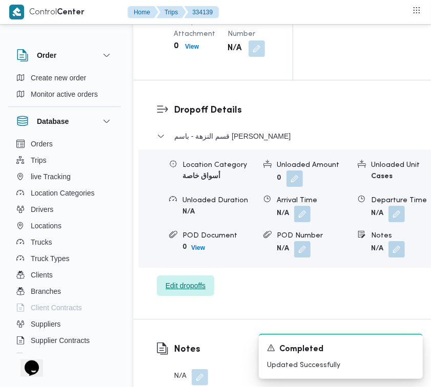
scroll to position [1283, 0]
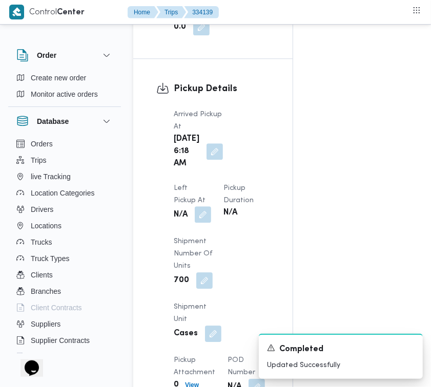
drag, startPoint x: 204, startPoint y: 206, endPoint x: 202, endPoint y: 216, distance: 9.8
click at [204, 206] on button "button" at bounding box center [203, 214] width 16 height 16
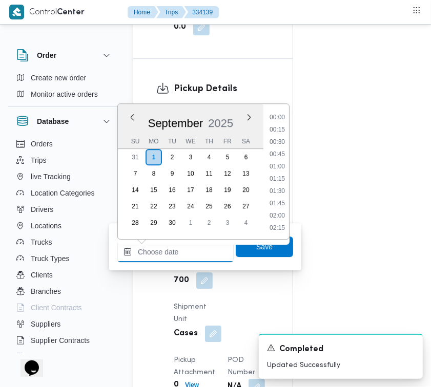
click at [189, 257] on input "Left Pickup At" at bounding box center [175, 252] width 116 height 20
paste input "[DATE] 7:00"
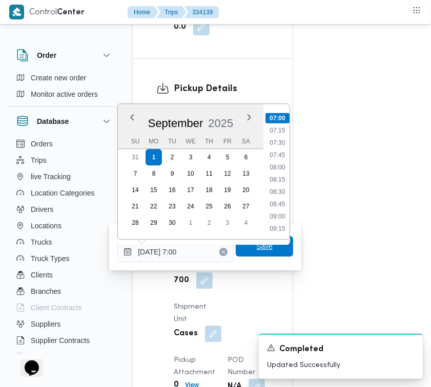
type input "[DATE] 07:00"
click at [267, 246] on span "Save" at bounding box center [264, 246] width 57 height 20
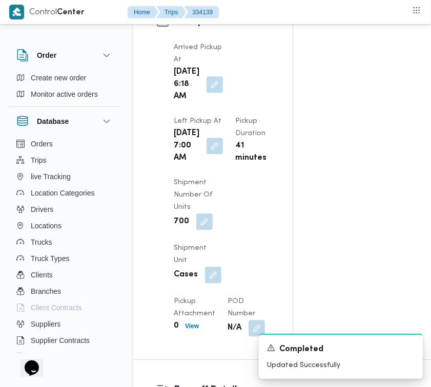
scroll to position [0, 0]
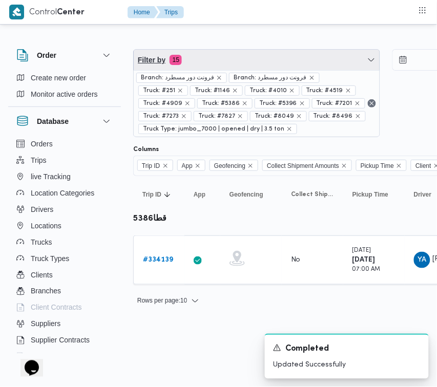
click at [229, 59] on span "Filter by 15" at bounding box center [257, 60] width 246 height 20
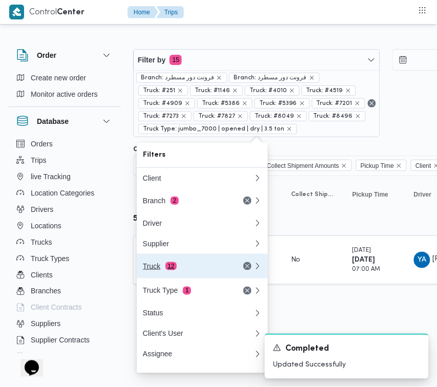
click at [200, 269] on div "Truck 12" at bounding box center [186, 266] width 86 height 8
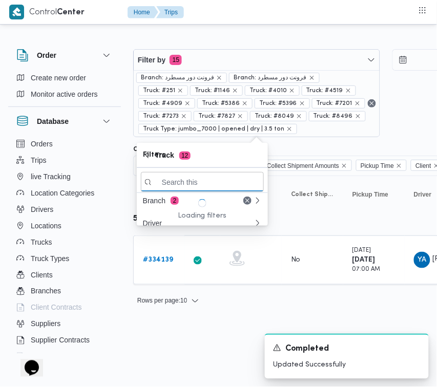
paste input "3184"
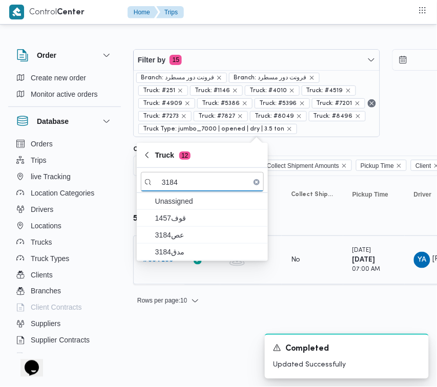
type input "3184"
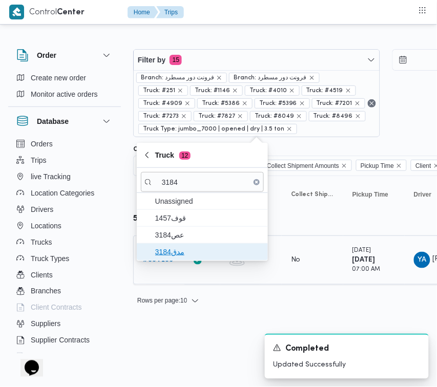
click at [170, 248] on span "مدق3184" at bounding box center [208, 252] width 106 height 12
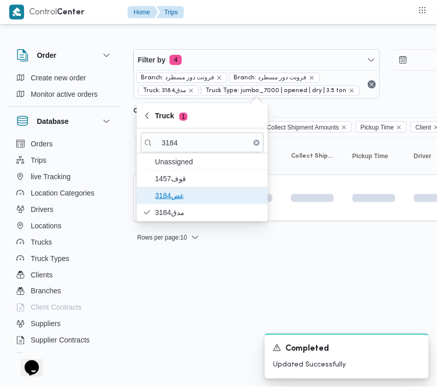
click at [169, 193] on span "عص3184" at bounding box center [208, 195] width 106 height 12
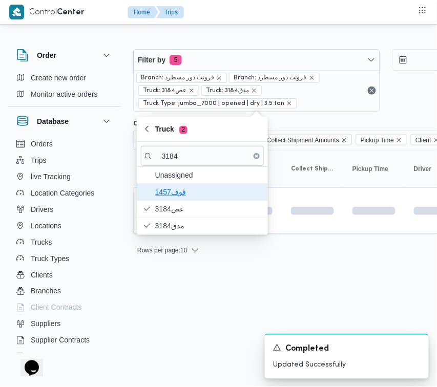
click at [169, 188] on span "1457قوف" at bounding box center [208, 192] width 106 height 12
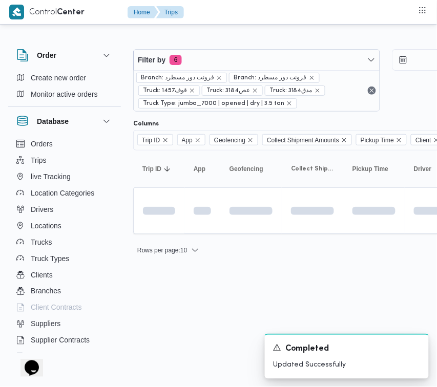
click at [186, 301] on html "Control Center Home Trips Order Create new order Monitor active orders Database…" at bounding box center [218, 193] width 437 height 387
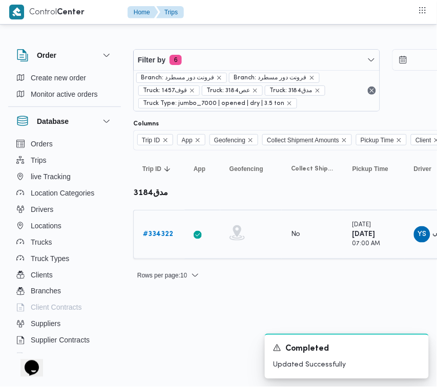
click at [159, 233] on b "# 334322" at bounding box center [158, 234] width 30 height 7
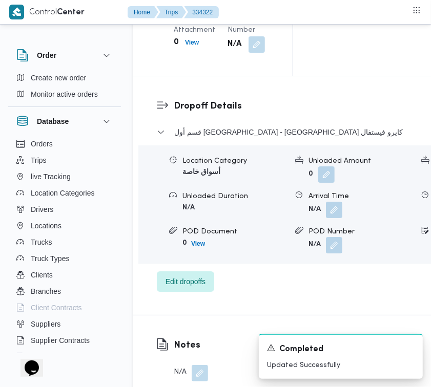
scroll to position [1767, 0]
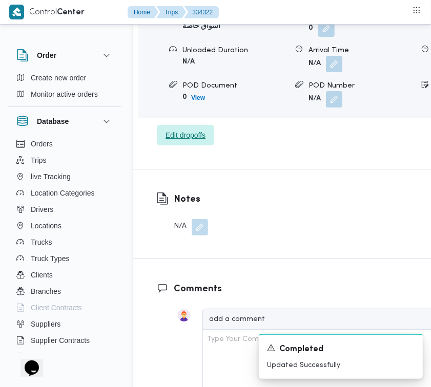
click at [197, 141] on span "Edit dropoffs" at bounding box center [185, 135] width 40 height 12
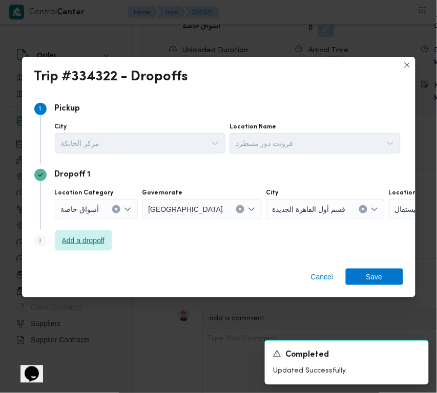
click at [88, 246] on span "Add a dropoff" at bounding box center [83, 240] width 43 height 12
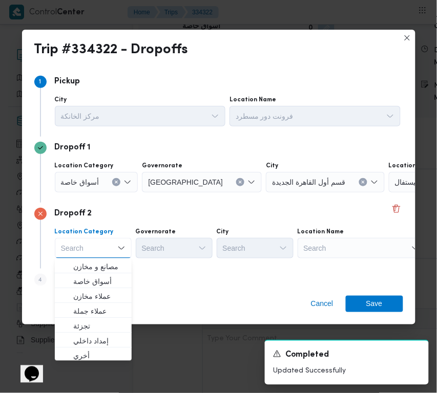
click at [372, 249] on div "Search" at bounding box center [361, 248] width 128 height 20
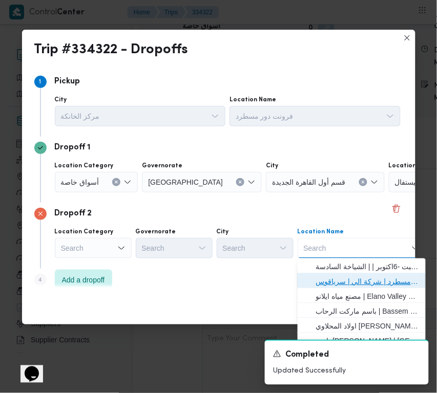
click at [374, 276] on span "فرونت دور مسطرد | شركة الي | سرياقوس" at bounding box center [367, 281] width 103 height 12
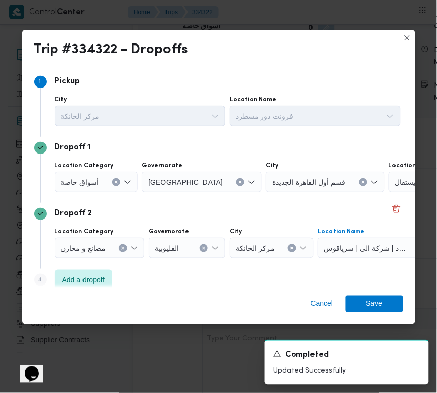
click at [106, 177] on div "أسواق خاصة" at bounding box center [96, 182] width 83 height 20
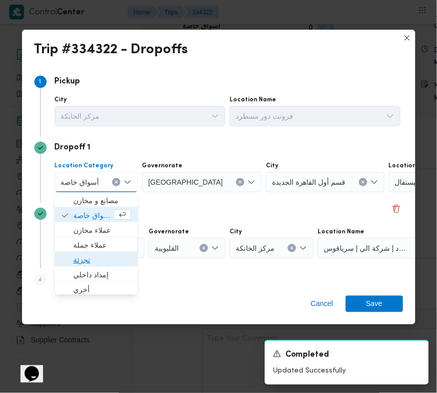
click at [91, 257] on span "تجزئة" at bounding box center [102, 260] width 58 height 12
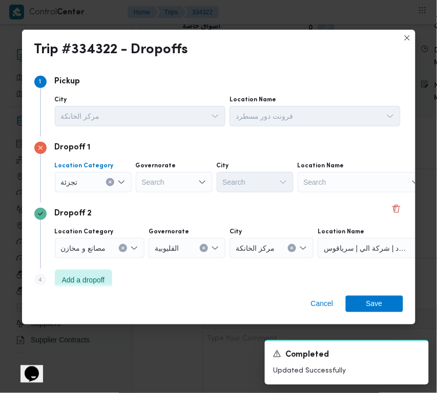
click at [173, 172] on div "Search" at bounding box center [174, 182] width 77 height 20
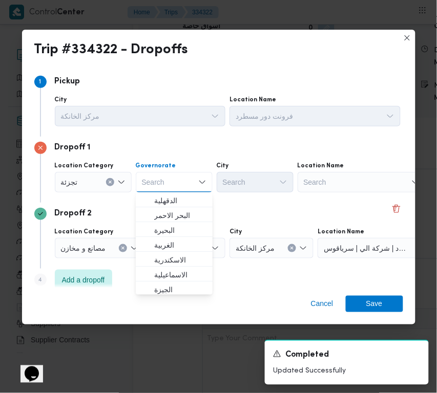
paste input "[GEOGRAPHIC_DATA]"
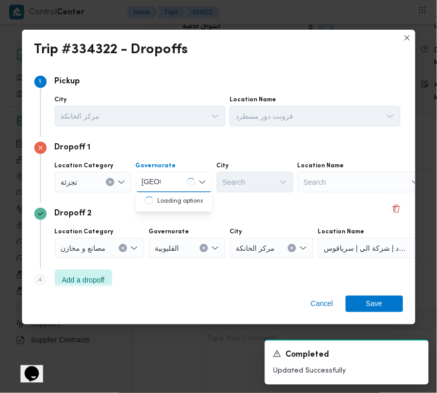
type input "[GEOGRAPHIC_DATA]"
drag, startPoint x: 164, startPoint y: 181, endPoint x: 165, endPoint y: 188, distance: 7.7
click at [164, 181] on div "[GEOGRAPHIC_DATA] [GEOGRAPHIC_DATA]" at bounding box center [174, 182] width 77 height 20
click at [173, 178] on div "[GEOGRAPHIC_DATA] [GEOGRAPHIC_DATA]" at bounding box center [174, 182] width 77 height 20
click at [176, 200] on span "[GEOGRAPHIC_DATA]" at bounding box center [180, 201] width 52 height 12
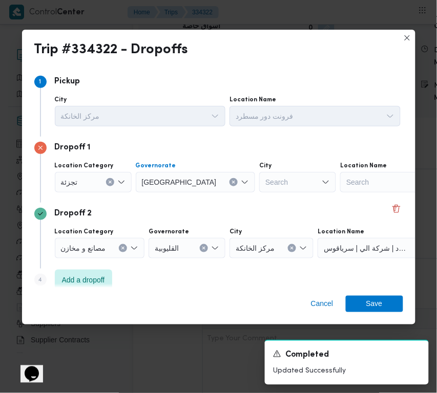
click at [259, 180] on div "Search" at bounding box center [297, 182] width 77 height 20
paste input "مقطم"
type input "مقطم"
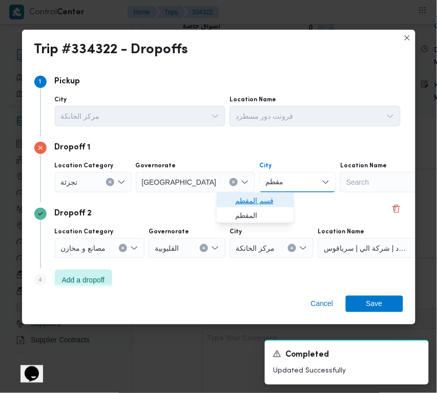
click at [229, 206] on span "قسم المقطم" at bounding box center [255, 201] width 69 height 16
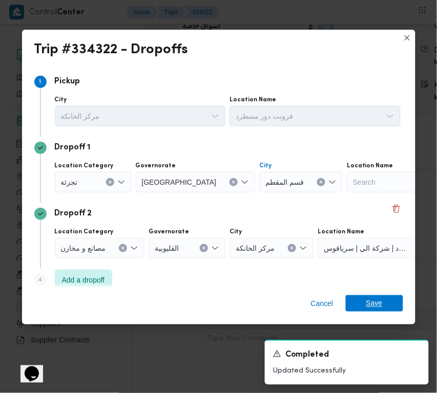
click at [393, 308] on span "Save" at bounding box center [374, 303] width 57 height 16
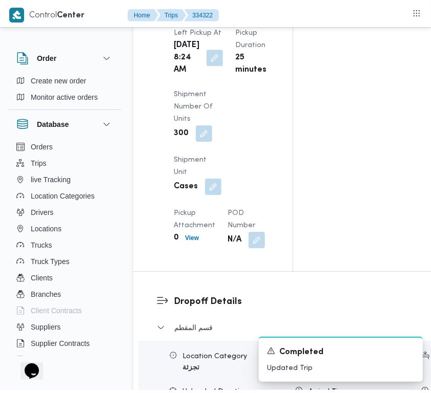
scroll to position [0, 0]
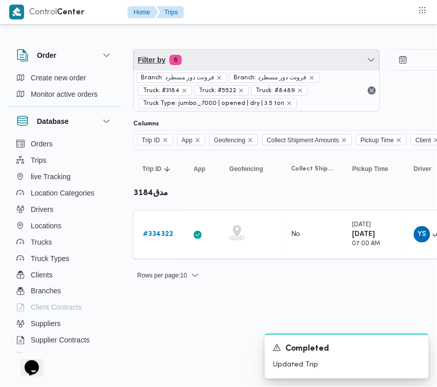
drag, startPoint x: 285, startPoint y: 50, endPoint x: 282, endPoint y: 56, distance: 7.3
click at [282, 51] on span "Filter by 6" at bounding box center [257, 60] width 246 height 20
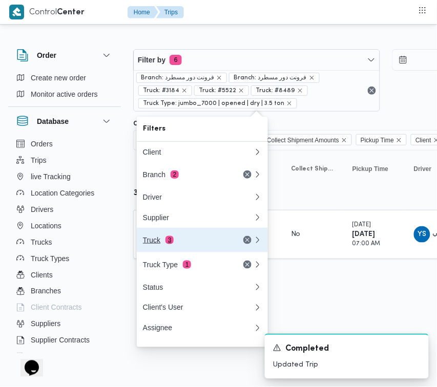
click at [180, 251] on button "Truck 3" at bounding box center [202, 240] width 131 height 25
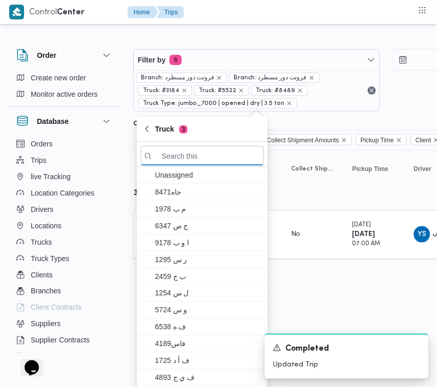
paste input "9412"
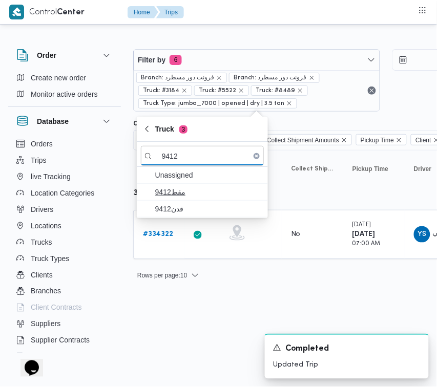
type input "9412"
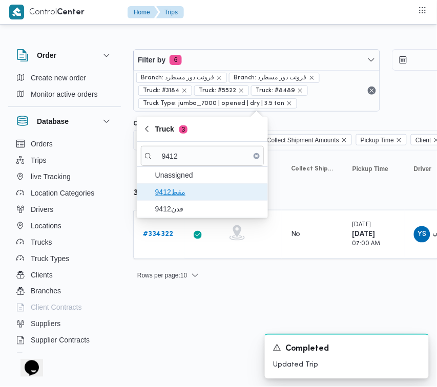
click at [194, 196] on span "مقط9412" at bounding box center [208, 192] width 106 height 12
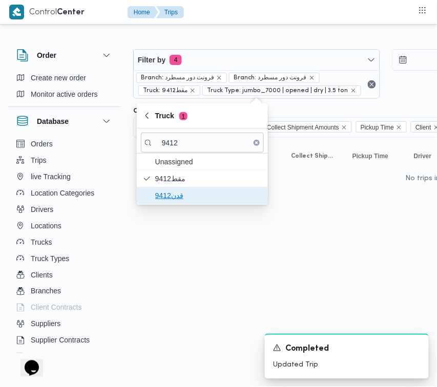
click at [193, 198] on span "قدن9412" at bounding box center [208, 195] width 106 height 12
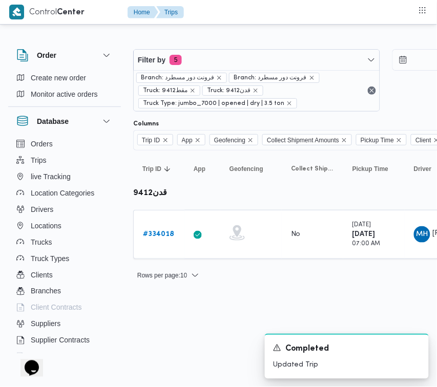
click at [192, 319] on html "Control Center Home Trips Order Create new order Monitor active orders Database…" at bounding box center [218, 193] width 437 height 387
click at [160, 234] on b "# 334018" at bounding box center [158, 234] width 31 height 7
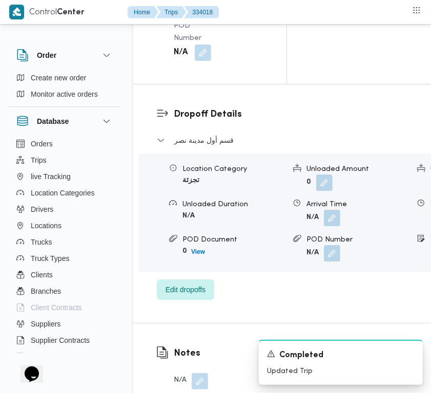
scroll to position [2026, 0]
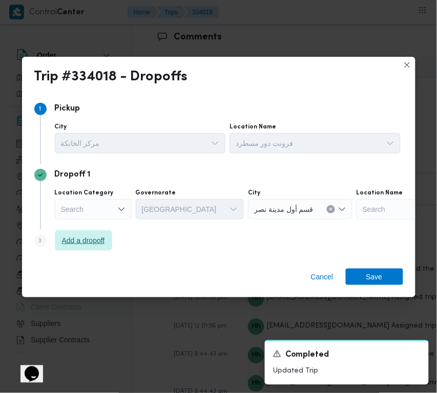
click at [101, 241] on span "Add a dropoff" at bounding box center [83, 240] width 43 height 12
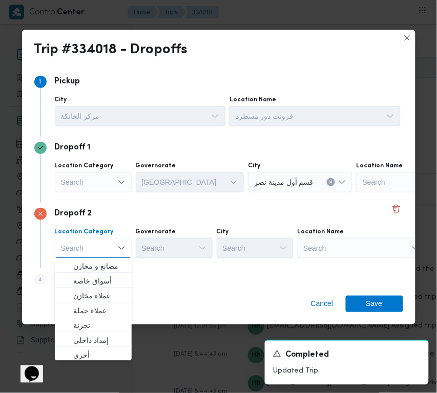
click at [318, 247] on div "Search" at bounding box center [361, 248] width 128 height 20
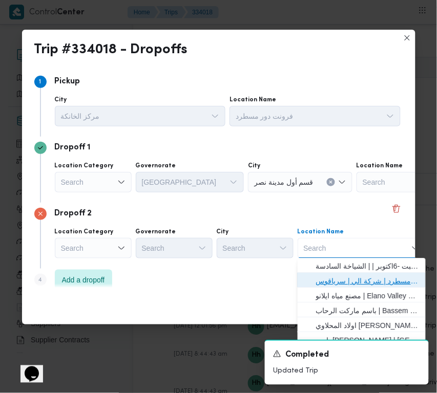
click at [349, 285] on span "فرونت دور مسطرد | شركة الي | سرياقوس" at bounding box center [367, 281] width 103 height 12
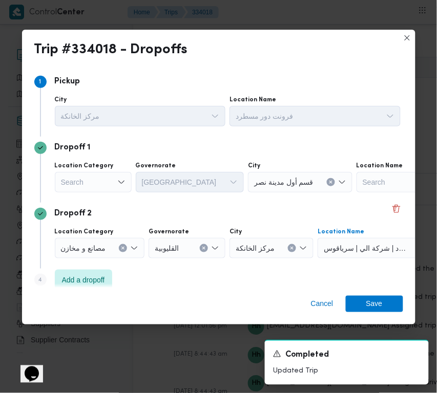
click at [88, 180] on div "Search" at bounding box center [93, 182] width 77 height 20
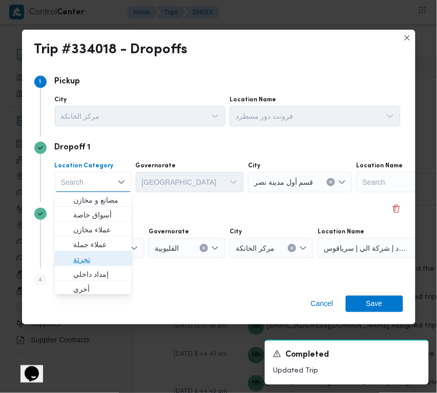
click at [94, 258] on span "تجزئة" at bounding box center [99, 260] width 52 height 12
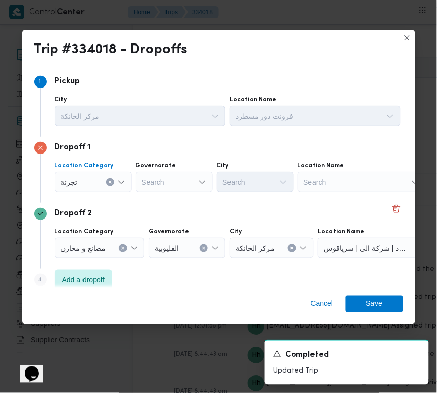
click at [148, 191] on div "Search" at bounding box center [174, 182] width 77 height 20
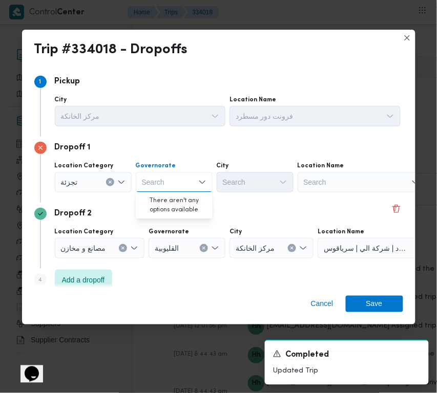
paste input "[GEOGRAPHIC_DATA]"
type input "[GEOGRAPHIC_DATA]"
drag, startPoint x: 154, startPoint y: 181, endPoint x: 164, endPoint y: 190, distance: 14.1
click at [159, 188] on div "[GEOGRAPHIC_DATA] [GEOGRAPHIC_DATA]" at bounding box center [151, 182] width 23 height 16
click at [172, 196] on span "[GEOGRAPHIC_DATA]" at bounding box center [180, 201] width 52 height 12
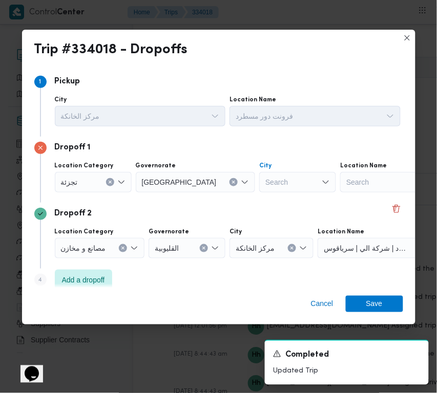
click at [259, 175] on div "Search" at bounding box center [297, 182] width 77 height 20
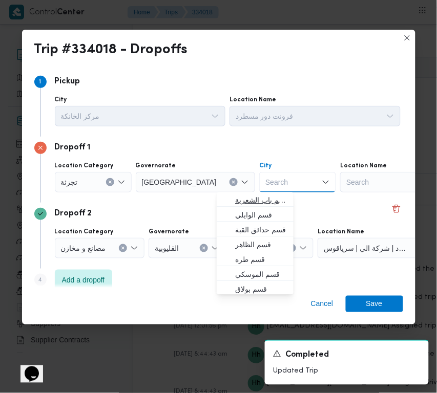
paste input "[GEOGRAPHIC_DATA]"
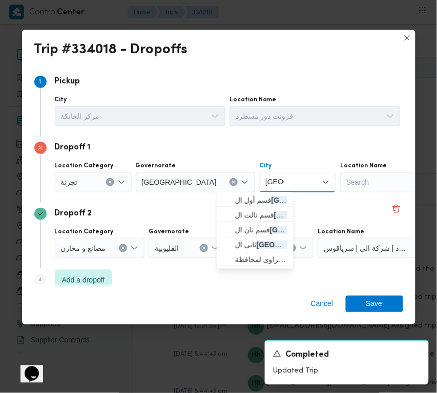
type input "[GEOGRAPHIC_DATA]"
click at [235, 201] on span "قسم أول القاهرة الجديدة" at bounding box center [261, 201] width 52 height 12
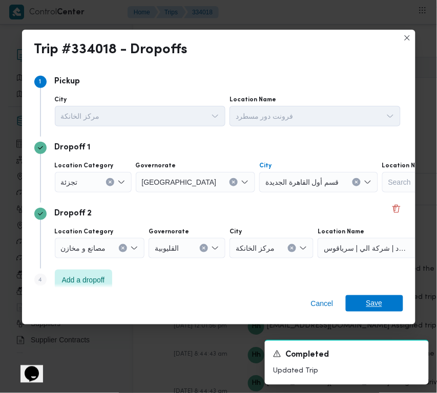
click at [370, 309] on span "Save" at bounding box center [374, 303] width 16 height 16
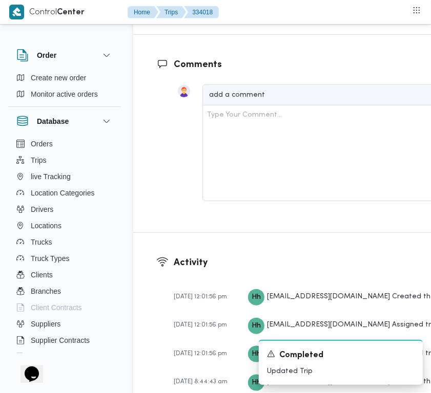
scroll to position [2039, 0]
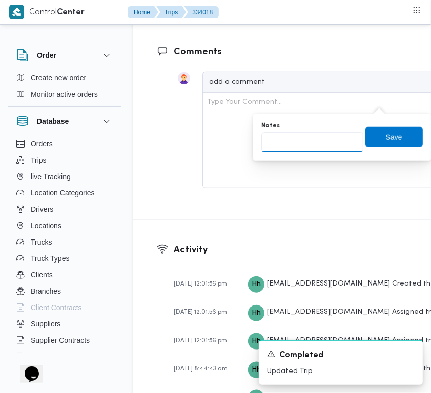
click at [321, 145] on input "Notes" at bounding box center [312, 142] width 102 height 20
paste input "تجمع"
type input "تجمع"
click at [392, 136] on span "Save" at bounding box center [394, 137] width 16 height 12
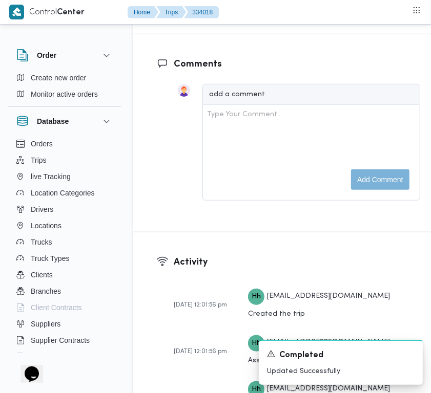
scroll to position [1695, 0]
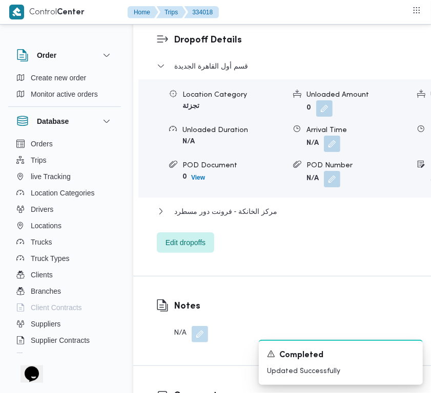
drag, startPoint x: 205, startPoint y: 30, endPoint x: 180, endPoint y: 109, distance: 83.2
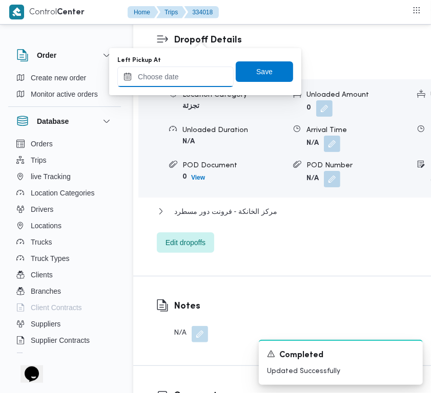
click at [169, 80] on input "Left Pickup At" at bounding box center [175, 77] width 116 height 20
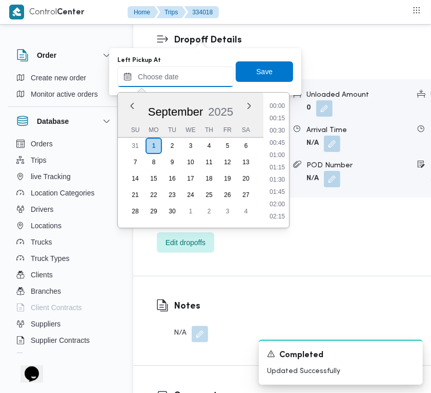
paste input "[DATE] 7:30"
type input "[DATE] 07:30"
click at [241, 75] on span "Save" at bounding box center [264, 71] width 57 height 20
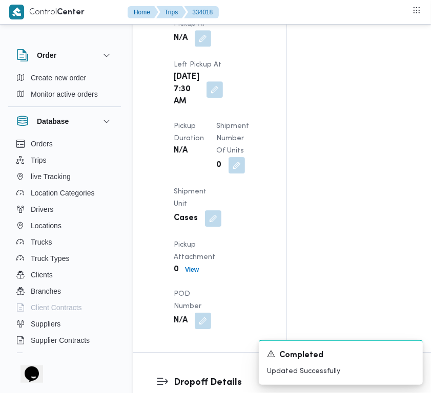
scroll to position [1496, 0]
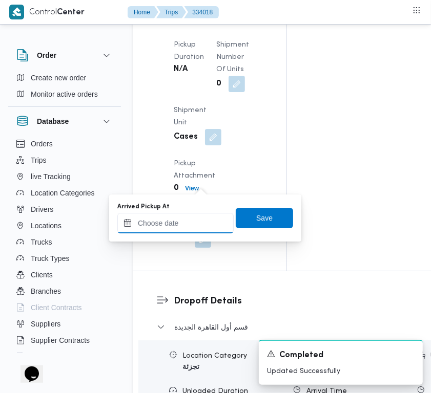
click at [203, 226] on input "Arrived Pickup At" at bounding box center [175, 223] width 116 height 20
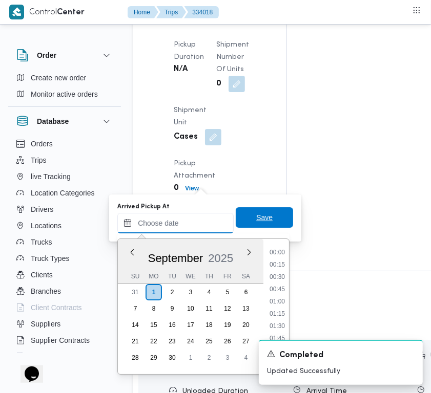
paste input "[DATE] 7:30"
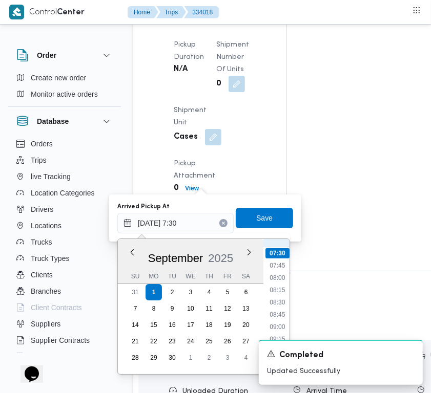
scroll to position [267, 0]
click at [281, 321] on li "06:45" at bounding box center [277, 317] width 24 height 10
type input "[DATE] 06:45"
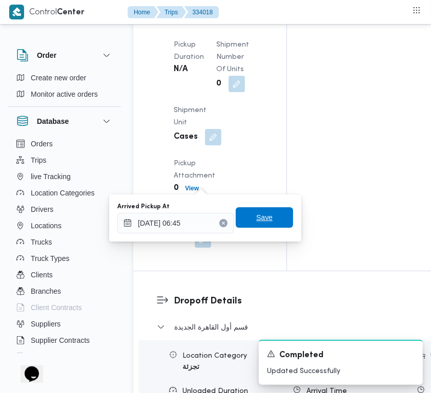
click at [272, 223] on span "Save" at bounding box center [264, 217] width 57 height 20
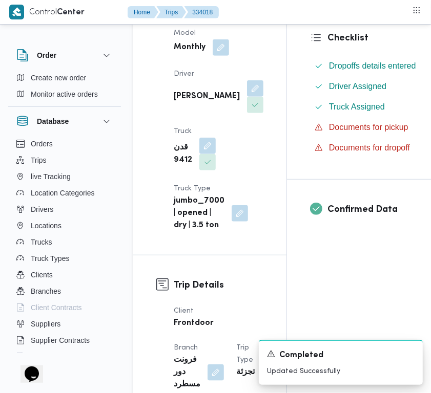
scroll to position [0, 0]
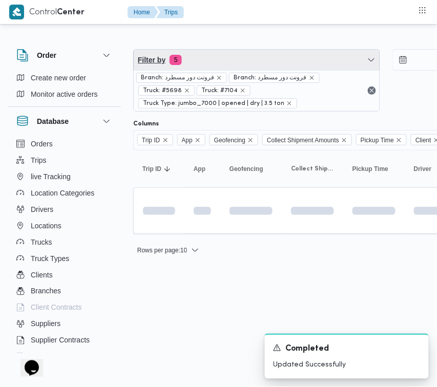
click at [259, 55] on span "Filter by 5" at bounding box center [257, 60] width 246 height 20
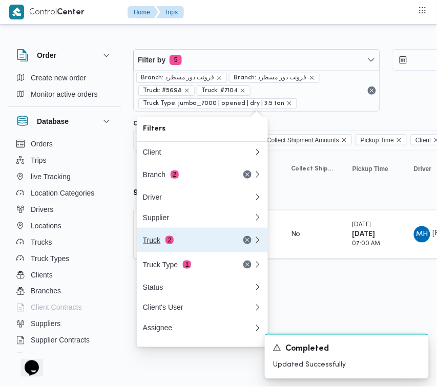
click at [170, 252] on button "Truck 2" at bounding box center [202, 240] width 131 height 25
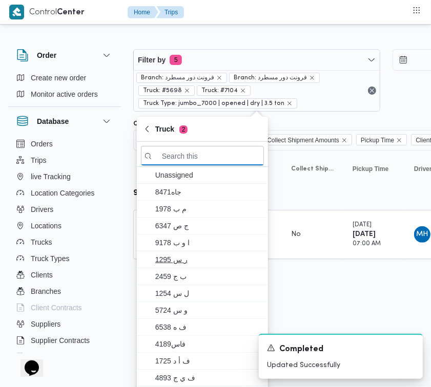
paste
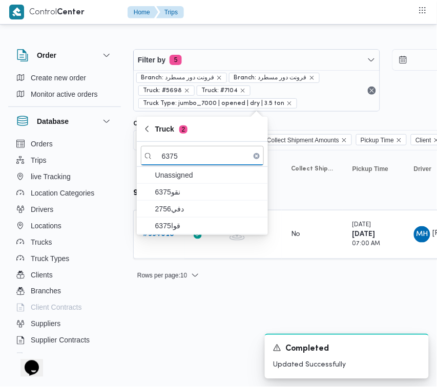
type input "6375"
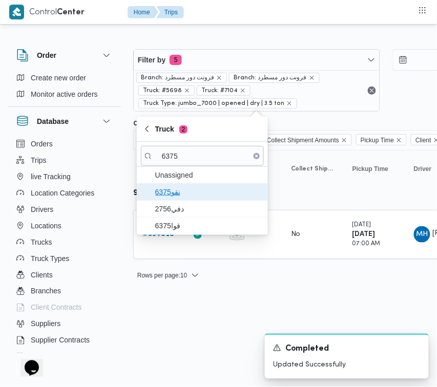
click at [167, 200] on span "نقو6375" at bounding box center [202, 192] width 123 height 16
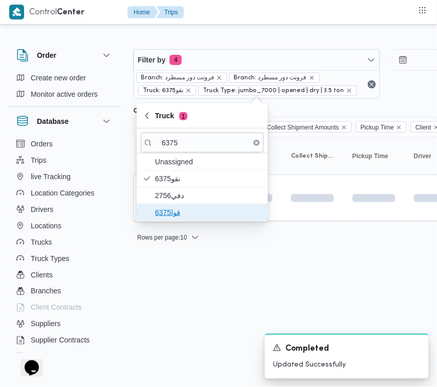
click at [174, 206] on span "قوا6375" at bounding box center [208, 212] width 106 height 12
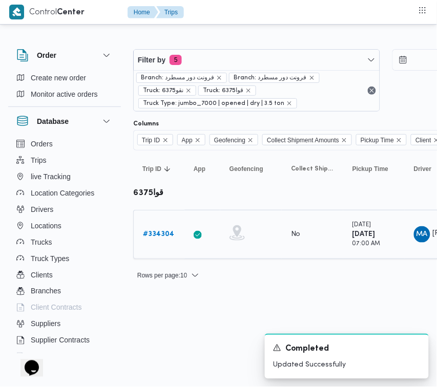
click at [170, 236] on b "# 334304" at bounding box center [158, 234] width 31 height 7
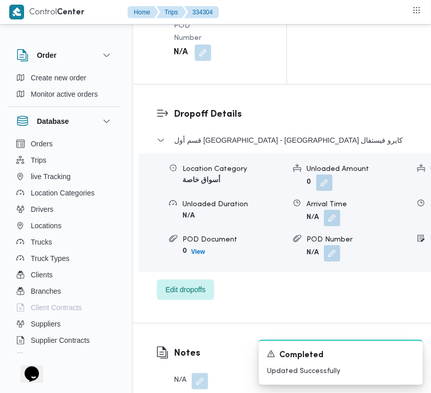
scroll to position [2026, 0]
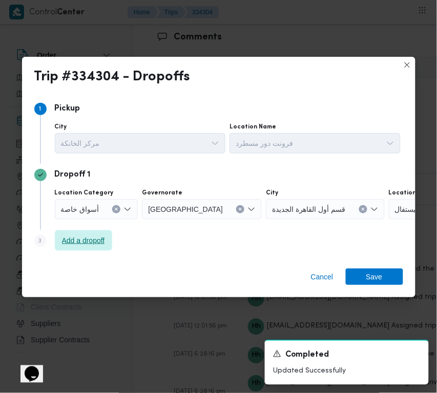
click at [86, 234] on span "Add a dropoff" at bounding box center [83, 240] width 43 height 12
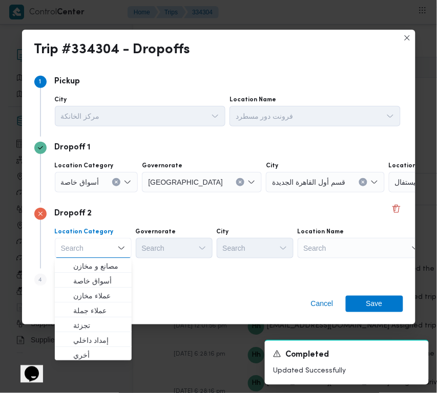
click at [370, 253] on div "Search" at bounding box center [361, 248] width 128 height 20
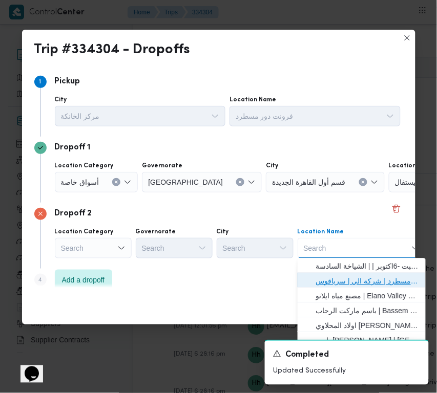
click at [375, 277] on span "فرونت دور مسطرد | شركة الي | سرياقوس" at bounding box center [367, 281] width 103 height 12
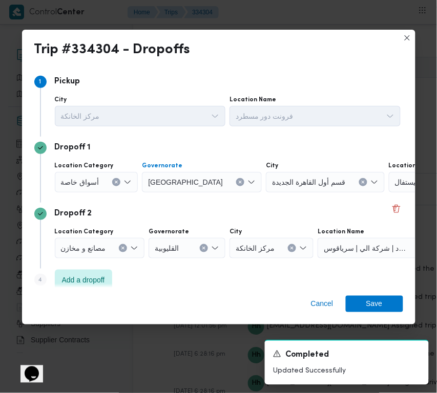
click at [239, 183] on icon "Clear input" at bounding box center [240, 182] width 3 height 3
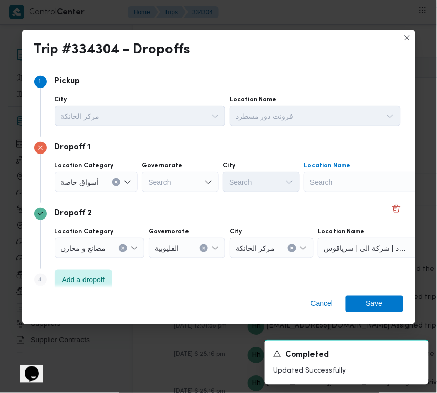
click at [369, 176] on div "Search" at bounding box center [368, 182] width 128 height 20
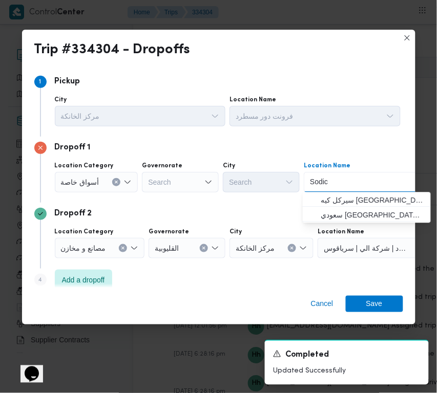
type input "Sodic"
click at [332, 198] on span "سيركل كيه [GEOGRAPHIC_DATA] | 38 طريق [GEOGRAPHIC_DATA] - [GEOGRAPHIC_DATA] الص…" at bounding box center [372, 201] width 103 height 12
click at [332, 198] on div "Dropoff 1 Location Category أسواق خاصة Governorate Search City Search Location …" at bounding box center [218, 170] width 369 height 66
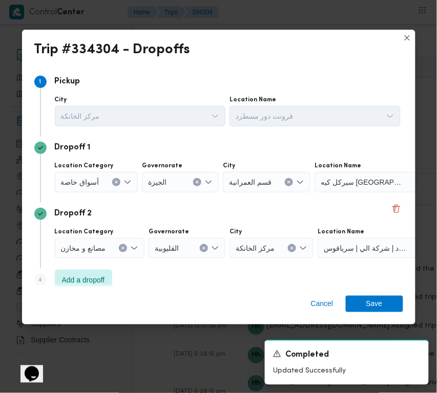
click at [287, 180] on icon "Clear input" at bounding box center [289, 182] width 4 height 4
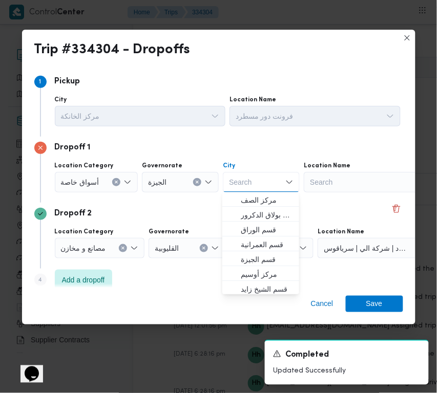
click at [360, 187] on div "Search" at bounding box center [368, 182] width 128 height 20
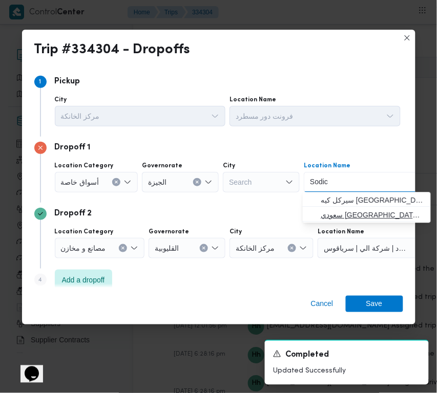
type input "Sodic"
click at [370, 217] on span "سعودي [GEOGRAPHIC_DATA] | سعودي سوبرماركت | null" at bounding box center [372, 215] width 103 height 12
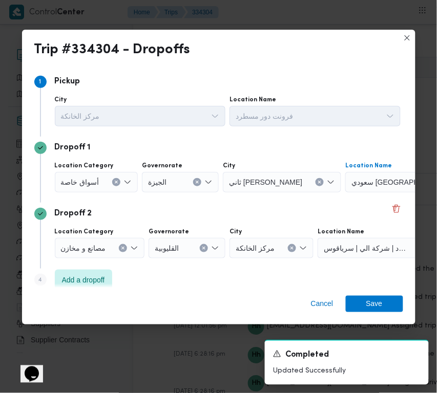
click at [340, 205] on div "Dropoff 2 Location Category مصانع و [GEOGRAPHIC_DATA] القليوبية City مركز الخان…" at bounding box center [218, 236] width 369 height 66
click at [379, 297] on span "Save" at bounding box center [374, 303] width 16 height 16
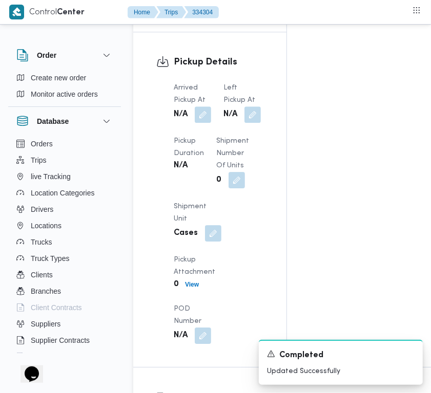
scroll to position [1445, 0]
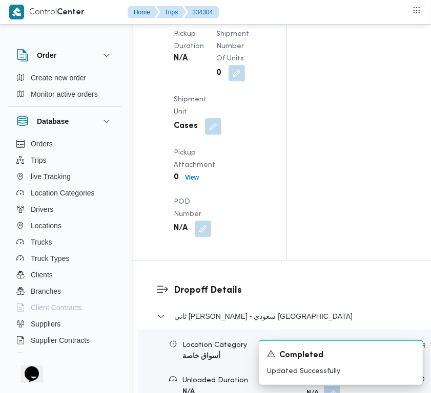
drag, startPoint x: 200, startPoint y: 205, endPoint x: 199, endPoint y: 218, distance: 13.4
click at [199, 16] on button "button" at bounding box center [203, 7] width 16 height 16
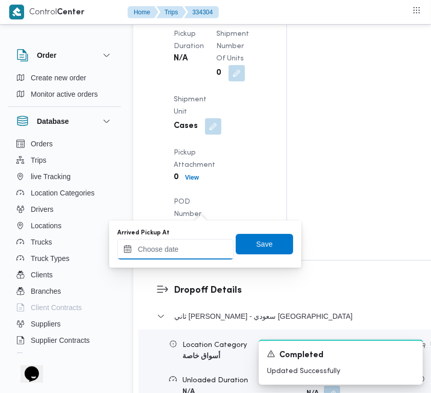
click at [188, 247] on input "Arrived Pickup At" at bounding box center [175, 249] width 116 height 20
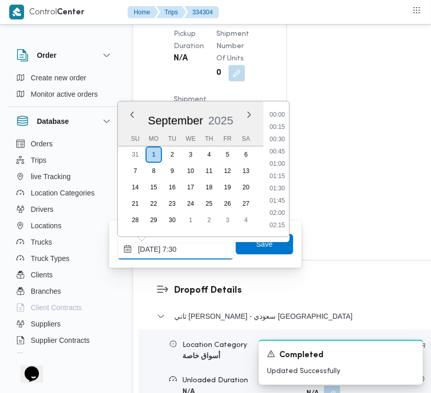
scroll to position [368, 0]
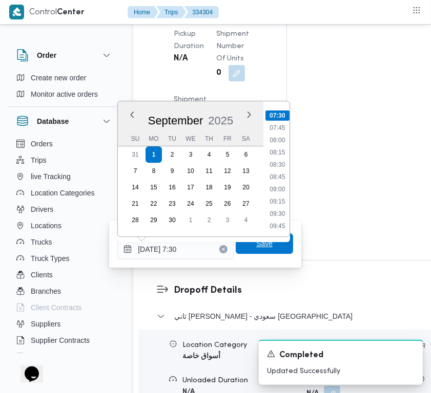
type input "[DATE] 07:30"
click at [262, 245] on span "Save" at bounding box center [264, 244] width 16 height 12
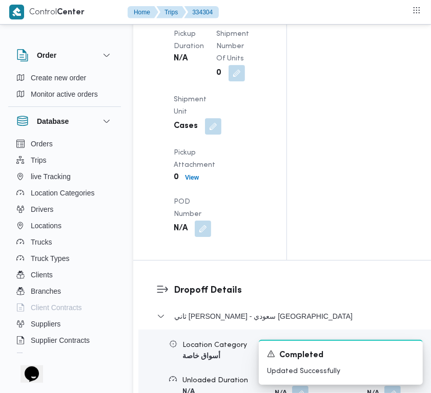
click at [244, 15] on button "button" at bounding box center [252, 7] width 16 height 16
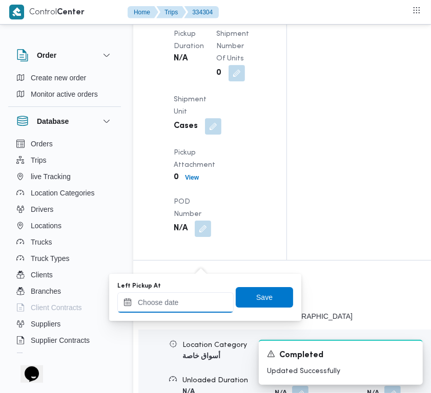
click at [190, 306] on div at bounding box center [175, 302] width 116 height 20
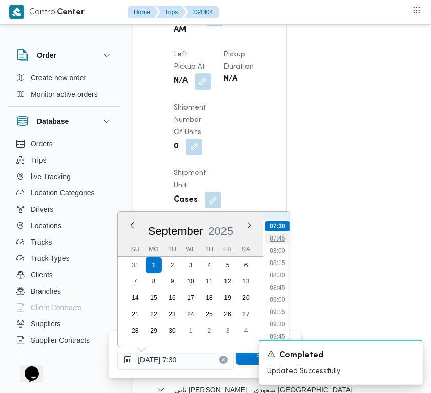
click at [277, 234] on li "07:45" at bounding box center [277, 238] width 24 height 10
type input "[DATE] 07:45"
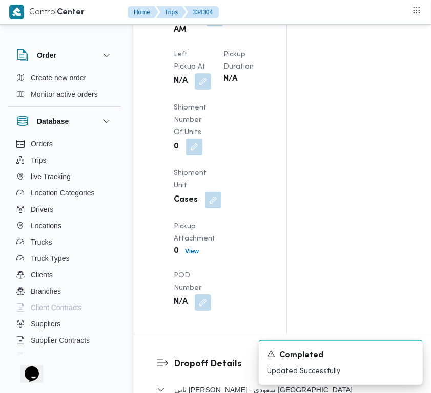
scroll to position [1524, 0]
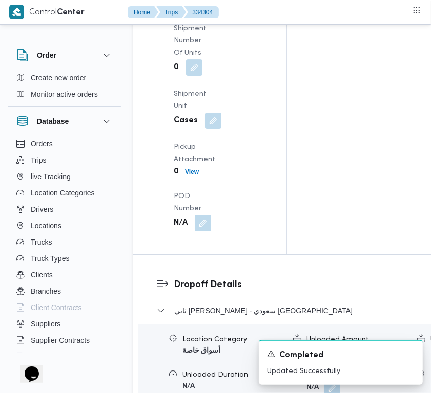
click at [210, 10] on button "button" at bounding box center [203, 1] width 16 height 16
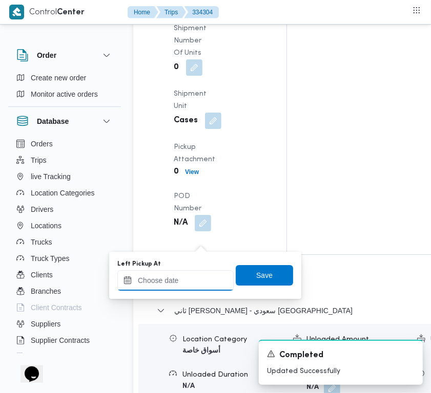
click at [194, 281] on input "Left Pickup At" at bounding box center [175, 280] width 116 height 20
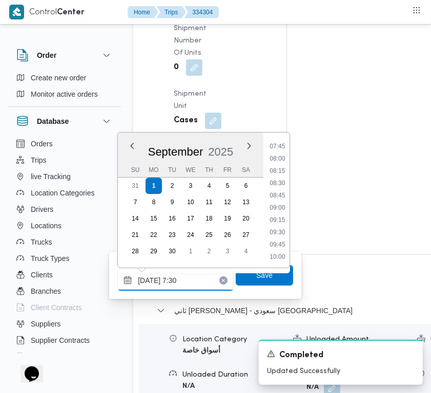
scroll to position [368, 0]
type input "[DATE] 7:30"
click at [272, 159] on li "07:45" at bounding box center [277, 159] width 24 height 10
drag, startPoint x: 272, startPoint y: 159, endPoint x: 282, endPoint y: 195, distance: 37.5
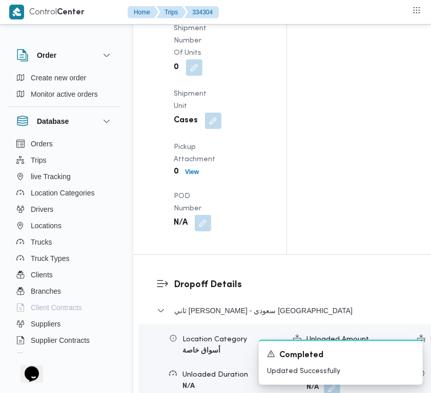
click at [205, 10] on button "button" at bounding box center [203, 1] width 16 height 16
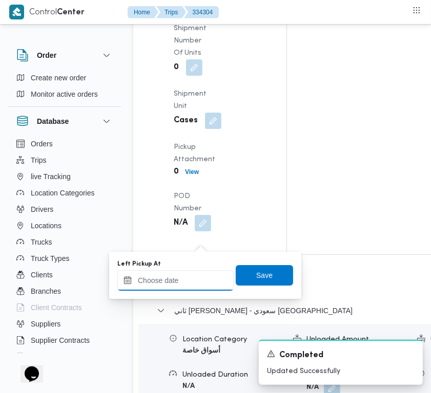
drag, startPoint x: 205, startPoint y: 244, endPoint x: 196, endPoint y: 275, distance: 31.9
click at [196, 275] on input "Left Pickup At" at bounding box center [175, 280] width 116 height 20
click at [196, 275] on input "[DATE] 7:30" at bounding box center [175, 280] width 116 height 20
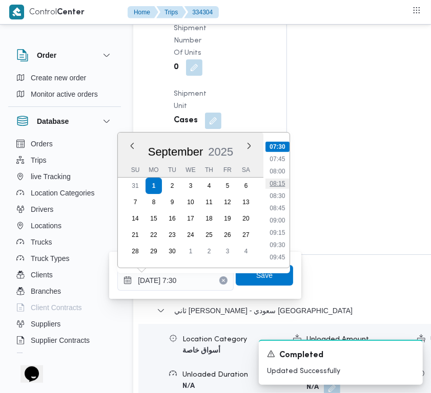
click at [272, 182] on li "08:15" at bounding box center [277, 184] width 24 height 10
type input "[DATE] 08:15"
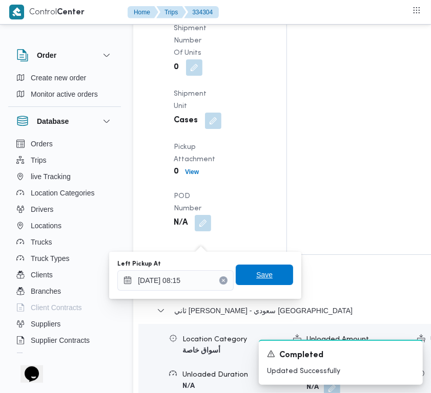
click at [256, 277] on span "Save" at bounding box center [264, 275] width 16 height 12
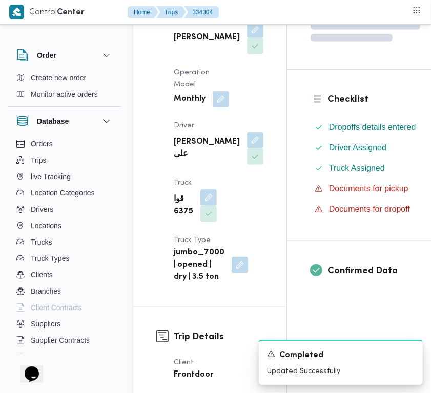
scroll to position [0, 0]
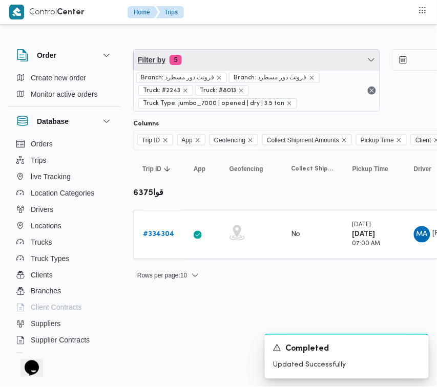
click at [267, 67] on span "Filter by 5" at bounding box center [257, 60] width 246 height 20
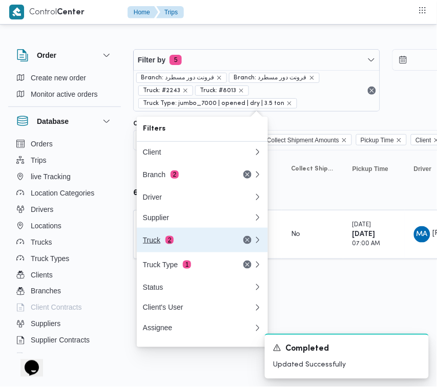
click at [206, 244] on div "Truck 2" at bounding box center [186, 240] width 86 height 8
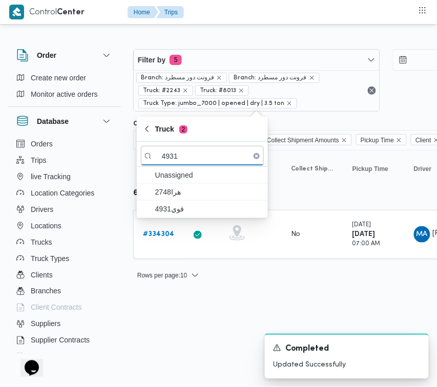
type input "4931"
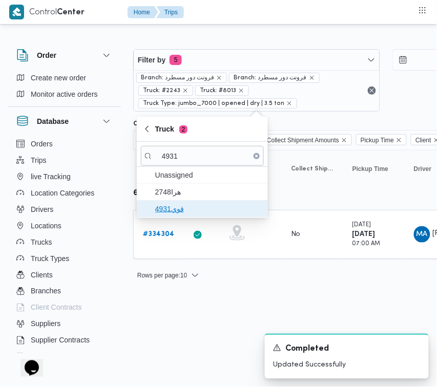
click at [175, 206] on span "قوي4931" at bounding box center [208, 209] width 106 height 12
click at [175, 224] on div "# 334304" at bounding box center [159, 234] width 40 height 20
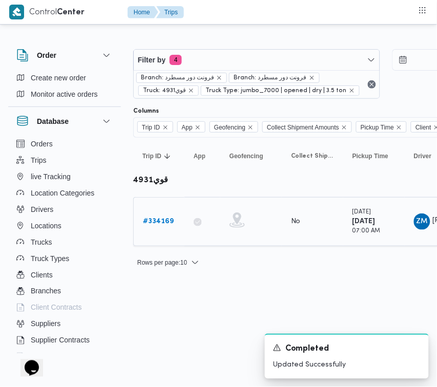
click at [164, 214] on div "# 334169" at bounding box center [159, 221] width 40 height 20
click at [162, 218] on b "# 334169" at bounding box center [158, 221] width 31 height 7
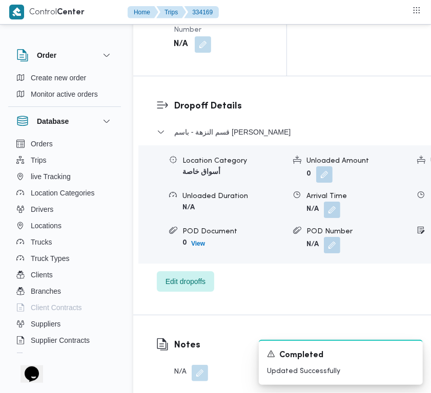
scroll to position [2026, 0]
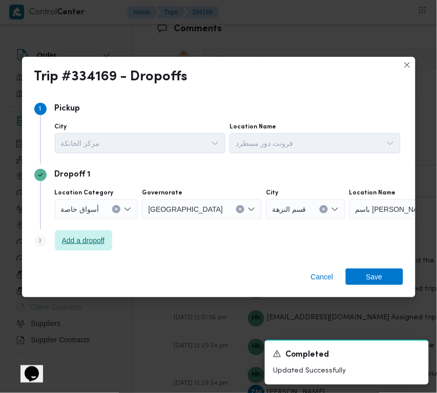
click at [87, 234] on span "Add a dropoff" at bounding box center [83, 240] width 57 height 20
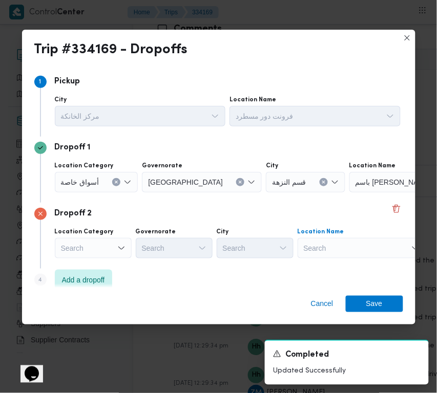
click at [333, 250] on div "Search" at bounding box center [361, 248] width 128 height 20
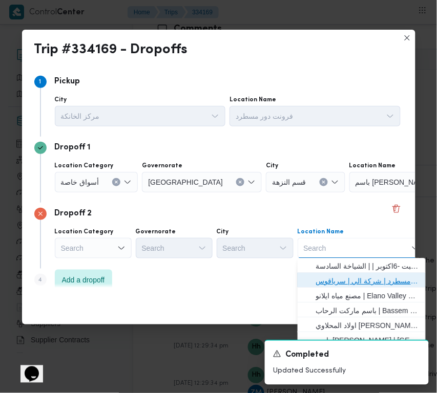
click at [361, 274] on span "فرونت دور مسطرد | شركة الي | سرياقوس" at bounding box center [362, 281] width 120 height 16
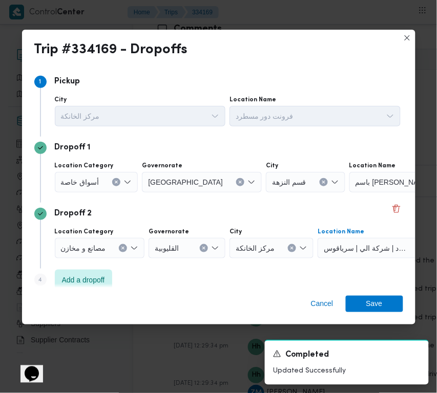
click at [236, 184] on button "Clear input" at bounding box center [240, 182] width 8 height 8
click at [196, 184] on div "[GEOGRAPHIC_DATA]" at bounding box center [202, 182] width 120 height 20
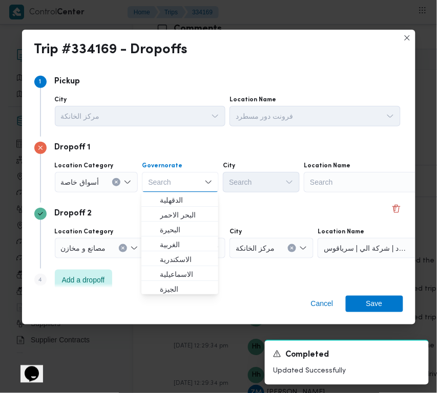
click at [399, 180] on div "Search" at bounding box center [368, 182] width 128 height 20
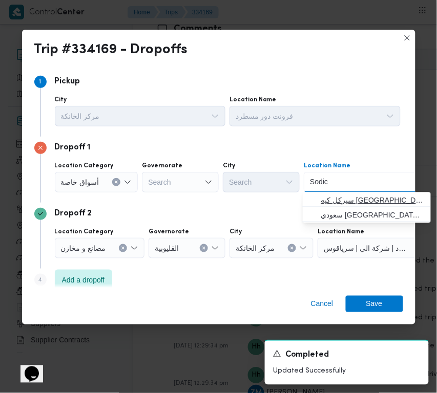
type input "Sodic"
click at [326, 195] on span "سيركل كيه [GEOGRAPHIC_DATA] | 38 طريق [GEOGRAPHIC_DATA] - [GEOGRAPHIC_DATA] الص…" at bounding box center [372, 201] width 103 height 12
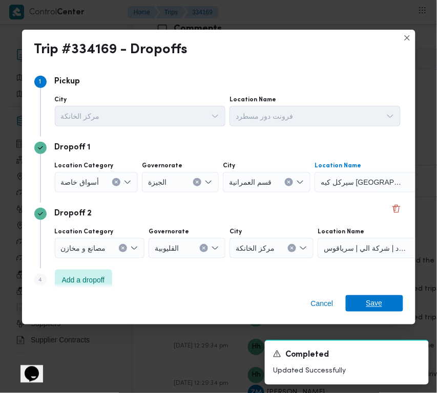
click at [380, 308] on span "Save" at bounding box center [374, 303] width 16 height 16
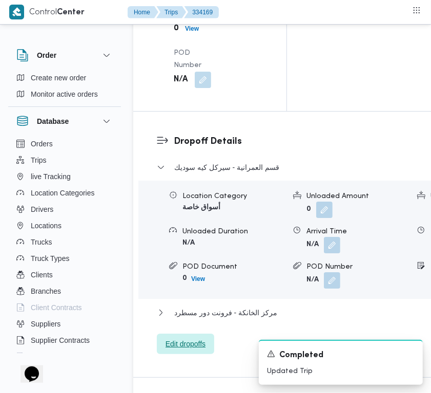
scroll to position [1555, 0]
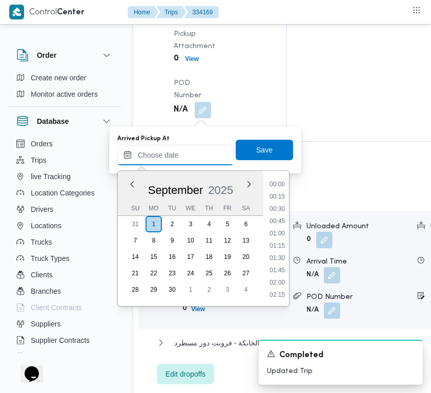
click at [196, 145] on input "Arrived Pickup At" at bounding box center [175, 155] width 116 height 20
type input "[DATE] 7:00"
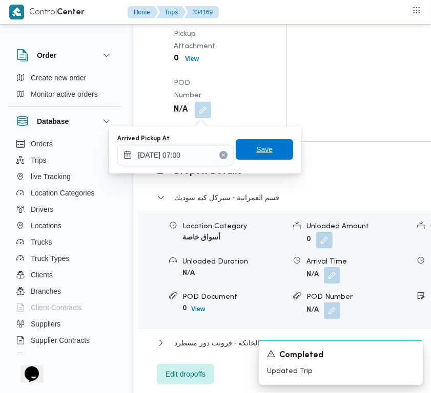
click at [259, 147] on span "Save" at bounding box center [264, 149] width 16 height 12
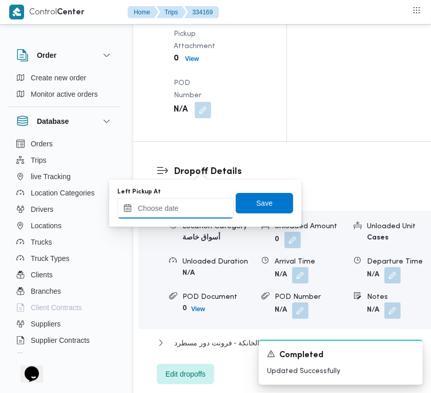
click at [204, 211] on div at bounding box center [175, 208] width 116 height 20
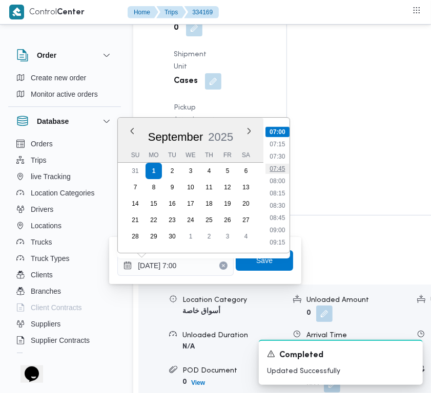
click at [270, 170] on li "07:45" at bounding box center [277, 169] width 24 height 10
type input "[DATE] 07:45"
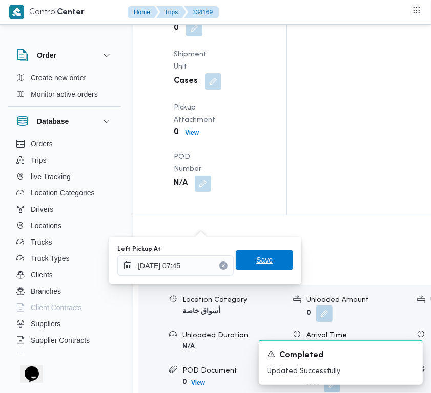
click at [266, 268] on span "Save" at bounding box center [264, 260] width 57 height 20
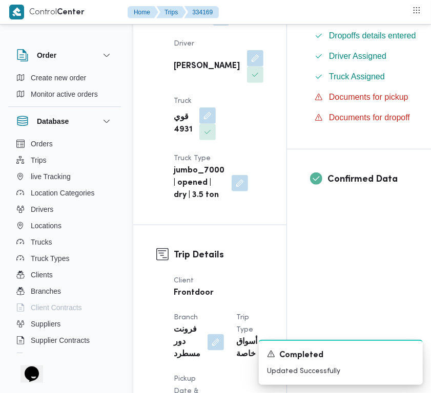
scroll to position [0, 0]
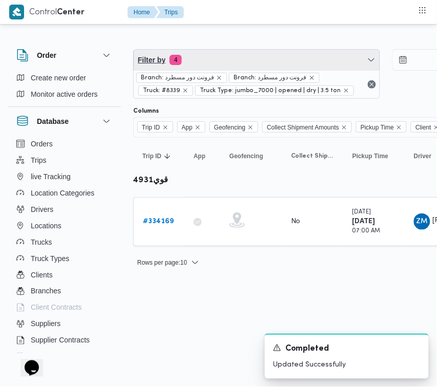
drag, startPoint x: 228, startPoint y: 57, endPoint x: 228, endPoint y: 65, distance: 7.7
click at [228, 57] on span "Filter by 4" at bounding box center [257, 60] width 246 height 20
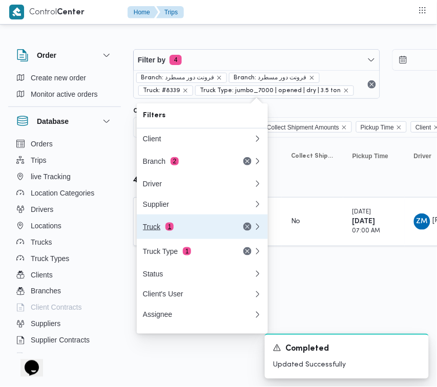
click at [213, 226] on button "Truck 1" at bounding box center [202, 227] width 131 height 25
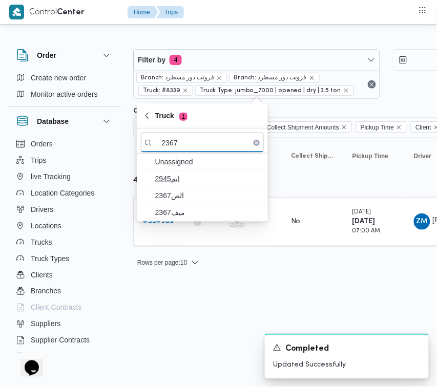
type input "2367"
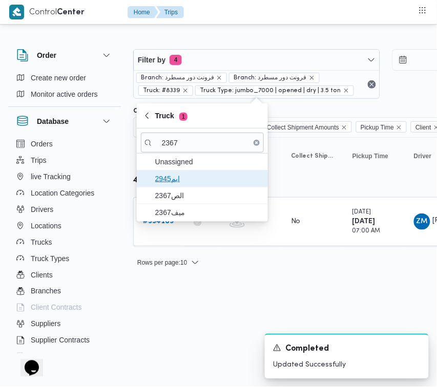
click at [187, 179] on span "ابم2945" at bounding box center [208, 179] width 106 height 12
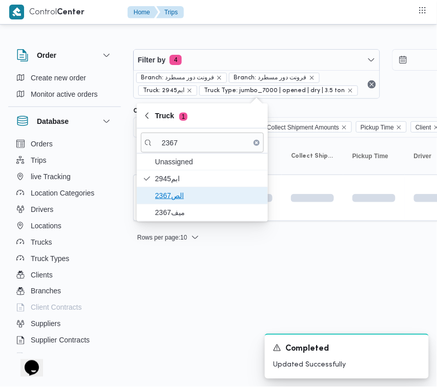
click at [187, 189] on span "الص2367" at bounding box center [202, 195] width 123 height 16
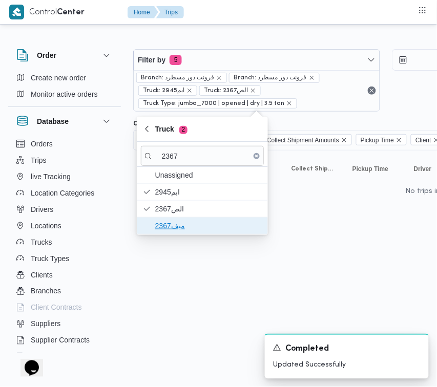
click at [182, 228] on span "ميف2367" at bounding box center [208, 226] width 106 height 12
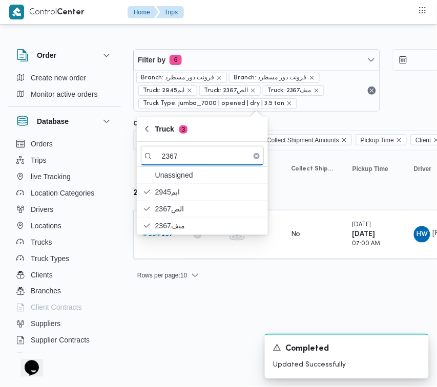
click at [199, 321] on html "Control Center Home Trips Order Create new order Monitor active orders Database…" at bounding box center [218, 193] width 437 height 387
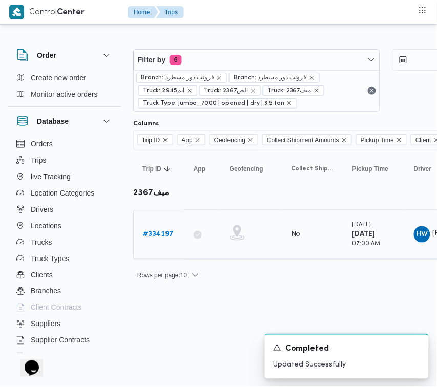
click at [159, 229] on link "# 334197" at bounding box center [158, 234] width 31 height 12
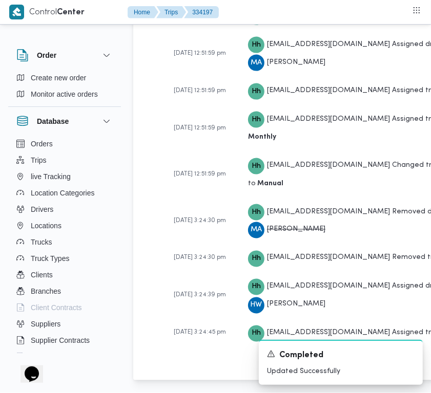
scroll to position [2026, 0]
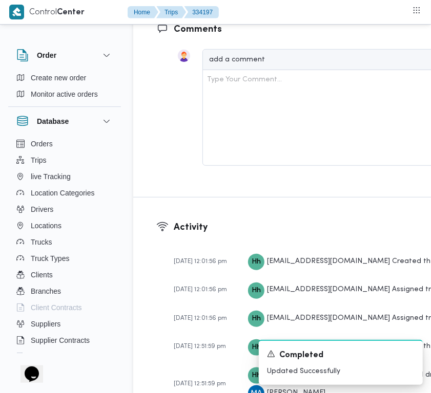
drag, startPoint x: 187, startPoint y: 101, endPoint x: 187, endPoint y: 108, distance: 6.1
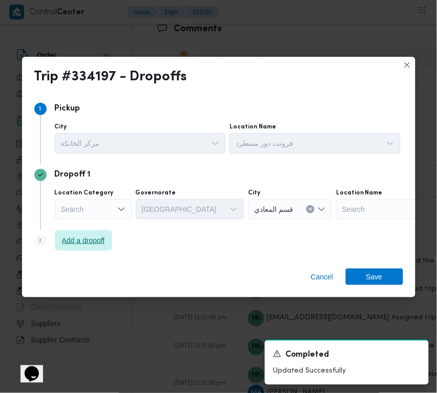
click at [72, 241] on span "Add a dropoff" at bounding box center [83, 240] width 43 height 12
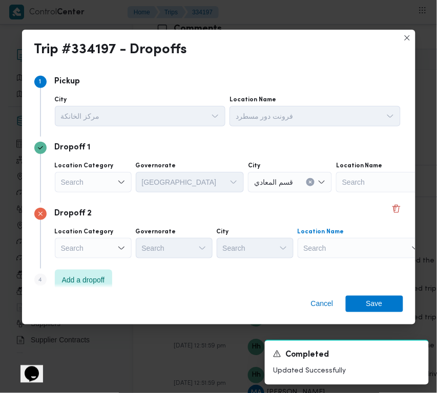
click at [345, 252] on div "Search" at bounding box center [361, 248] width 128 height 20
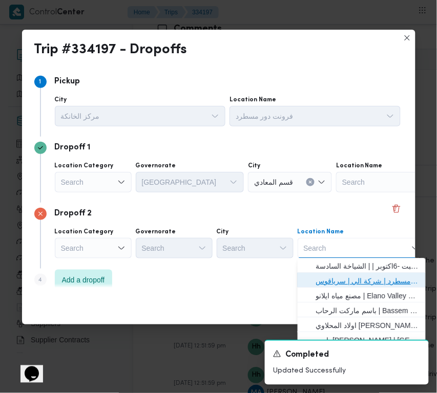
click at [351, 280] on span "فرونت دور مسطرد | شركة الي | سرياقوس" at bounding box center [367, 281] width 103 height 12
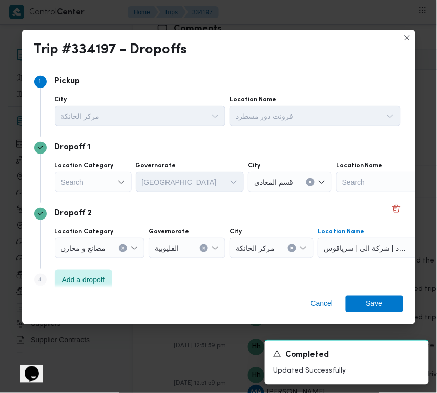
click at [80, 186] on div "Search" at bounding box center [93, 182] width 77 height 20
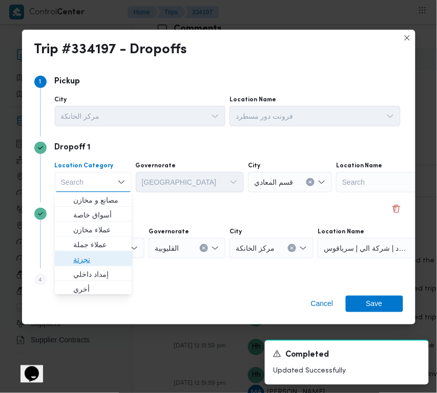
click at [96, 257] on span "تجزئة" at bounding box center [99, 260] width 52 height 12
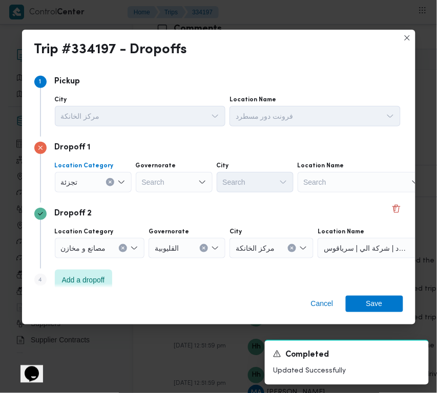
click at [168, 179] on div "Search" at bounding box center [174, 182] width 77 height 20
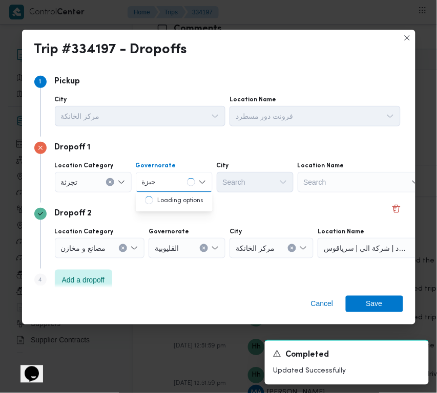
type input "جيزة"
drag, startPoint x: 191, startPoint y: 180, endPoint x: 187, endPoint y: 186, distance: 6.7
click at [191, 180] on div "جيزة جيزة" at bounding box center [174, 182] width 77 height 20
click at [181, 199] on span "ال جيزة" at bounding box center [180, 201] width 52 height 12
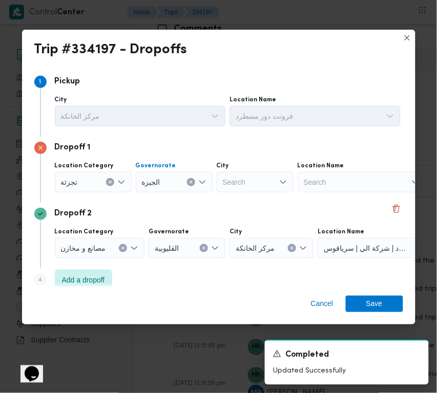
click at [249, 172] on div "Search" at bounding box center [255, 182] width 77 height 20
type input "الهرم"
click at [388, 301] on span "Save" at bounding box center [374, 303] width 57 height 16
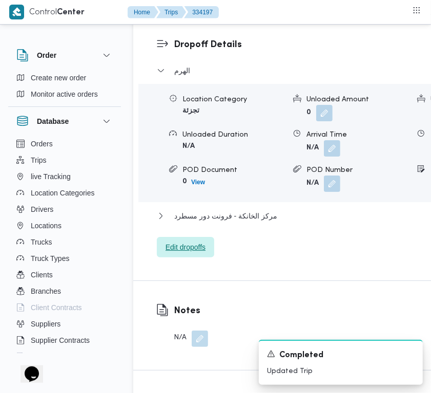
scroll to position [1442, 0]
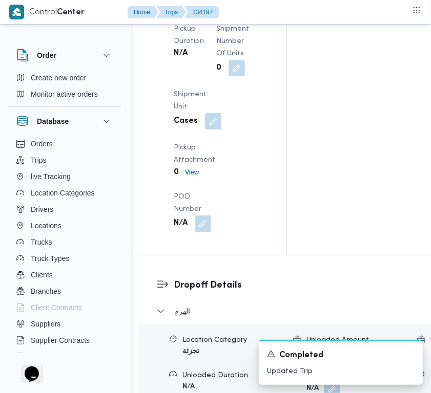
click at [244, 10] on button "button" at bounding box center [252, 2] width 16 height 16
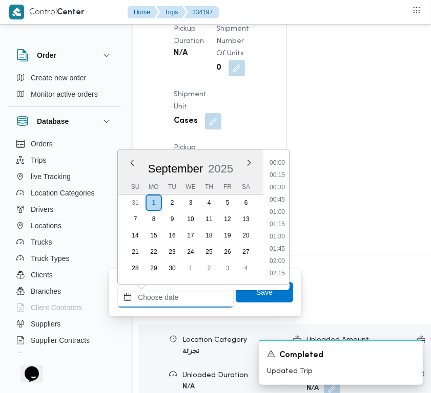
click at [179, 296] on input "Left Pickup At" at bounding box center [175, 297] width 116 height 20
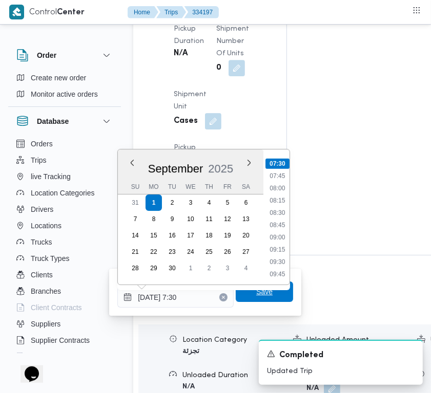
type input "[DATE] 07:30"
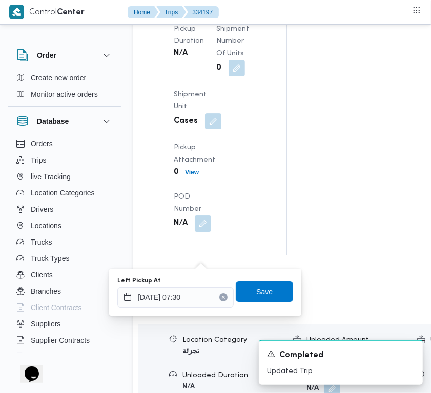
click at [256, 295] on span "Save" at bounding box center [264, 292] width 16 height 12
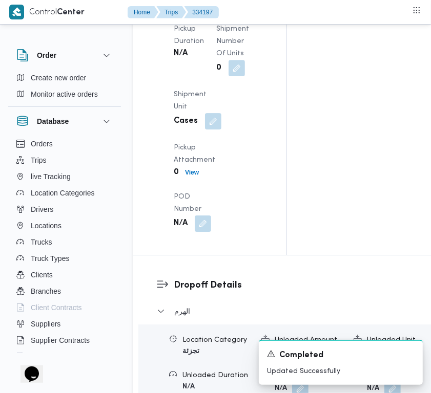
click at [210, 10] on button "button" at bounding box center [203, 2] width 16 height 16
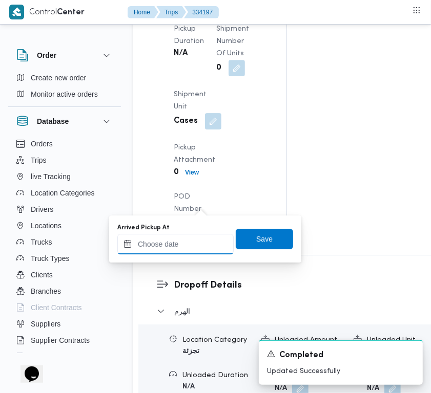
click at [200, 247] on input "Arrived Pickup At" at bounding box center [175, 244] width 116 height 20
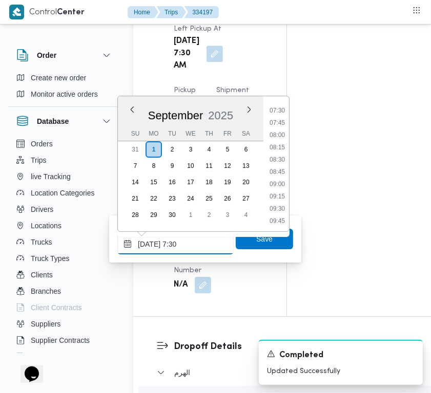
type input "[DATE] 7:30"
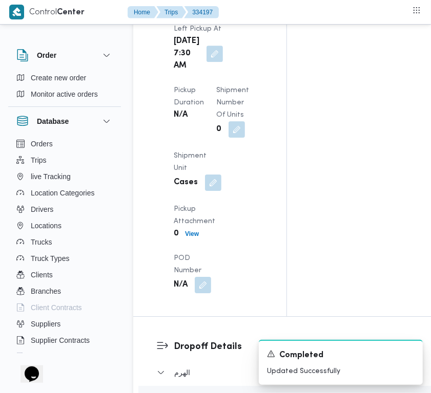
scroll to position [380, 0]
click at [199, 10] on button "button" at bounding box center [203, 2] width 16 height 16
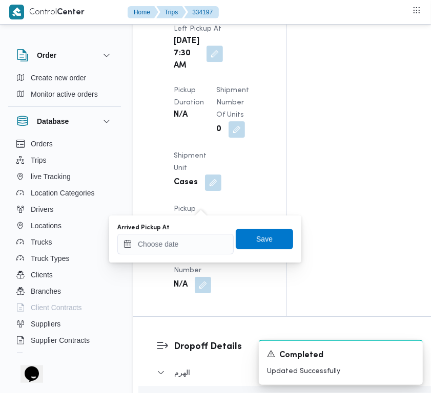
click at [185, 256] on div "You are in a dialog. To close this dialog, hit escape. Arrived Pickup At Save" at bounding box center [205, 239] width 192 height 47
click at [181, 246] on input "Arrived Pickup At" at bounding box center [175, 244] width 116 height 20
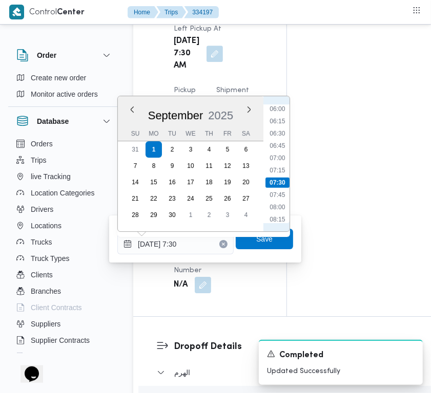
scroll to position [267, 0]
click at [275, 187] on li "07:00" at bounding box center [277, 187] width 24 height 10
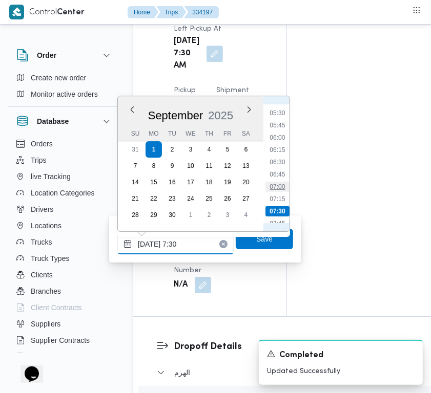
type input "[DATE] 07:00"
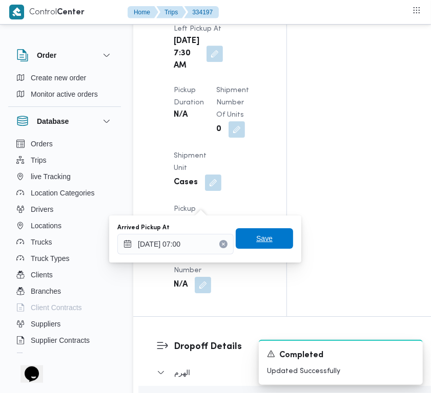
click at [270, 244] on span "Save" at bounding box center [264, 238] width 57 height 20
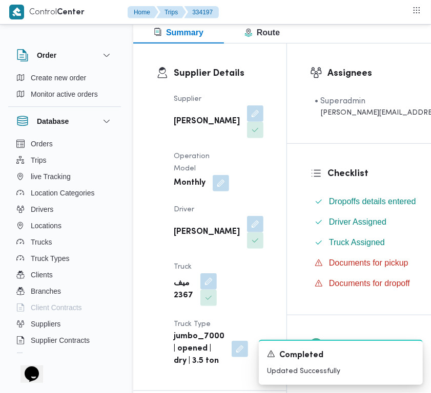
scroll to position [0, 0]
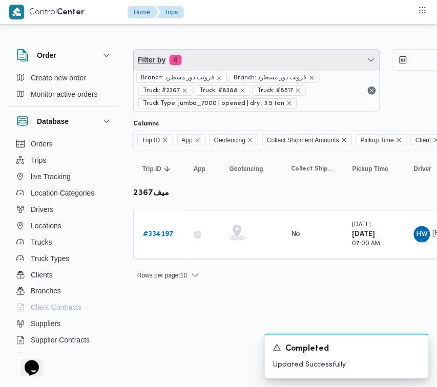
click at [258, 59] on span "Filter by 6" at bounding box center [257, 60] width 246 height 20
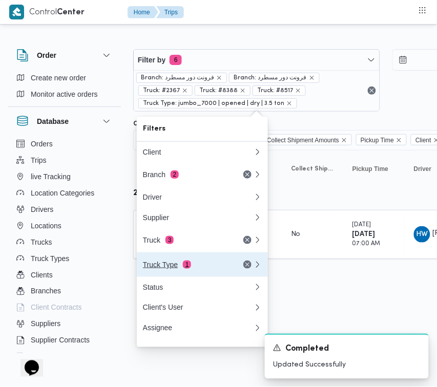
click at [196, 259] on button "Truck Type 1" at bounding box center [202, 264] width 131 height 25
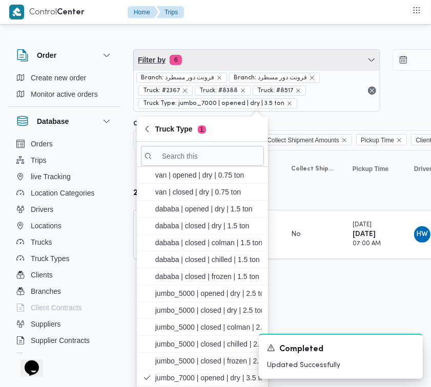
click at [213, 59] on span "Filter by 6" at bounding box center [257, 60] width 246 height 20
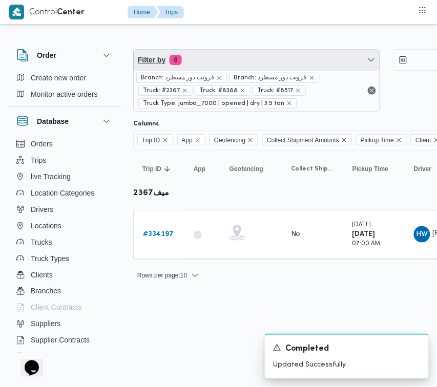
click at [209, 61] on span "Filter by 6" at bounding box center [257, 60] width 246 height 20
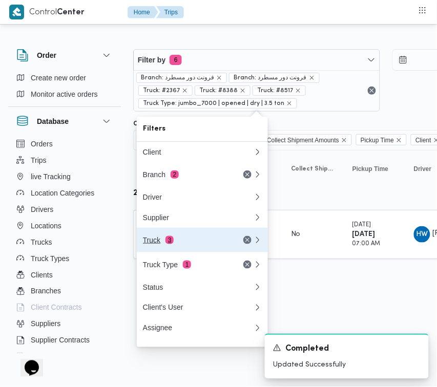
click at [187, 244] on div "Truck 3" at bounding box center [186, 240] width 86 height 8
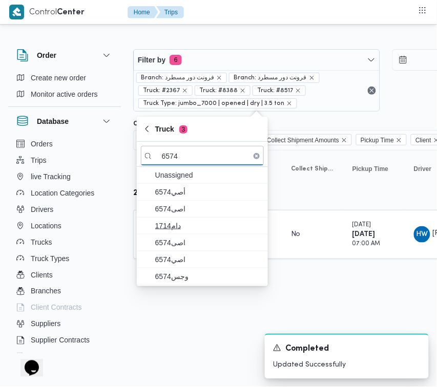
type input "6574"
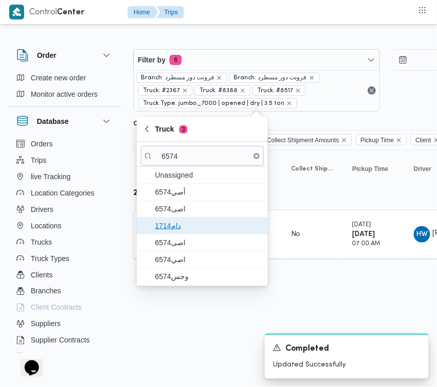
click at [178, 221] on span "دام1714" at bounding box center [208, 226] width 106 height 12
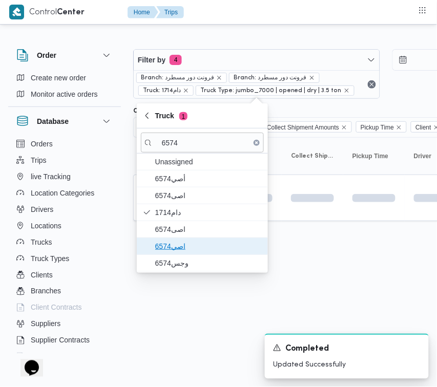
click at [180, 254] on span "اصي6574" at bounding box center [202, 246] width 123 height 16
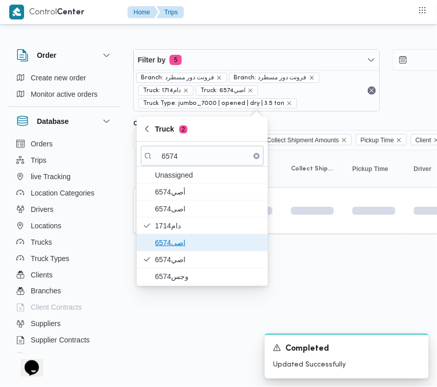
click at [179, 245] on span "اصى6574" at bounding box center [208, 243] width 106 height 12
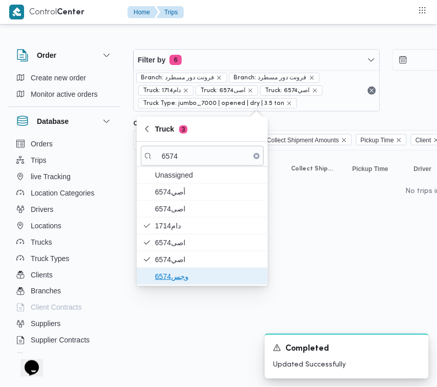
click at [167, 278] on span "وجس6574" at bounding box center [208, 276] width 106 height 12
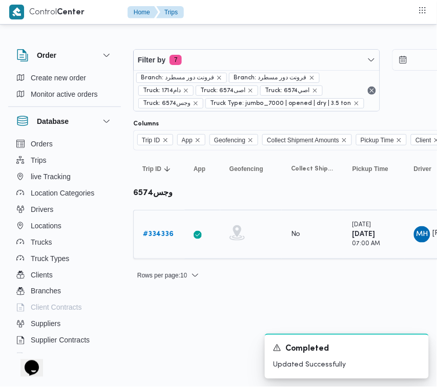
click at [158, 228] on link "# 334336" at bounding box center [158, 234] width 31 height 12
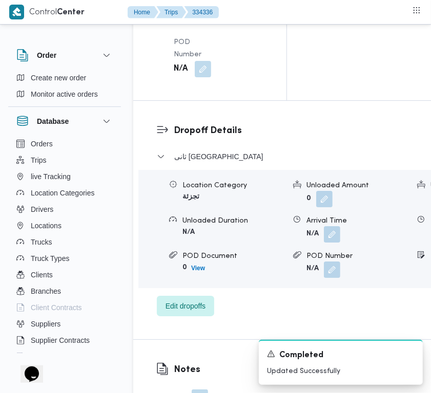
scroll to position [2026, 0]
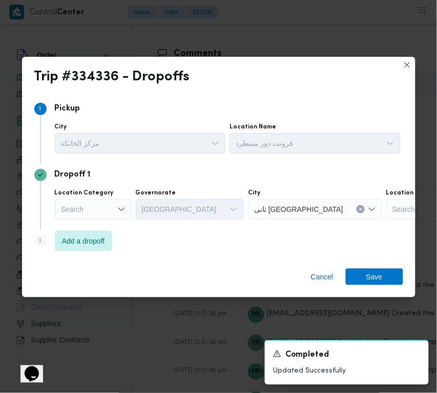
click at [88, 254] on div "Step 3 is disabled 3 Add a dropoff" at bounding box center [218, 243] width 369 height 27
click at [82, 242] on span "Add a dropoff" at bounding box center [83, 240] width 43 height 12
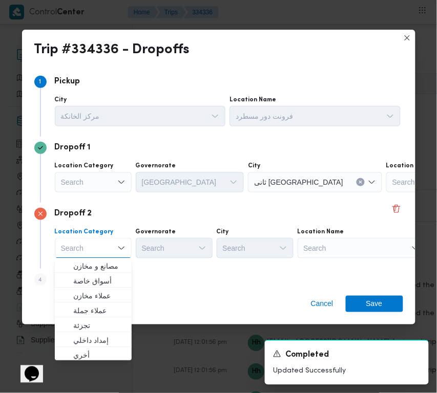
click at [344, 253] on div "Search" at bounding box center [361, 248] width 128 height 20
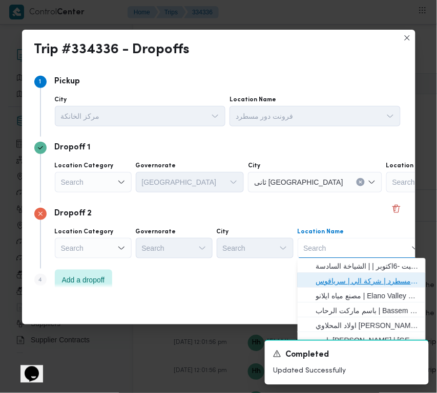
click at [358, 282] on span "فرونت دور مسطرد | شركة الي | سرياقوس" at bounding box center [367, 281] width 103 height 12
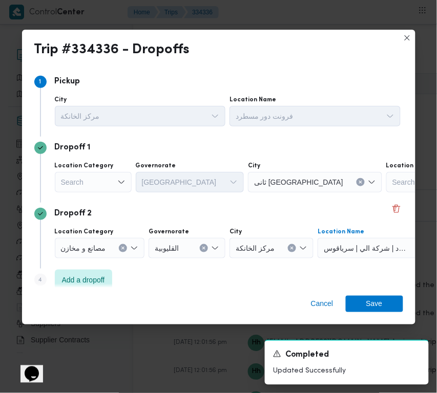
click at [105, 200] on div "Dropoff 1 Location Category Search Governorate [GEOGRAPHIC_DATA] City ثانى [GEO…" at bounding box center [218, 170] width 369 height 66
click at [88, 180] on div "Search" at bounding box center [93, 182] width 77 height 20
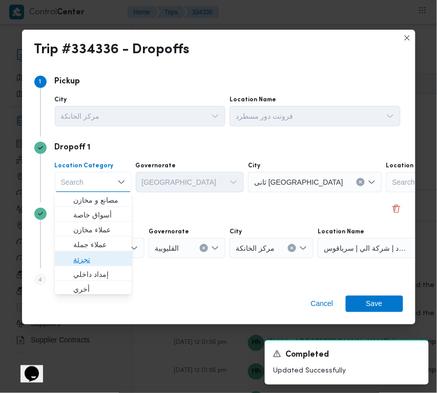
click at [99, 260] on span "تجزئة" at bounding box center [99, 260] width 52 height 12
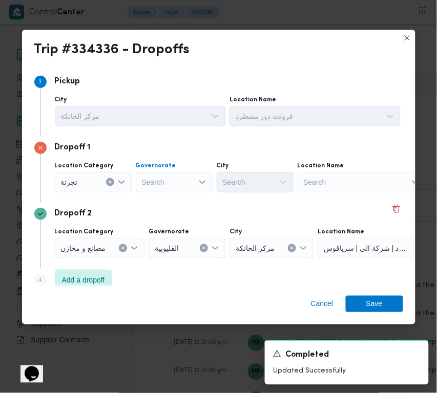
click at [159, 172] on div "Search" at bounding box center [174, 182] width 77 height 20
type input "جيزة"
drag, startPoint x: 164, startPoint y: 182, endPoint x: 169, endPoint y: 189, distance: 9.0
click at [165, 182] on div "جيزة جيزة" at bounding box center [174, 182] width 77 height 20
click at [169, 201] on span "ال جيزة" at bounding box center [180, 201] width 52 height 12
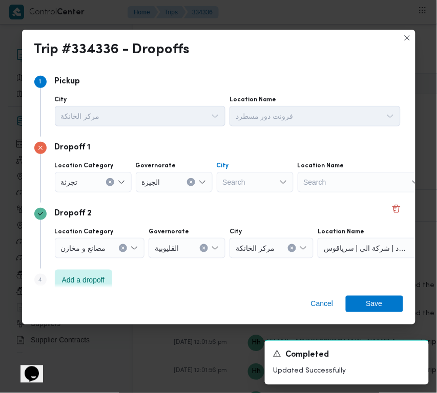
click at [231, 175] on div "Search" at bounding box center [255, 182] width 77 height 20
type input "زايد"
click at [231, 203] on span "قسم الشيخ زايد" at bounding box center [255, 201] width 69 height 16
click at [386, 303] on span "Save" at bounding box center [374, 303] width 57 height 16
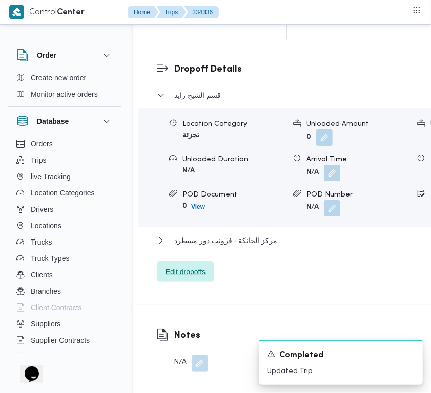
scroll to position [1547, 0]
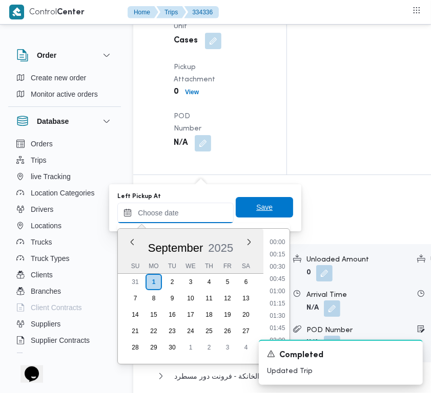
drag, startPoint x: 198, startPoint y: 209, endPoint x: 233, endPoint y: 213, distance: 35.6
click at [198, 211] on input "Left Pickup At" at bounding box center [175, 213] width 116 height 20
type input "[DATE] 07:30"
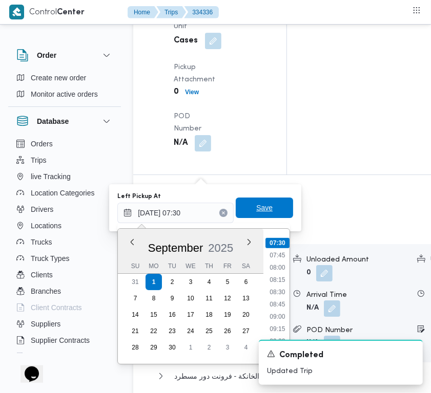
drag, startPoint x: 251, startPoint y: 211, endPoint x: 224, endPoint y: 160, distance: 57.7
click at [256, 211] on span "Save" at bounding box center [264, 208] width 16 height 12
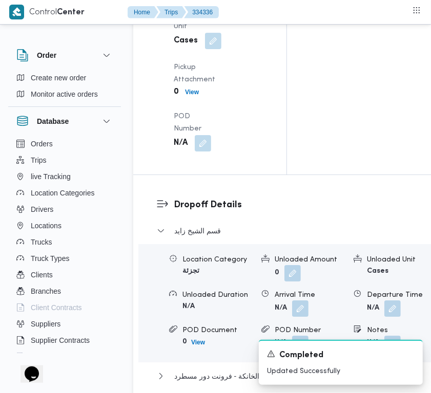
click at [205, 129] on div "Arrived Pickup At N/A Left Pickup At N/A Pickup Duration N/A Shipment Number of…" at bounding box center [218, 20] width 102 height 274
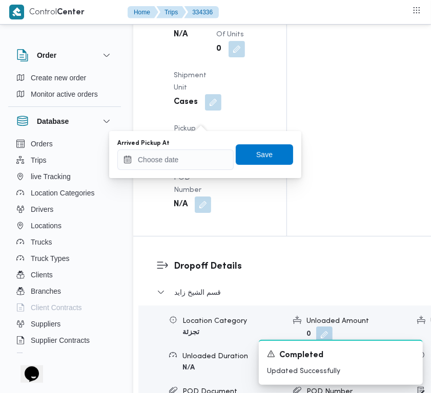
click at [198, 162] on input "Arrived Pickup At" at bounding box center [175, 160] width 116 height 20
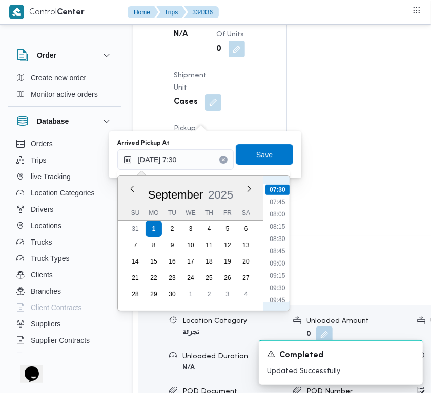
scroll to position [267, 0]
click at [277, 262] on li "07:00" at bounding box center [277, 266] width 24 height 10
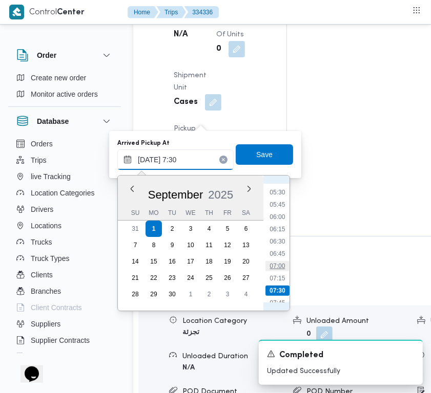
type input "[DATE] 07:00"
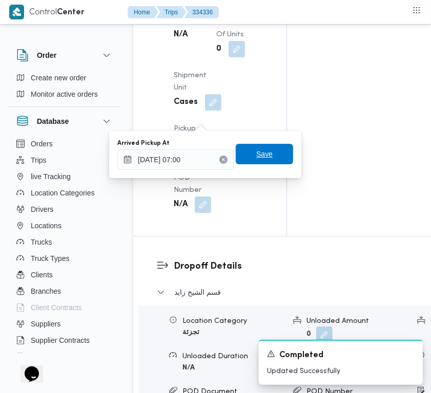
click at [270, 154] on span "Save" at bounding box center [264, 154] width 57 height 20
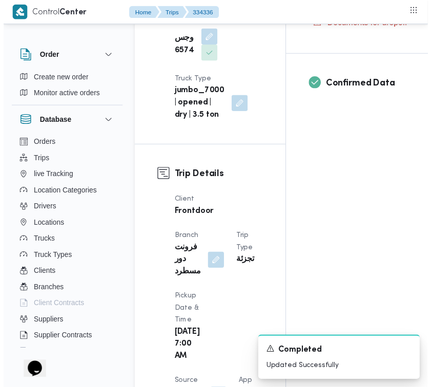
scroll to position [0, 0]
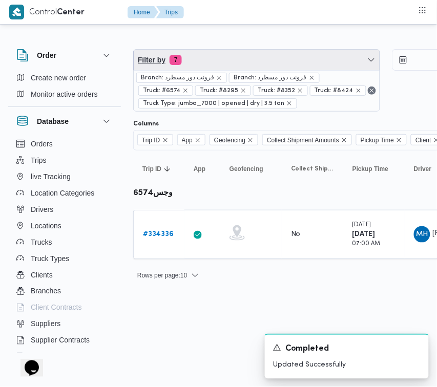
click at [245, 55] on span "Filter by 7" at bounding box center [257, 60] width 246 height 20
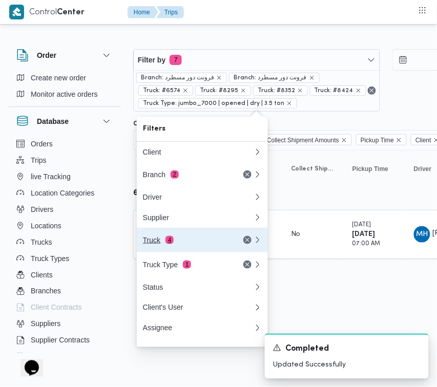
click at [211, 237] on button "Truck 4" at bounding box center [202, 240] width 131 height 25
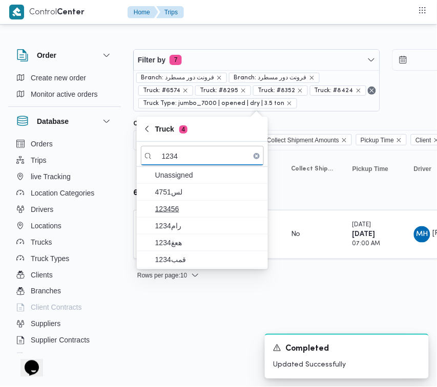
type input "1234"
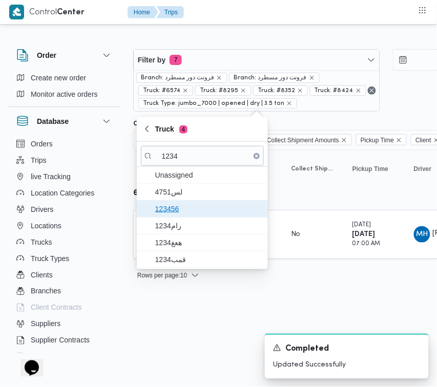
click at [176, 216] on span "123456" at bounding box center [202, 209] width 123 height 16
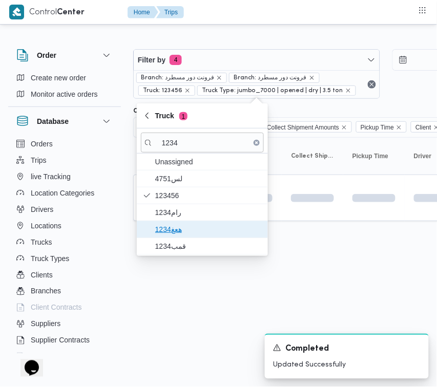
click at [180, 229] on span "هعغ1234" at bounding box center [208, 229] width 106 height 12
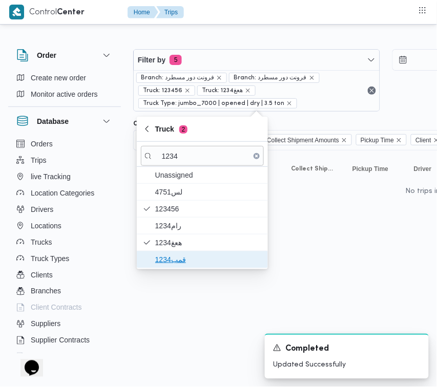
click at [180, 260] on span "قمب1234" at bounding box center [208, 259] width 106 height 12
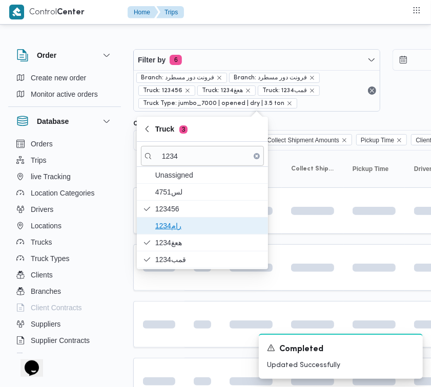
click at [187, 223] on span "رام1234" at bounding box center [208, 226] width 106 height 12
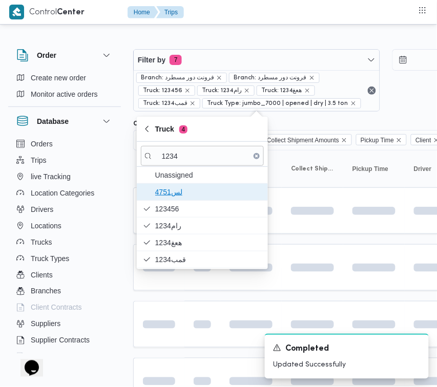
click at [193, 188] on span "4751لس" at bounding box center [208, 192] width 106 height 12
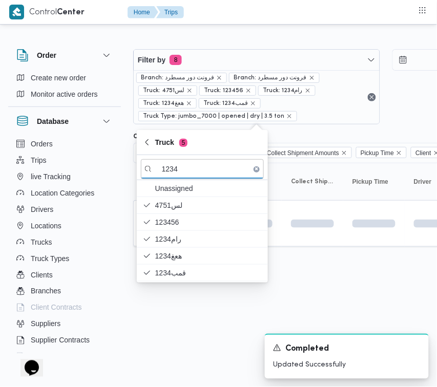
click at [181, 326] on html "Control Center Home Trips Order Create new order Monitor active orders Database…" at bounding box center [218, 193] width 437 height 387
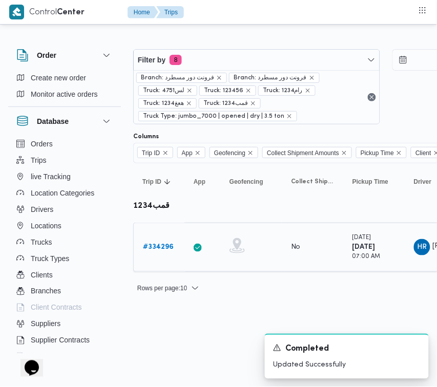
click at [155, 244] on b "# 334296" at bounding box center [158, 247] width 31 height 7
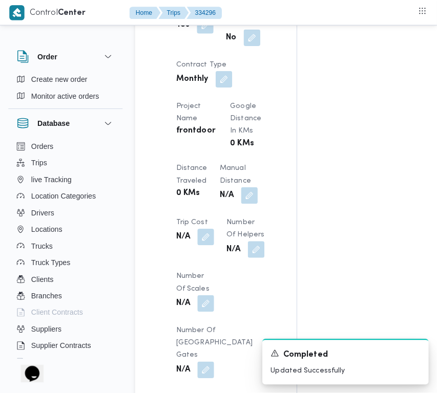
scroll to position [1621, 0]
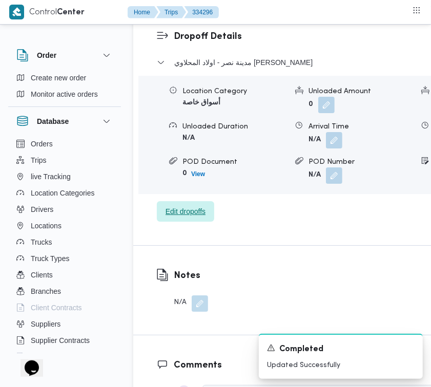
click at [178, 218] on span "Edit dropoffs" at bounding box center [185, 211] width 40 height 12
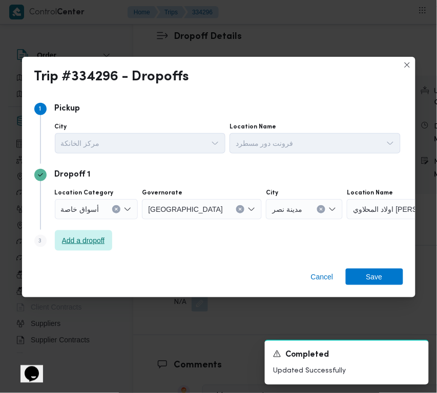
click at [93, 232] on span "Add a dropoff" at bounding box center [83, 240] width 57 height 20
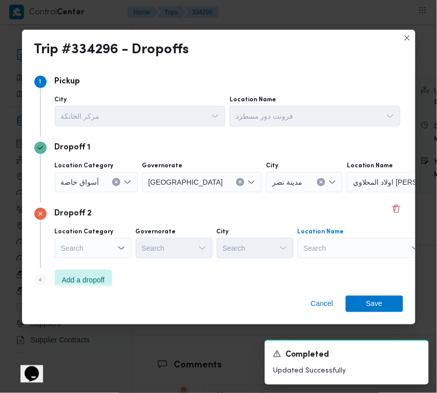
drag, startPoint x: 344, startPoint y: 243, endPoint x: 353, endPoint y: 255, distance: 15.0
click at [346, 247] on div "Search" at bounding box center [361, 248] width 128 height 20
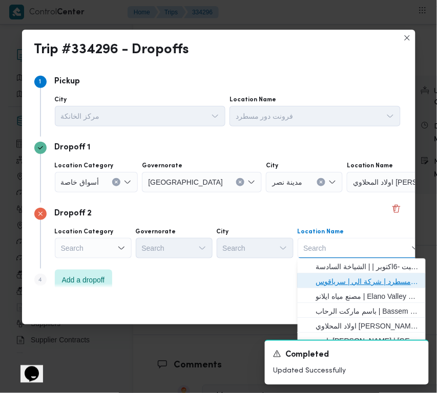
click at [357, 277] on span "فرونت دور مسطرد | شركة الي | سرياقوس" at bounding box center [367, 281] width 103 height 12
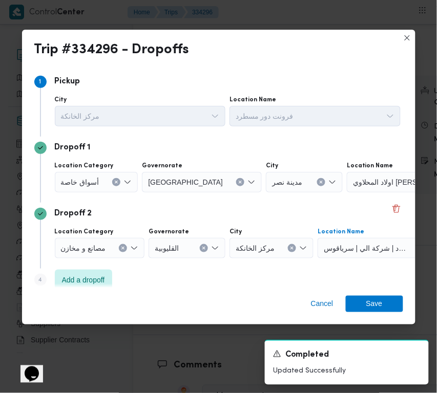
click at [93, 177] on span "أسواق خاصة" at bounding box center [80, 181] width 38 height 11
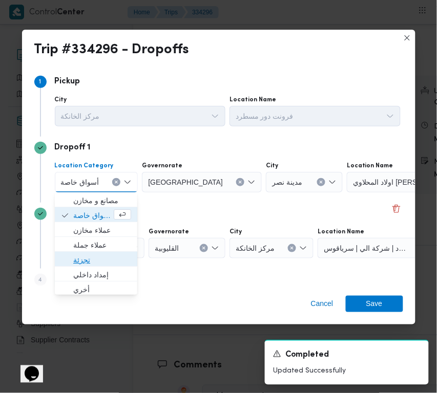
click at [101, 252] on span "تجزئة" at bounding box center [96, 260] width 74 height 16
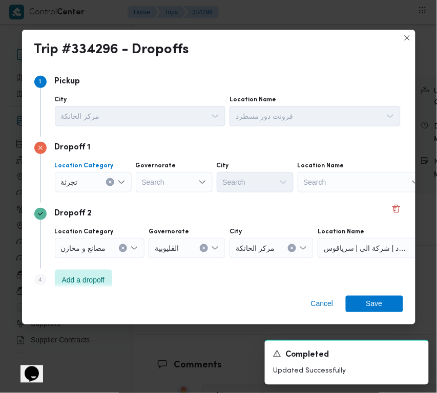
click at [149, 170] on div "Governorate Search" at bounding box center [174, 177] width 77 height 31
click at [168, 178] on div "Search" at bounding box center [174, 182] width 77 height 20
type input "[GEOGRAPHIC_DATA]"
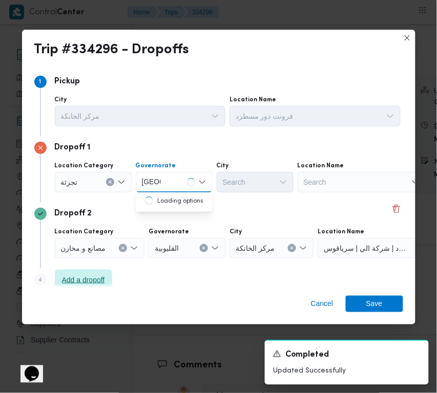
click at [101, 280] on span "Add a dropoff" at bounding box center [83, 280] width 43 height 12
click at [55, 282] on div "Step 4 is disabled 4" at bounding box center [44, 282] width 20 height 16
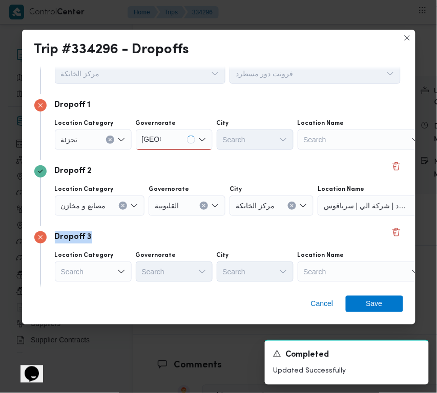
scroll to position [77, 0]
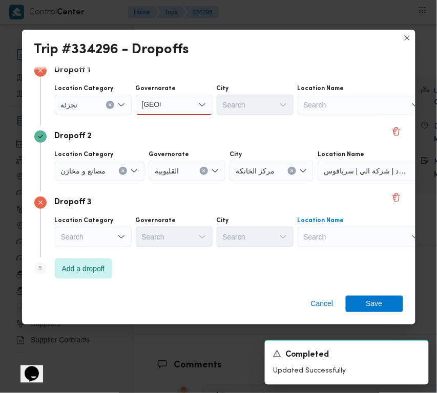
click at [342, 236] on div "Search" at bounding box center [361, 237] width 128 height 20
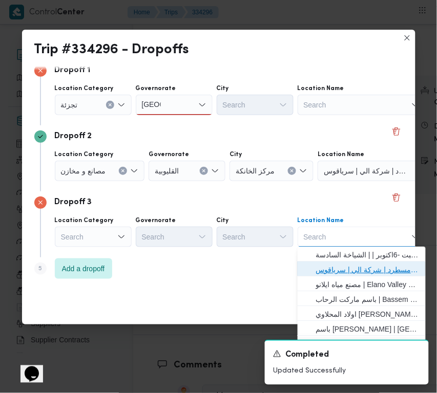
click at [357, 268] on span "فرونت دور مسطرد | شركة الي | سرياقوس" at bounding box center [367, 270] width 103 height 12
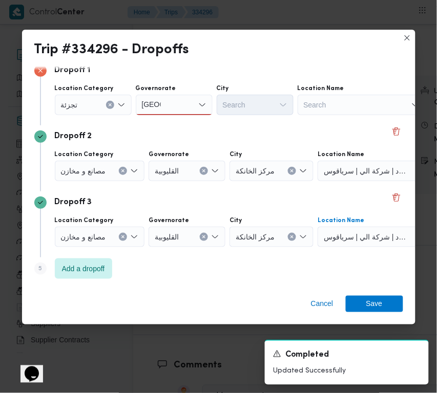
click at [105, 174] on span "مصانع و مخازن" at bounding box center [83, 170] width 45 height 11
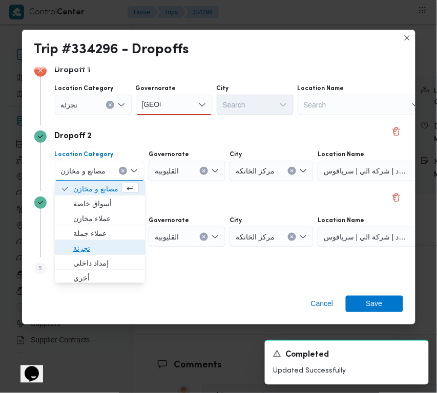
click at [90, 246] on span "تجزئة" at bounding box center [106, 248] width 66 height 12
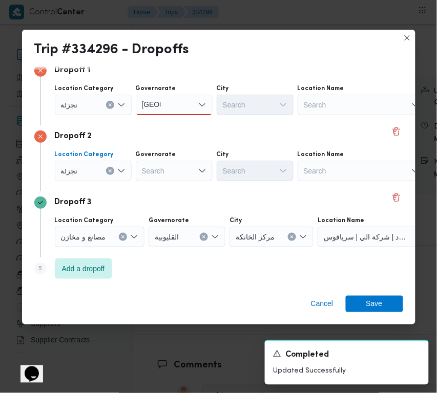
click at [182, 165] on div "Search" at bounding box center [174, 171] width 77 height 20
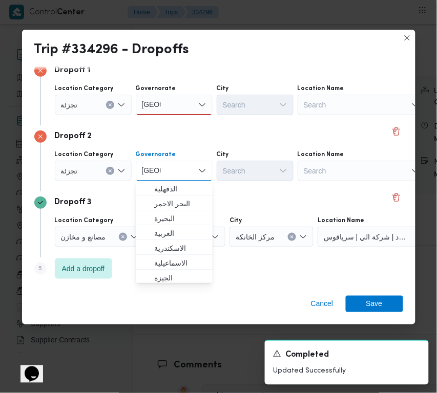
type input "[GEOGRAPHIC_DATA]"
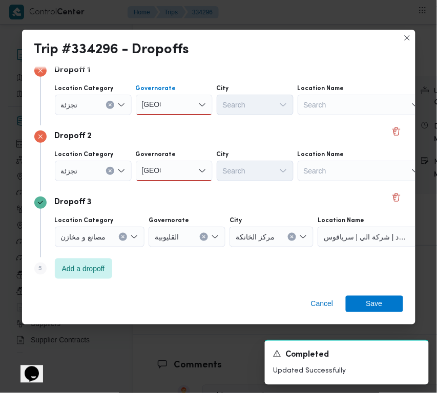
click at [175, 100] on div "[GEOGRAPHIC_DATA] [GEOGRAPHIC_DATA]" at bounding box center [174, 105] width 77 height 20
click at [175, 131] on div "Dropoff 2" at bounding box center [218, 137] width 369 height 12
click at [173, 106] on div "[GEOGRAPHIC_DATA] [GEOGRAPHIC_DATA]" at bounding box center [174, 105] width 77 height 20
click at [176, 118] on span "[GEOGRAPHIC_DATA]" at bounding box center [180, 123] width 52 height 12
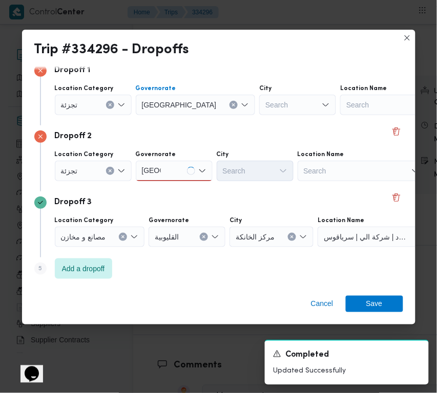
drag, startPoint x: 182, startPoint y: 168, endPoint x: 180, endPoint y: 185, distance: 17.5
click at [180, 182] on div "Location Category [GEOGRAPHIC_DATA] [GEOGRAPHIC_DATA] [GEOGRAPHIC_DATA] City Se…" at bounding box center [228, 165] width 350 height 35
click at [170, 165] on div "[GEOGRAPHIC_DATA] [GEOGRAPHIC_DATA]" at bounding box center [174, 171] width 77 height 20
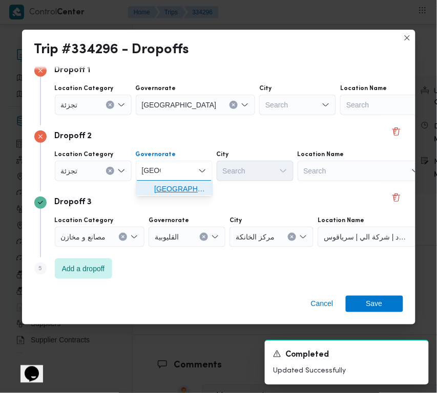
click at [180, 185] on span "[GEOGRAPHIC_DATA]" at bounding box center [180, 189] width 52 height 12
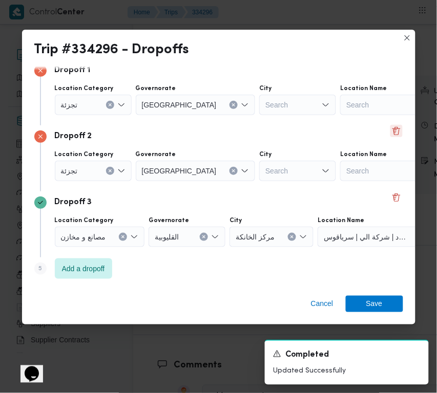
click at [390, 134] on button "Delete" at bounding box center [396, 131] width 12 height 12
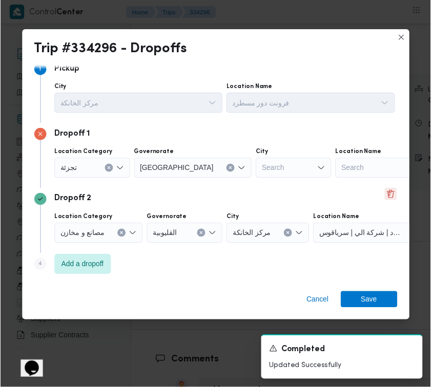
scroll to position [11, 0]
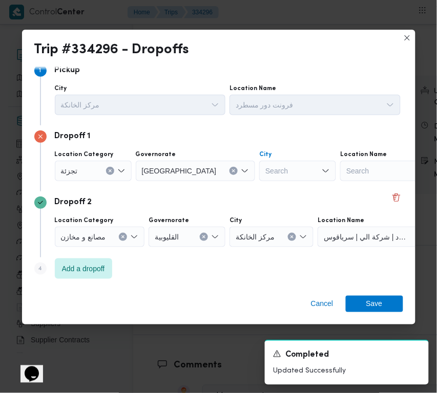
click at [259, 176] on div "Search" at bounding box center [297, 171] width 77 height 20
type input "[PERSON_NAME]"
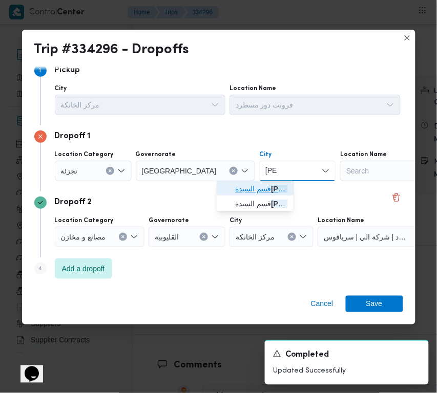
click at [252, 187] on span "قسم السيدة زين ب" at bounding box center [261, 189] width 52 height 12
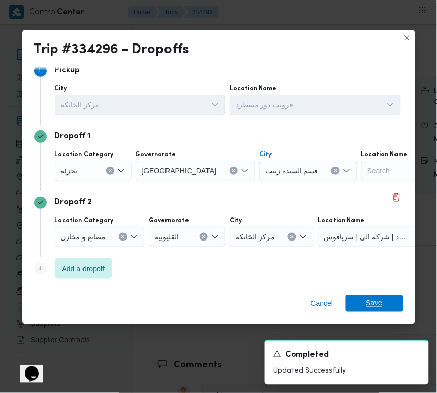
click at [389, 307] on span "Save" at bounding box center [374, 303] width 57 height 16
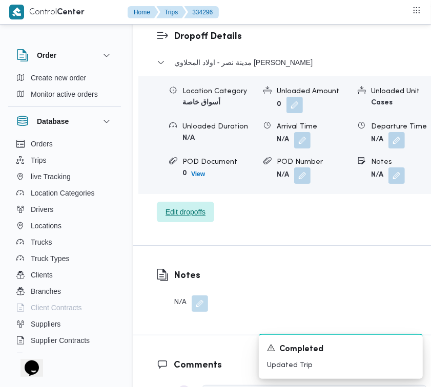
scroll to position [1283, 0]
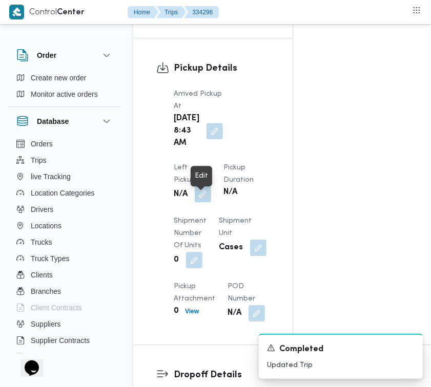
click at [196, 197] on button "button" at bounding box center [203, 194] width 16 height 16
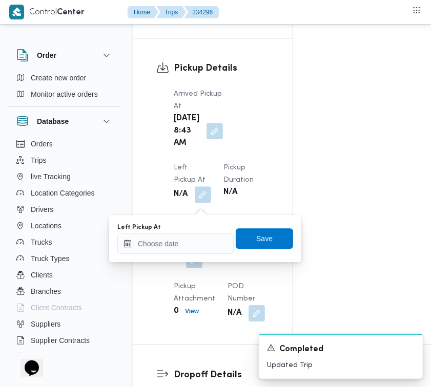
click at [188, 230] on div "Left Pickup At" at bounding box center [175, 227] width 116 height 8
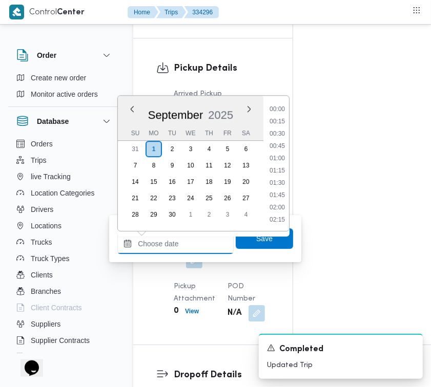
click at [193, 241] on input "Left Pickup At" at bounding box center [175, 243] width 116 height 20
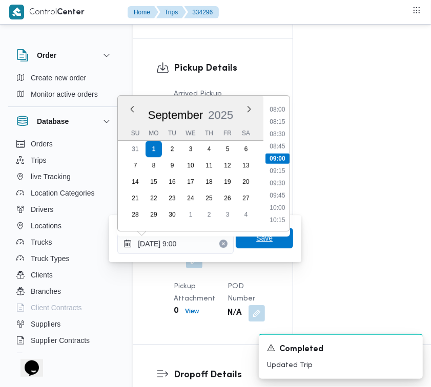
type input "[DATE] 09:00"
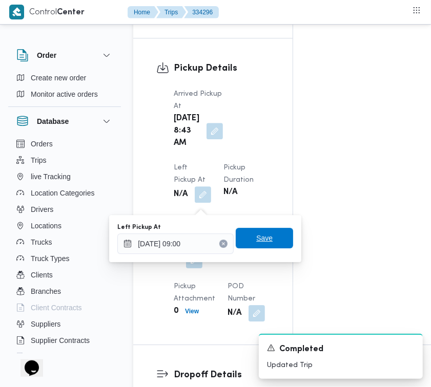
click at [267, 236] on span "Save" at bounding box center [264, 238] width 57 height 20
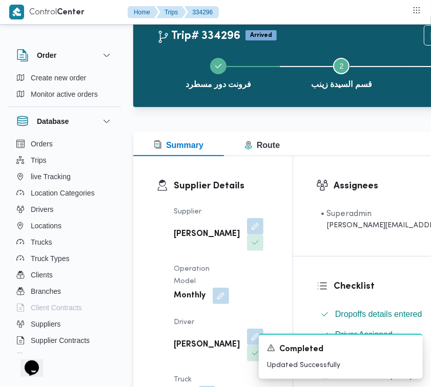
scroll to position [0, 0]
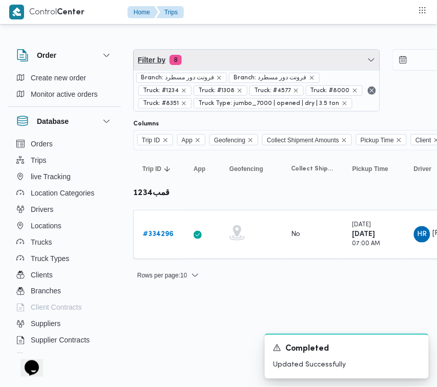
drag, startPoint x: 236, startPoint y: 59, endPoint x: 241, endPoint y: 70, distance: 12.1
click at [236, 59] on span "Filter by 8" at bounding box center [257, 60] width 246 height 20
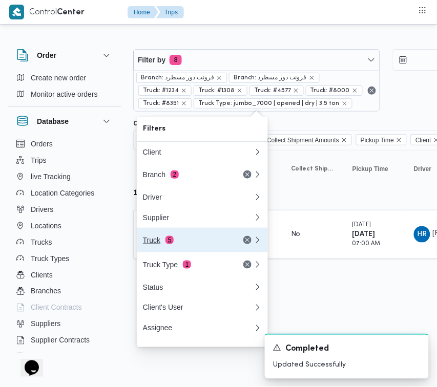
click at [183, 244] on div "Truck 5" at bounding box center [186, 240] width 86 height 8
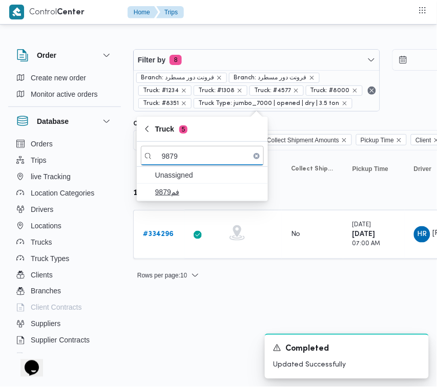
type input "9879"
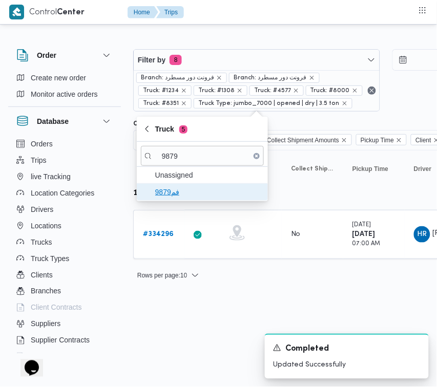
click at [183, 191] on span "فم9879" at bounding box center [208, 192] width 106 height 12
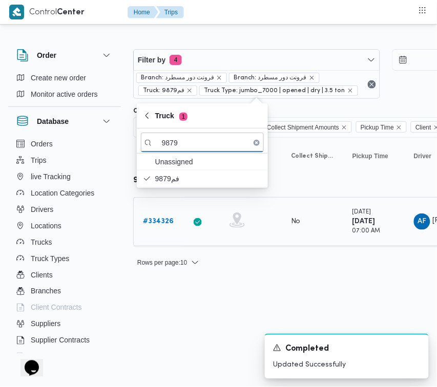
click at [162, 221] on b "# 334326" at bounding box center [158, 221] width 31 height 7
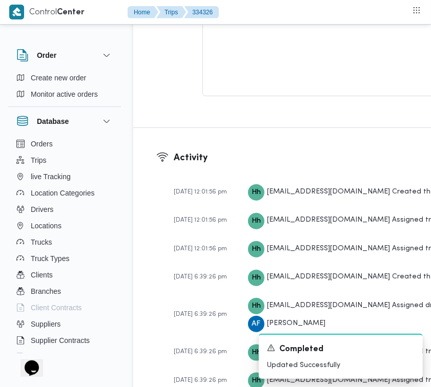
scroll to position [1621, 0]
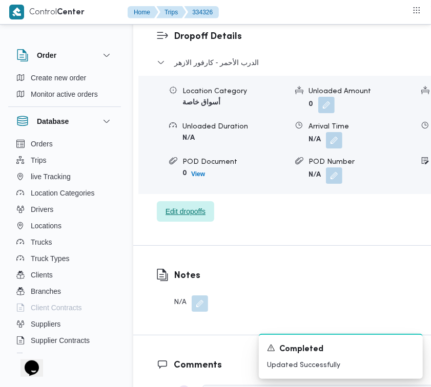
click at [185, 218] on span "Edit dropoffs" at bounding box center [185, 211] width 40 height 12
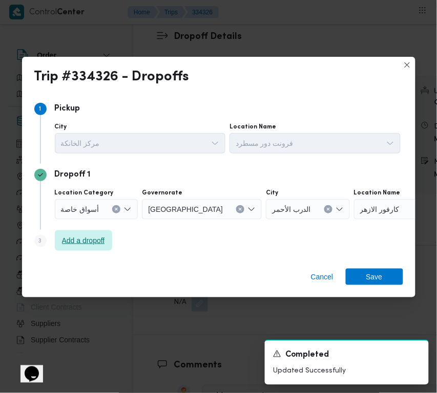
click at [93, 238] on span "Add a dropoff" at bounding box center [83, 240] width 43 height 12
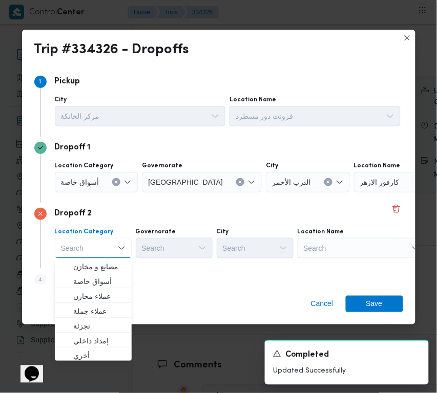
click at [346, 246] on div "Search" at bounding box center [361, 248] width 128 height 20
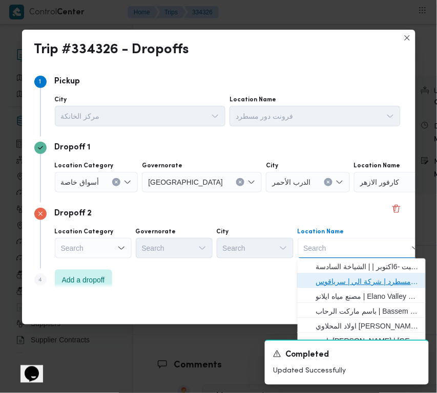
click at [359, 276] on span "فرونت دور مسطرد | شركة الي | سرياقوس" at bounding box center [367, 281] width 103 height 12
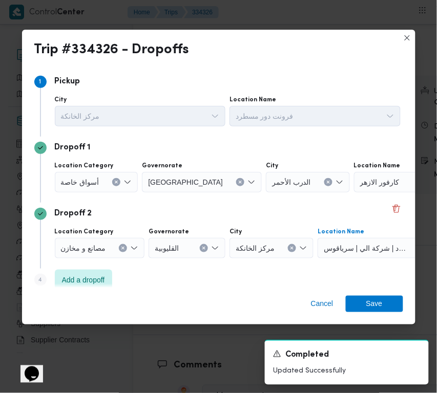
click at [95, 175] on div "أسواق خاصة" at bounding box center [96, 182] width 83 height 20
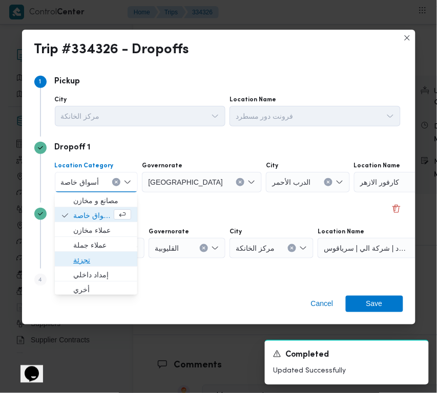
click at [108, 254] on span "تجزئة" at bounding box center [102, 260] width 58 height 12
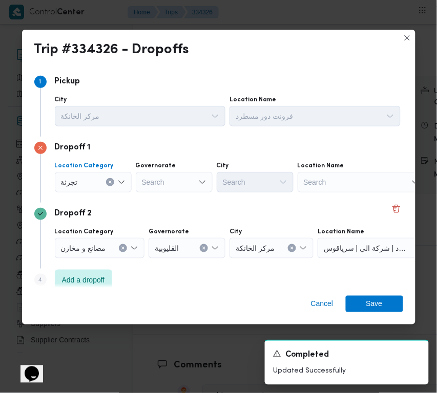
click at [155, 173] on div "Search" at bounding box center [174, 182] width 77 height 20
click at [153, 183] on input "جيزة" at bounding box center [149, 182] width 14 height 12
type input "[GEOGRAPHIC_DATA]"
click at [167, 181] on div "[GEOGRAPHIC_DATA] [GEOGRAPHIC_DATA]" at bounding box center [174, 182] width 77 height 20
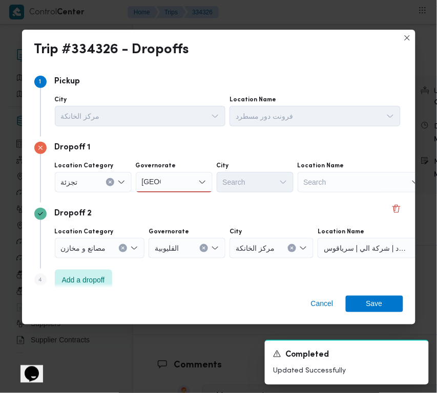
click at [176, 180] on div "[GEOGRAPHIC_DATA] [GEOGRAPHIC_DATA]" at bounding box center [174, 182] width 77 height 20
click at [176, 198] on span "[GEOGRAPHIC_DATA]" at bounding box center [180, 201] width 52 height 12
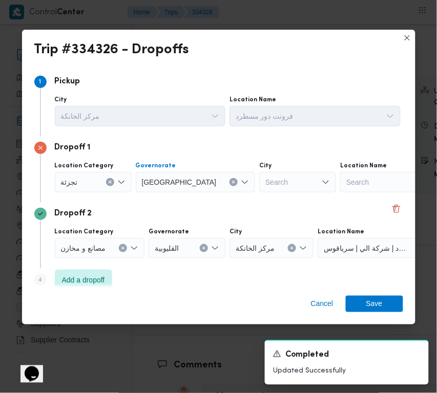
click at [259, 181] on div "Search" at bounding box center [297, 182] width 77 height 20
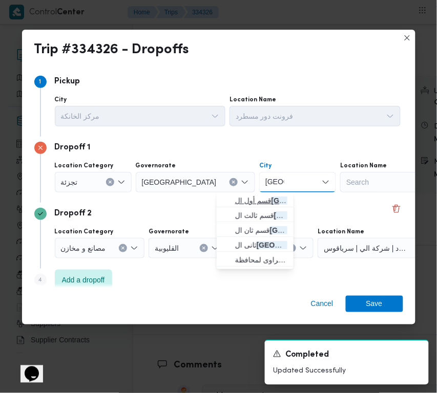
type input "[GEOGRAPHIC_DATA]"
click at [233, 203] on span "قسم أول ال قاهرة الجديدة" at bounding box center [255, 201] width 69 height 16
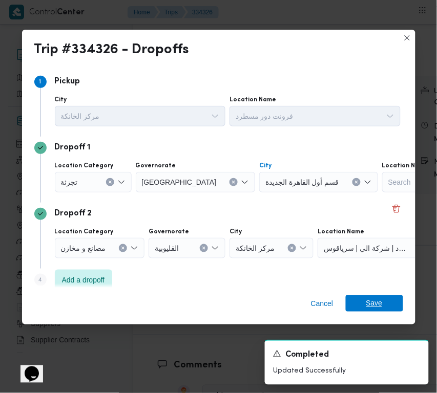
click at [382, 309] on span "Save" at bounding box center [374, 303] width 57 height 16
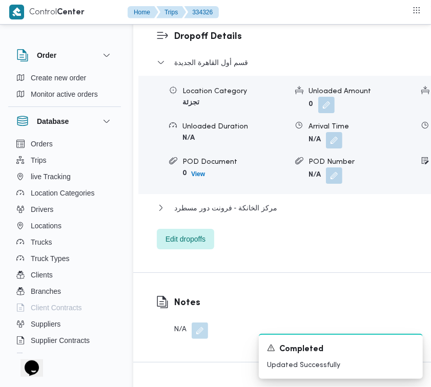
scroll to position [1633, 0]
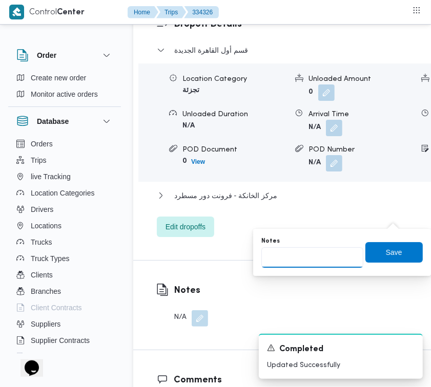
click at [336, 251] on input "Notes" at bounding box center [312, 257] width 102 height 20
type input "تجمع"
click at [390, 249] on span "Save" at bounding box center [394, 252] width 16 height 12
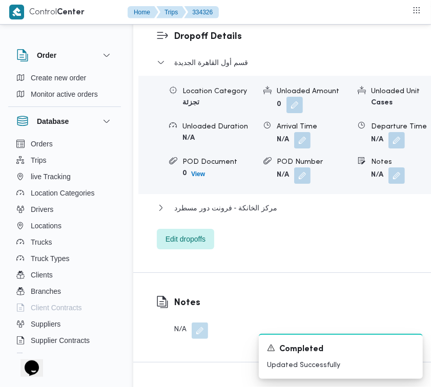
scroll to position [1294, 0]
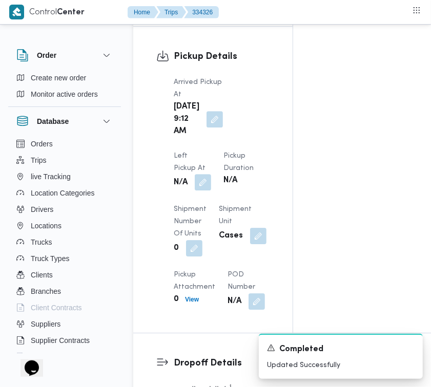
click at [205, 190] on button "button" at bounding box center [203, 182] width 16 height 16
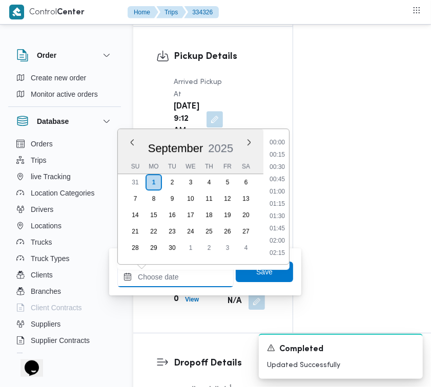
click at [193, 269] on input "Left Pickup At" at bounding box center [175, 277] width 116 height 20
click at [285, 211] on li "09:30" at bounding box center [277, 216] width 24 height 10
type input "[DATE] 09:30"
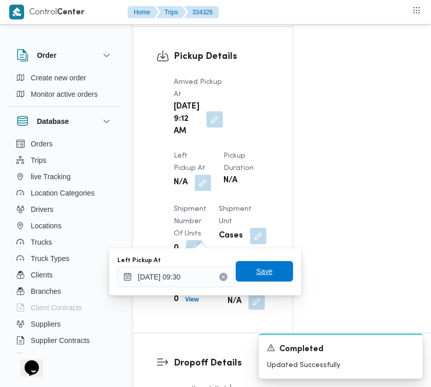
click at [265, 274] on span "Save" at bounding box center [264, 271] width 57 height 20
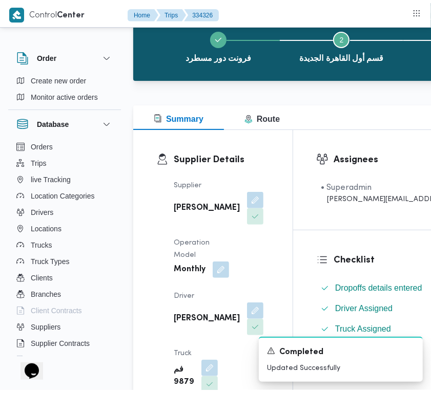
scroll to position [0, 0]
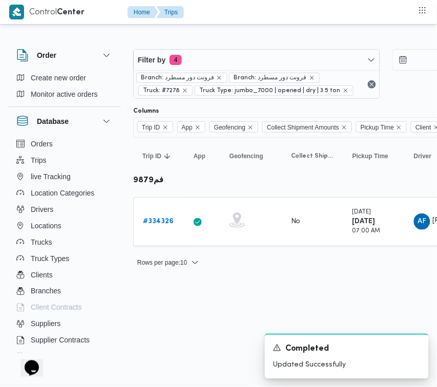
click at [241, 47] on div "Filter by 4 Branch: فرونت دور مسطرد Branch: فرونت دور مسطرد Truck: #7278 Truck …" at bounding box center [386, 74] width 518 height 62
click at [237, 77] on span "Branch: فرونت دور مسطرد" at bounding box center [269, 77] width 73 height 9
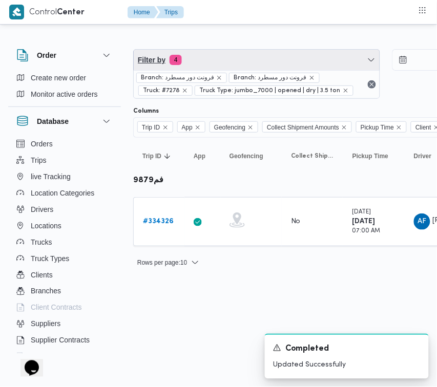
click at [216, 60] on span "Filter by 4" at bounding box center [257, 60] width 246 height 20
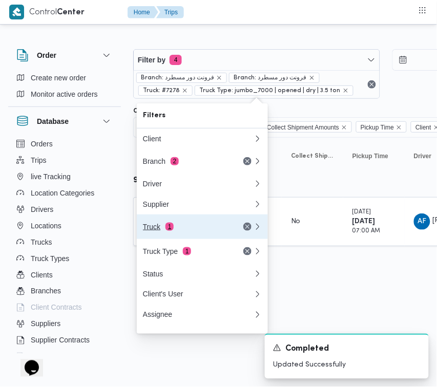
click at [199, 228] on div "Truck 1" at bounding box center [186, 227] width 86 height 8
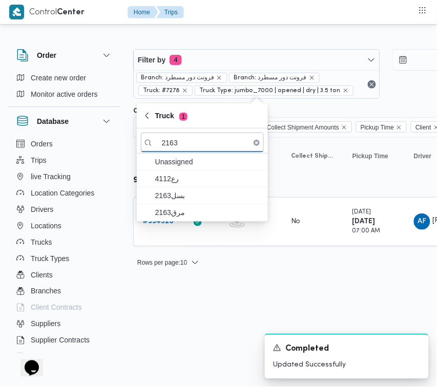
type input "2163"
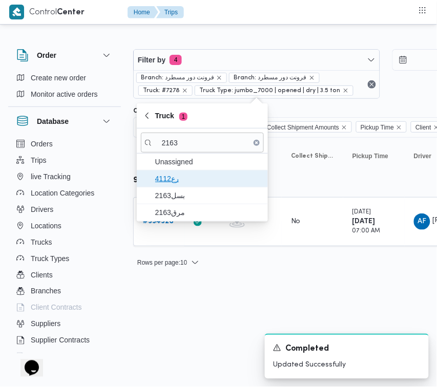
click at [188, 184] on span "4112رع" at bounding box center [208, 179] width 106 height 12
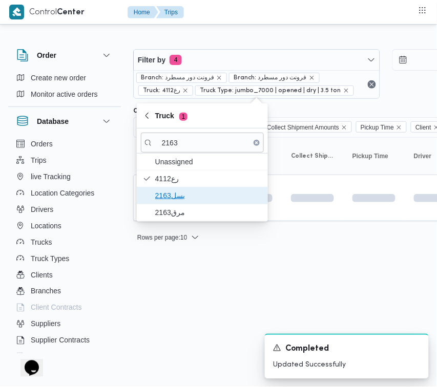
click at [189, 196] on span "بسل2163" at bounding box center [208, 195] width 106 height 12
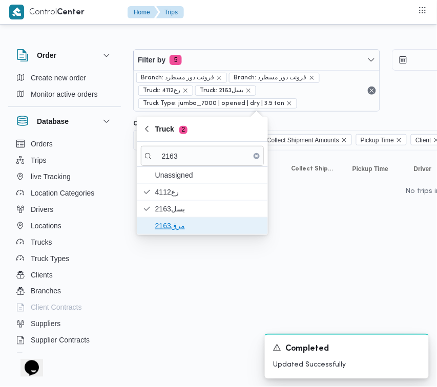
click at [180, 227] on span "مرق2163" at bounding box center [208, 226] width 106 height 12
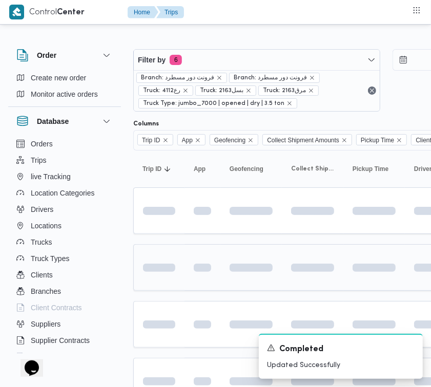
click at [178, 287] on td at bounding box center [158, 267] width 51 height 47
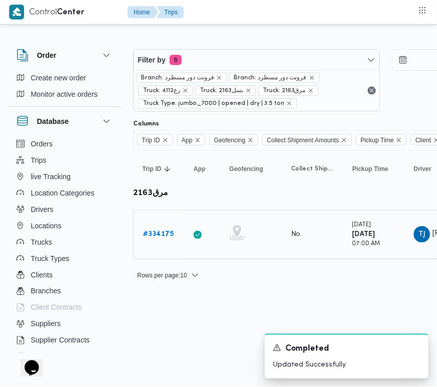
click at [160, 233] on b "# 334175" at bounding box center [158, 234] width 31 height 7
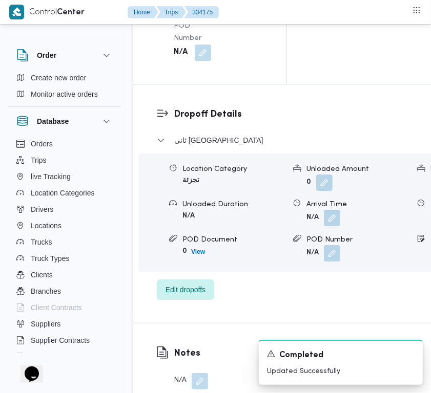
scroll to position [2026, 0]
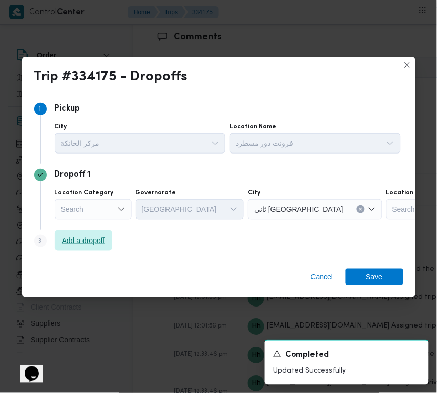
click at [92, 241] on span "Add a dropoff" at bounding box center [83, 240] width 43 height 12
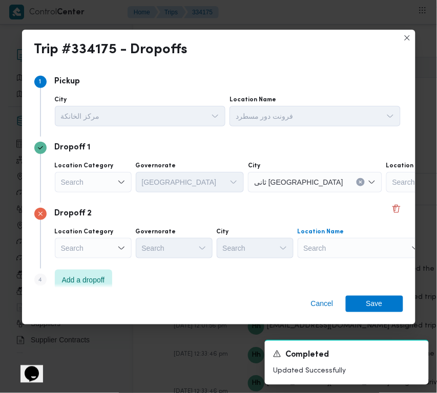
drag, startPoint x: 355, startPoint y: 246, endPoint x: 361, endPoint y: 256, distance: 12.2
click at [356, 246] on div "Search" at bounding box center [361, 248] width 128 height 20
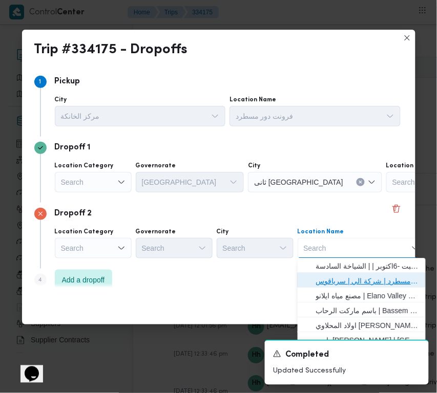
click at [366, 278] on span "فرونت دور مسطرد | شركة الي | سرياقوس" at bounding box center [367, 281] width 103 height 12
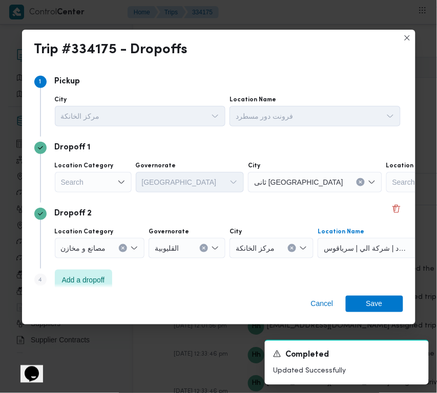
click at [90, 182] on div "Search" at bounding box center [93, 182] width 77 height 20
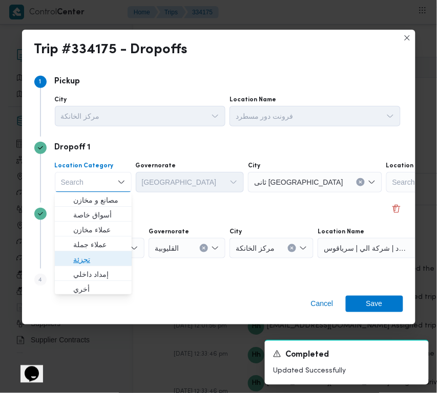
click at [106, 252] on span "تجزئة" at bounding box center [93, 260] width 69 height 16
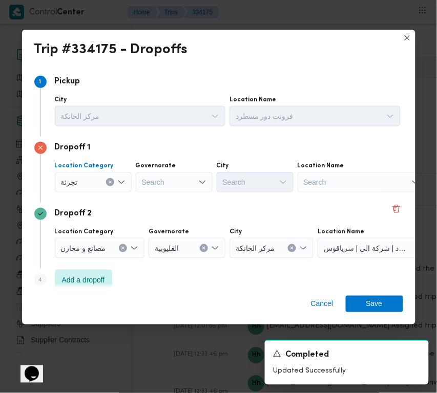
click at [193, 182] on div "Search" at bounding box center [174, 182] width 77 height 20
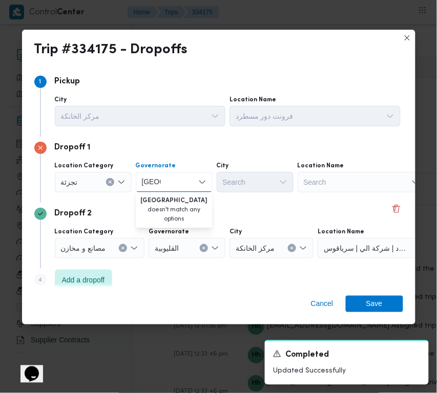
type input "[GEOGRAPHIC_DATA]"
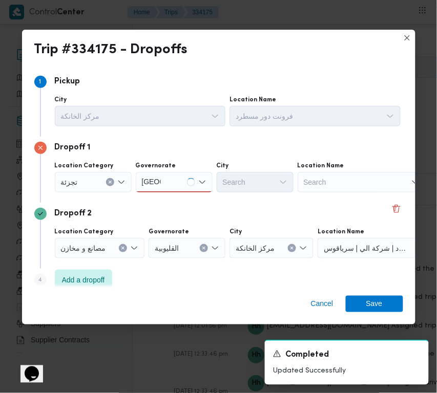
click at [248, 208] on div "Dropoff 2" at bounding box center [218, 214] width 369 height 12
drag, startPoint x: 184, startPoint y: 177, endPoint x: 185, endPoint y: 188, distance: 10.8
click at [184, 177] on div "[GEOGRAPHIC_DATA] [GEOGRAPHIC_DATA]" at bounding box center [174, 182] width 77 height 20
click at [170, 201] on span "[GEOGRAPHIC_DATA]" at bounding box center [180, 201] width 52 height 12
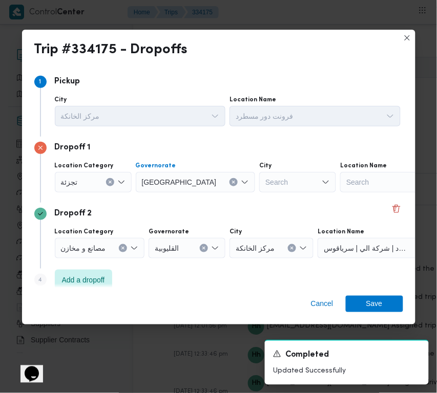
click at [259, 181] on div "Search" at bounding box center [297, 182] width 77 height 20
type input "شروق"
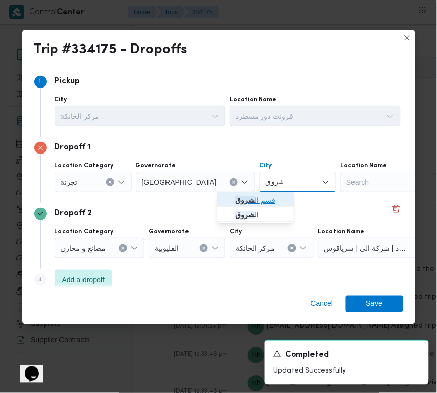
click at [245, 193] on span "قسم ال شروق" at bounding box center [255, 201] width 69 height 16
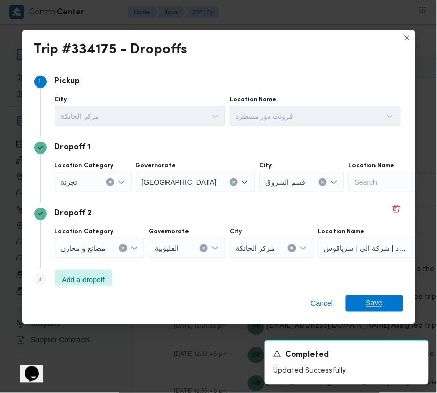
click at [367, 303] on span "Save" at bounding box center [374, 303] width 16 height 16
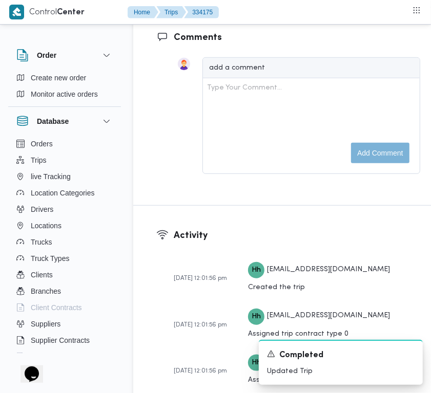
scroll to position [1682, 0]
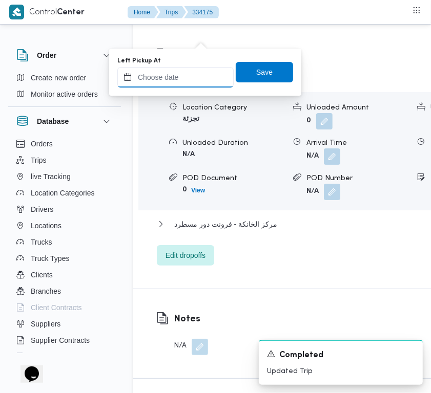
click at [204, 77] on input "Left Pickup At" at bounding box center [175, 77] width 116 height 20
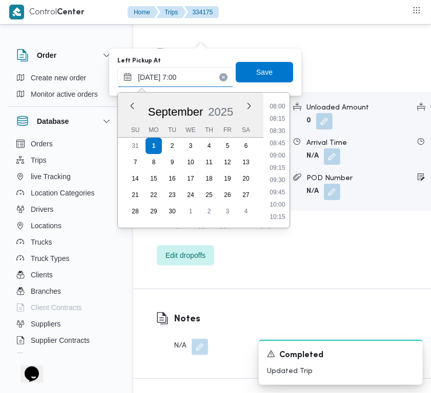
scroll to position [343, 0]
click at [267, 170] on li "08:15" at bounding box center [277, 168] width 24 height 10
type input "[DATE] 08:15"
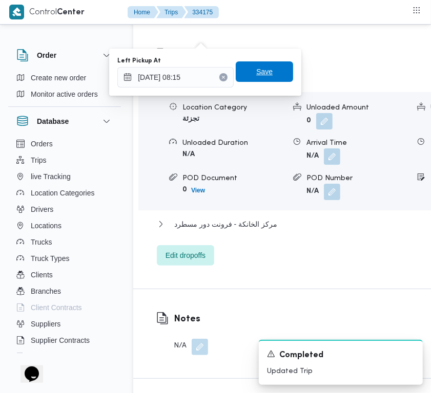
click at [259, 73] on span "Save" at bounding box center [264, 72] width 16 height 12
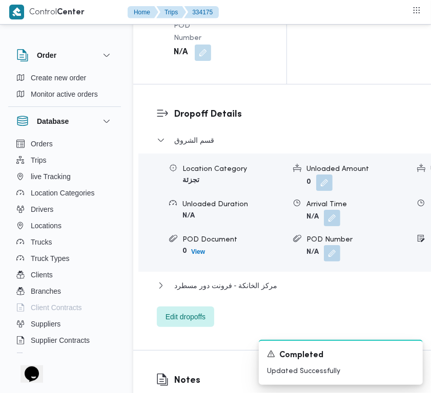
scroll to position [1603, 0]
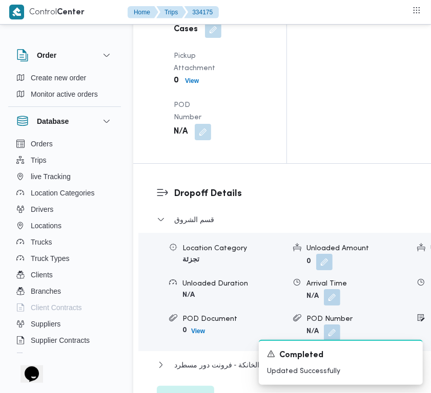
drag, startPoint x: 200, startPoint y: 59, endPoint x: 201, endPoint y: 65, distance: 5.2
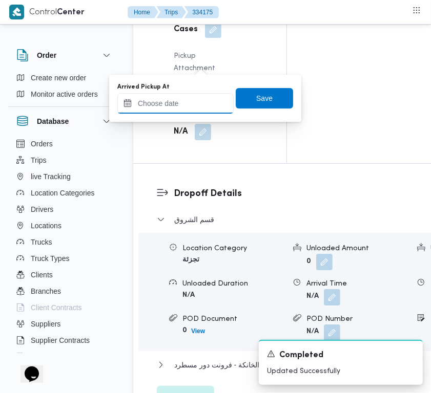
click at [201, 108] on input "Arrived Pickup At" at bounding box center [175, 103] width 116 height 20
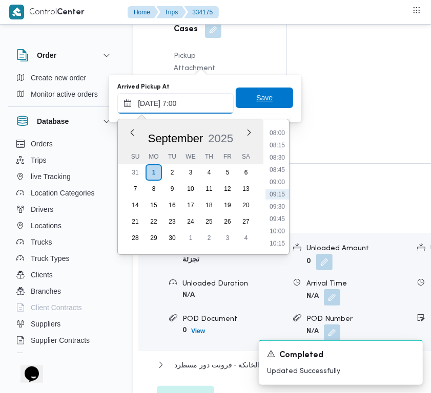
scroll to position [343, 0]
type input "[DATE] 07:00"
click at [273, 101] on span "Save" at bounding box center [264, 98] width 57 height 20
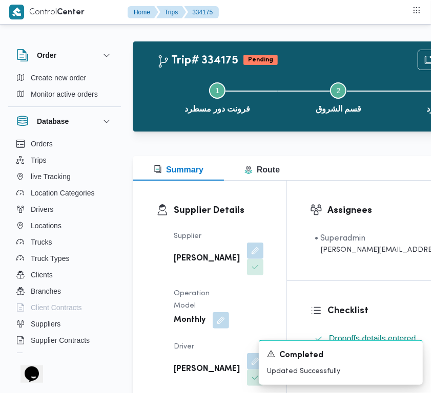
scroll to position [0, 0]
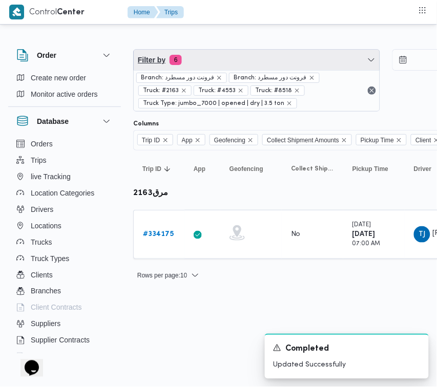
click at [305, 59] on span "Filter by 6" at bounding box center [257, 60] width 246 height 20
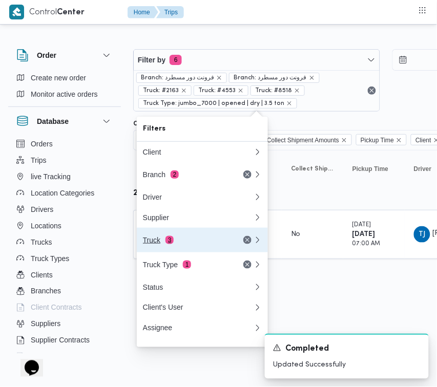
click at [183, 244] on div "Truck 3" at bounding box center [186, 240] width 86 height 8
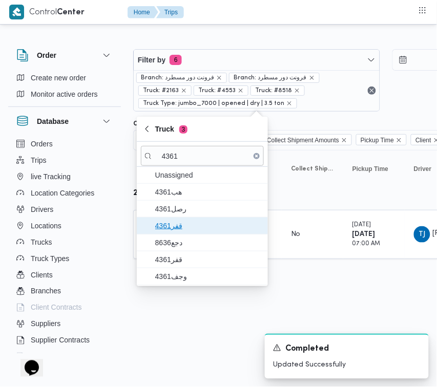
click at [187, 228] on span "4361قفر" at bounding box center [208, 226] width 106 height 12
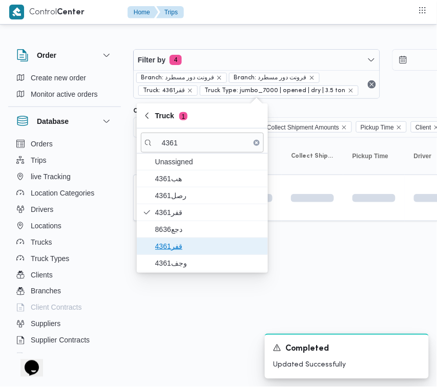
click at [184, 250] on span "قفر4361" at bounding box center [208, 246] width 106 height 12
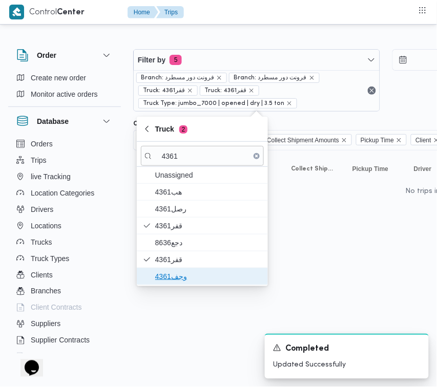
click at [170, 273] on span "وجف4361" at bounding box center [208, 276] width 106 height 12
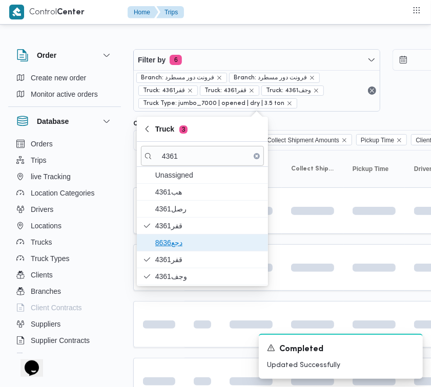
click at [173, 243] on span "دجع8636" at bounding box center [208, 243] width 106 height 12
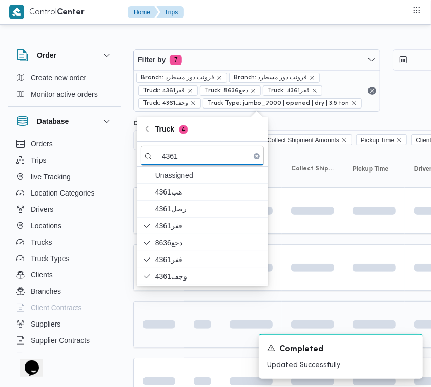
click at [178, 305] on td at bounding box center [158, 324] width 51 height 47
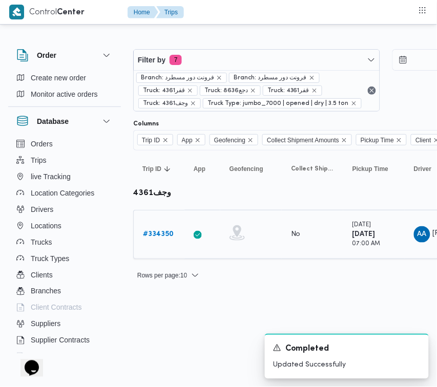
click at [174, 234] on div "# 334350" at bounding box center [159, 234] width 40 height 20
click at [169, 234] on b "# 334350" at bounding box center [158, 234] width 31 height 7
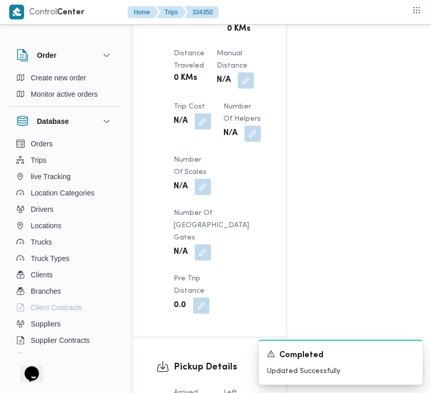
scroll to position [1377, 0]
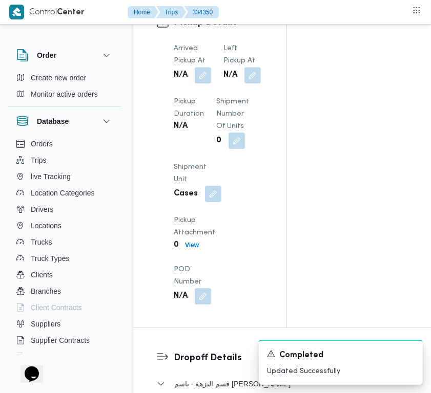
click at [210, 67] on dt "Arrived Pickup At" at bounding box center [192, 54] width 37 height 25
click at [198, 83] on button "button" at bounding box center [203, 75] width 16 height 16
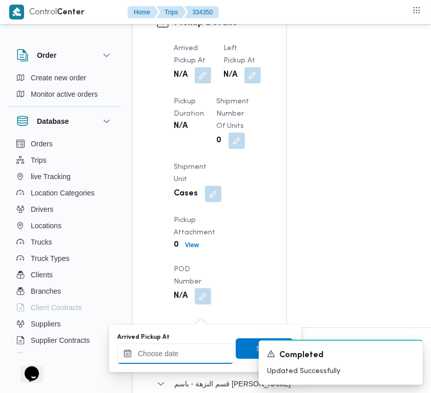
click at [190, 359] on input "Arrived Pickup At" at bounding box center [175, 354] width 116 height 20
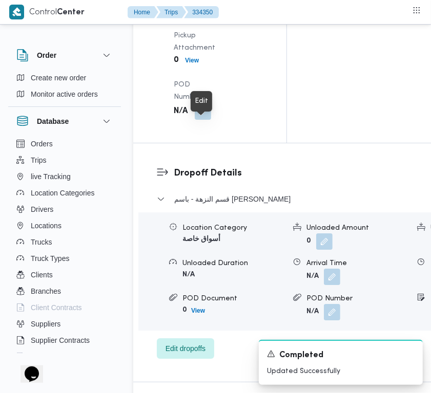
scroll to position [1588, 0]
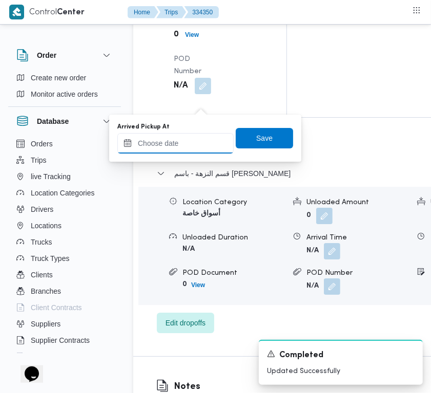
drag, startPoint x: 196, startPoint y: 142, endPoint x: 207, endPoint y: 144, distance: 12.0
click at [196, 142] on input "Arrived Pickup At" at bounding box center [175, 143] width 116 height 20
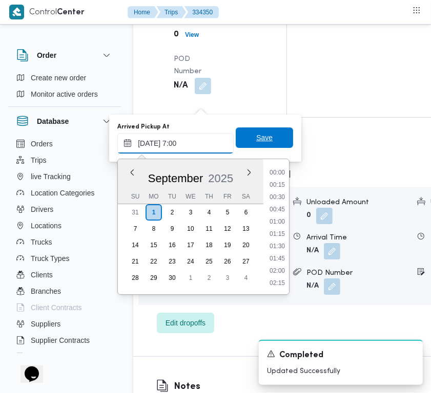
scroll to position [343, 0]
click at [265, 140] on span "Save" at bounding box center [264, 137] width 57 height 20
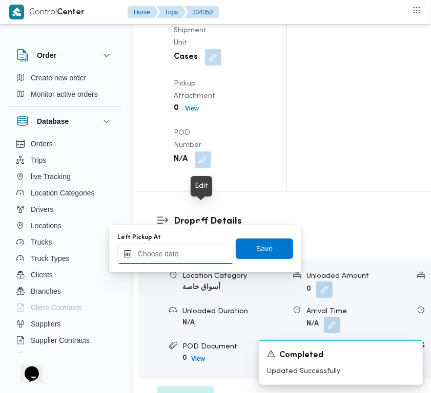
click at [201, 250] on input "Left Pickup At" at bounding box center [175, 254] width 116 height 20
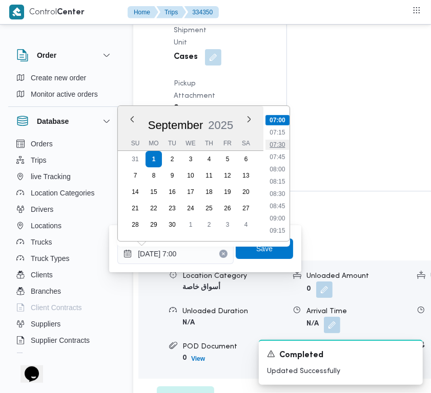
click at [274, 143] on li "07:30" at bounding box center [277, 145] width 24 height 10
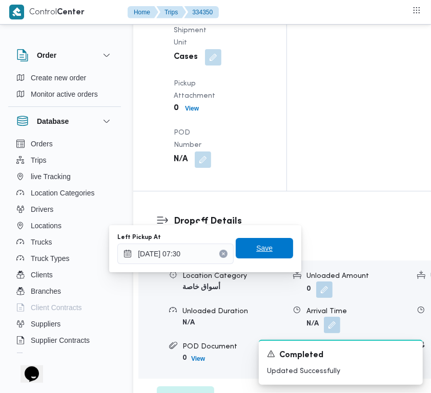
click at [278, 251] on span "Save" at bounding box center [264, 248] width 57 height 20
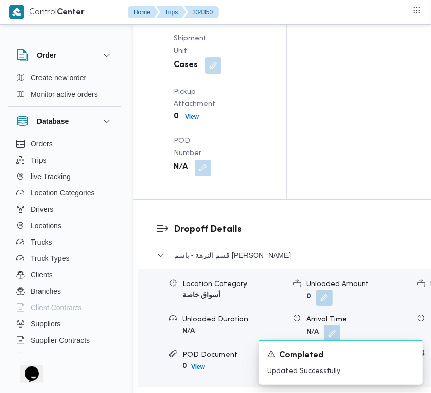
scroll to position [1993, 0]
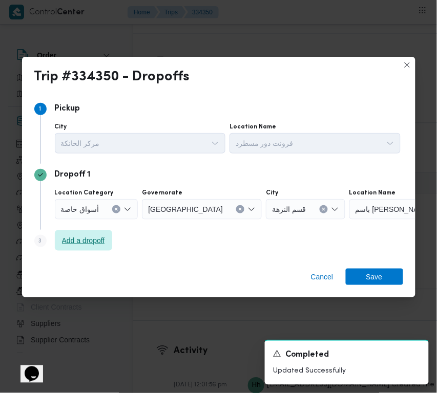
click at [88, 241] on span "Add a dropoff" at bounding box center [83, 240] width 43 height 12
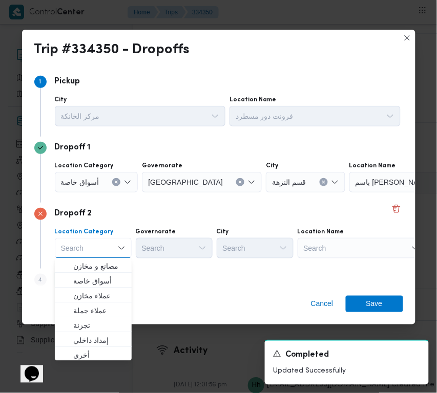
click at [359, 247] on div "Search" at bounding box center [361, 248] width 128 height 20
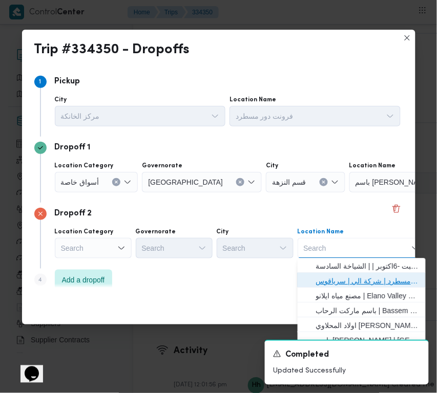
click at [355, 276] on span "فرونت دور مسطرد | شركة الي | سرياقوس" at bounding box center [367, 281] width 103 height 12
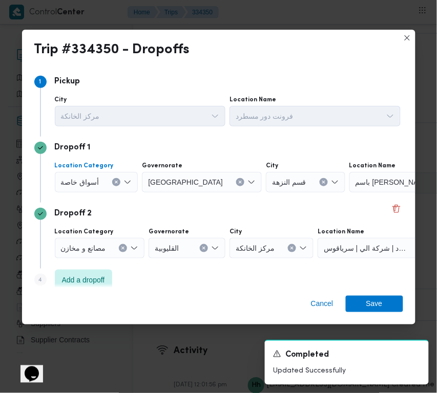
click at [84, 182] on span "أسواق خاصة" at bounding box center [80, 181] width 38 height 11
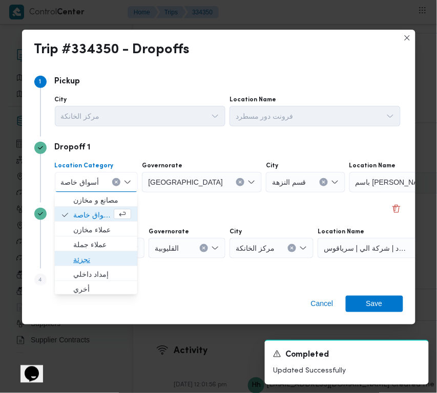
click at [112, 257] on span "تجزئة" at bounding box center [102, 260] width 58 height 12
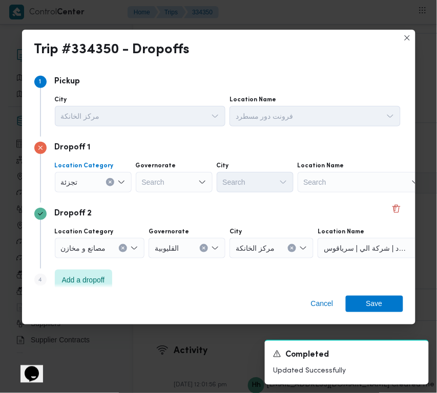
click at [179, 185] on div "Search" at bounding box center [174, 182] width 77 height 20
click at [187, 187] on div "جيزة جيزة" at bounding box center [174, 182] width 77 height 20
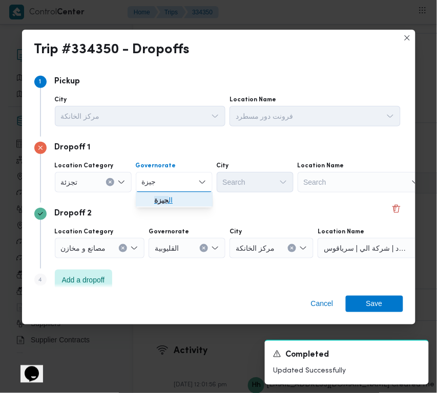
click at [185, 199] on span "ال جيزة" at bounding box center [180, 201] width 52 height 12
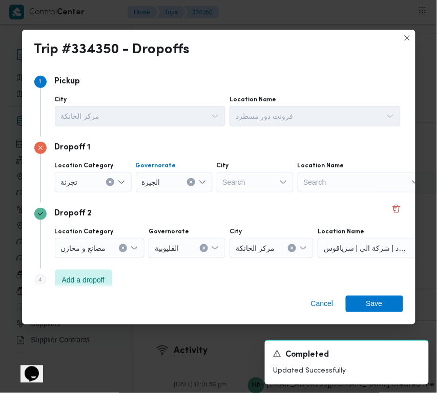
click at [260, 186] on div "Search" at bounding box center [255, 182] width 77 height 20
click at [257, 180] on div "ظهي ظهي" at bounding box center [255, 182] width 77 height 20
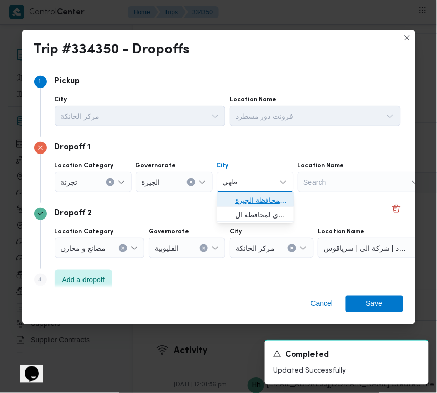
click at [258, 196] on span "ال ظهي ر الصحراوى لمحافظة الجيزة" at bounding box center [261, 201] width 52 height 12
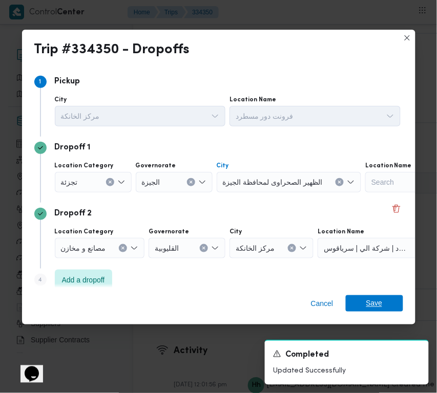
click at [394, 304] on span "Save" at bounding box center [374, 303] width 57 height 16
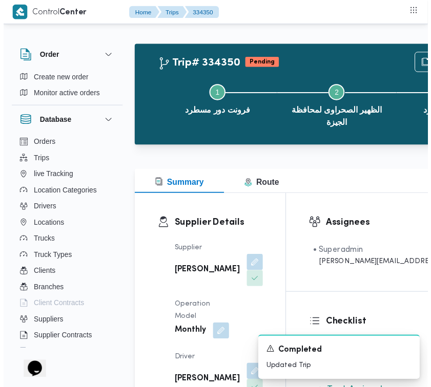
scroll to position [0, 0]
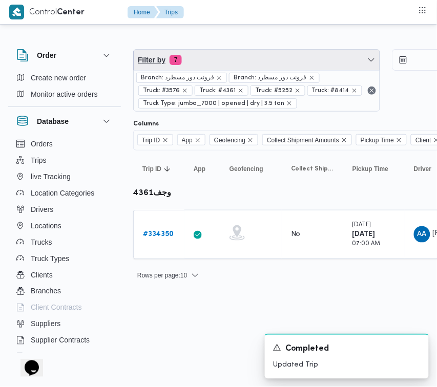
click at [247, 54] on span "Filter by 7" at bounding box center [257, 60] width 246 height 20
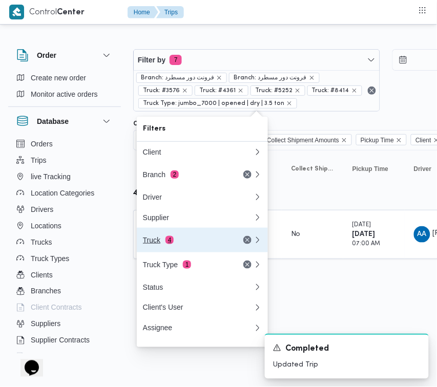
click at [175, 249] on div "Truck 4" at bounding box center [198, 240] width 123 height 25
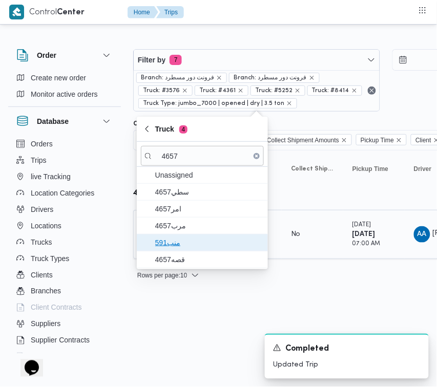
click at [150, 236] on span "منب591" at bounding box center [202, 242] width 123 height 16
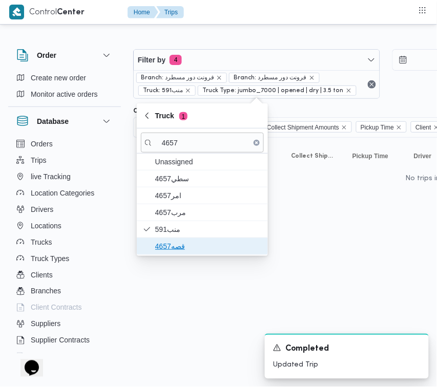
click at [170, 250] on span "قصه4657" at bounding box center [208, 246] width 106 height 12
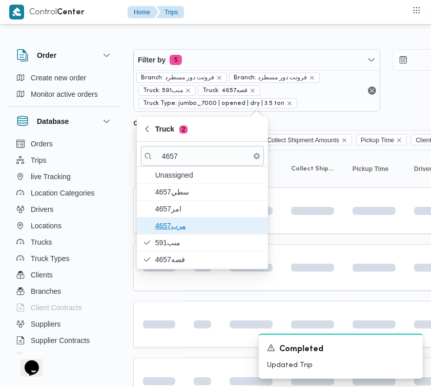
click at [183, 229] on span "4657مرب" at bounding box center [208, 226] width 106 height 12
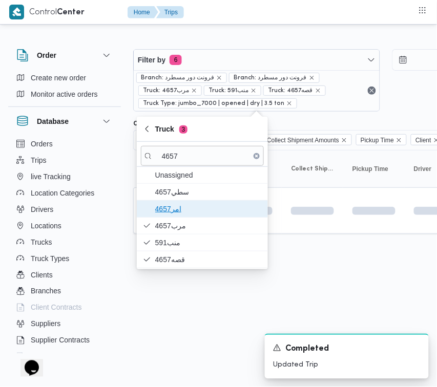
click at [180, 211] on span "4657امر" at bounding box center [208, 209] width 106 height 12
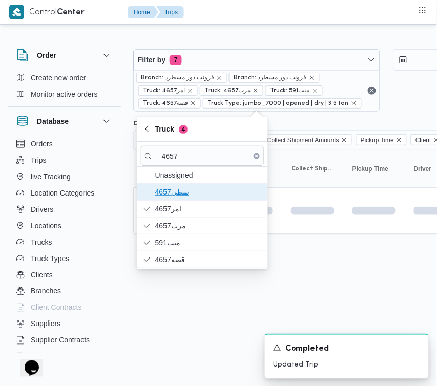
click at [179, 198] on span "سطي4657" at bounding box center [208, 192] width 106 height 12
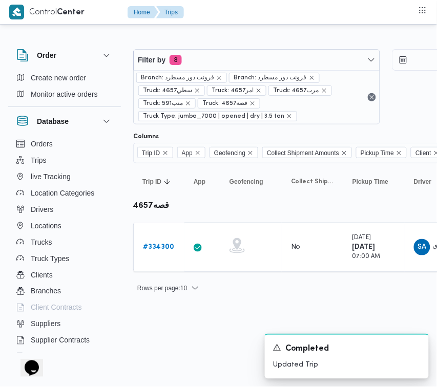
click at [321, 280] on div "Rows per page : 10 1" at bounding box center [440, 288] width 627 height 25
click at [149, 244] on b "# 334300" at bounding box center [158, 247] width 31 height 7
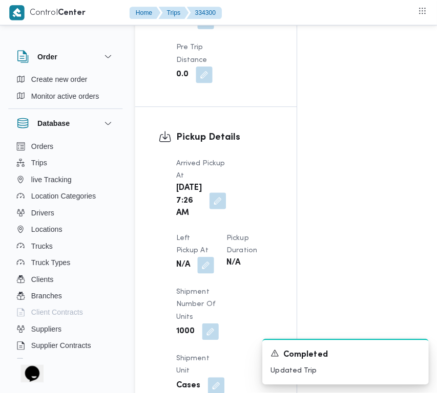
scroll to position [1554, 0]
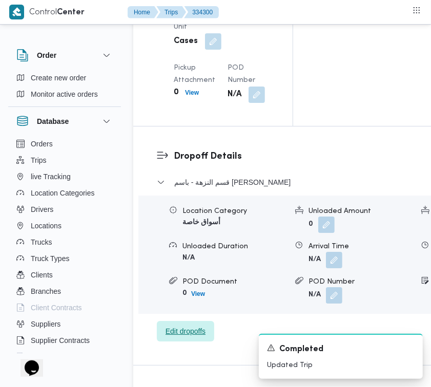
click at [165, 337] on span "Edit dropoffs" at bounding box center [185, 331] width 40 height 12
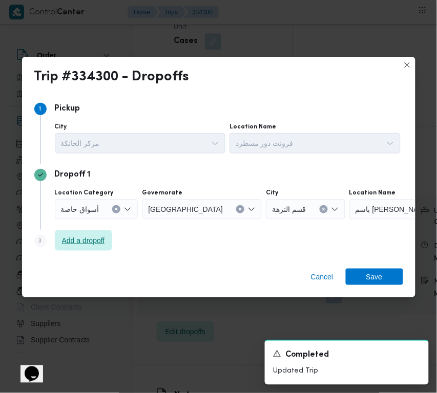
click at [91, 241] on span "Add a dropoff" at bounding box center [83, 240] width 43 height 12
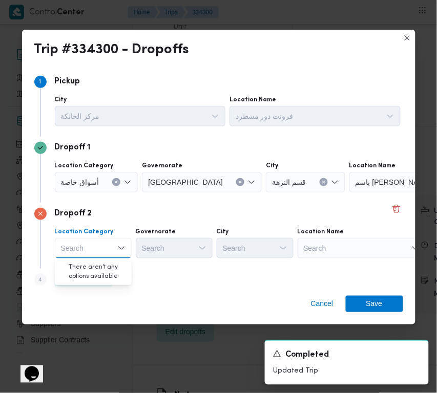
click at [236, 288] on div "Cancel Save" at bounding box center [218, 306] width 393 height 37
click at [88, 280] on span "Add a dropoff" at bounding box center [83, 279] width 43 height 12
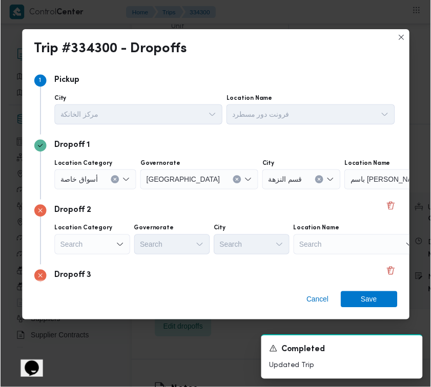
scroll to position [77, 0]
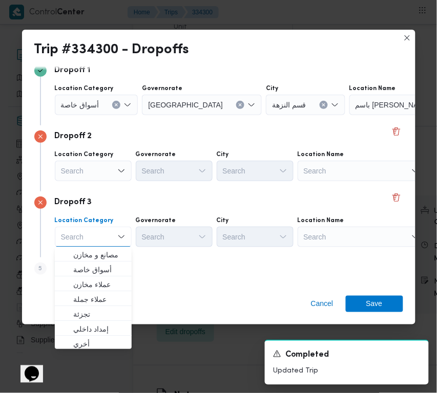
click at [374, 234] on div "Search" at bounding box center [361, 237] width 128 height 20
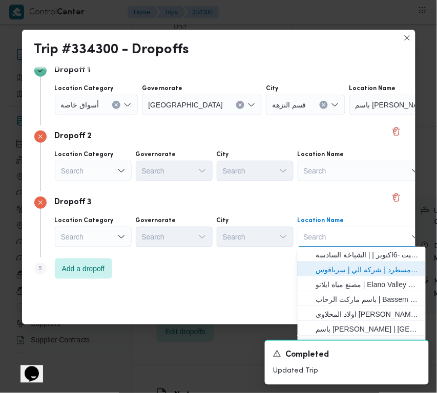
click at [380, 269] on span "فرونت دور مسطرد | شركة الي | سرياقوس" at bounding box center [367, 270] width 103 height 12
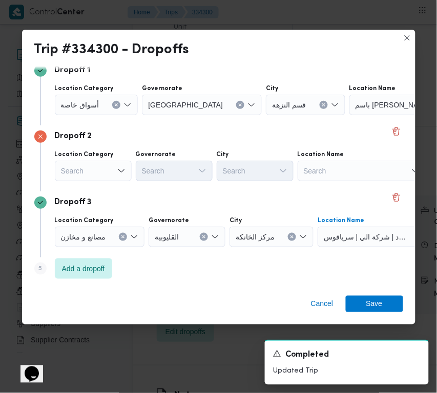
click at [89, 169] on div "Search" at bounding box center [93, 171] width 77 height 20
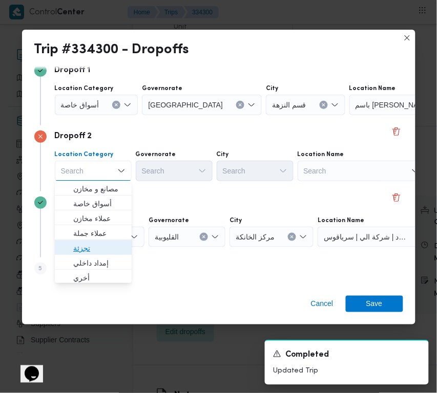
click at [109, 246] on span "تجزئة" at bounding box center [99, 248] width 52 height 12
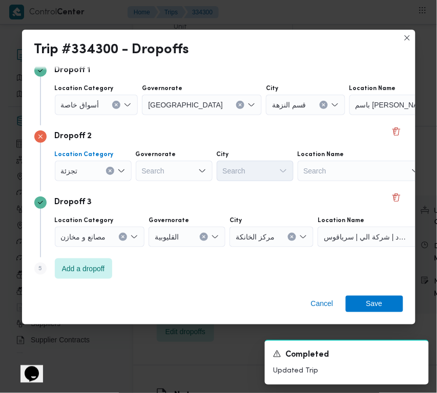
click at [93, 101] on span "أسواق خاصة" at bounding box center [80, 104] width 38 height 11
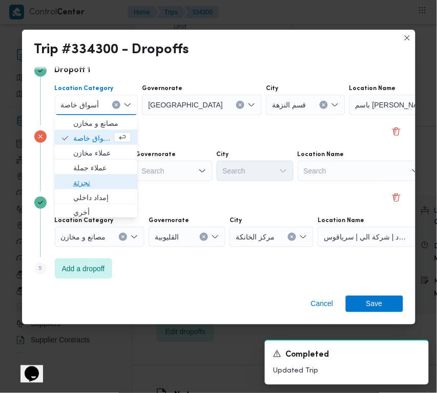
click at [103, 177] on span "تجزئة" at bounding box center [102, 183] width 58 height 12
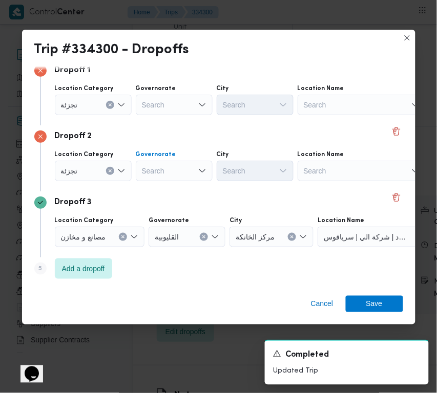
click at [181, 163] on div "Search" at bounding box center [174, 171] width 77 height 20
click at [167, 96] on div "Search" at bounding box center [174, 105] width 77 height 20
click at [178, 103] on div "[GEOGRAPHIC_DATA] [GEOGRAPHIC_DATA]" at bounding box center [174, 105] width 77 height 20
click at [169, 175] on div "[GEOGRAPHIC_DATA] [GEOGRAPHIC_DATA]" at bounding box center [174, 171] width 77 height 20
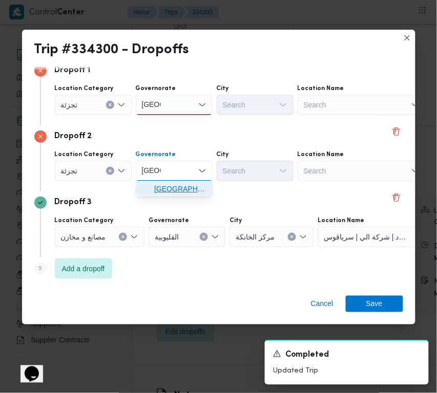
click at [174, 185] on span "[GEOGRAPHIC_DATA]" at bounding box center [180, 189] width 52 height 12
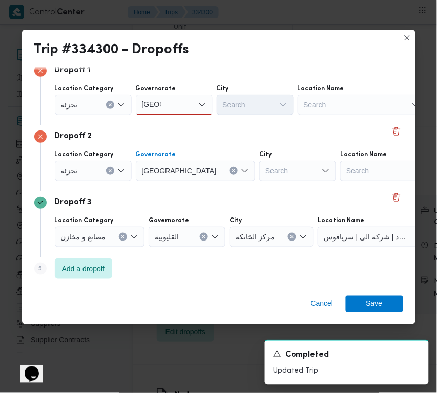
click at [182, 97] on div "[GEOGRAPHIC_DATA] [GEOGRAPHIC_DATA]" at bounding box center [174, 105] width 77 height 20
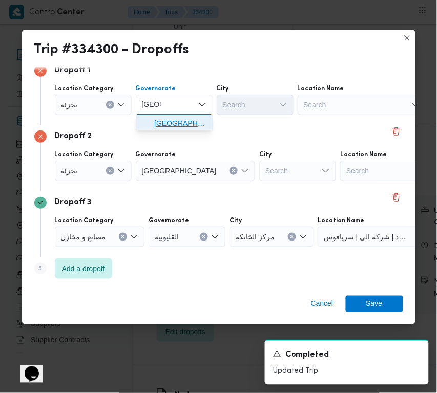
click at [177, 120] on span "[GEOGRAPHIC_DATA]" at bounding box center [180, 123] width 52 height 12
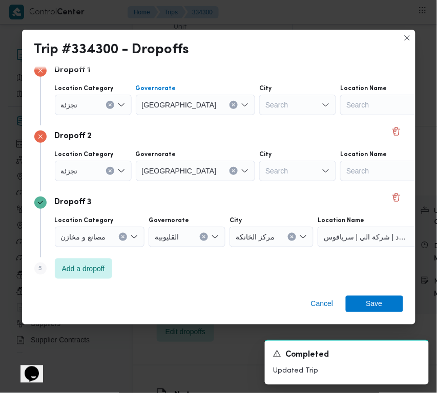
click at [259, 106] on div "Search" at bounding box center [297, 105] width 77 height 20
click at [259, 169] on div "Search" at bounding box center [297, 171] width 77 height 20
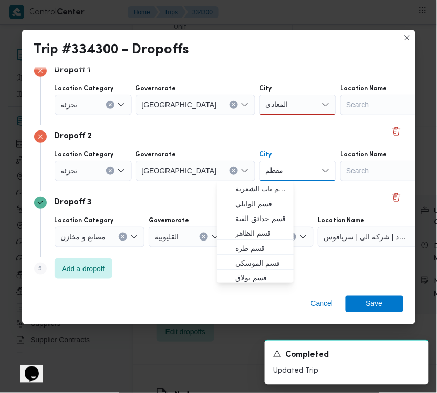
click at [269, 104] on div "المعادي المعادي" at bounding box center [297, 105] width 77 height 20
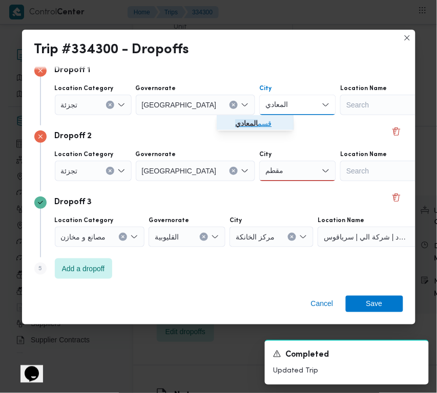
click at [264, 118] on span "قسم المعادي" at bounding box center [261, 123] width 52 height 12
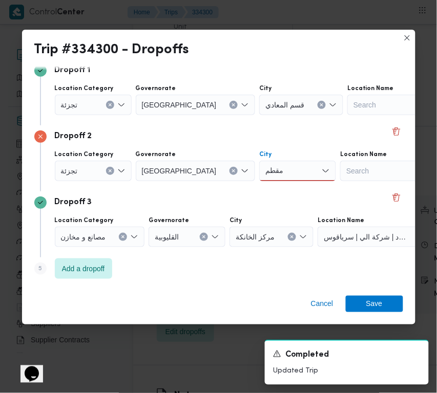
click at [259, 165] on div "مقطم مقطم" at bounding box center [297, 171] width 77 height 20
click at [254, 185] on span "قسم ال مقطم" at bounding box center [261, 189] width 52 height 12
click at [375, 306] on span "Save" at bounding box center [374, 303] width 16 height 16
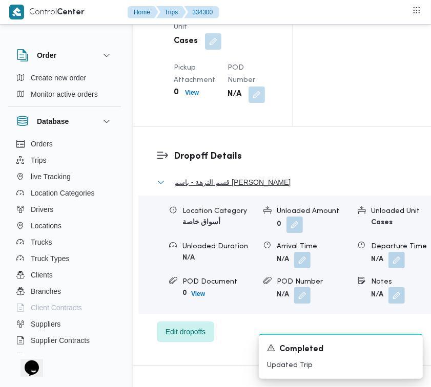
click at [199, 188] on span "قسم النزهة - باسم [PERSON_NAME]" at bounding box center [232, 182] width 116 height 12
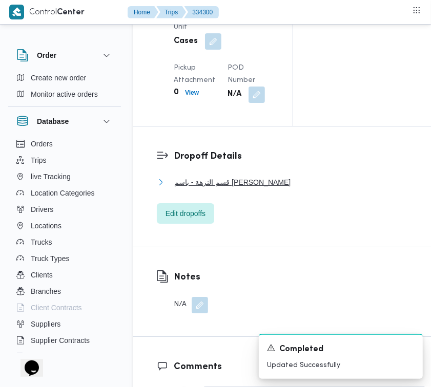
scroll to position [1567, 0]
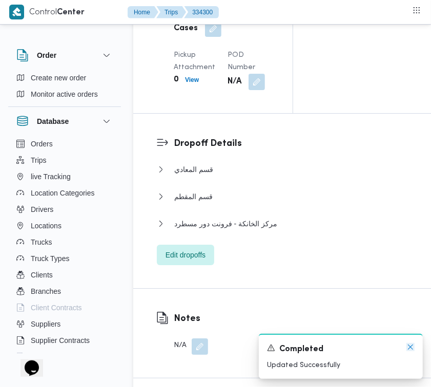
click at [410, 349] on icon "Dismiss toast" at bounding box center [410, 347] width 8 height 8
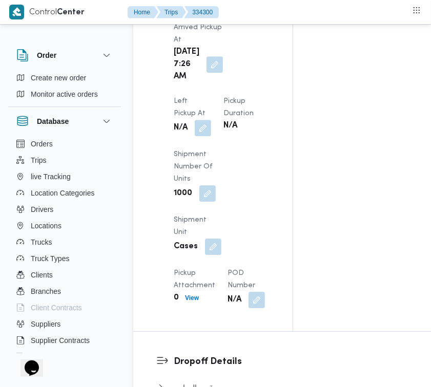
scroll to position [1330, 0]
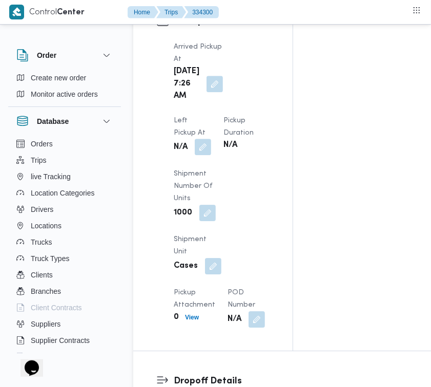
click at [207, 155] on button "button" at bounding box center [203, 147] width 16 height 16
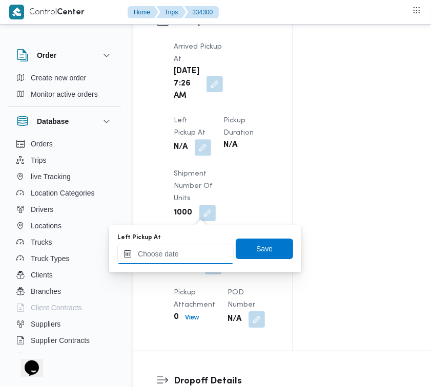
click at [190, 255] on input "Left Pickup At" at bounding box center [175, 254] width 116 height 20
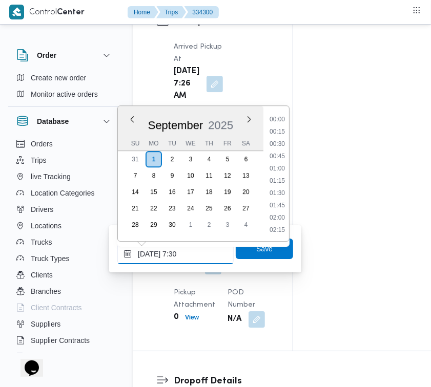
scroll to position [368, 0]
click at [277, 155] on li "08:15" at bounding box center [277, 157] width 24 height 10
click at [277, 155] on div "Pickup Details Arrived Pickup At [GEOGRAPHIC_DATA][DATE] 7:26 AM Left Pickup At…" at bounding box center [212, 170] width 159 height 359
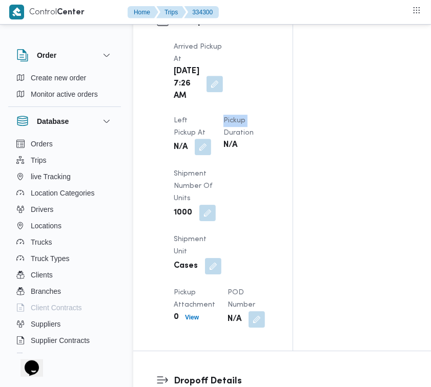
click at [205, 155] on button "button" at bounding box center [203, 147] width 16 height 16
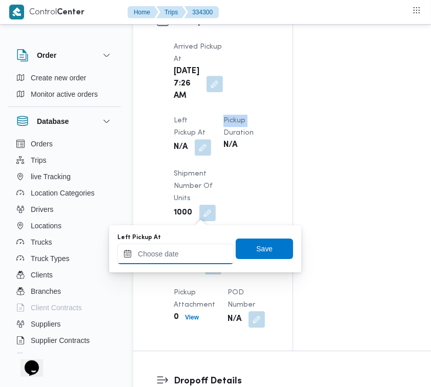
click at [198, 256] on input "Left Pickup At" at bounding box center [175, 254] width 116 height 20
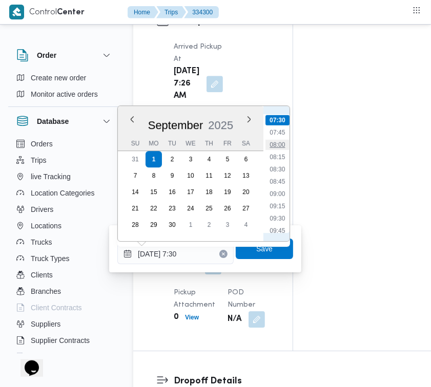
click at [277, 143] on li "08:00" at bounding box center [277, 145] width 24 height 10
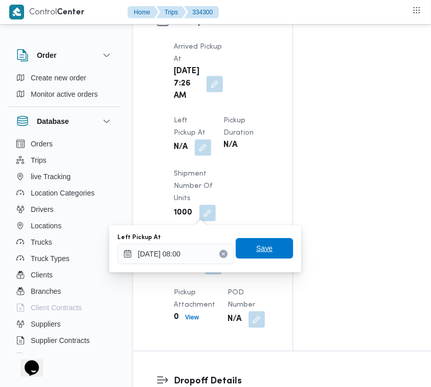
click at [261, 254] on span "Save" at bounding box center [264, 248] width 16 height 12
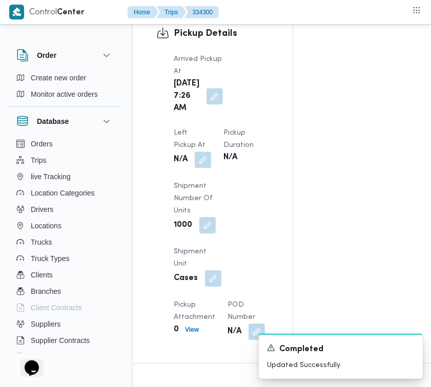
click at [288, 140] on div "Pickup Details Arrived Pickup At [GEOGRAPHIC_DATA][DATE] 7:26 AM Left Pickup At…" at bounding box center [212, 183] width 159 height 359
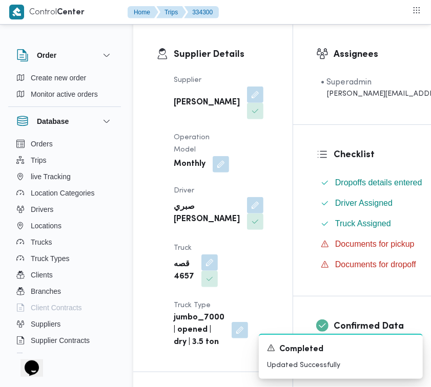
scroll to position [0, 0]
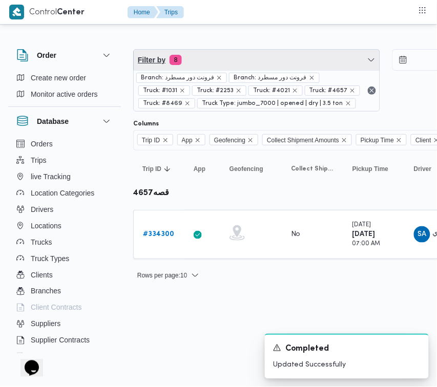
click at [226, 58] on span "Filter by 8" at bounding box center [257, 60] width 246 height 20
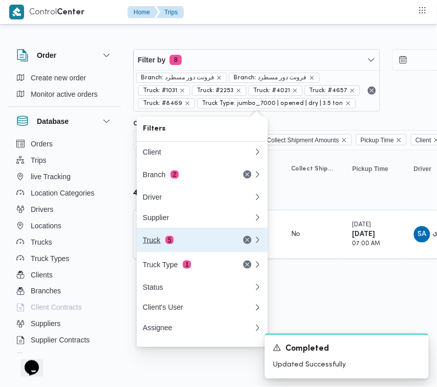
click at [208, 239] on div "Truck 5" at bounding box center [198, 240] width 123 height 25
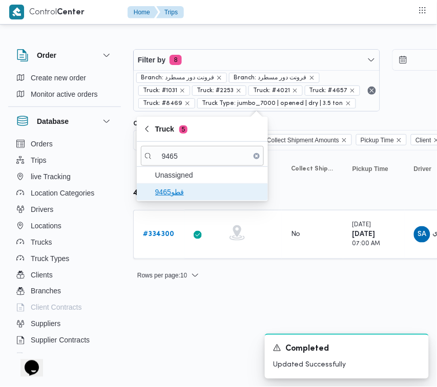
click at [220, 191] on span "قطو9465" at bounding box center [208, 192] width 106 height 12
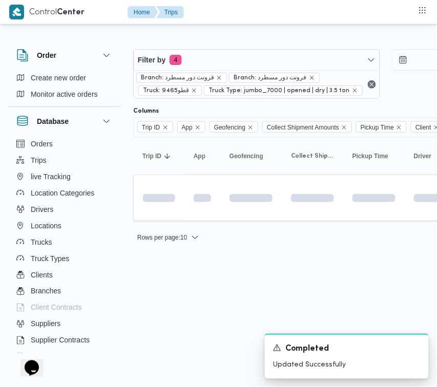
click at [167, 306] on html "Control Center Home Trips Order Create new order Monitor active orders Database…" at bounding box center [218, 193] width 437 height 387
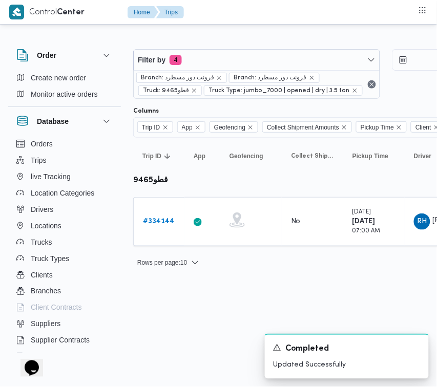
click at [169, 221] on b "# 334144" at bounding box center [158, 221] width 31 height 7
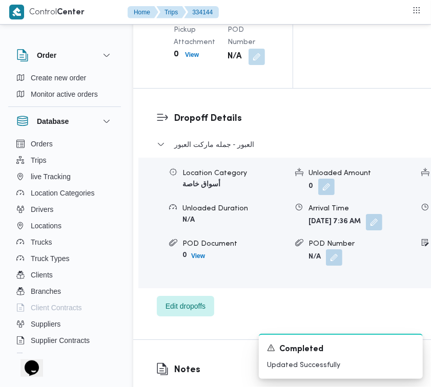
scroll to position [1800, 0]
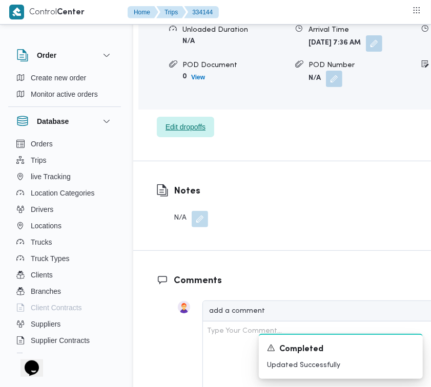
click at [186, 137] on span "Edit dropoffs" at bounding box center [185, 127] width 57 height 20
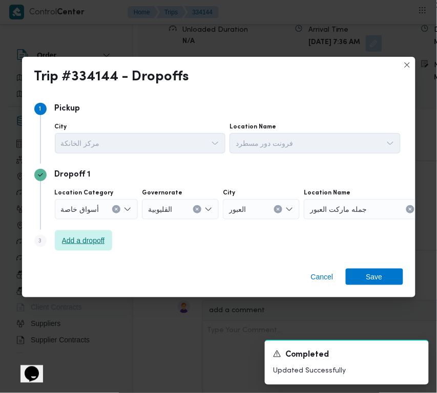
click at [81, 237] on span "Add a dropoff" at bounding box center [83, 240] width 43 height 12
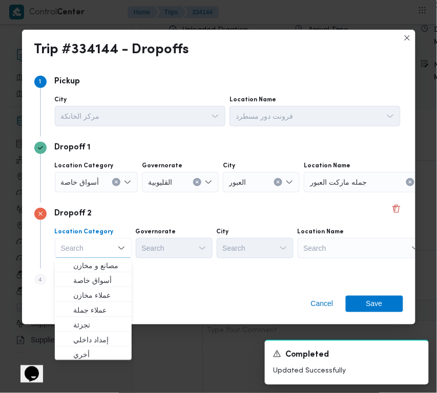
click at [367, 253] on div "Search" at bounding box center [361, 248] width 128 height 20
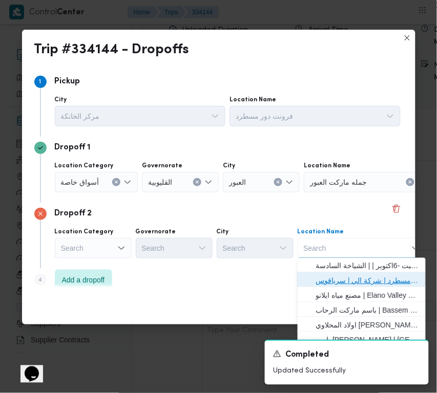
click at [370, 283] on span "فرونت دور مسطرد | شركة الي | سرياقوس" at bounding box center [367, 281] width 103 height 12
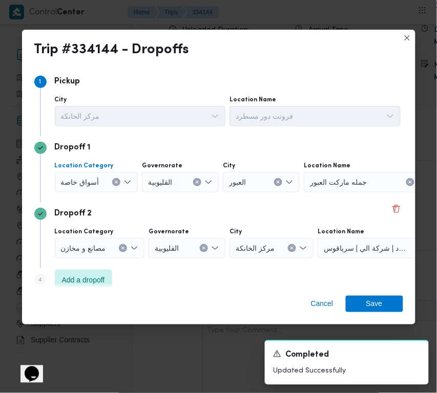
click at [114, 180] on icon "Clear input" at bounding box center [116, 182] width 4 height 4
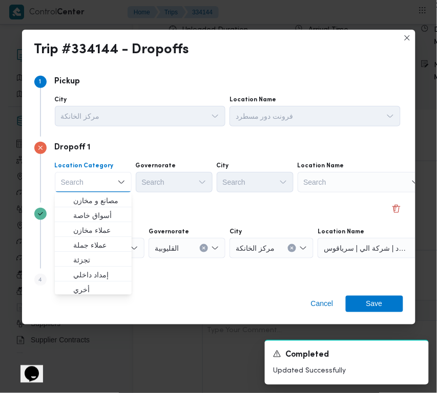
click at [336, 180] on div "Search" at bounding box center [361, 182] width 128 height 20
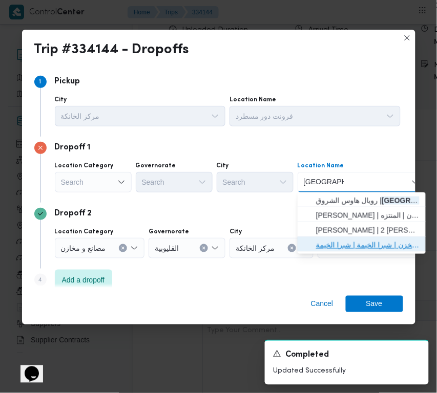
drag, startPoint x: 357, startPoint y: 241, endPoint x: 359, endPoint y: 249, distance: 7.9
click at [357, 242] on span "رويال هاوس مخزن | شبرا الخيمة | شبرا الخيمة" at bounding box center [367, 245] width 103 height 12
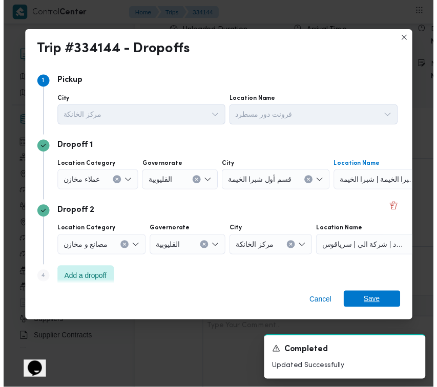
click
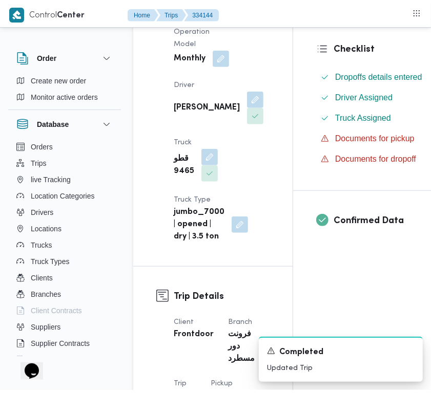
scroll to position [0, 0]
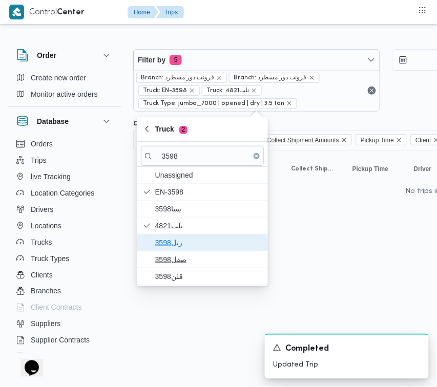
drag, startPoint x: 174, startPoint y: 244, endPoint x: 173, endPoint y: 257, distance: 12.4
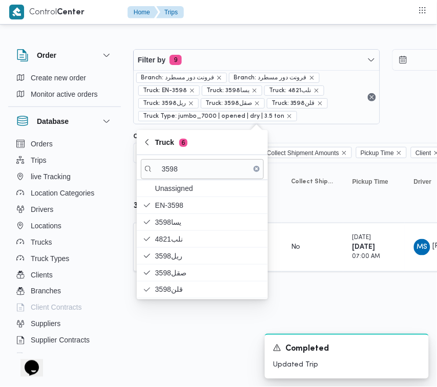
click at [186, 329] on html "Control Center Home Trips Order Create new order Monitor active orders Database…" at bounding box center [218, 193] width 437 height 387
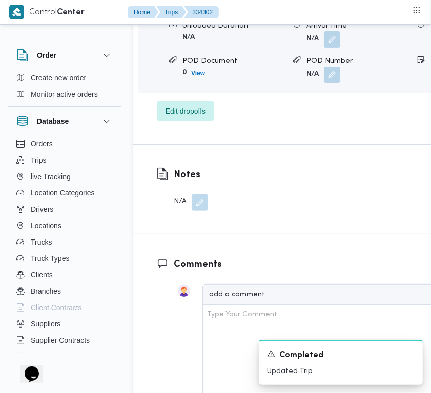
scroll to position [2026, 0]
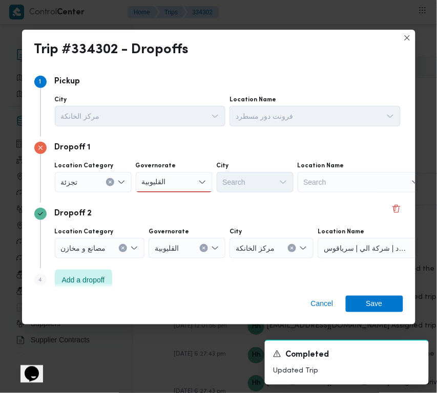
drag, startPoint x: 200, startPoint y: 183, endPoint x: 194, endPoint y: 185, distance: 7.0
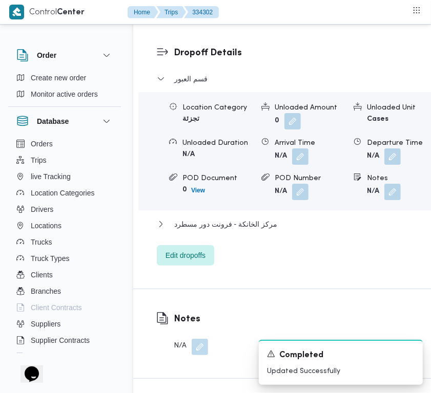
scroll to position [1564, 0]
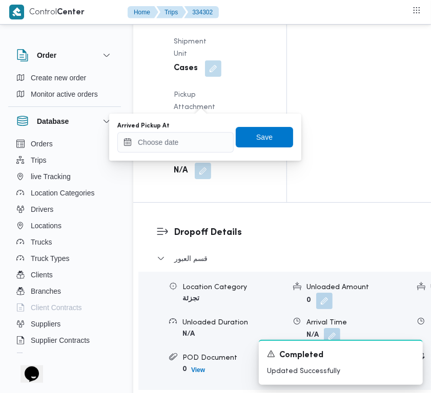
drag, startPoint x: 183, startPoint y: 163, endPoint x: 182, endPoint y: 155, distance: 8.3
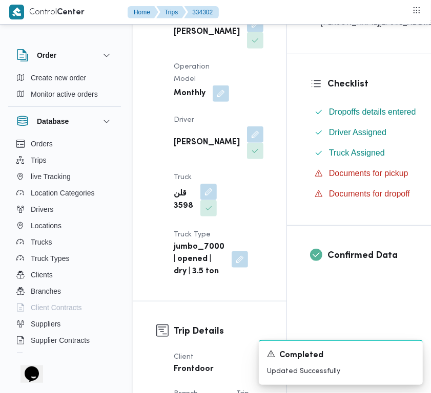
scroll to position [0, 0]
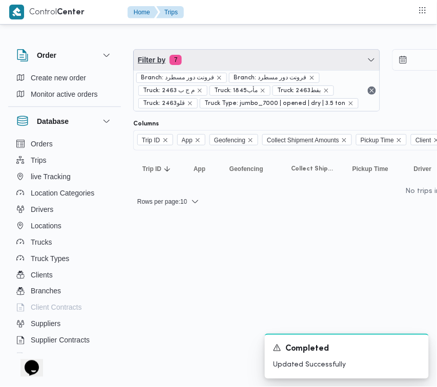
click at [221, 56] on span "Filter by 7" at bounding box center [257, 60] width 246 height 20
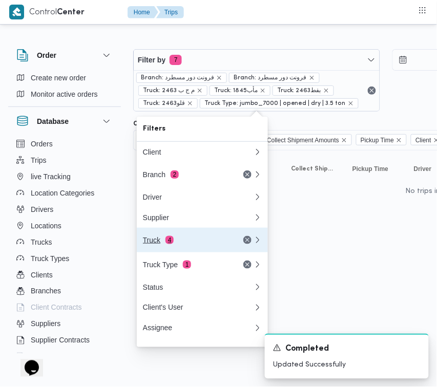
click at [200, 242] on div "Truck 4" at bounding box center [186, 240] width 86 height 8
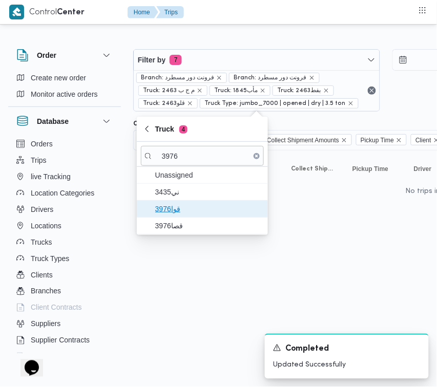
click at [177, 206] on span "3976قوا" at bounding box center [208, 209] width 106 height 12
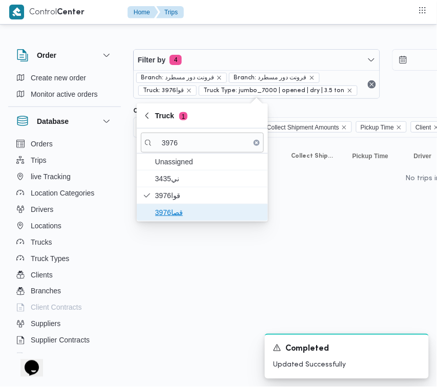
click at [177, 218] on span "قصا3976" at bounding box center [208, 212] width 106 height 12
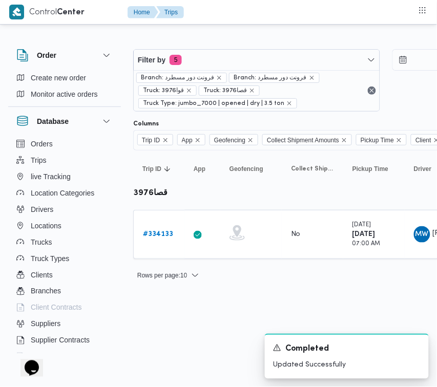
click at [183, 314] on html "Control Center Home Trips Order Create new order Monitor active orders Database…" at bounding box center [218, 193] width 437 height 387
click at [266, 326] on div "A new notification appears Completed Updated Successfully" at bounding box center [334, 356] width 205 height 61
click at [147, 236] on b "# 334133" at bounding box center [158, 234] width 30 height 7
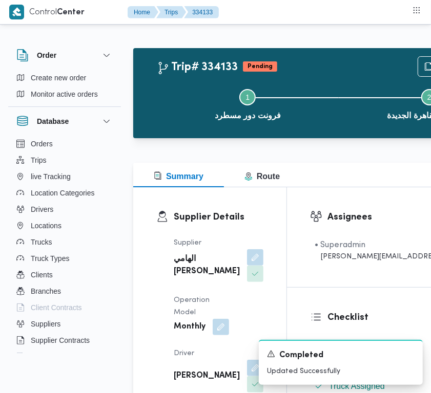
click at [254, 228] on div "Supplier Details Supplier الهامي [PERSON_NAME] Operation Model Monthly Driver […" at bounding box center [209, 360] width 153 height 347
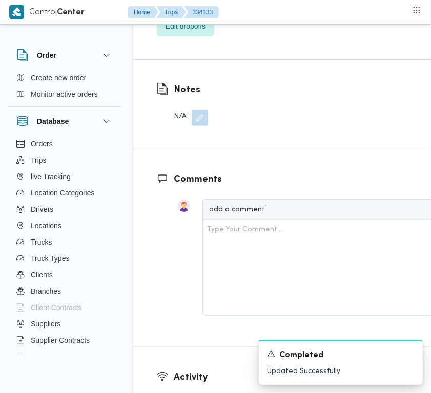
scroll to position [1931, 0]
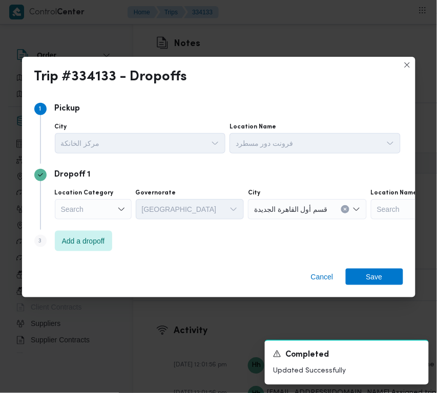
click at [47, 249] on div "Step 3 is disabled 3" at bounding box center [44, 243] width 20 height 16
click at [74, 242] on span "Add a dropoff" at bounding box center [83, 240] width 43 height 12
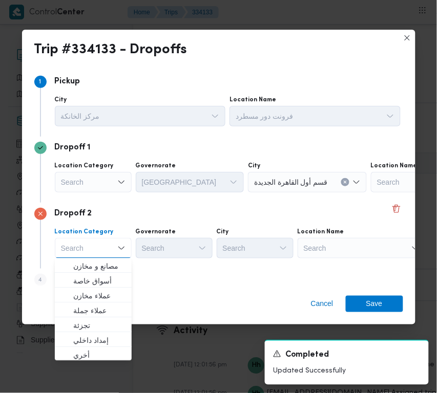
click at [339, 255] on div "Search" at bounding box center [361, 248] width 128 height 20
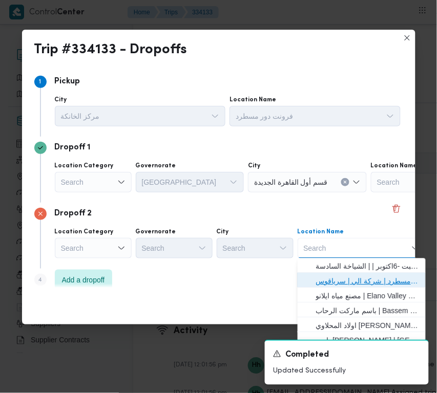
click at [351, 274] on span "فرونت دور مسطرد | شركة الي | سرياقوس" at bounding box center [362, 281] width 120 height 16
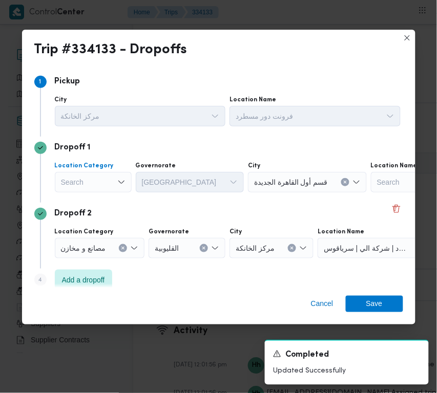
click at [93, 180] on div "Search" at bounding box center [93, 182] width 77 height 20
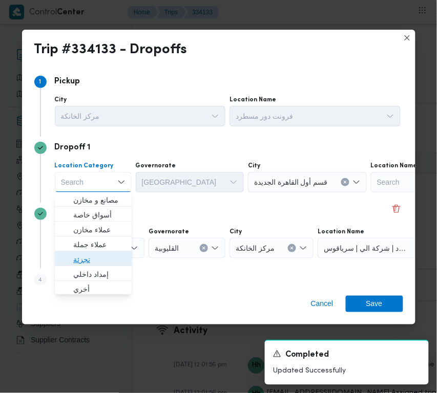
click at [90, 260] on span "تجزئة" at bounding box center [99, 260] width 52 height 12
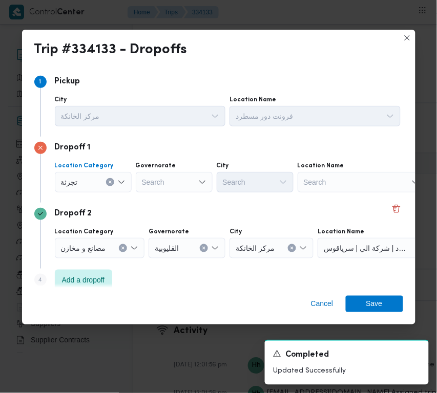
click at [170, 187] on div "Search" at bounding box center [174, 182] width 77 height 20
drag, startPoint x: 175, startPoint y: 179, endPoint x: 176, endPoint y: 188, distance: 8.8
click at [175, 179] on div "جيزة جيزة" at bounding box center [174, 182] width 77 height 20
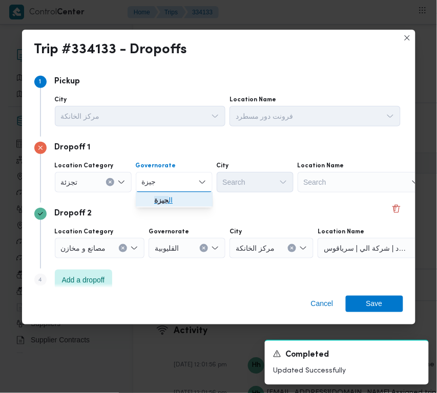
click at [176, 199] on span "ال جيزة" at bounding box center [180, 201] width 52 height 12
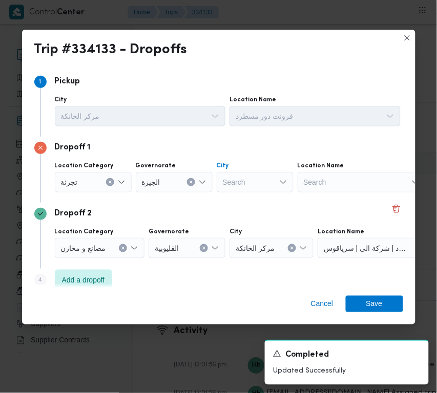
click at [254, 179] on div "Search" at bounding box center [255, 182] width 77 height 20
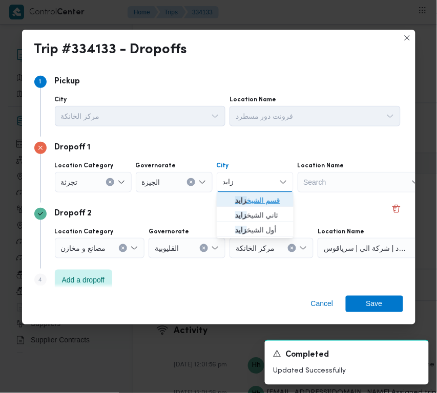
click at [223, 205] on span "قسم الشيخ زايد" at bounding box center [255, 201] width 69 height 16
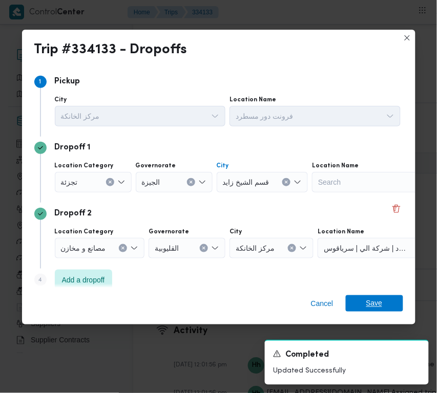
click at [382, 301] on span "Save" at bounding box center [374, 303] width 57 height 16
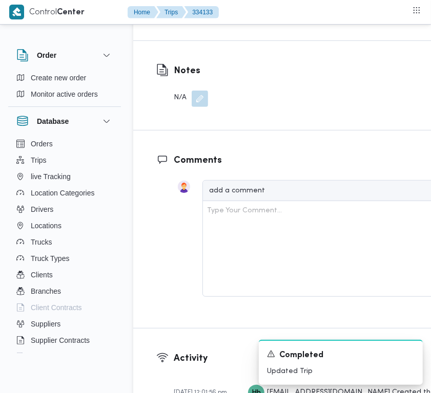
click at [162, 130] on div "Notes N/A" at bounding box center [182, 85] width 98 height 89
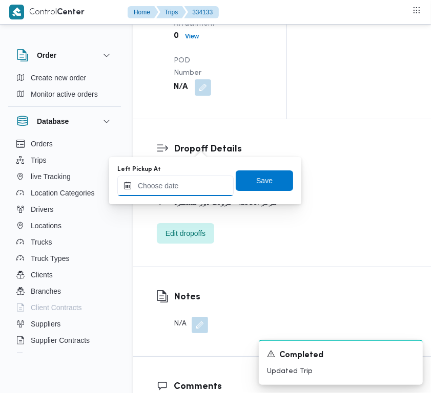
drag, startPoint x: 201, startPoint y: 142, endPoint x: 187, endPoint y: 184, distance: 44.7
click at [187, 184] on input "Left Pickup At" at bounding box center [175, 186] width 116 height 20
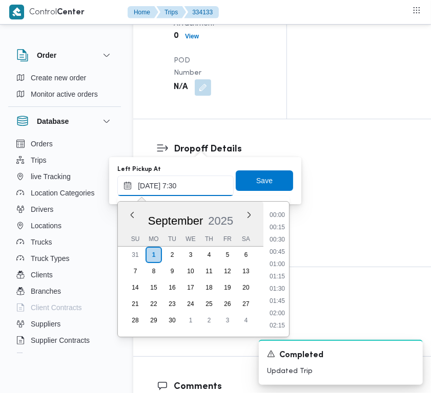
scroll to position [368, 0]
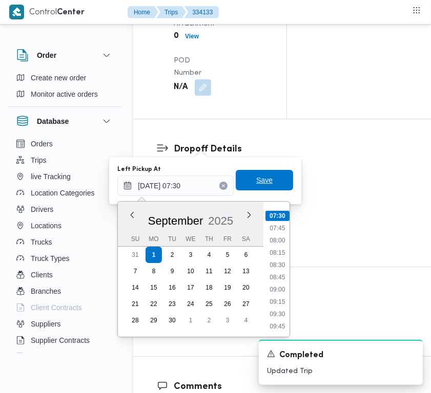
click at [242, 185] on span "Save" at bounding box center [264, 180] width 57 height 20
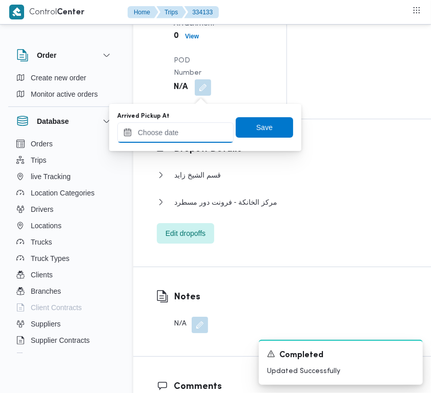
drag, startPoint x: 202, startPoint y: 98, endPoint x: 190, endPoint y: 141, distance: 44.7
click at [190, 141] on input "Arrived Pickup At" at bounding box center [175, 132] width 116 height 20
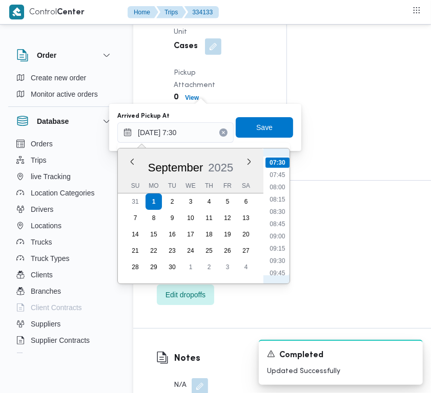
scroll to position [267, 0]
click at [279, 239] on li "07:00" at bounding box center [277, 239] width 24 height 10
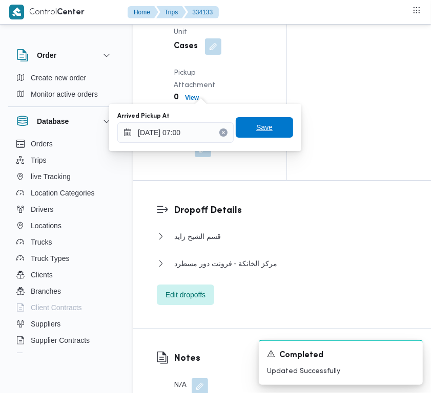
click at [278, 131] on span "Save" at bounding box center [264, 127] width 57 height 20
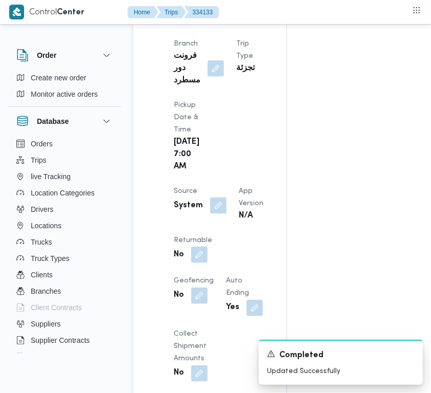
scroll to position [26, 0]
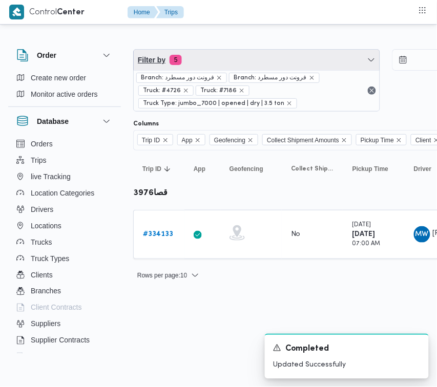
click at [267, 63] on span "Filter by 5" at bounding box center [257, 60] width 246 height 20
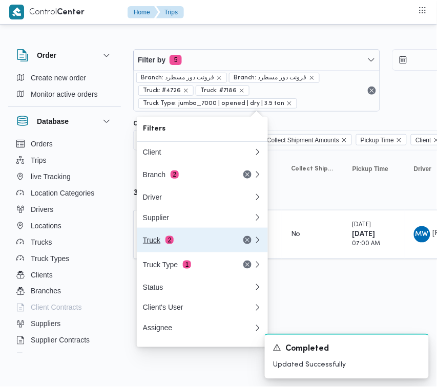
click at [183, 244] on div "Truck 2" at bounding box center [186, 240] width 86 height 8
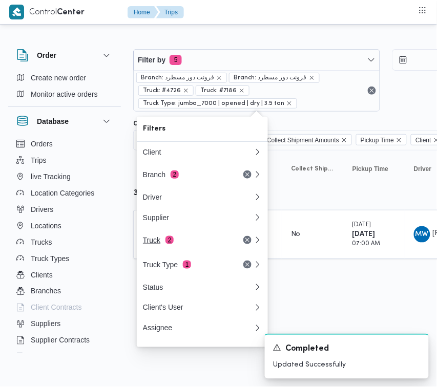
click at [183, 246] on div "Filters Client Branch 2 Driver Supplier Truck 2 Truck Type 1 Status Client's Us…" at bounding box center [202, 232] width 131 height 230
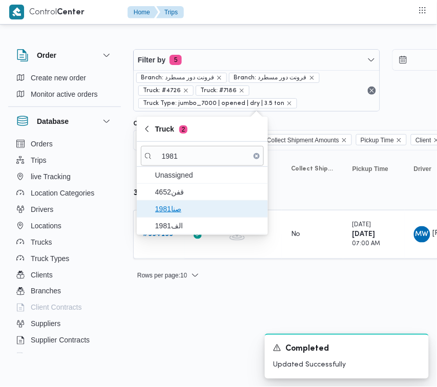
click at [190, 202] on span "صنا1981" at bounding box center [202, 209] width 123 height 16
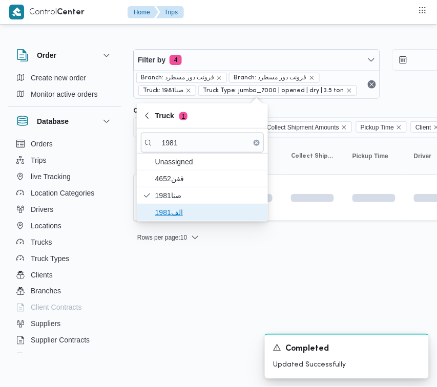
click at [187, 216] on span "الف1981" at bounding box center [208, 212] width 106 height 12
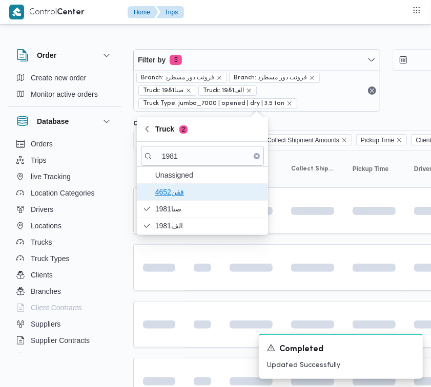
click at [198, 198] on span "قفن4652" at bounding box center [208, 192] width 106 height 12
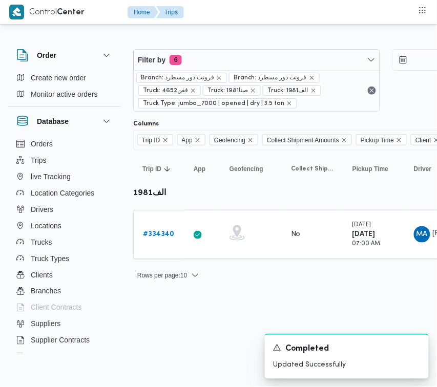
click at [187, 309] on html "Control Center Home Trips Order Create new order Monitor active orders Database…" at bounding box center [218, 193] width 437 height 387
click at [145, 236] on b "# 334340" at bounding box center [158, 234] width 31 height 7
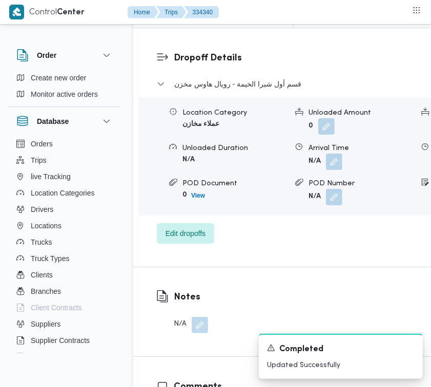
scroll to position [1893, 0]
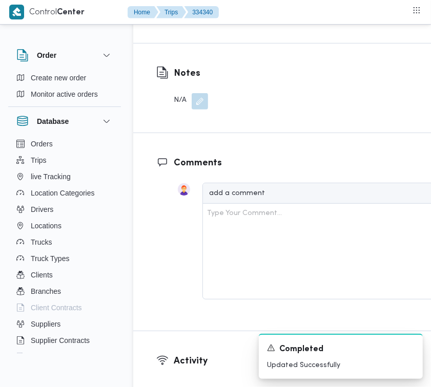
click at [198, 15] on span "Edit dropoffs" at bounding box center [185, 9] width 40 height 12
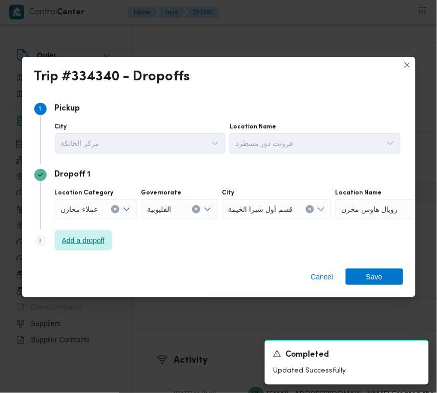
click at [73, 239] on span "Add a dropoff" at bounding box center [83, 240] width 43 height 12
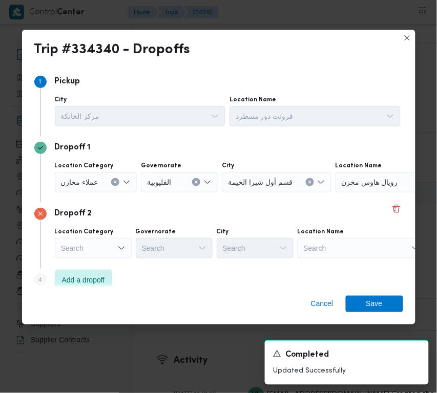
click at [349, 236] on div "Location Name" at bounding box center [361, 232] width 128 height 8
drag, startPoint x: 351, startPoint y: 245, endPoint x: 351, endPoint y: 252, distance: 7.7
click at [351, 246] on div "Search" at bounding box center [361, 248] width 128 height 20
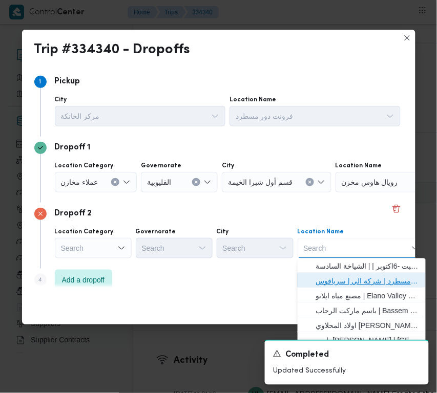
drag, startPoint x: 350, startPoint y: 277, endPoint x: 259, endPoint y: 265, distance: 92.0
click at [349, 278] on span "فرونت دور مسطرد | شركة الي | سرياقوس" at bounding box center [367, 281] width 103 height 12
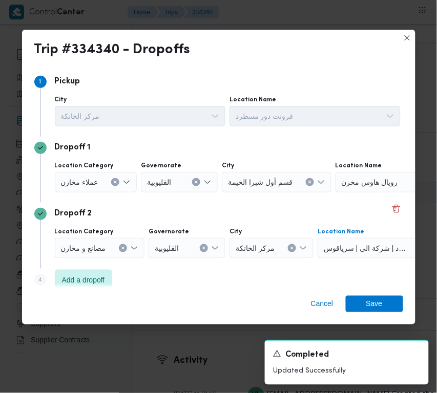
click at [82, 181] on span "عملاء مخازن" at bounding box center [79, 181] width 37 height 11
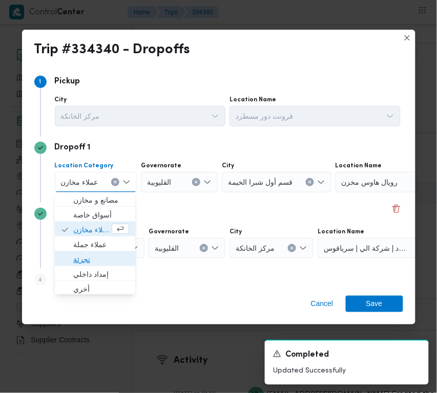
click at [97, 260] on span "تجزئة" at bounding box center [101, 260] width 56 height 12
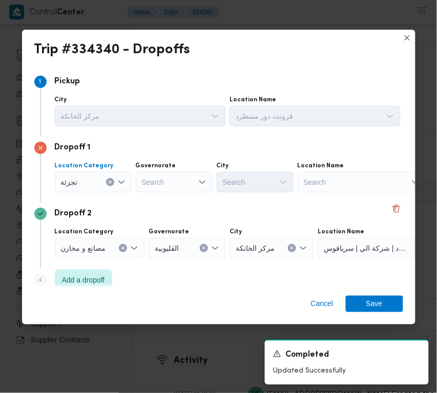
click at [179, 180] on div "Search" at bounding box center [174, 182] width 77 height 20
drag, startPoint x: 176, startPoint y: 176, endPoint x: 176, endPoint y: 186, distance: 10.2
click at [176, 176] on div "جيزة جيزة" at bounding box center [174, 182] width 77 height 20
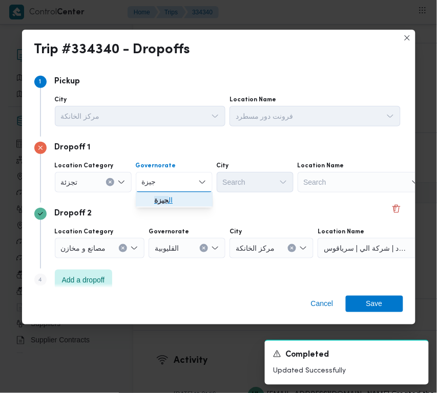
click at [176, 202] on span "ال جيزة" at bounding box center [180, 201] width 52 height 12
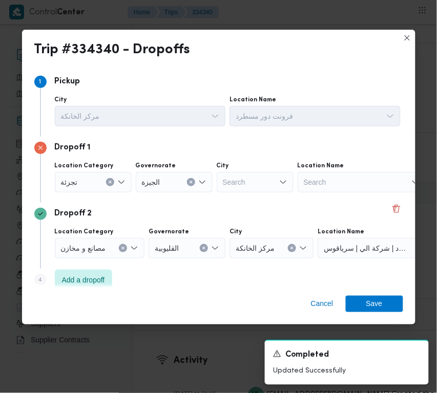
click at [254, 193] on div "Location Category تجزئة Governorate [GEOGRAPHIC_DATA] Search Location Name Sear…" at bounding box center [228, 177] width 350 height 35
click at [251, 179] on div "Search" at bounding box center [255, 182] width 77 height 20
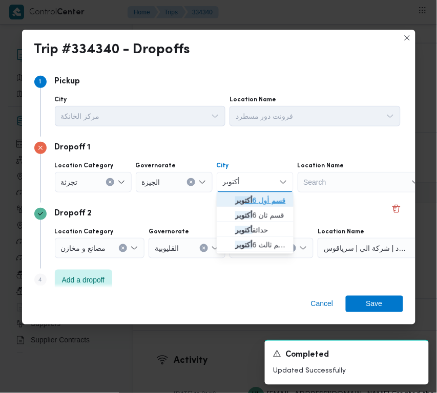
click at [223, 203] on icon "button" at bounding box center [227, 201] width 8 height 8
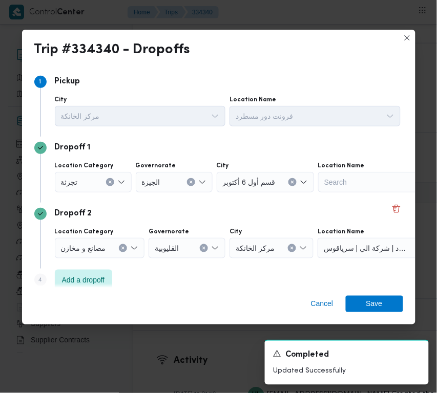
click at [361, 294] on div "Cancel Save" at bounding box center [218, 306] width 393 height 37
click at [362, 297] on span "Save" at bounding box center [374, 303] width 57 height 16
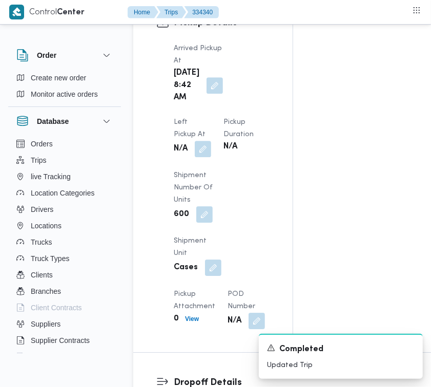
scroll to position [1325, 0]
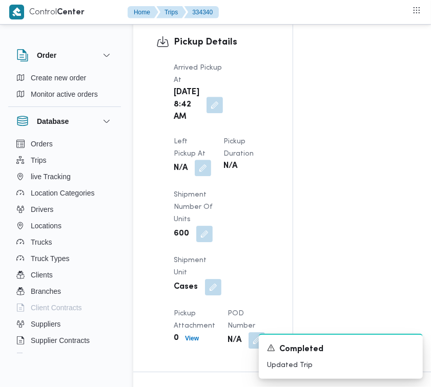
drag, startPoint x: 202, startPoint y: 204, endPoint x: 202, endPoint y: 213, distance: 9.2
click at [202, 176] on button "button" at bounding box center [203, 168] width 16 height 16
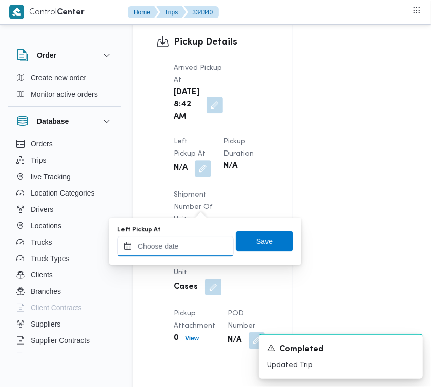
click at [198, 244] on input "Left Pickup At" at bounding box center [175, 246] width 116 height 20
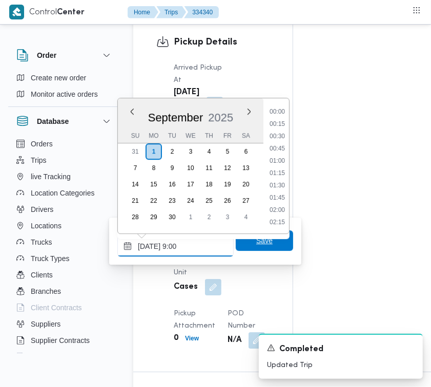
scroll to position [417, 0]
click at [260, 243] on span "Save" at bounding box center [264, 240] width 16 height 12
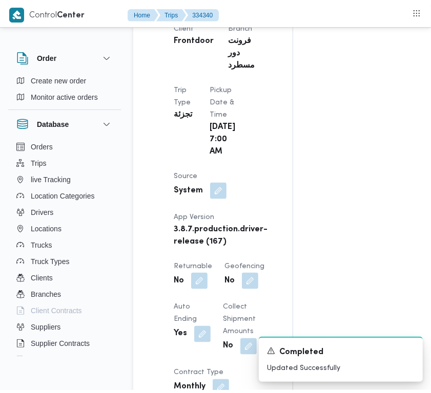
scroll to position [0, 0]
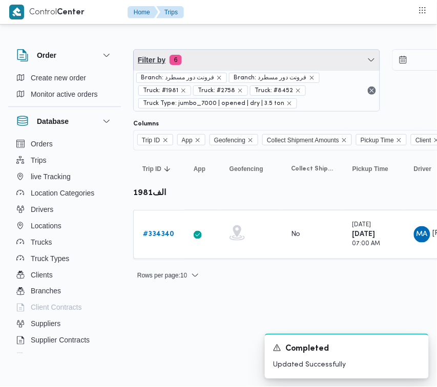
click at [228, 54] on span "Filter by 6" at bounding box center [257, 60] width 246 height 20
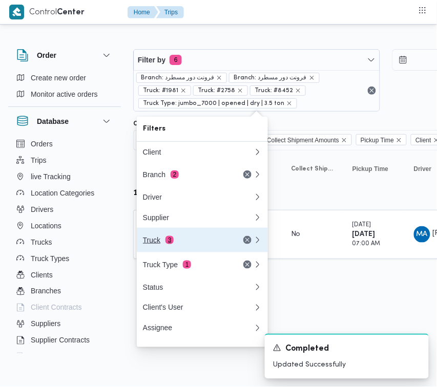
click at [198, 244] on div "Truck 3" at bounding box center [186, 240] width 86 height 8
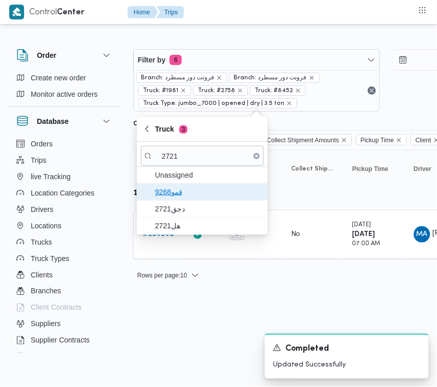
click at [175, 194] on span "9268قمو" at bounding box center [208, 192] width 106 height 12
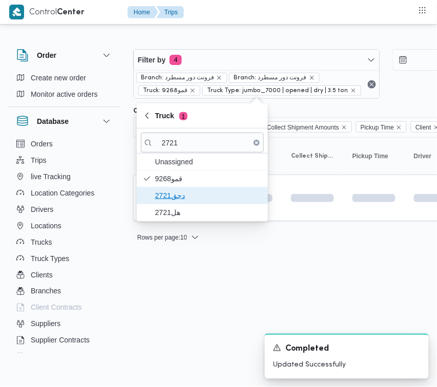
click at [175, 200] on span "دجق2721" at bounding box center [208, 195] width 106 height 12
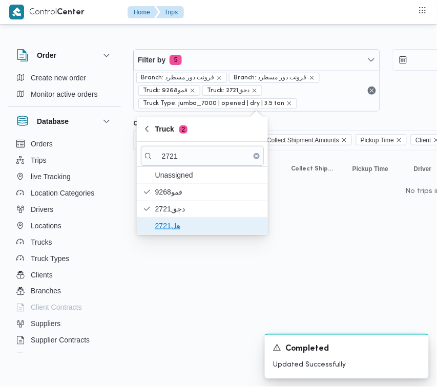
click at [170, 222] on span "هل2721" at bounding box center [208, 226] width 106 height 12
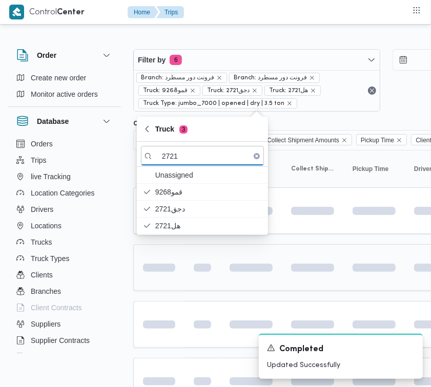
click at [173, 285] on td at bounding box center [158, 267] width 51 height 47
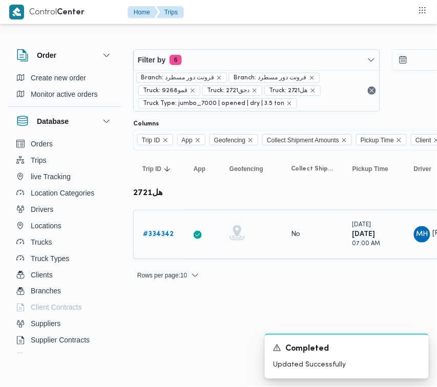
click at [158, 232] on b "# 334342" at bounding box center [158, 234] width 31 height 7
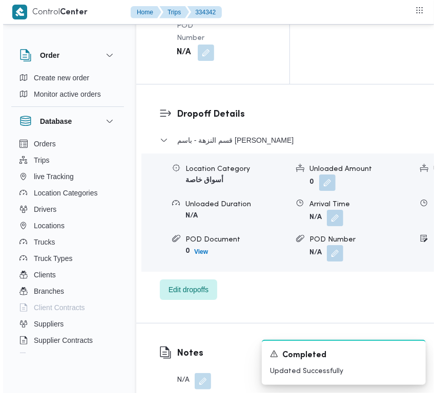
scroll to position [2026, 0]
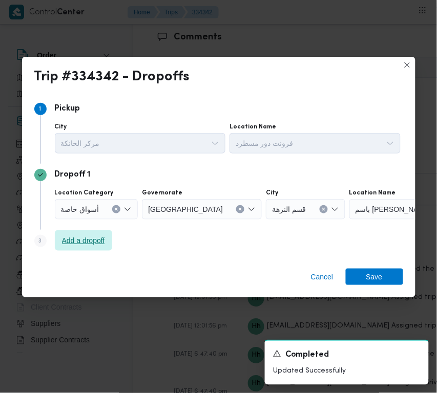
click at [87, 237] on span "Add a dropoff" at bounding box center [83, 240] width 57 height 20
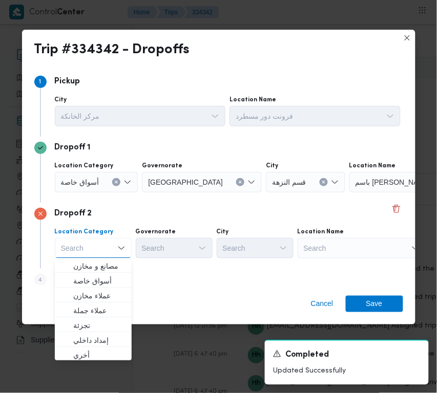
click at [163, 277] on div "Step 4 is disabled 4 Add a dropoff" at bounding box center [218, 282] width 369 height 27
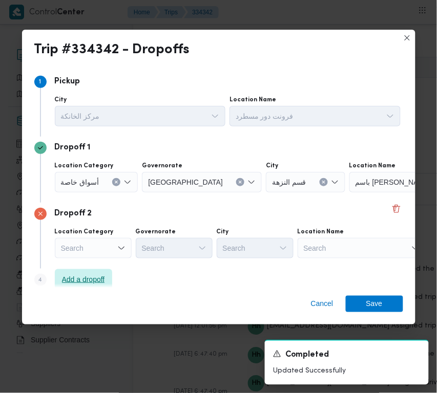
click at [98, 275] on span "Add a dropoff" at bounding box center [83, 279] width 43 height 12
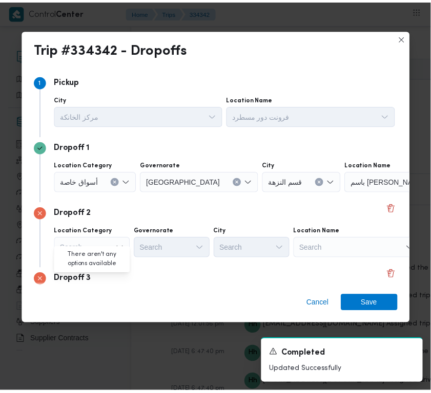
scroll to position [77, 0]
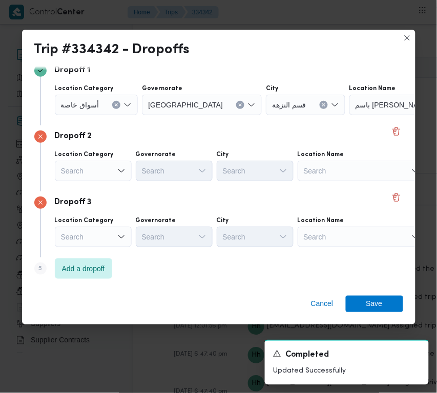
drag, startPoint x: 191, startPoint y: 301, endPoint x: 204, endPoint y: 303, distance: 13.1
click at [193, 303] on div "Cancel Save" at bounding box center [218, 306] width 393 height 37
click at [356, 229] on div "Search" at bounding box center [361, 237] width 128 height 20
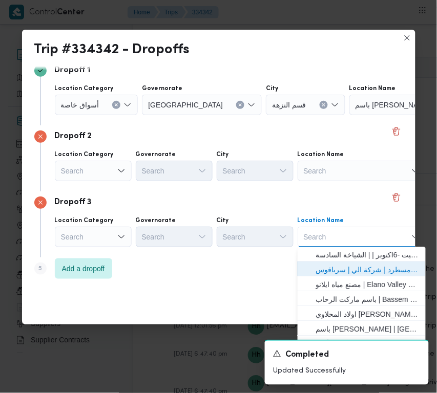
click at [361, 270] on span "فرونت دور مسطرد | شركة الي | سرياقوس" at bounding box center [367, 270] width 103 height 12
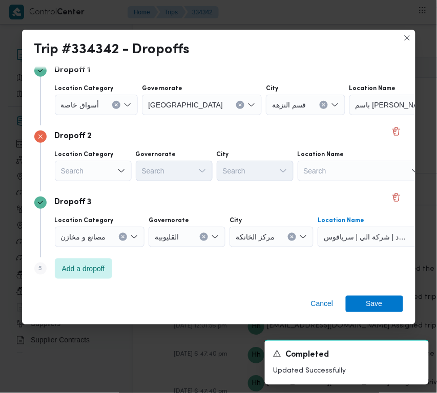
click at [97, 172] on div "Search" at bounding box center [93, 171] width 77 height 20
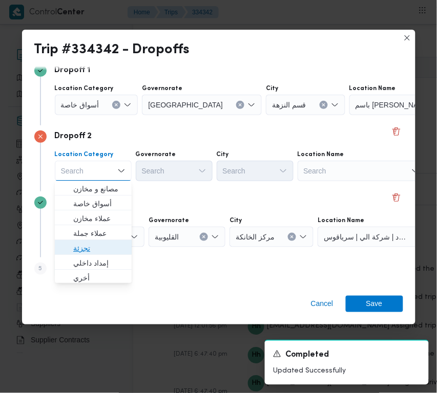
click at [96, 252] on span "تجزئة" at bounding box center [99, 249] width 52 height 12
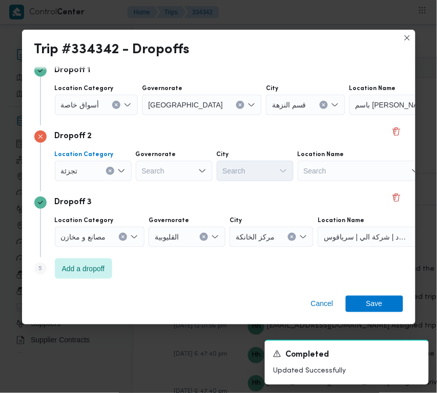
click at [78, 106] on span "أسواق خاصة" at bounding box center [80, 104] width 38 height 11
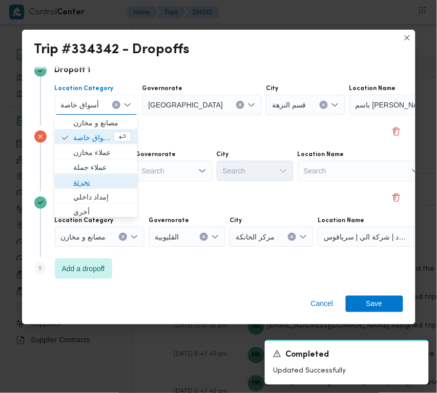
click at [81, 178] on span "تجزئة" at bounding box center [102, 183] width 58 height 12
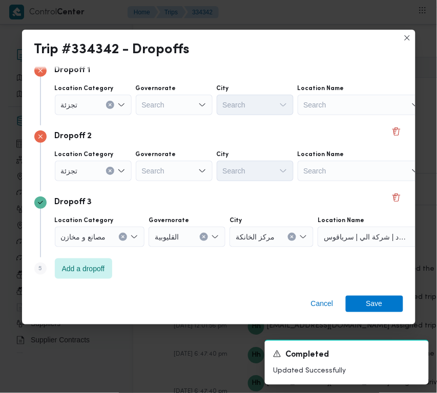
click at [132, 164] on div "Location Category تجزئة Governorate Search City Search Location Name Search" at bounding box center [228, 165] width 350 height 35
drag, startPoint x: 141, startPoint y: 170, endPoint x: 155, endPoint y: 175, distance: 14.3
click at [155, 175] on div "Search Combo box. Selected. Combo box input. Search. Type some text or, to disp…" at bounding box center [174, 171] width 77 height 20
click at [170, 109] on div "Search" at bounding box center [174, 105] width 77 height 20
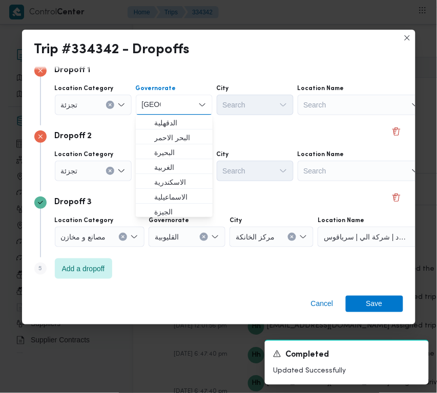
click at [219, 139] on div "Dropoff 2" at bounding box center [218, 137] width 369 height 12
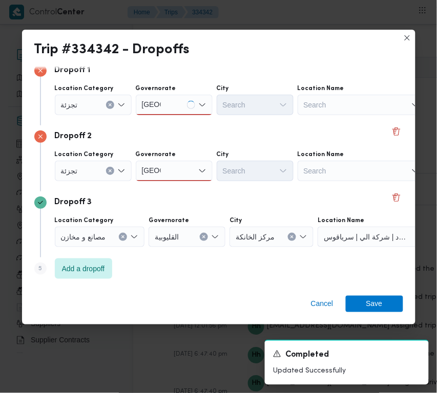
click at [182, 173] on div "[GEOGRAPHIC_DATA] [GEOGRAPHIC_DATA]" at bounding box center [174, 171] width 77 height 20
click at [176, 188] on span "[GEOGRAPHIC_DATA]" at bounding box center [180, 189] width 52 height 12
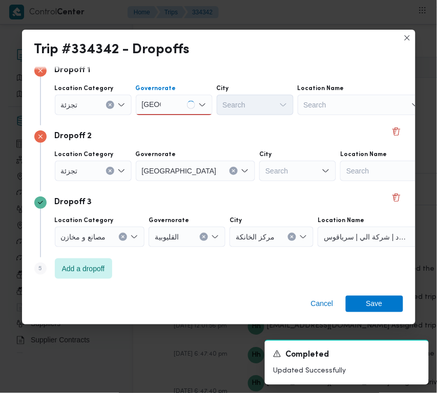
click at [176, 105] on div "[GEOGRAPHIC_DATA] [GEOGRAPHIC_DATA]" at bounding box center [174, 105] width 77 height 20
click at [169, 108] on div "[GEOGRAPHIC_DATA] [GEOGRAPHIC_DATA]" at bounding box center [174, 105] width 77 height 20
click at [170, 121] on span "[GEOGRAPHIC_DATA]" at bounding box center [180, 123] width 52 height 12
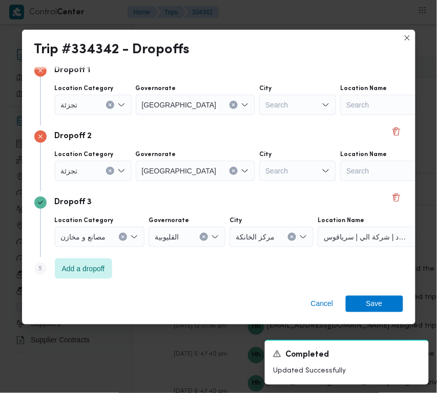
click at [269, 109] on div "Search" at bounding box center [297, 105] width 77 height 20
click at [260, 111] on div "Ain Shams Ain Shams" at bounding box center [297, 105] width 77 height 20
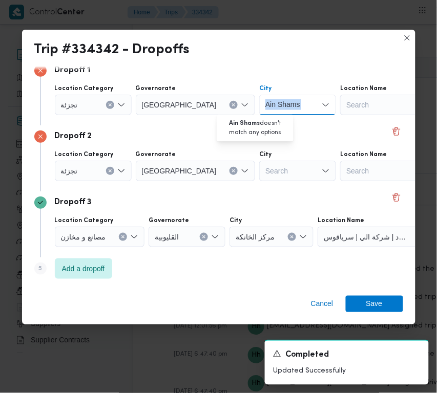
click at [260, 111] on div "Ain Shams Ain Shams" at bounding box center [297, 105] width 77 height 20
click at [265, 105] on input "Ain Shams" at bounding box center [283, 105] width 36 height 12
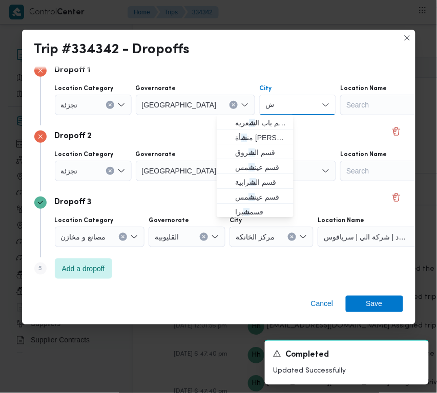
click at [265, 103] on input "ش" at bounding box center [269, 105] width 9 height 12
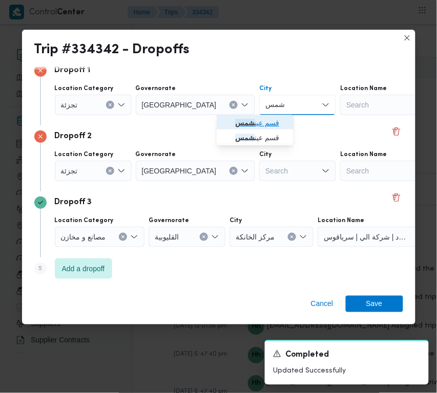
click at [236, 119] on mark "شمس" at bounding box center [244, 123] width 19 height 8
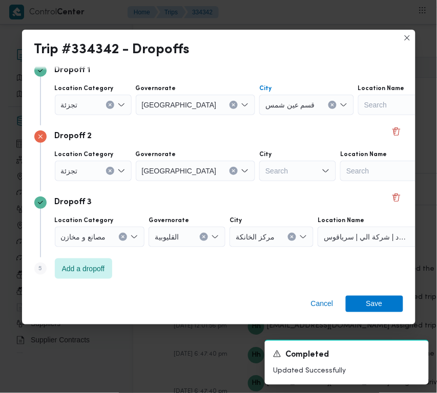
click at [228, 132] on div "Dropoff 2" at bounding box center [218, 137] width 369 height 12
click at [266, 175] on div "Search" at bounding box center [297, 171] width 77 height 20
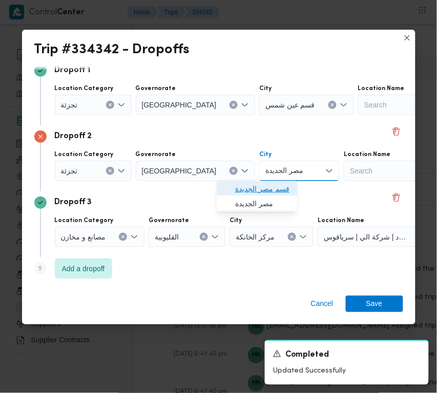
click at [239, 186] on span "قسم مصر الجديدة" at bounding box center [263, 189] width 56 height 12
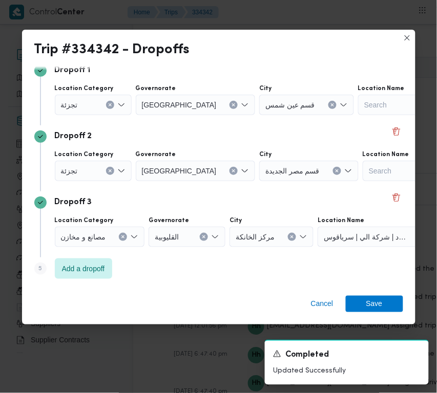
click at [241, 192] on div "Dropoff 3 Location Category مصانع و [GEOGRAPHIC_DATA] القليوبية City مركز الخان…" at bounding box center [218, 224] width 369 height 66
click at [375, 301] on span "Save" at bounding box center [374, 303] width 16 height 16
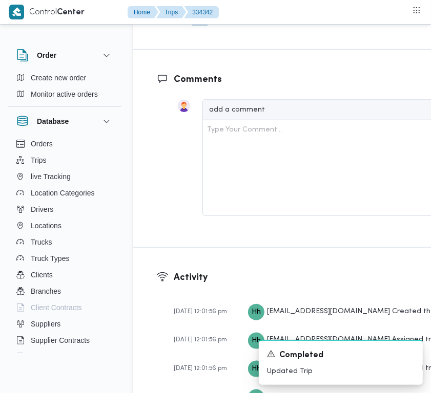
scroll to position [1695, 0]
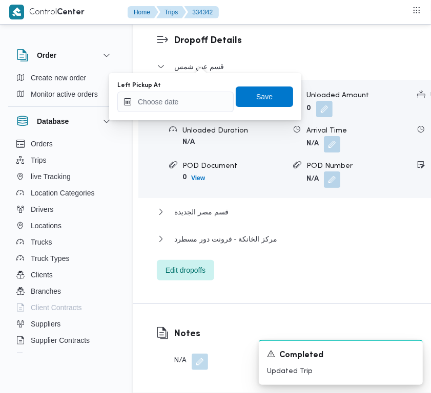
click at [198, 118] on div "You are in a dialog. To close this dialog, hit escape. Left Pickup At Save" at bounding box center [205, 96] width 192 height 47
click at [182, 105] on input "Left Pickup At" at bounding box center [175, 102] width 116 height 20
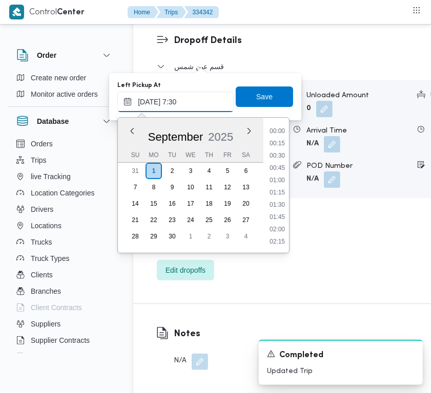
scroll to position [368, 0]
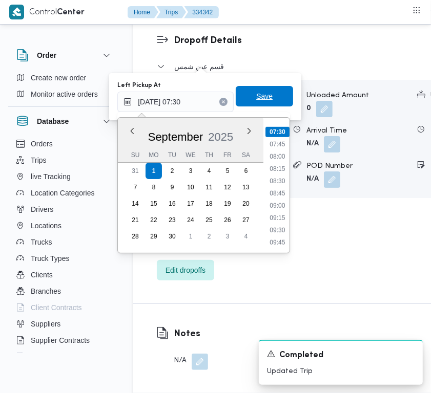
click at [265, 101] on span "Save" at bounding box center [264, 96] width 57 height 20
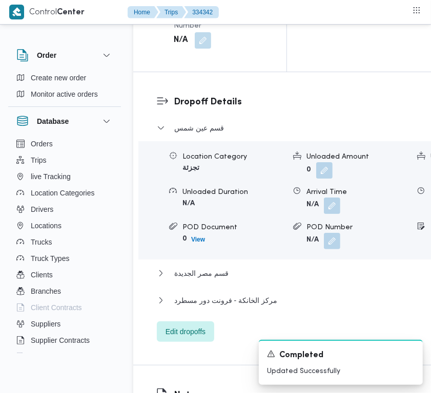
scroll to position [1568, 0]
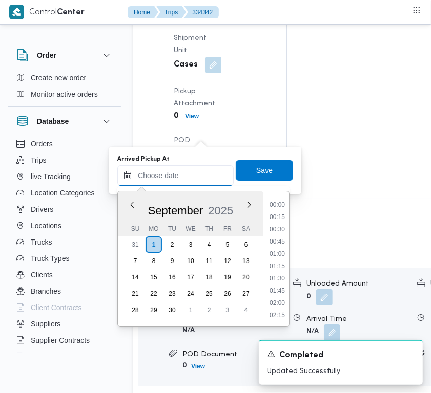
click at [201, 175] on input "Arrived Pickup At" at bounding box center [175, 175] width 116 height 20
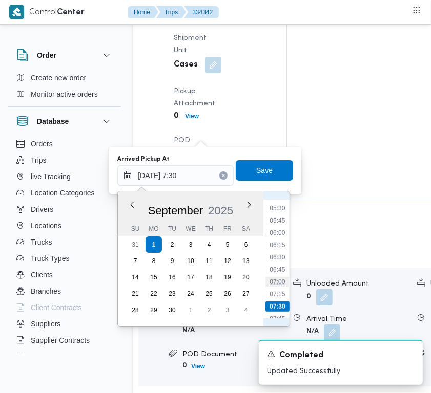
click at [279, 279] on li "07:00" at bounding box center [277, 282] width 24 height 10
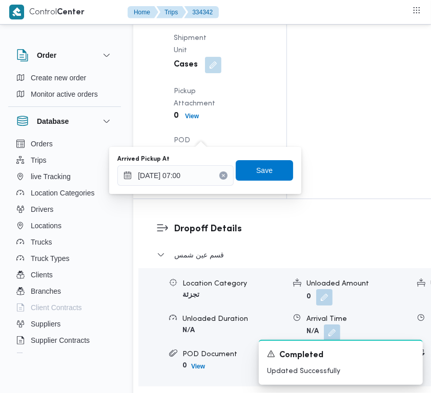
click at [260, 159] on div "Arrived Pickup At [DATE] 07:00 Save" at bounding box center [205, 170] width 178 height 33
click at [262, 169] on span "Save" at bounding box center [264, 170] width 16 height 12
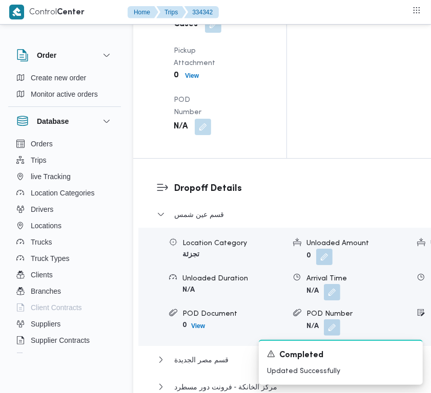
scroll to position [2034, 0]
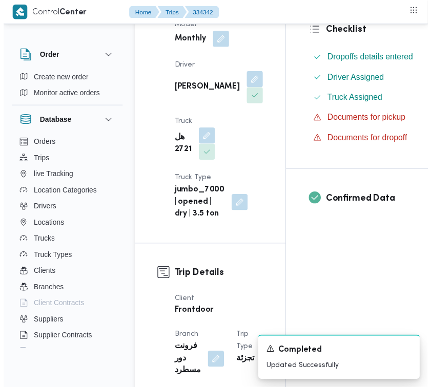
scroll to position [0, 0]
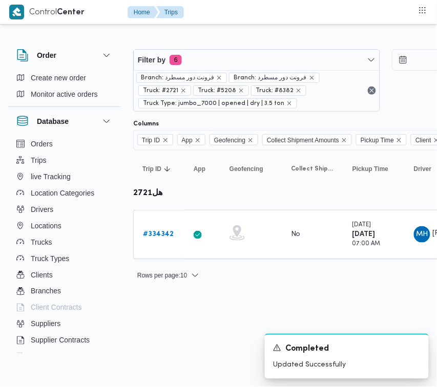
click at [239, 49] on div "Filter by 6 Branch: فرونت دور مسطرد Branch: فرونت دور مسطرد Truck: #2721 Truck:…" at bounding box center [256, 80] width 247 height 62
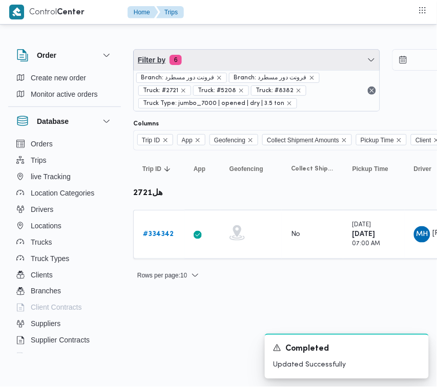
click at [206, 59] on span "Filter by 6" at bounding box center [257, 60] width 246 height 20
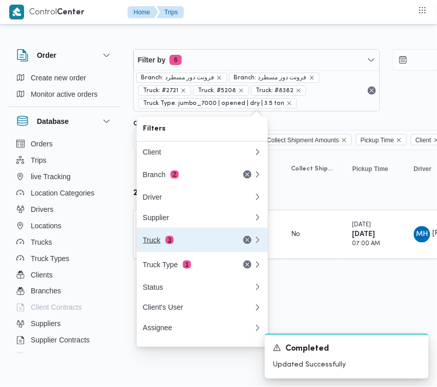
click at [201, 244] on div "Truck 3" at bounding box center [186, 240] width 86 height 8
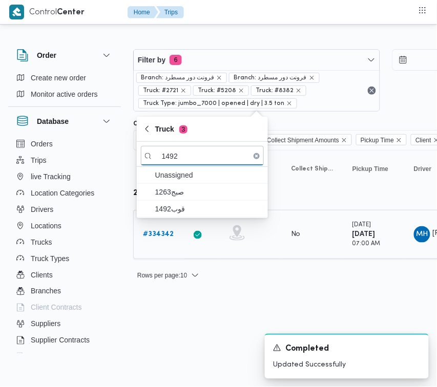
click at [180, 218] on td "Trip ID # 334342" at bounding box center [158, 234] width 51 height 49
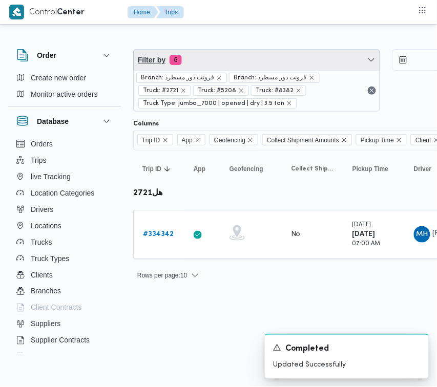
click at [196, 62] on span "Filter by 6" at bounding box center [257, 60] width 246 height 20
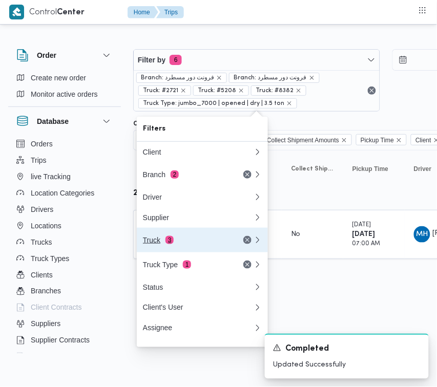
click at [188, 241] on div "Truck 3" at bounding box center [186, 240] width 86 height 8
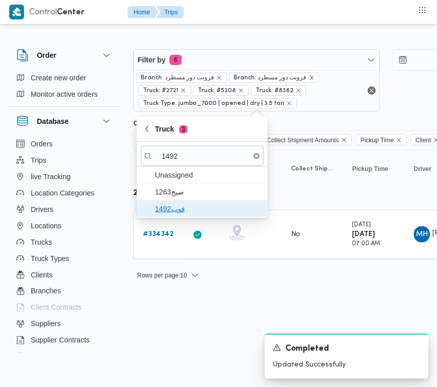
click at [156, 201] on span "قوب1492" at bounding box center [202, 209] width 123 height 16
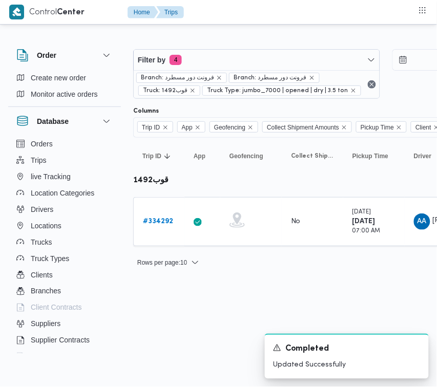
click at [178, 317] on html "Control Center Home Trips Order Create new order Monitor active orders Database…" at bounding box center [218, 193] width 437 height 387
click at [159, 218] on b "# 334292" at bounding box center [158, 221] width 30 height 7
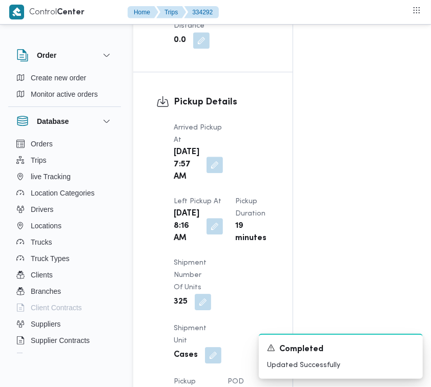
scroll to position [1621, 0]
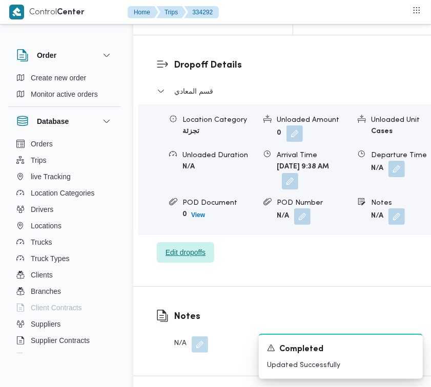
click at [202, 263] on span "Edit dropoffs" at bounding box center [185, 252] width 57 height 20
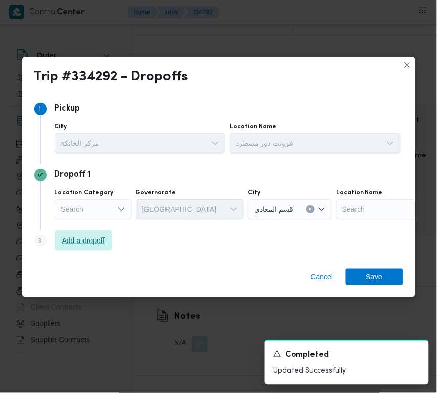
click at [85, 233] on span "Add a dropoff" at bounding box center [83, 240] width 57 height 20
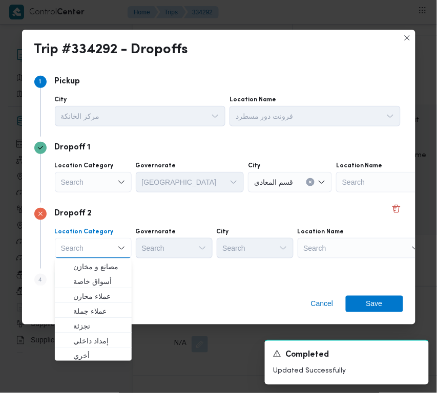
click at [365, 253] on div "Search" at bounding box center [361, 248] width 128 height 20
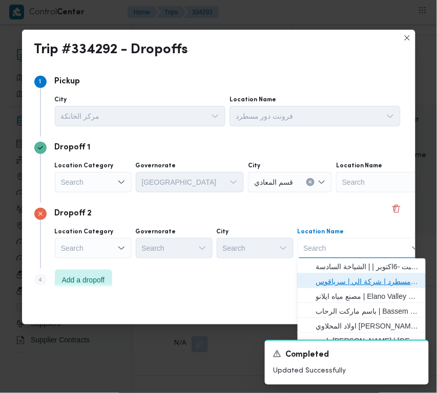
click at [367, 275] on span "فرونت دور مسطرد | شركة الي | سرياقوس" at bounding box center [367, 281] width 103 height 12
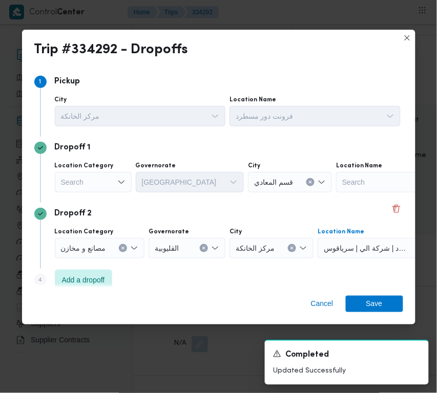
click at [124, 187] on div "Search" at bounding box center [93, 182] width 77 height 20
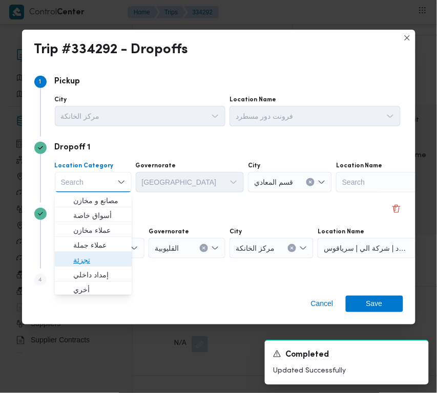
click at [93, 252] on span "تجزئة" at bounding box center [93, 260] width 69 height 16
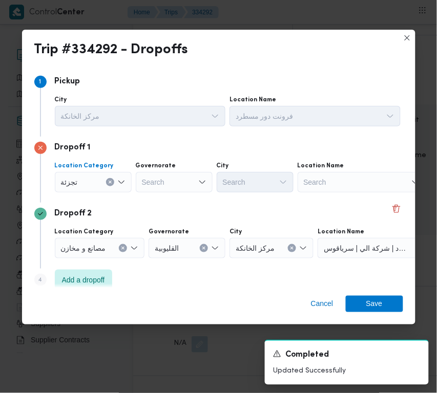
click at [188, 183] on div "Search" at bounding box center [174, 182] width 77 height 20
click at [183, 178] on div "جيزة جيزة" at bounding box center [174, 182] width 77 height 20
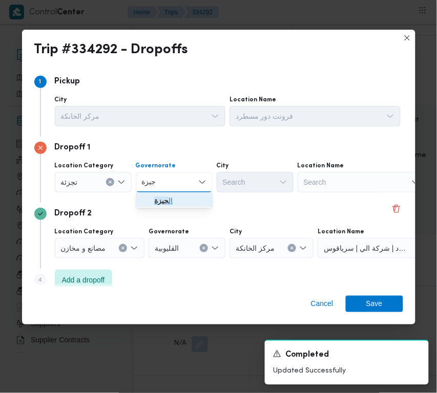
click at [182, 199] on span "ال جيزة" at bounding box center [180, 201] width 52 height 12
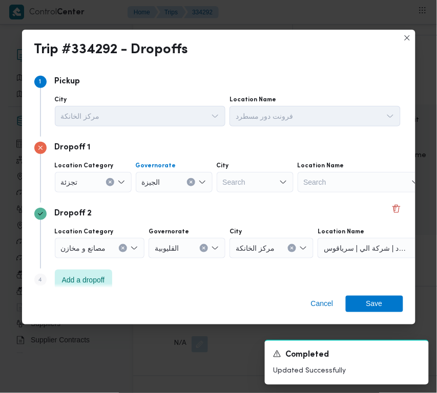
click at [246, 182] on div "Search" at bounding box center [255, 182] width 77 height 20
click at [225, 198] on icon "button" at bounding box center [227, 201] width 8 height 8
click at [385, 305] on span "Save" at bounding box center [374, 303] width 57 height 16
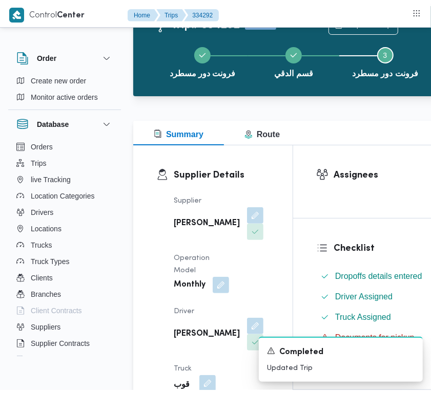
scroll to position [0, 0]
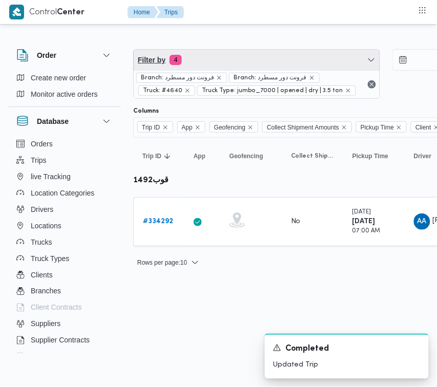
click at [244, 57] on span "Filter by 4" at bounding box center [257, 60] width 246 height 20
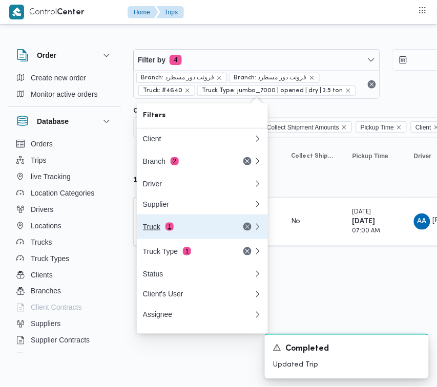
click at [175, 226] on div "Truck 1" at bounding box center [198, 227] width 123 height 25
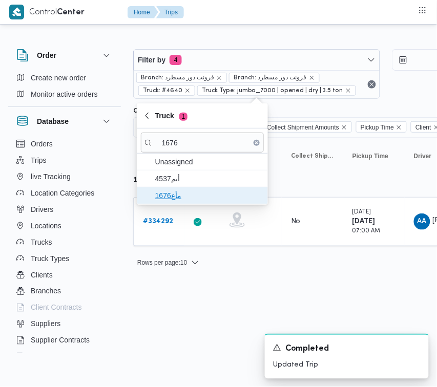
click at [172, 190] on span "مأع1676" at bounding box center [208, 195] width 106 height 12
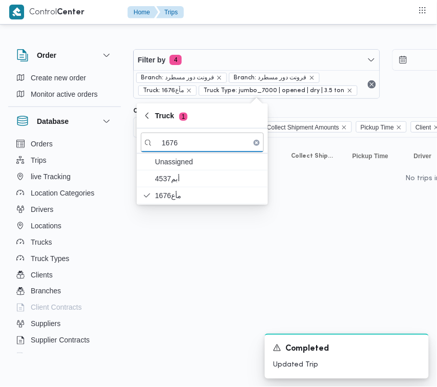
click at [187, 239] on html "Control Center Home Trips Order Create new order Monitor active orders Database…" at bounding box center [218, 193] width 437 height 387
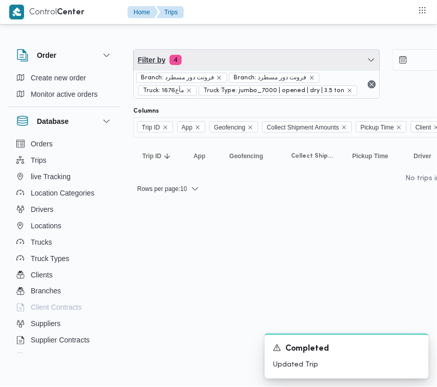
drag, startPoint x: 251, startPoint y: 50, endPoint x: 252, endPoint y: 65, distance: 14.9
click at [251, 50] on span "Filter by 4" at bounding box center [257, 60] width 246 height 20
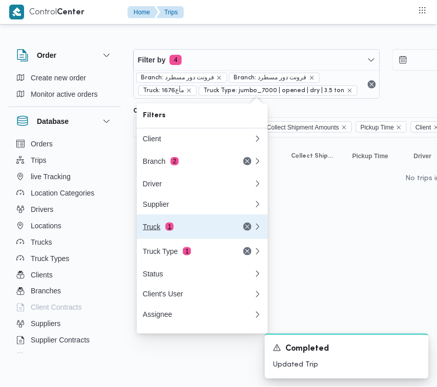
click at [206, 224] on div "Truck 1" at bounding box center [198, 227] width 123 height 25
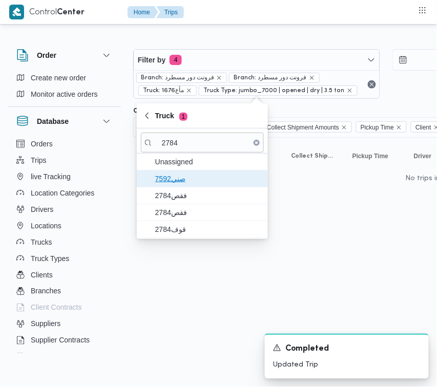
click at [169, 186] on span "7592صني" at bounding box center [202, 178] width 123 height 16
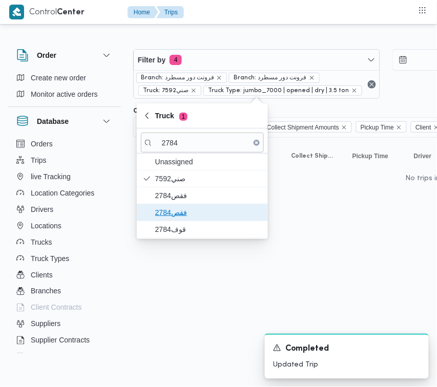
click at [169, 207] on span "فقص2784" at bounding box center [208, 212] width 106 height 12
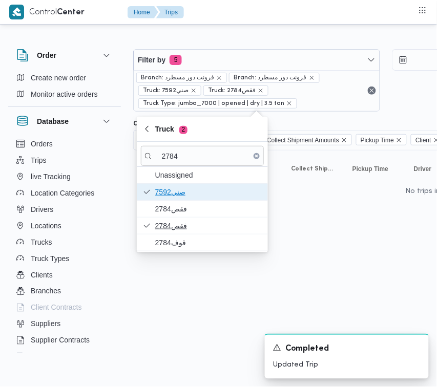
click at [168, 200] on span "7592صني" at bounding box center [202, 192] width 123 height 16
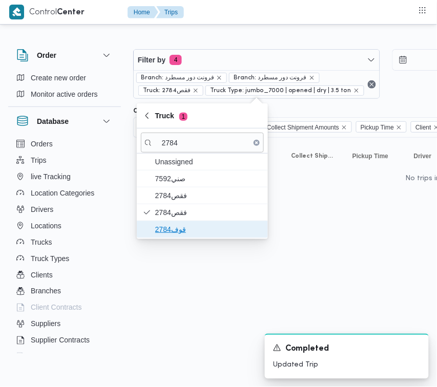
click at [167, 231] on span "قوف2784" at bounding box center [208, 229] width 106 height 12
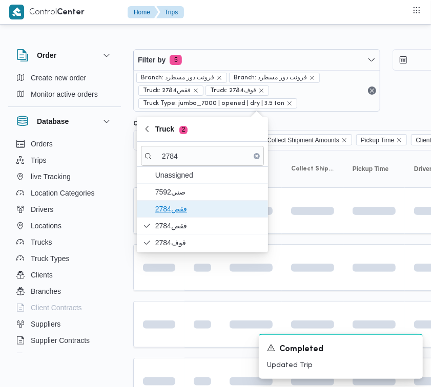
click at [167, 206] on span "فقص2784" at bounding box center [208, 209] width 106 height 12
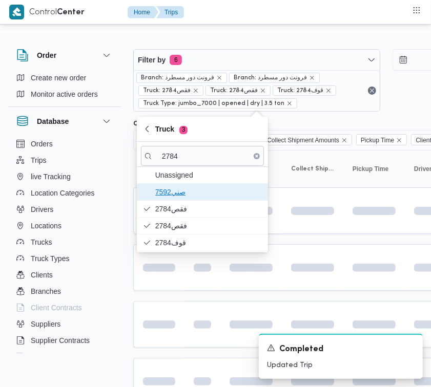
click at [165, 196] on span "7592صني" at bounding box center [208, 192] width 106 height 12
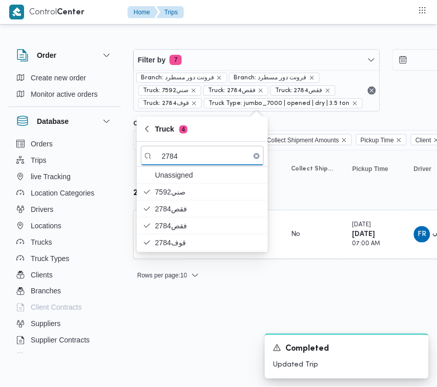
click at [203, 332] on html "Control Center Home Trips Order Create new order Monitor active orders Database…" at bounding box center [218, 193] width 437 height 387
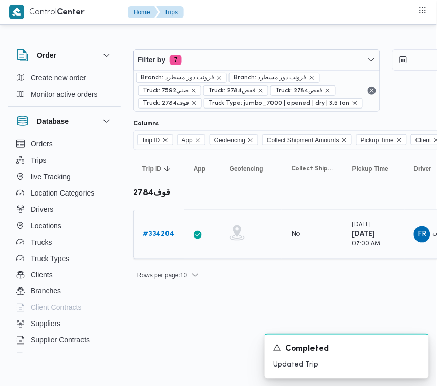
click at [168, 236] on b "# 334204" at bounding box center [158, 234] width 31 height 7
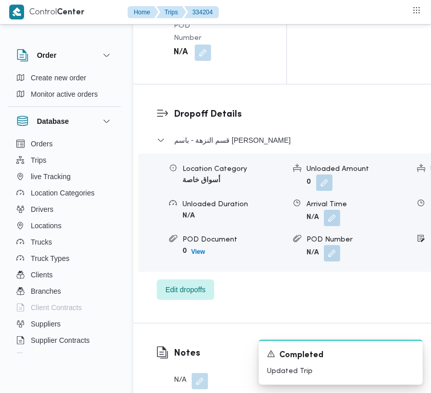
scroll to position [2026, 0]
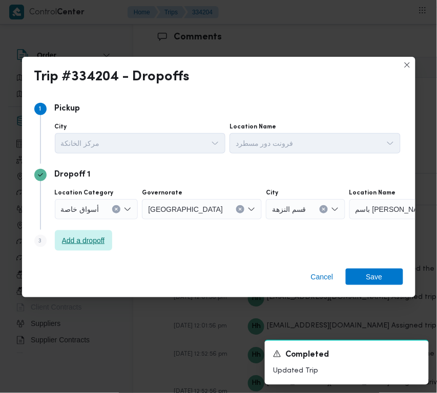
click at [111, 237] on span "Add a dropoff" at bounding box center [83, 240] width 57 height 20
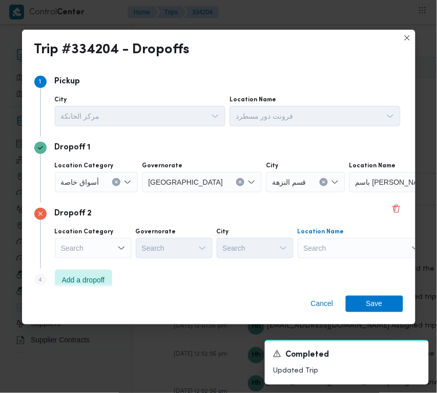
click at [359, 238] on div "Search" at bounding box center [361, 248] width 128 height 20
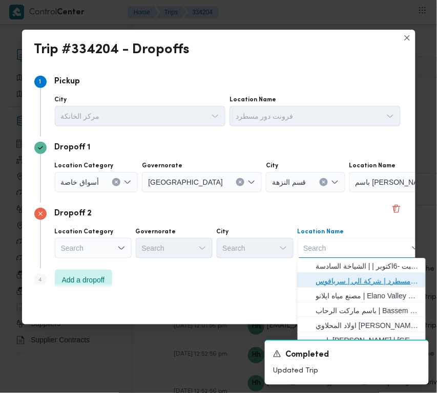
click at [364, 279] on span "فرونت دور مسطرد | شركة الي | سرياقوس" at bounding box center [367, 281] width 103 height 12
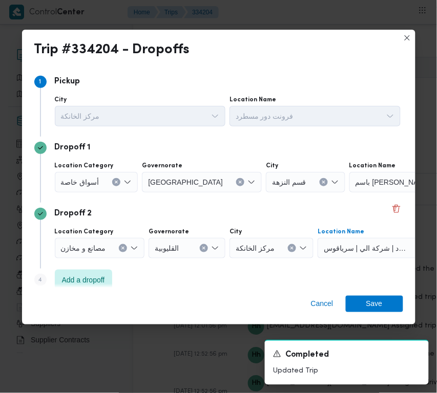
click at [108, 178] on div "أسواق خاصة" at bounding box center [96, 182] width 83 height 20
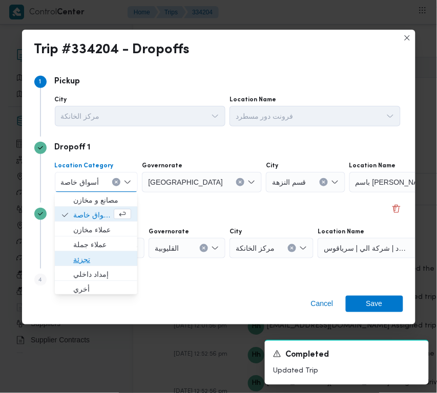
click at [97, 254] on span "تجزئة" at bounding box center [102, 260] width 58 height 12
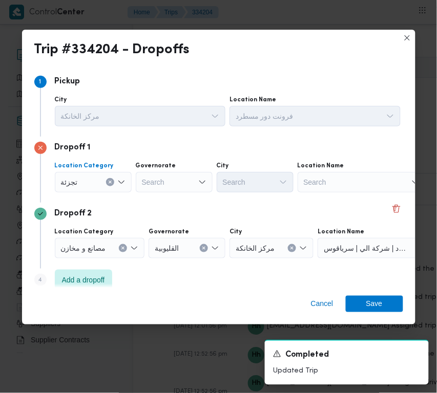
click at [181, 177] on div "Search" at bounding box center [174, 182] width 77 height 20
click at [156, 185] on input "[GEOGRAPHIC_DATA]" at bounding box center [151, 182] width 19 height 12
click at [180, 177] on div "[GEOGRAPHIC_DATA] [GEOGRAPHIC_DATA]" at bounding box center [174, 182] width 77 height 20
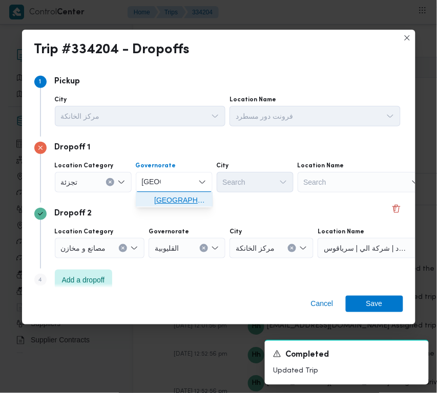
click at [182, 196] on span "[GEOGRAPHIC_DATA]" at bounding box center [180, 201] width 52 height 12
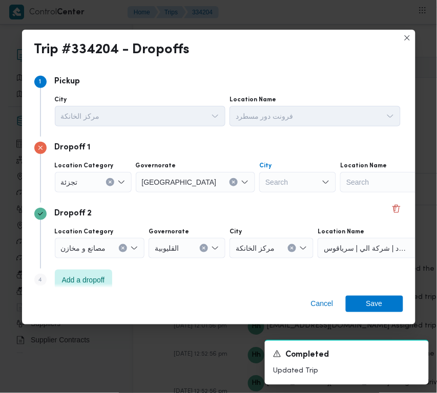
click at [259, 183] on div "Search" at bounding box center [297, 182] width 77 height 20
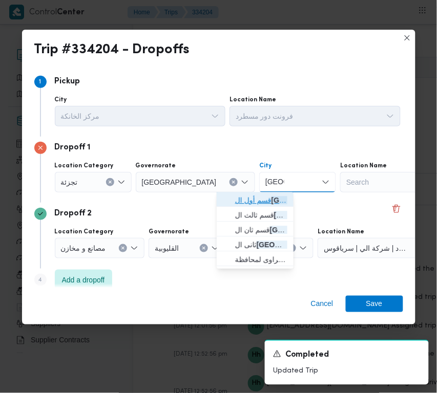
click at [228, 203] on icon "button" at bounding box center [227, 201] width 8 height 8
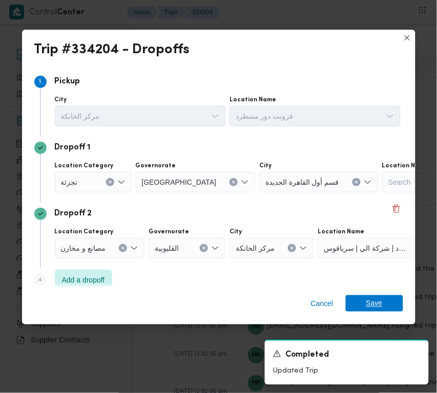
click at [374, 302] on span "Save" at bounding box center [374, 303] width 16 height 16
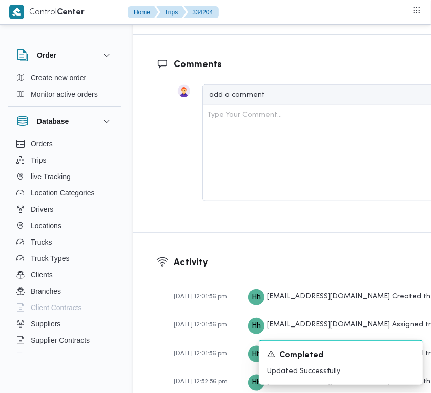
scroll to position [2039, 0]
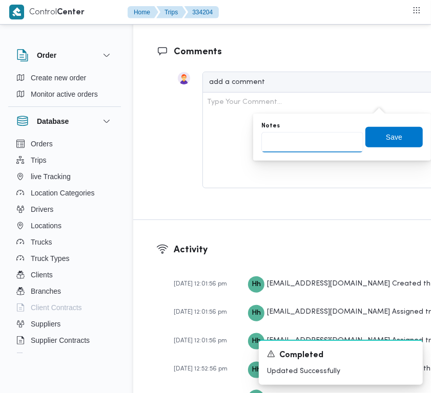
click at [336, 136] on input "Notes" at bounding box center [312, 142] width 102 height 20
click at [396, 137] on span "Save" at bounding box center [393, 136] width 57 height 20
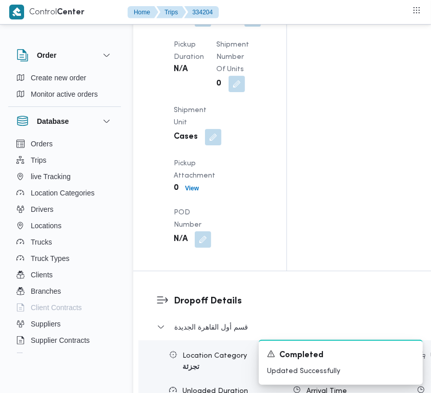
scroll to position [1471, 0]
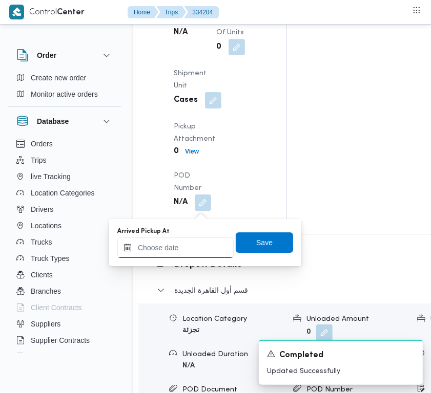
click at [182, 239] on input "Arrived Pickup At" at bounding box center [175, 248] width 116 height 20
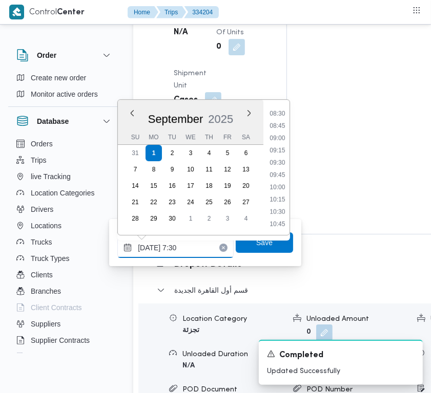
scroll to position [368, 0]
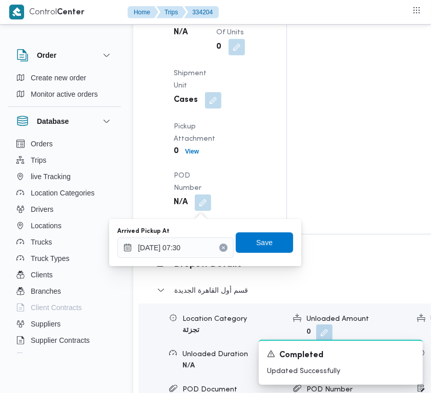
click at [261, 253] on div "Arrived Pickup At [DATE] 07:30 Save" at bounding box center [205, 242] width 178 height 33
click at [256, 241] on span "Save" at bounding box center [264, 242] width 16 height 12
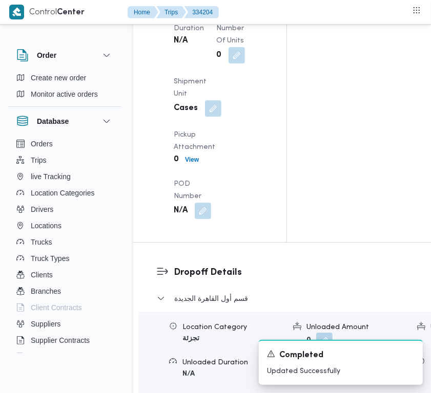
click at [252, 241] on div "Pickup Details Arrived Pickup At N/A Left Pickup At N/A Pickup Duration N/A Shi…" at bounding box center [209, 70] width 153 height 343
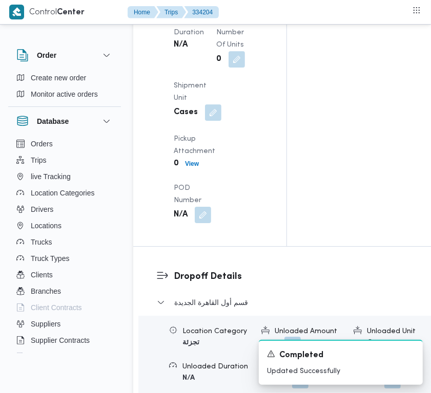
click at [194, 229] on div "Arrived Pickup At N/A Left Pickup At N/A Pickup Duration N/A Shipment Number of…" at bounding box center [218, 92] width 102 height 274
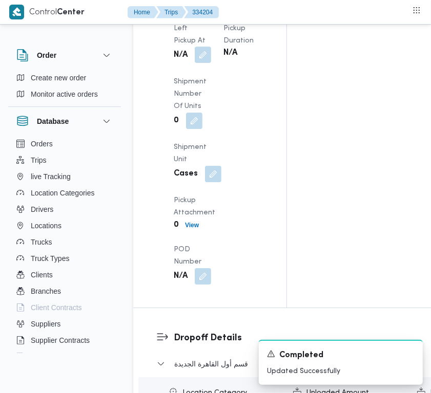
click at [201, 63] on button "button" at bounding box center [203, 55] width 16 height 16
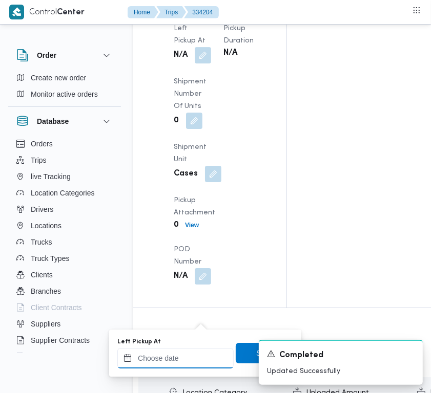
click at [173, 349] on input "Left Pickup At" at bounding box center [175, 358] width 116 height 20
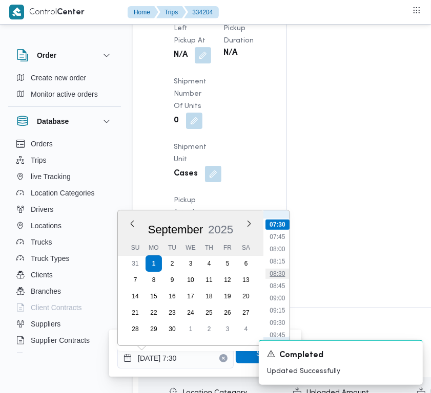
click at [279, 274] on li "08:30" at bounding box center [277, 274] width 24 height 10
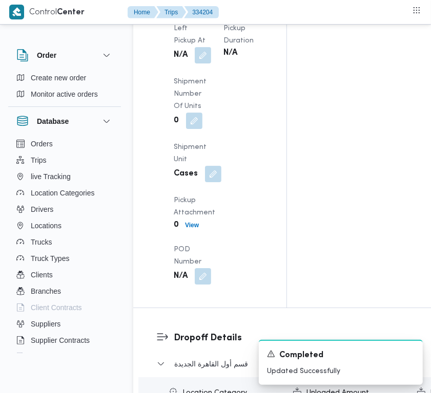
scroll to position [1509, 0]
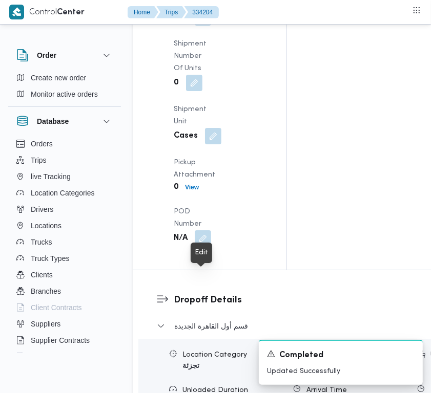
click at [203, 253] on div "Arrived Pickup At [DATE] 7:30 AM Left Pickup At N/A Pickup Duration N/A Shipmen…" at bounding box center [218, 79] width 102 height 348
click at [200, 25] on button "button" at bounding box center [203, 17] width 16 height 16
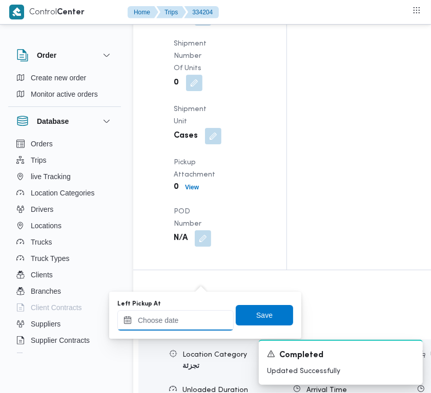
click at [175, 317] on input "Left Pickup At" at bounding box center [175, 320] width 116 height 20
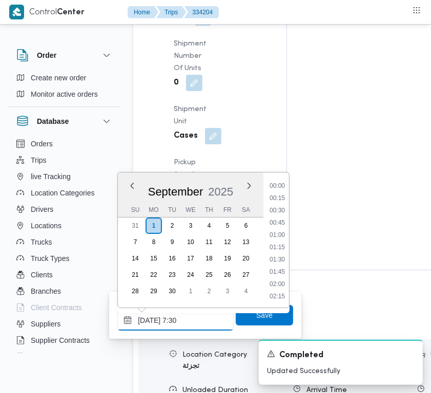
scroll to position [368, 0]
click at [282, 219] on li "08:15" at bounding box center [277, 224] width 24 height 10
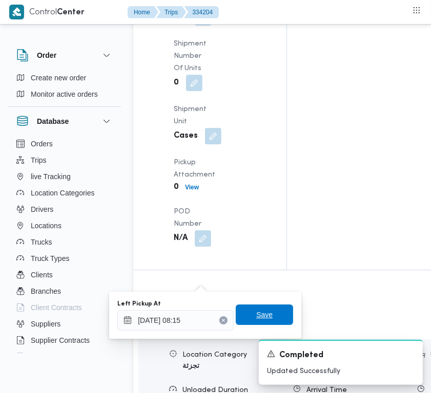
click at [264, 308] on span "Save" at bounding box center [264, 315] width 57 height 20
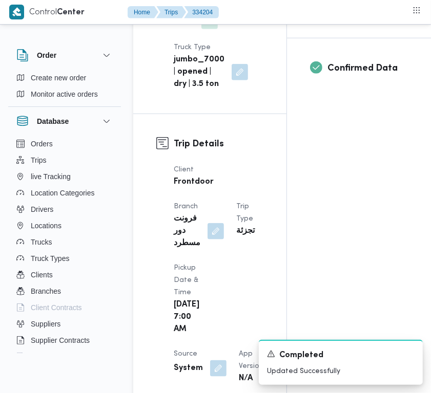
scroll to position [405, 0]
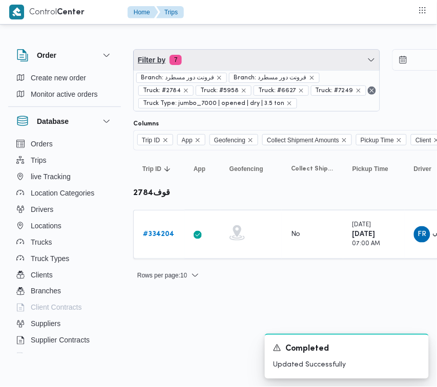
click at [208, 50] on span "Filter by 7" at bounding box center [257, 60] width 246 height 20
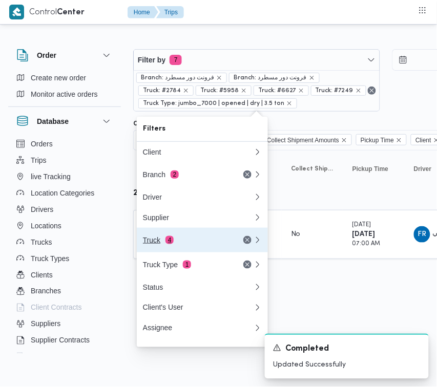
click at [175, 237] on button "Truck 4" at bounding box center [202, 240] width 131 height 25
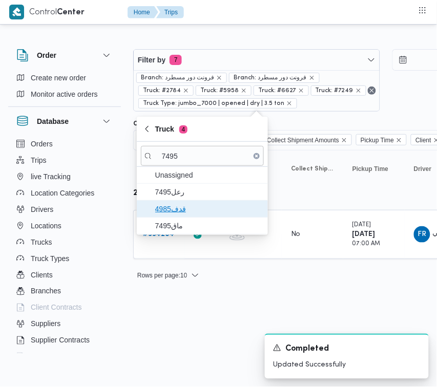
click at [187, 203] on span "قدف4985" at bounding box center [208, 209] width 106 height 12
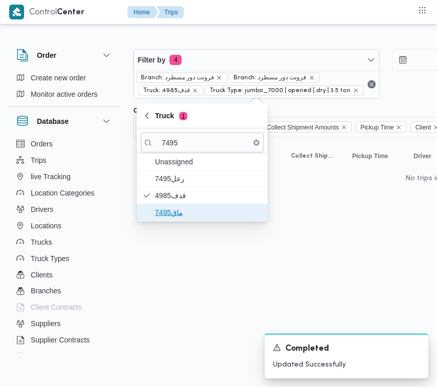
click at [167, 216] on span "ماق7495" at bounding box center [208, 212] width 106 height 12
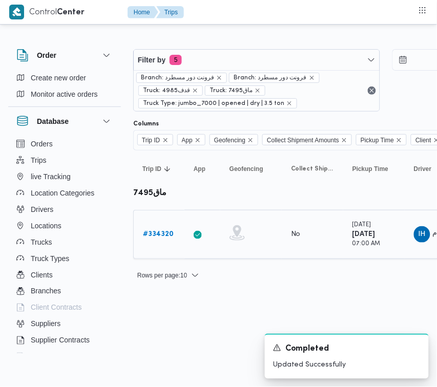
click at [159, 231] on b "# 334320" at bounding box center [158, 234] width 31 height 7
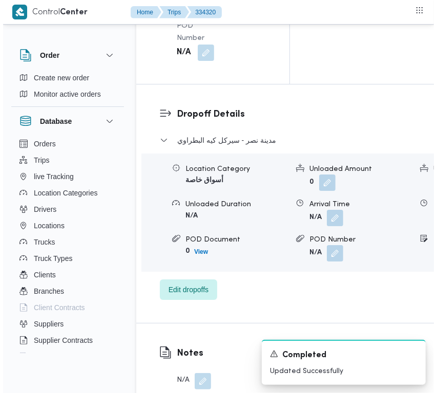
scroll to position [2026, 0]
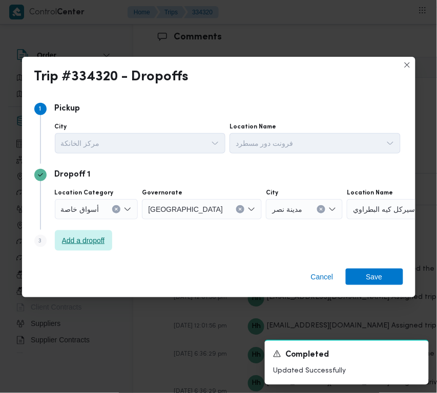
click at [95, 245] on span "Add a dropoff" at bounding box center [83, 240] width 43 height 12
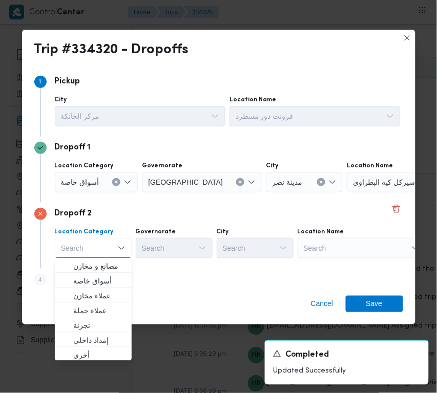
click at [177, 269] on div "Step 4 is disabled 4 Add a dropoff" at bounding box center [218, 282] width 369 height 27
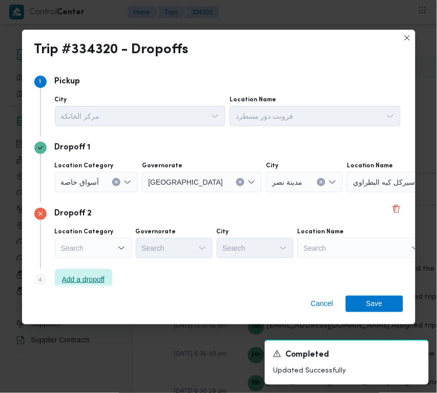
click at [98, 275] on span "Add a dropoff" at bounding box center [83, 279] width 43 height 12
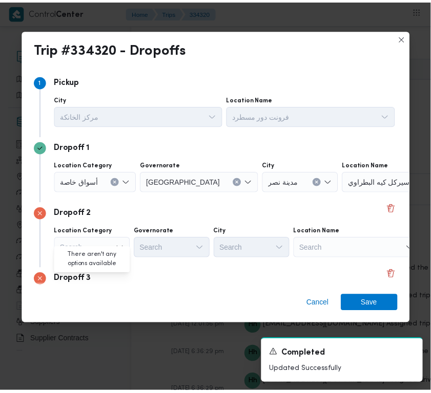
scroll to position [77, 0]
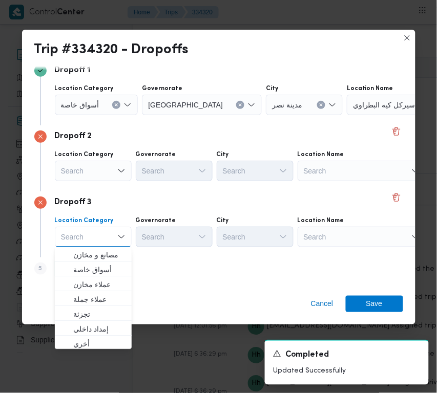
click at [339, 232] on div "Search" at bounding box center [361, 237] width 128 height 20
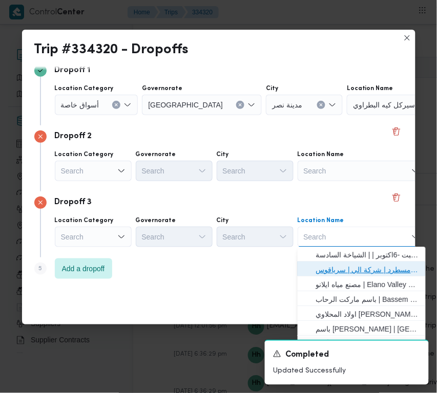
click at [359, 266] on span "فرونت دور مسطرد | شركة الي | سرياقوس" at bounding box center [367, 270] width 103 height 12
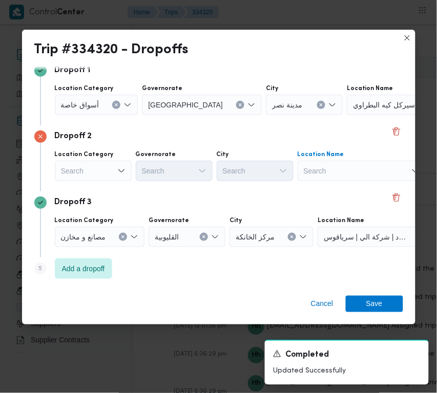
click at [361, 163] on div "Search" at bounding box center [361, 171] width 128 height 20
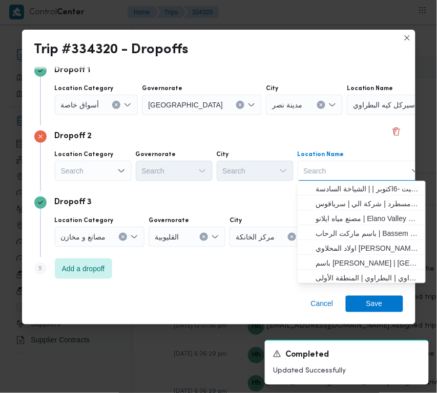
click at [319, 103] on icon "Clear input" at bounding box center [321, 105] width 4 height 4
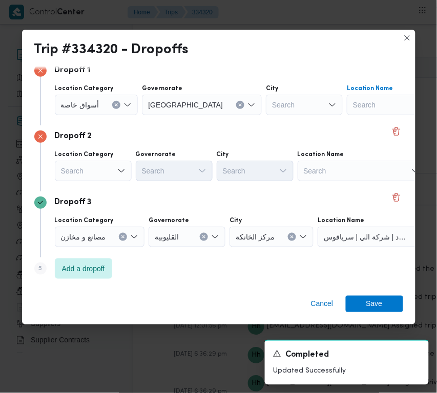
click at [347, 101] on div "Search" at bounding box center [411, 105] width 128 height 20
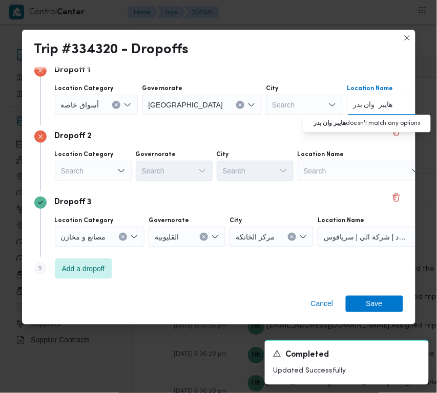
click at [353, 103] on input "هايبر وان بدر" at bounding box center [373, 105] width 40 height 12
click at [353, 106] on input "هايبر وان بدر" at bounding box center [373, 105] width 40 height 12
click at [336, 126] on span "هايبر وان بدر | هايبر وان - مدينة [GEOGRAPHIC_DATA] | null" at bounding box center [372, 123] width 103 height 12
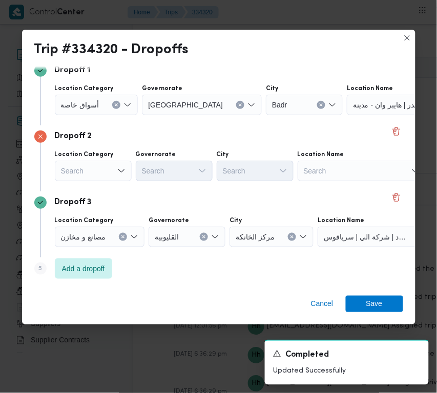
click at [318, 173] on div "Search" at bounding box center [361, 171] width 128 height 20
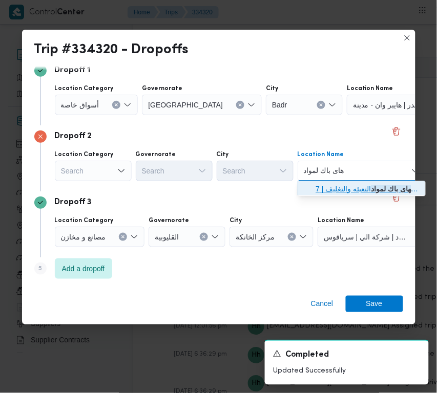
click at [334, 186] on span "شركه هاى باك لمواد التعبئه والتغليف | 7QM5+H8X | null" at bounding box center [367, 189] width 103 height 12
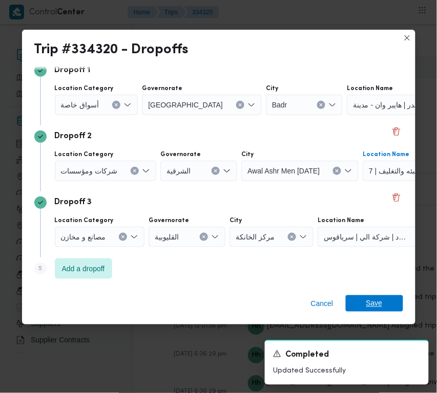
click at [368, 304] on span "Save" at bounding box center [374, 303] width 16 height 16
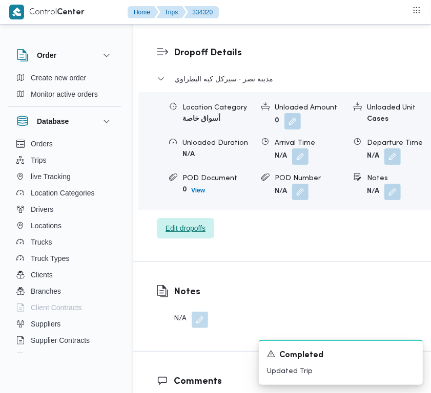
scroll to position [1719, 0]
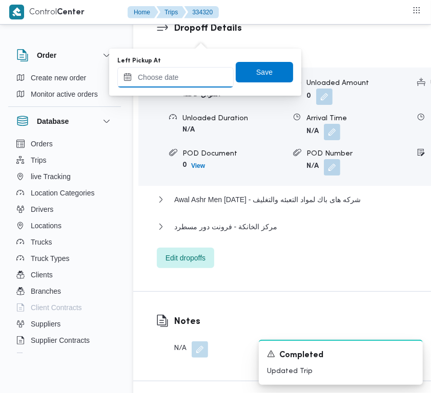
click at [194, 70] on input "Left Pickup At" at bounding box center [175, 77] width 116 height 20
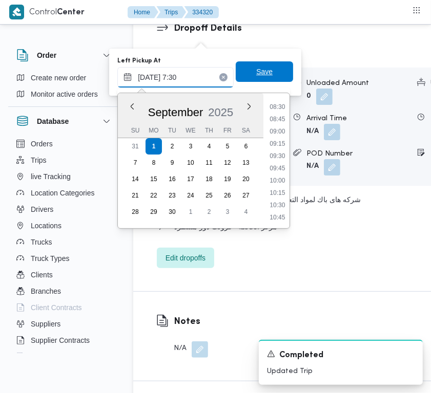
scroll to position [368, 0]
click at [269, 75] on span "Save" at bounding box center [264, 71] width 57 height 20
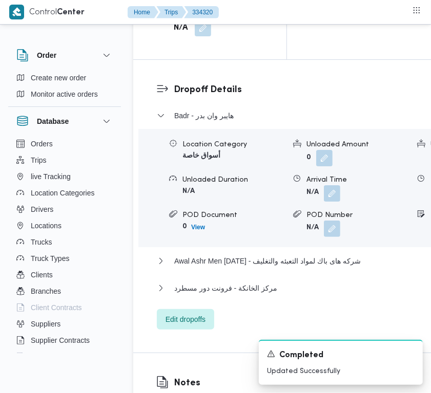
scroll to position [1600, 0]
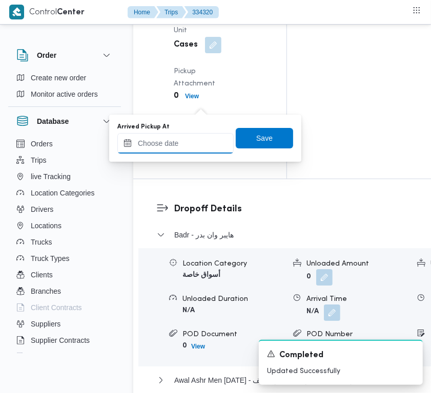
drag, startPoint x: 190, startPoint y: 147, endPoint x: 200, endPoint y: 149, distance: 10.4
click at [190, 147] on input "Arrived Pickup At" at bounding box center [175, 143] width 116 height 20
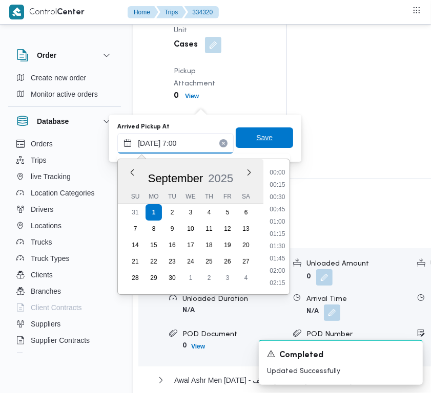
scroll to position [343, 0]
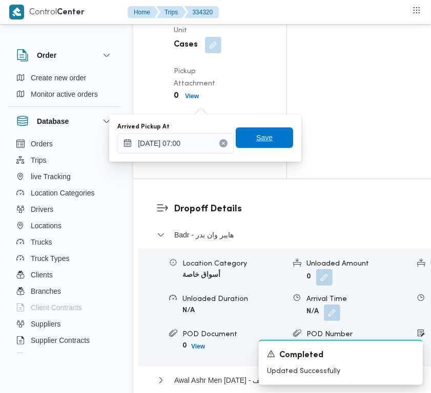
click at [256, 142] on span "Save" at bounding box center [264, 138] width 16 height 12
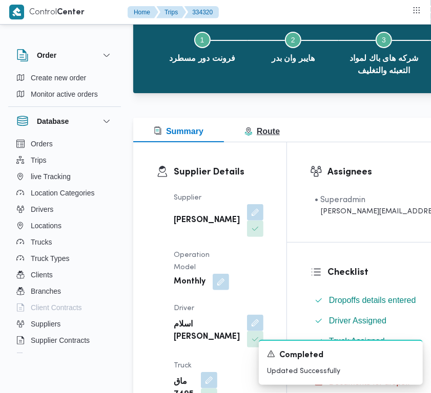
scroll to position [0, 0]
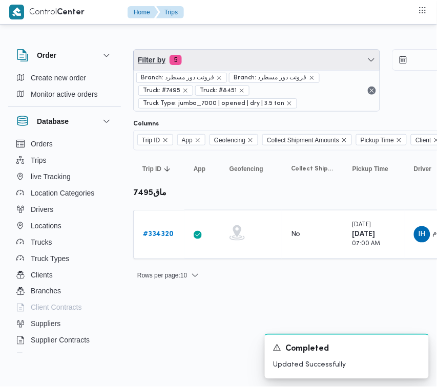
click at [252, 62] on span "Filter by 5" at bounding box center [257, 60] width 246 height 20
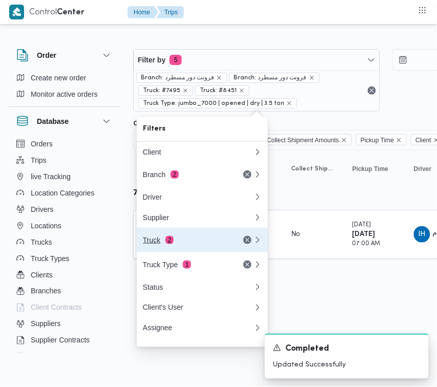
click at [158, 244] on div "Truck 2" at bounding box center [186, 240] width 86 height 8
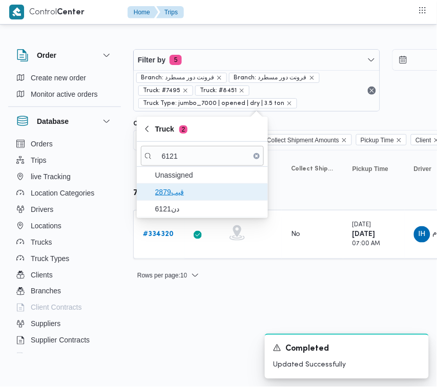
click at [184, 196] on span "قيب2879" at bounding box center [208, 192] width 106 height 12
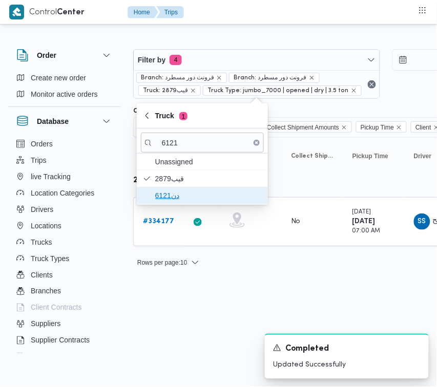
click at [193, 192] on span "دن6121" at bounding box center [208, 195] width 106 height 12
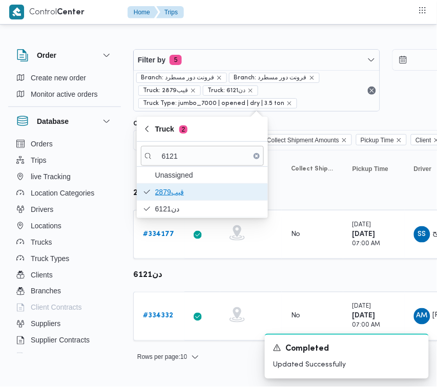
click at [183, 188] on span "قيب2879" at bounding box center [208, 192] width 106 height 12
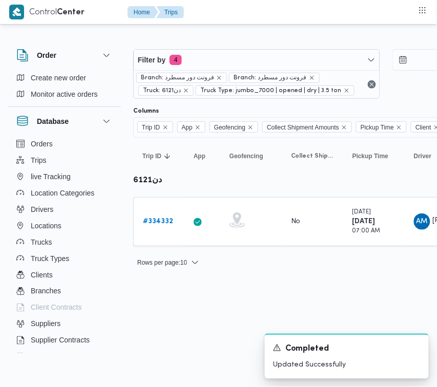
click at [188, 310] on html "Control Center Home Trips Order Create new order Monitor active orders Database…" at bounding box center [218, 193] width 437 height 387
click at [161, 221] on b "# 334332" at bounding box center [158, 221] width 30 height 7
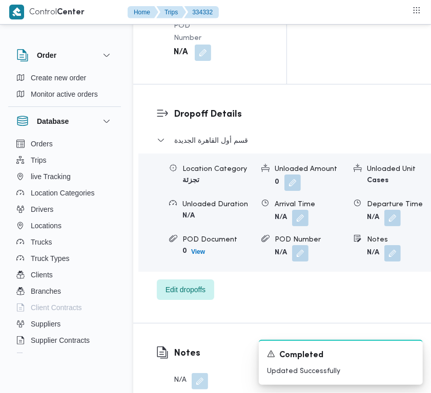
scroll to position [2026, 0]
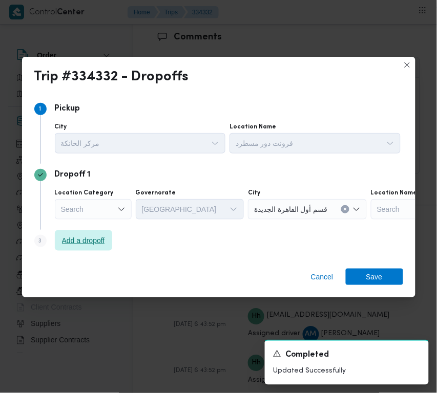
click at [93, 237] on span "Add a dropoff" at bounding box center [83, 240] width 43 height 12
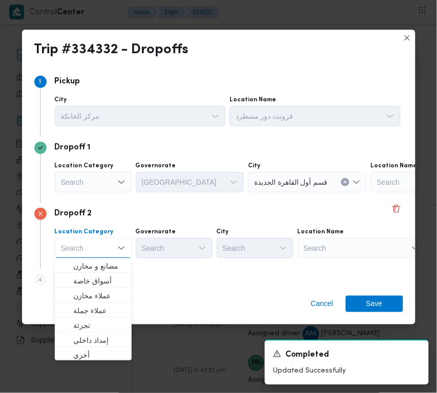
click at [321, 249] on div "Search" at bounding box center [361, 248] width 128 height 20
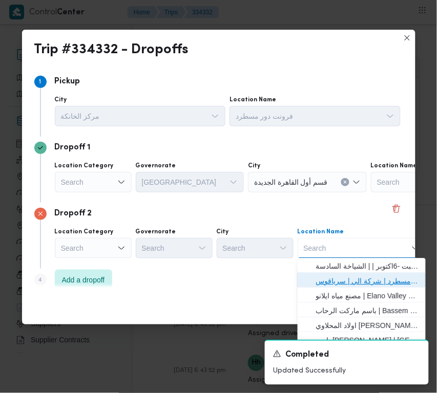
click at [342, 280] on span "فرونت دور مسطرد | شركة الي | سرياقوس" at bounding box center [367, 281] width 103 height 12
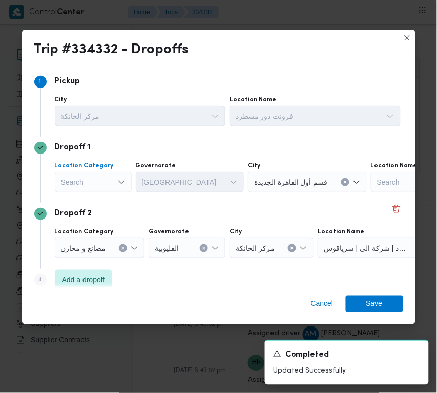
click at [109, 185] on div "Search" at bounding box center [93, 182] width 77 height 20
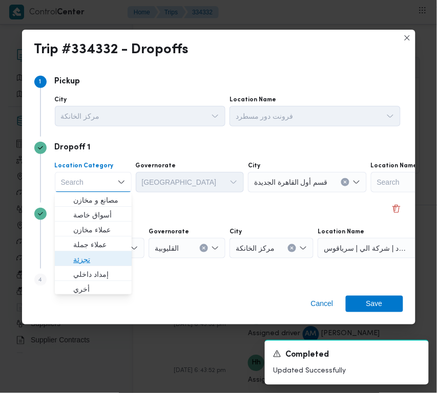
click at [108, 260] on span "تجزئة" at bounding box center [99, 260] width 52 height 12
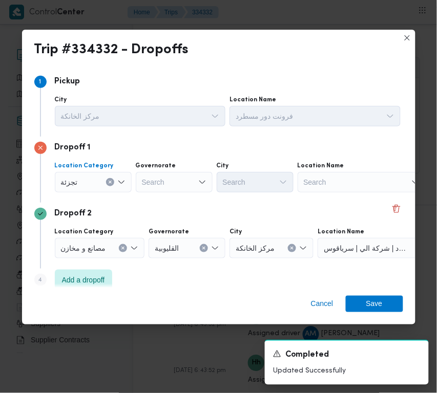
click at [176, 180] on div "Search" at bounding box center [174, 182] width 77 height 20
drag, startPoint x: 184, startPoint y: 181, endPoint x: 185, endPoint y: 186, distance: 5.1
click at [184, 181] on div "[GEOGRAPHIC_DATA] [GEOGRAPHIC_DATA]" at bounding box center [174, 182] width 77 height 20
click at [185, 191] on div "[GEOGRAPHIC_DATA] [GEOGRAPHIC_DATA] Combo box. Selected. [GEOGRAPHIC_DATA] . Se…" at bounding box center [174, 182] width 77 height 20
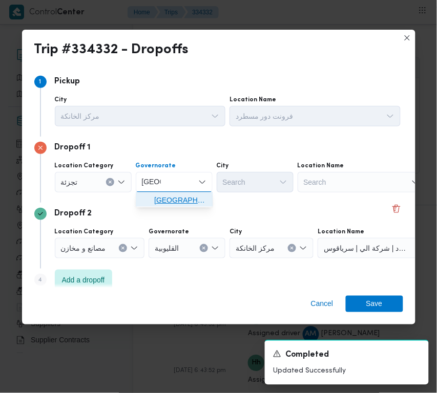
click at [189, 198] on span "[GEOGRAPHIC_DATA]" at bounding box center [180, 201] width 52 height 12
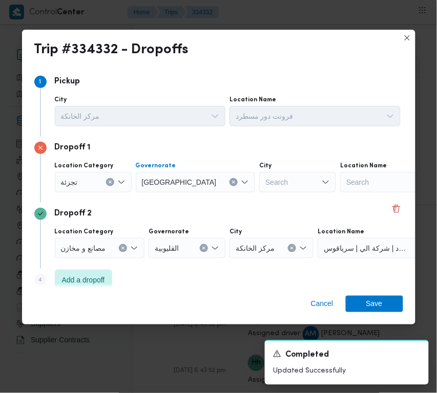
click at [259, 182] on div "Search" at bounding box center [297, 182] width 77 height 20
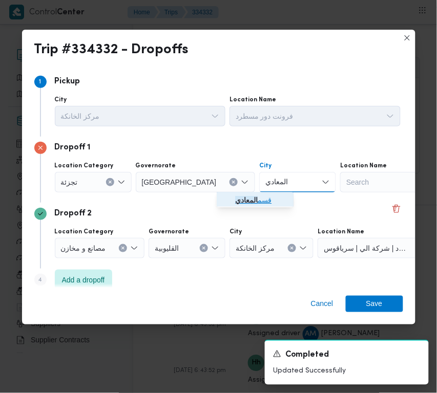
click at [244, 205] on span "قسم المعادي" at bounding box center [261, 201] width 52 height 12
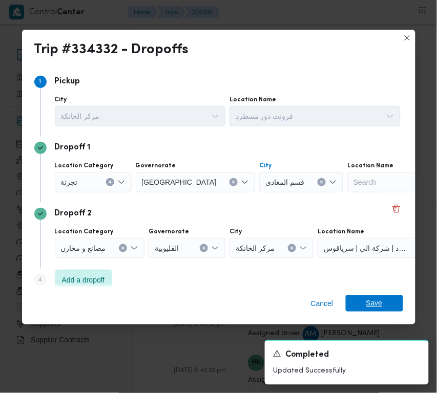
click at [372, 298] on span "Save" at bounding box center [374, 303] width 16 height 16
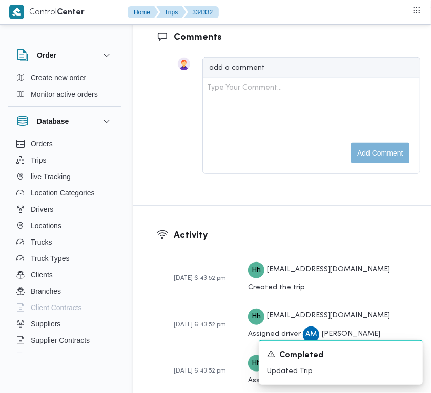
scroll to position [1682, 0]
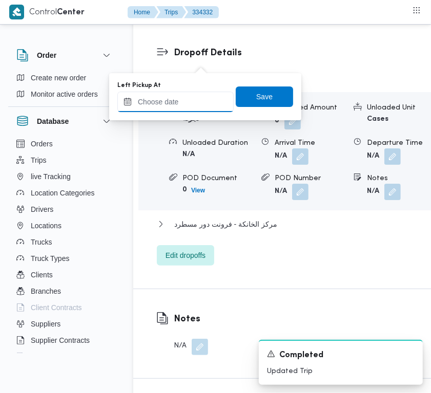
click at [186, 103] on input "Left Pickup At" at bounding box center [175, 102] width 116 height 20
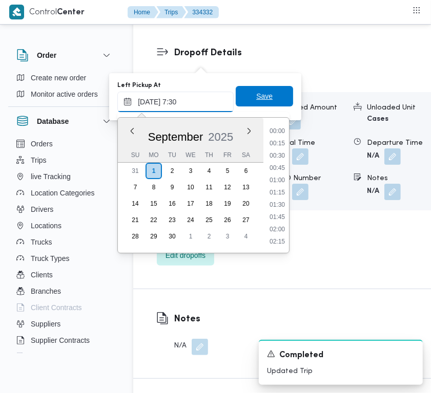
scroll to position [368, 0]
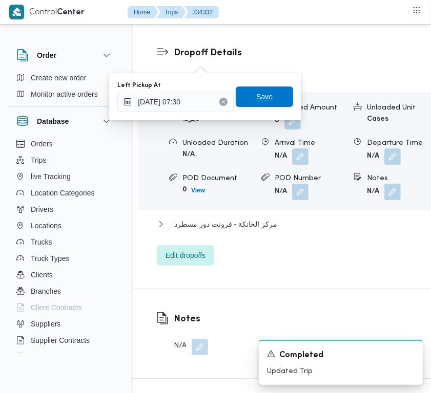
drag, startPoint x: 244, startPoint y: 100, endPoint x: 185, endPoint y: 118, distance: 62.2
click at [244, 100] on span "Save" at bounding box center [264, 97] width 57 height 20
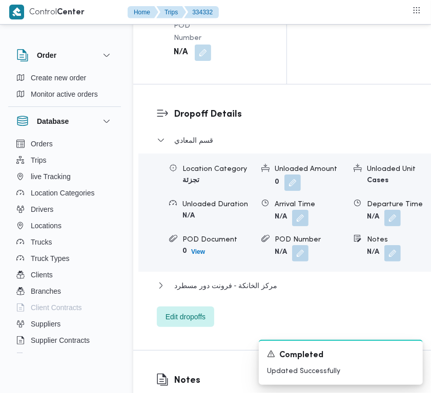
scroll to position [1606, 0]
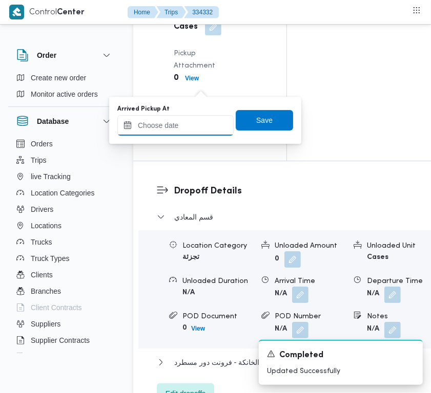
click at [190, 121] on input "Arrived Pickup At" at bounding box center [175, 125] width 116 height 20
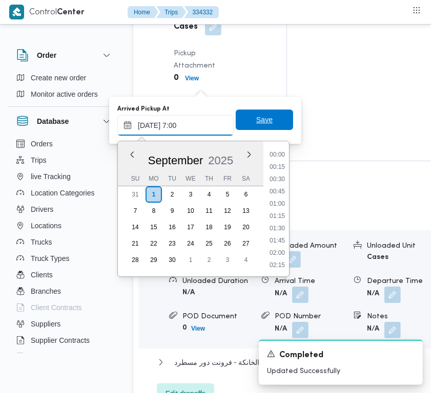
scroll to position [343, 0]
click at [274, 121] on span "Save" at bounding box center [264, 120] width 57 height 20
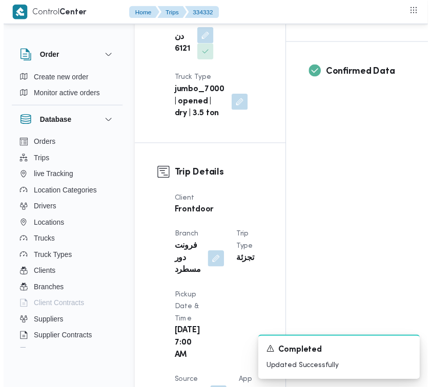
scroll to position [0, 0]
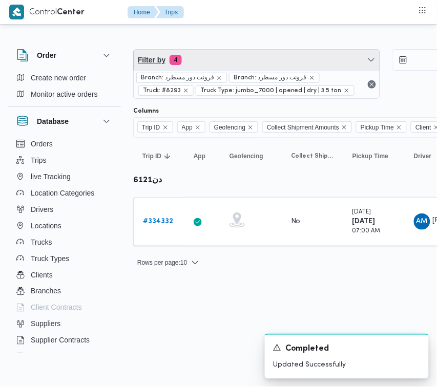
drag, startPoint x: 256, startPoint y: 50, endPoint x: 260, endPoint y: 67, distance: 17.4
click at [256, 50] on span "Filter by 4" at bounding box center [257, 60] width 246 height 20
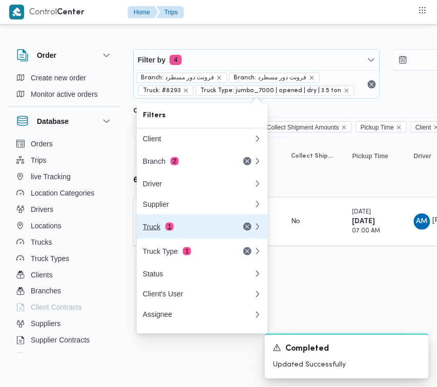
click at [178, 231] on div "Truck 1" at bounding box center [186, 227] width 86 height 8
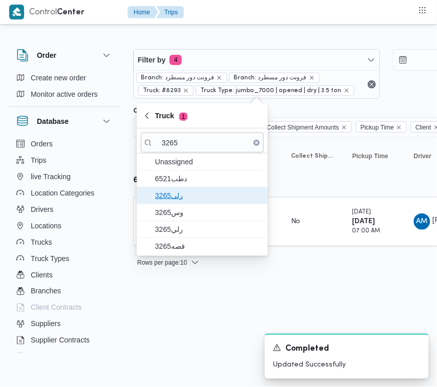
click at [208, 198] on span "3265رلى" at bounding box center [208, 195] width 106 height 12
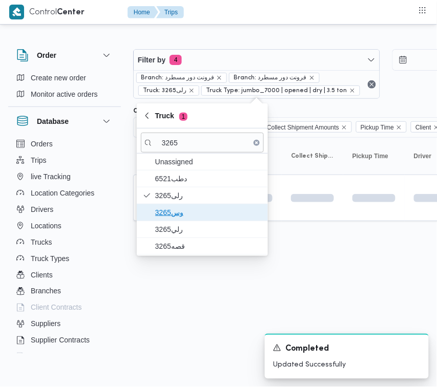
click at [198, 210] on span "وس3265" at bounding box center [208, 212] width 106 height 12
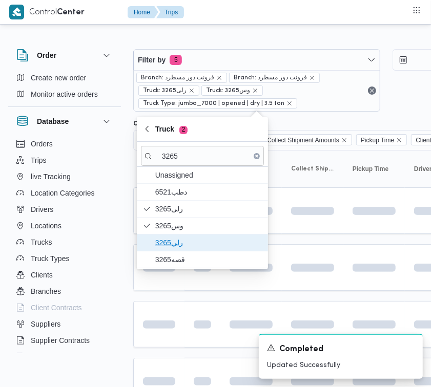
click at [179, 239] on span "رلي3265" at bounding box center [208, 243] width 106 height 12
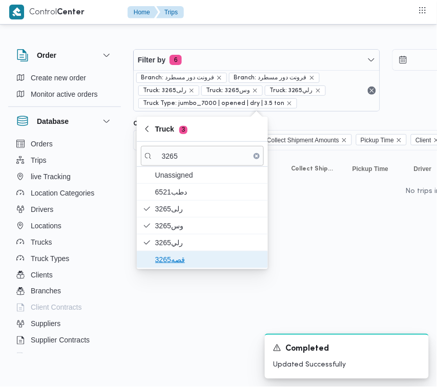
click at [179, 254] on span "قصه3265" at bounding box center [208, 259] width 106 height 12
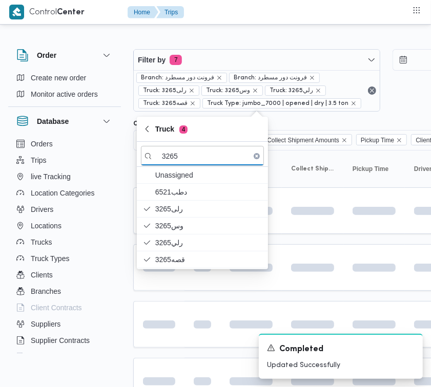
click at [175, 333] on div at bounding box center [159, 324] width 40 height 16
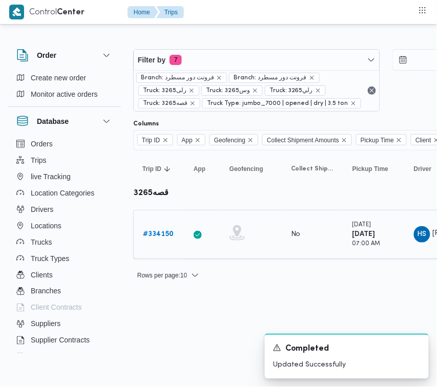
click at [163, 233] on b "# 334150" at bounding box center [158, 234] width 31 height 7
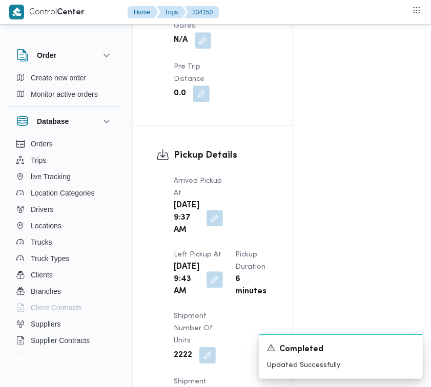
scroll to position [1621, 0]
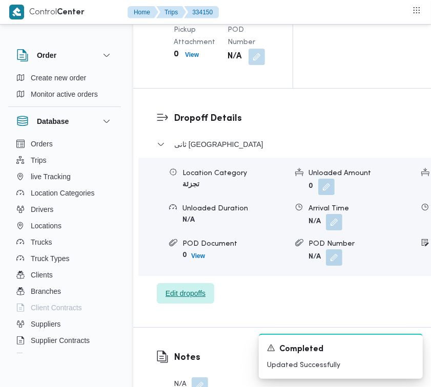
click at [193, 300] on span "Edit dropoffs" at bounding box center [185, 293] width 40 height 12
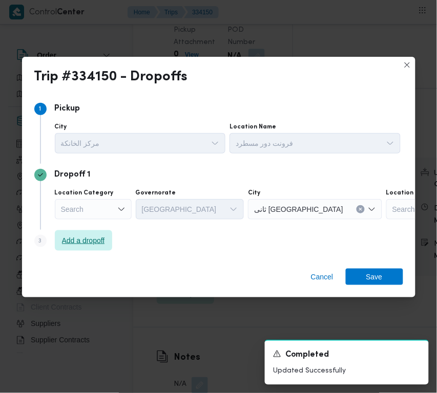
click at [82, 246] on span "Add a dropoff" at bounding box center [83, 240] width 43 height 12
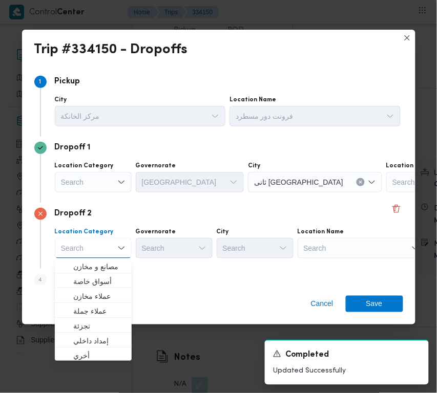
click at [377, 258] on div "Search" at bounding box center [361, 248] width 128 height 20
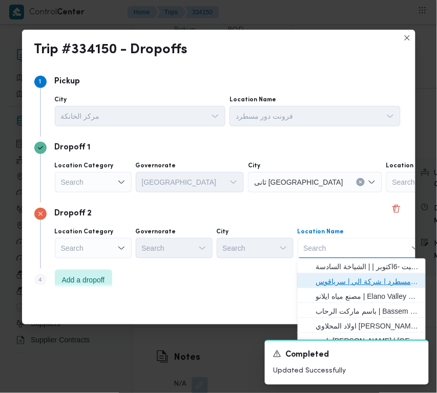
click at [375, 279] on span "فرونت دور مسطرد | شركة الي | سرياقوس" at bounding box center [367, 281] width 103 height 12
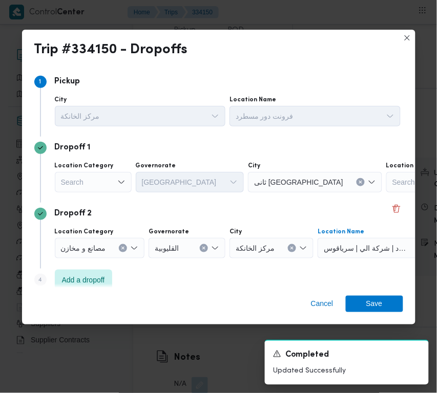
click at [101, 177] on div "Search" at bounding box center [93, 182] width 77 height 20
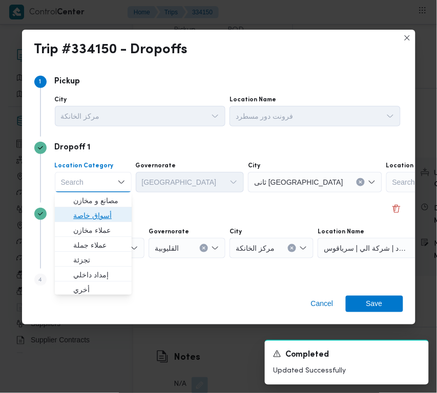
click at [105, 211] on span "أسواق خاصة" at bounding box center [99, 215] width 52 height 12
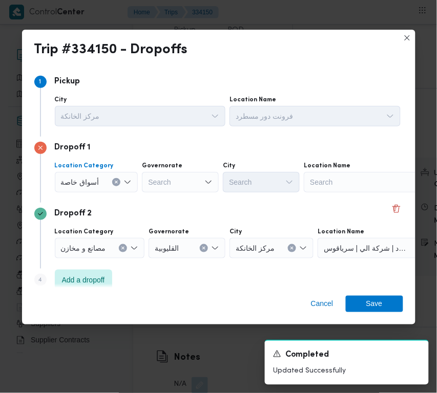
click at [378, 185] on div "Search" at bounding box center [368, 182] width 128 height 20
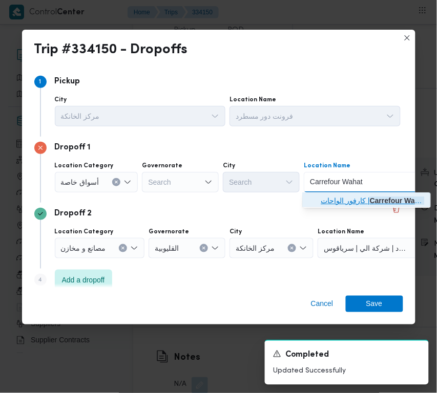
click at [346, 200] on span "كارفور الواحات | [GEOGRAPHIC_DATA] | قسم أول 6 أكتوبر" at bounding box center [372, 201] width 103 height 12
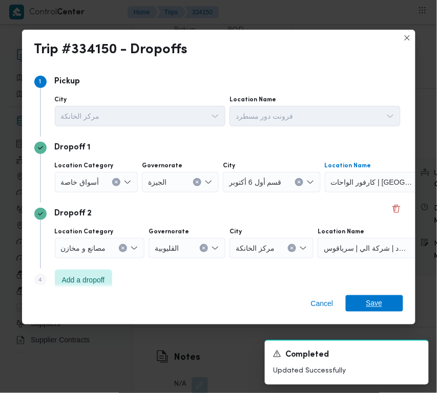
click at [385, 303] on span "Save" at bounding box center [374, 303] width 57 height 16
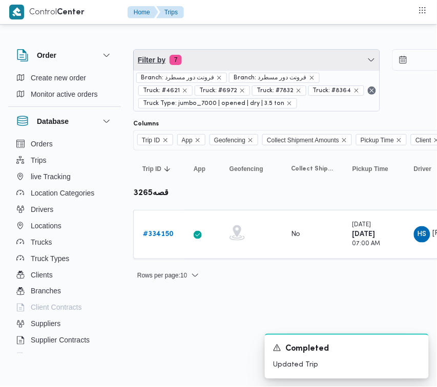
click at [236, 57] on span "Filter by 7" at bounding box center [257, 60] width 246 height 20
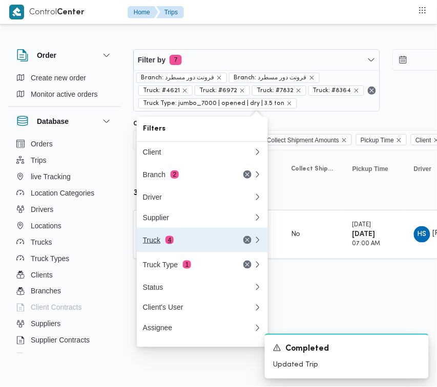
click at [199, 237] on button "Truck 4" at bounding box center [202, 240] width 131 height 25
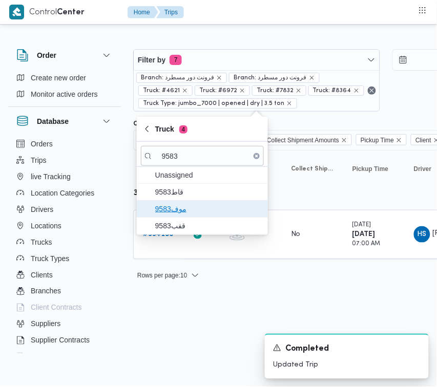
click at [178, 206] on span "موف9583" at bounding box center [208, 209] width 106 height 12
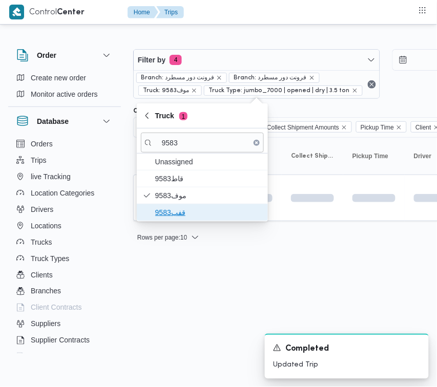
click at [181, 218] on span "قفب9583" at bounding box center [208, 212] width 106 height 12
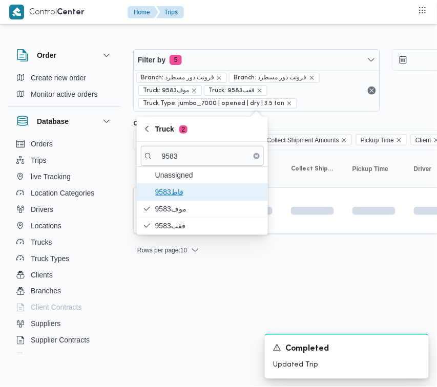
click at [182, 184] on span "9583قاط" at bounding box center [202, 192] width 123 height 16
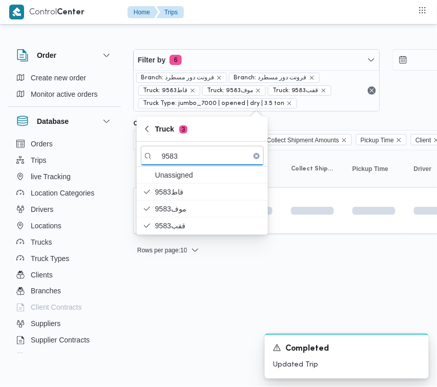
click at [195, 293] on html "Control Center Home Trips Order Create new order Monitor active orders Database…" at bounding box center [218, 193] width 437 height 387
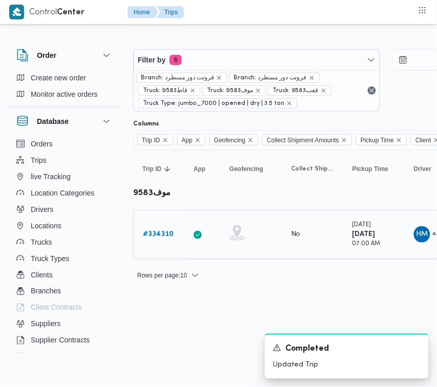
click at [162, 220] on td "Trip ID # 334310" at bounding box center [158, 234] width 51 height 49
click at [160, 231] on b "# 334310" at bounding box center [158, 234] width 31 height 7
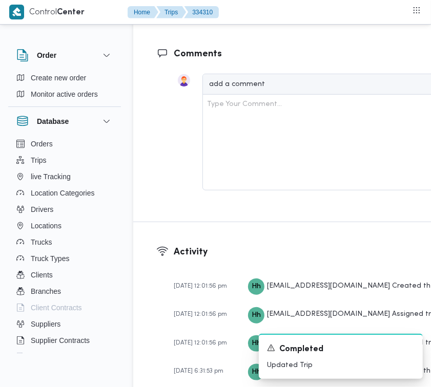
scroll to position [1859, 0]
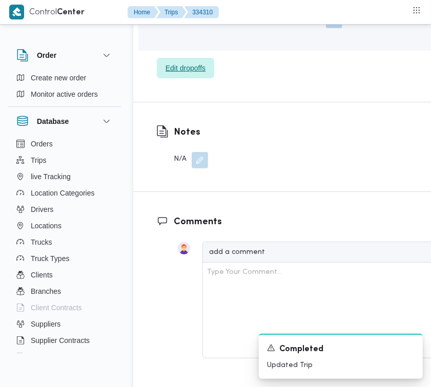
click at [191, 74] on span "Edit dropoffs" at bounding box center [185, 68] width 40 height 12
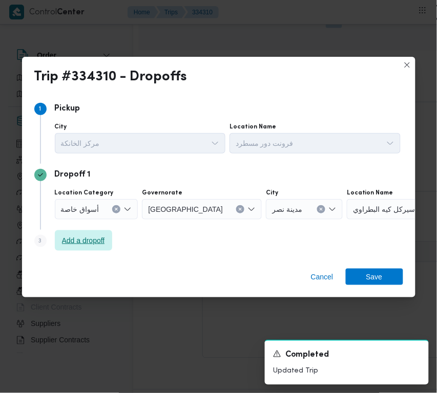
click at [97, 248] on span "Add a dropoff" at bounding box center [83, 240] width 57 height 20
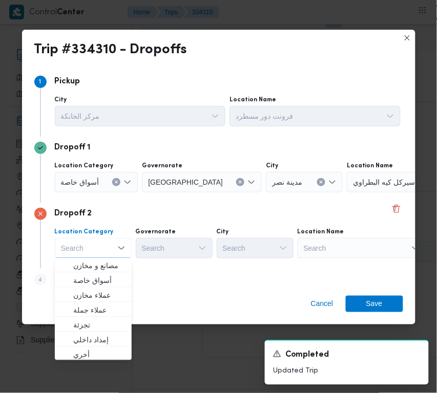
click at [385, 246] on div "Search" at bounding box center [361, 248] width 128 height 20
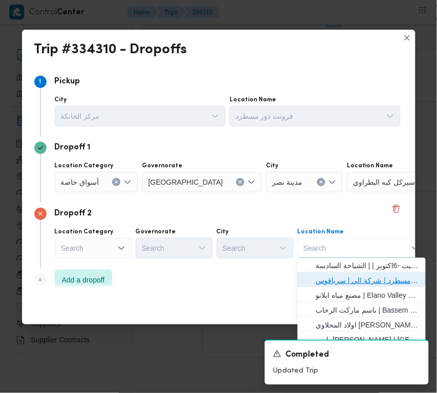
click at [388, 281] on span "فرونت دور مسطرد | شركة الي | سرياقوس" at bounding box center [367, 281] width 103 height 12
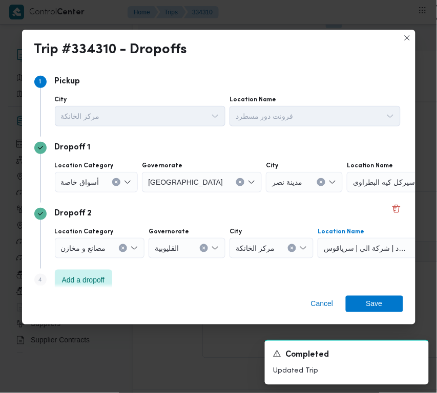
drag, startPoint x: 196, startPoint y: 181, endPoint x: 207, endPoint y: 182, distance: 11.8
click at [239, 181] on icon "Clear input" at bounding box center [240, 182] width 3 height 3
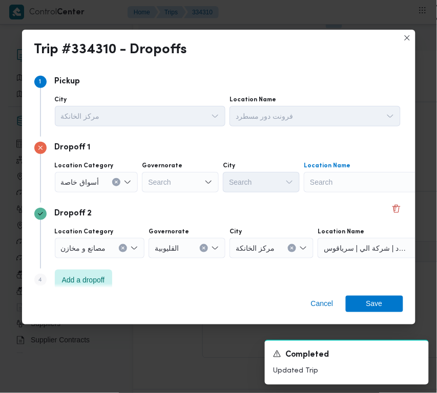
click at [375, 182] on div "Search" at bounding box center [368, 182] width 128 height 20
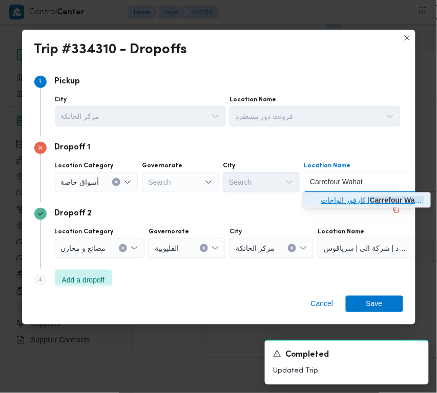
click at [351, 199] on span "كارفور الواحات | [GEOGRAPHIC_DATA] | قسم أول 6 أكتوبر" at bounding box center [372, 201] width 103 height 12
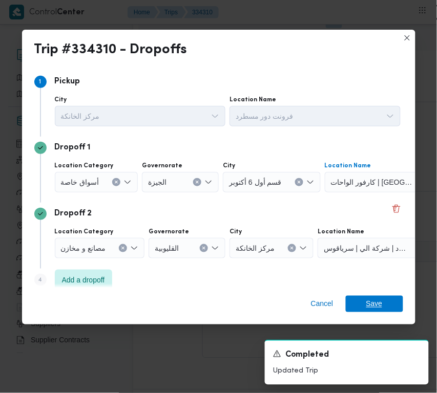
click at [387, 304] on span "Save" at bounding box center [374, 304] width 57 height 16
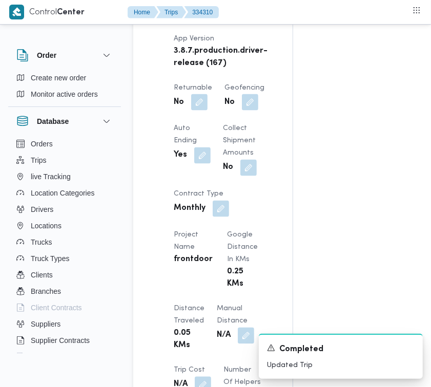
scroll to position [635, 0]
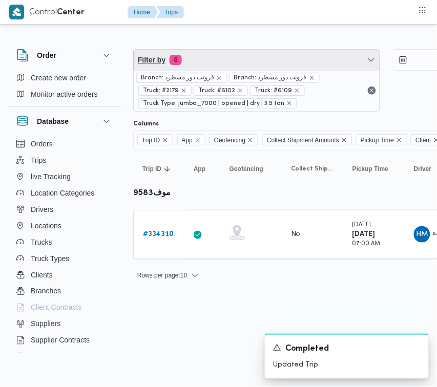
click at [256, 59] on span "Filter by 6" at bounding box center [257, 60] width 246 height 20
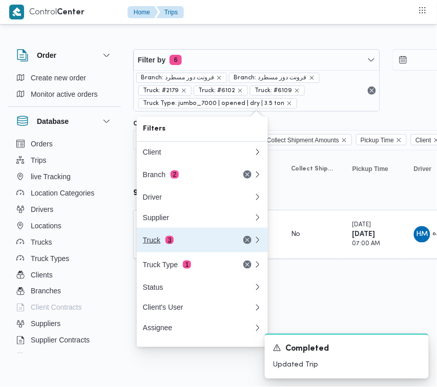
click at [201, 244] on div "Truck 3" at bounding box center [186, 240] width 86 height 8
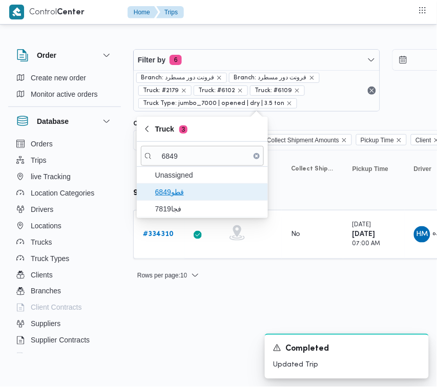
click at [162, 195] on span "قطو6849" at bounding box center [208, 192] width 106 height 12
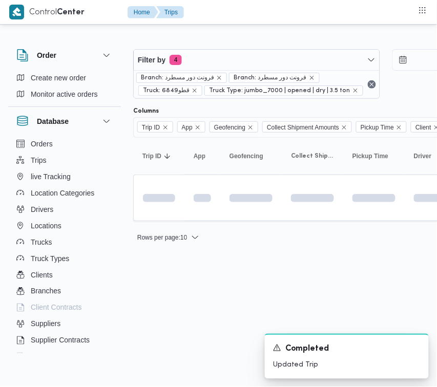
click at [213, 307] on html "Control Center Home Trips Order Create new order Monitor active orders Database…" at bounding box center [218, 193] width 437 height 387
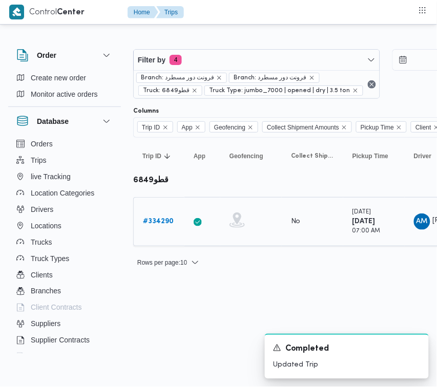
click at [170, 222] on b "# 334290" at bounding box center [158, 221] width 31 height 7
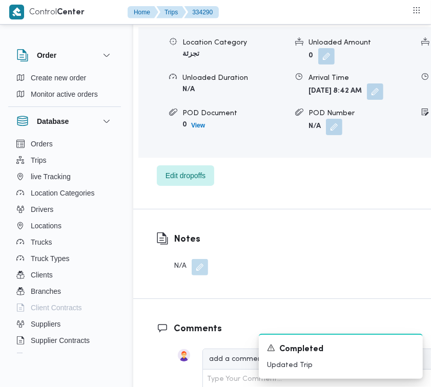
scroll to position [1736, 0]
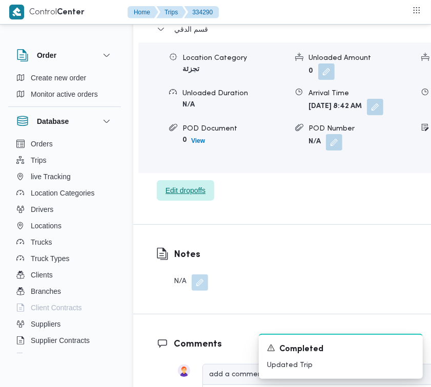
click at [202, 197] on span "Edit dropoffs" at bounding box center [185, 190] width 40 height 12
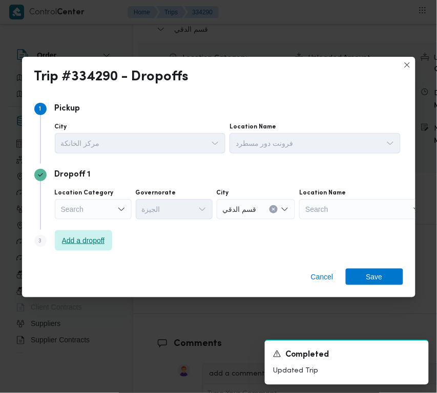
click at [100, 247] on span "Add a dropoff" at bounding box center [83, 240] width 57 height 20
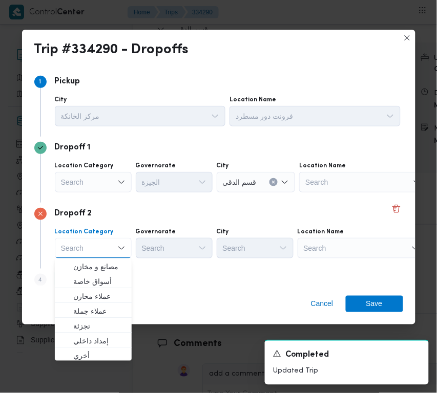
click at [380, 248] on div "Search" at bounding box center [361, 248] width 128 height 20
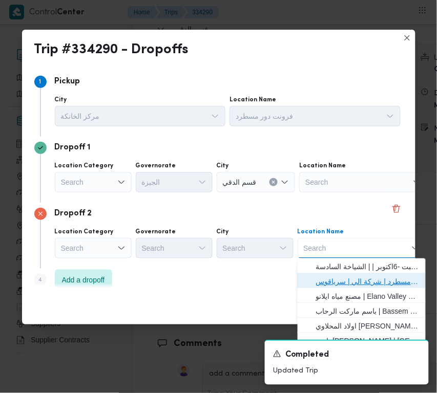
click at [379, 278] on span "فرونت دور مسطرد | شركة الي | سرياقوس" at bounding box center [367, 281] width 103 height 12
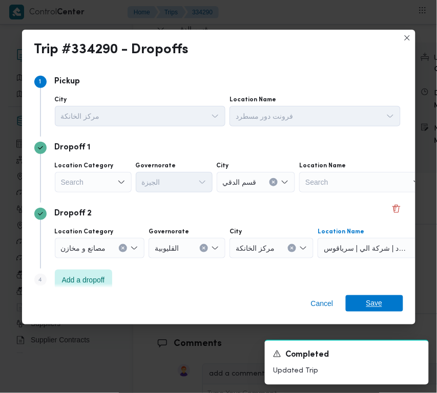
click at [385, 301] on span "Save" at bounding box center [374, 303] width 57 height 16
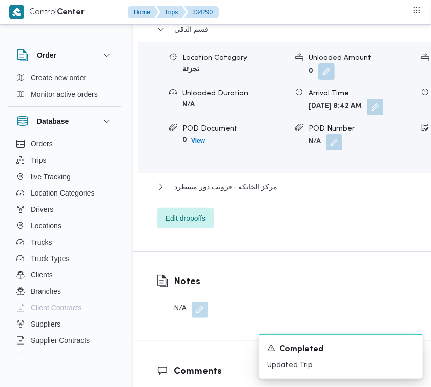
click at [154, 77] on div "Dropoff Details قسم الدقي Location Category تجزئة Unloaded Amount 0 Unloaded Un…" at bounding box center [338, 112] width 411 height 278
click at [190, 35] on span "قسم الدقي" at bounding box center [191, 29] width 34 height 12
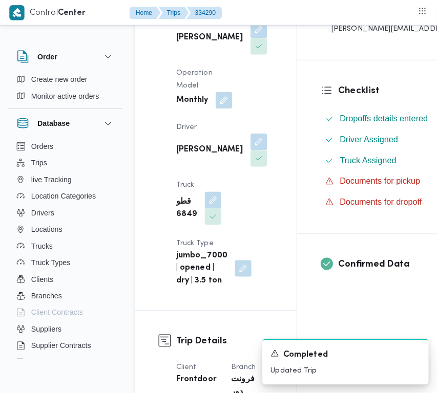
scroll to position [0, 0]
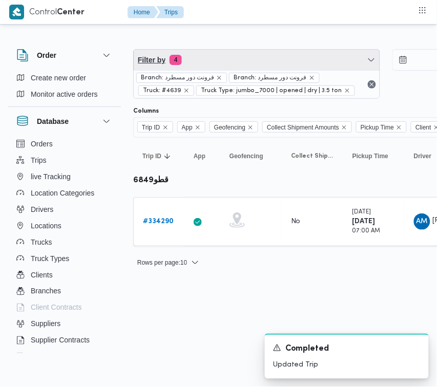
click at [213, 60] on span "Filter by 4" at bounding box center [257, 60] width 246 height 20
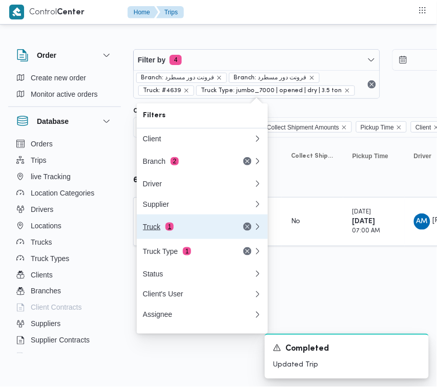
click at [194, 228] on div "Truck 1" at bounding box center [186, 227] width 86 height 8
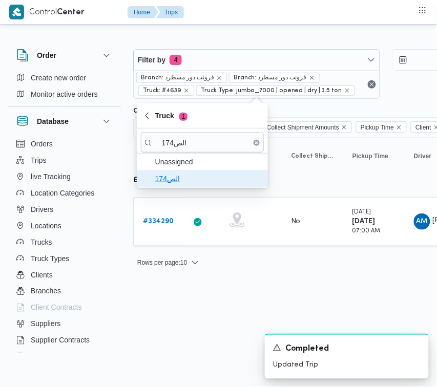
click at [160, 180] on span "الص174" at bounding box center [208, 179] width 106 height 12
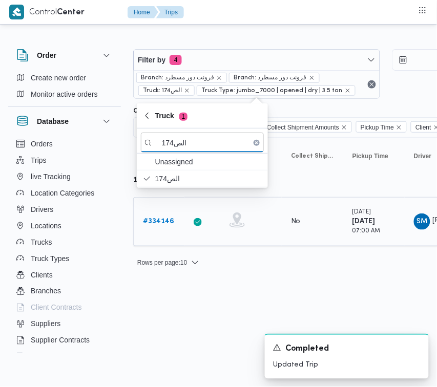
click at [158, 219] on b "# 334146" at bounding box center [158, 221] width 31 height 7
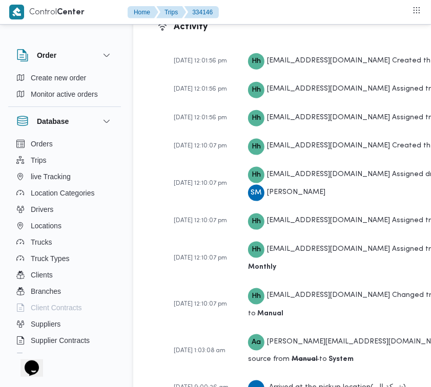
scroll to position [1826, 0]
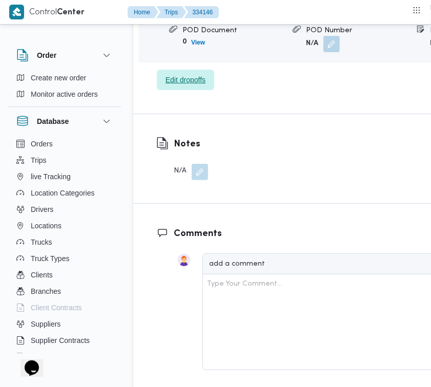
click at [187, 74] on span "Edit dropoffs" at bounding box center [185, 80] width 40 height 12
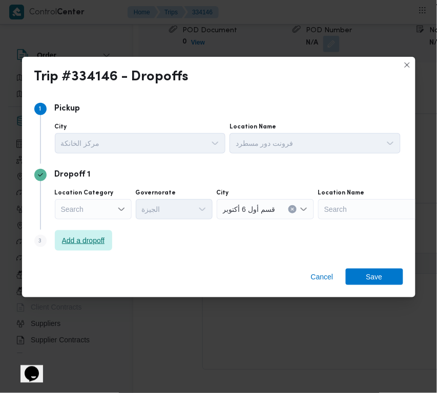
click at [91, 232] on span "Add a dropoff" at bounding box center [83, 240] width 57 height 20
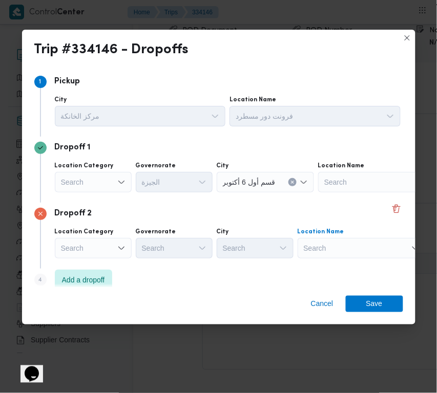
click at [341, 244] on div "Search" at bounding box center [361, 248] width 128 height 20
click at [108, 251] on div "Search" at bounding box center [93, 248] width 77 height 20
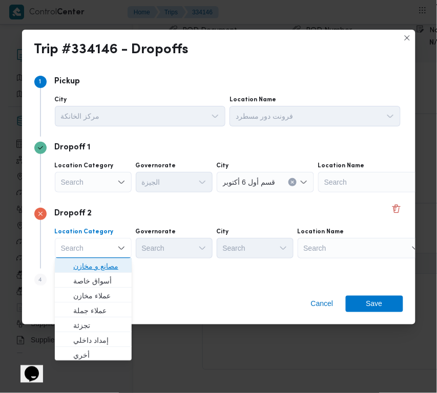
click at [105, 261] on span "مصانع و مخازن" at bounding box center [99, 267] width 52 height 12
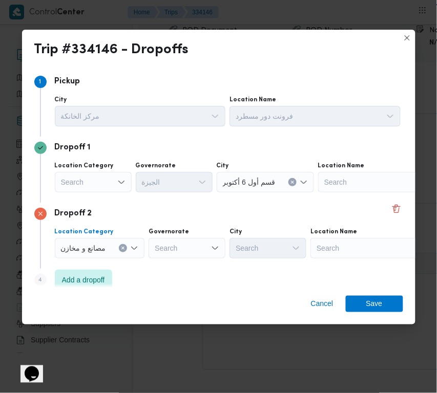
click at [342, 247] on div "Search" at bounding box center [374, 248] width 128 height 20
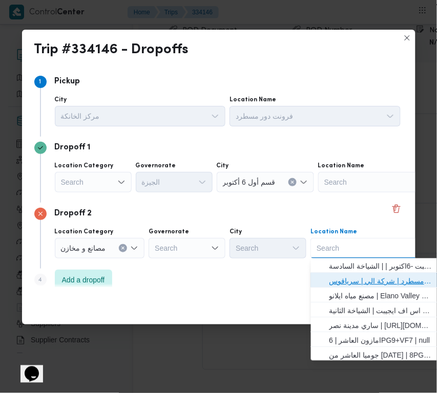
click at [351, 281] on span "فرونت دور مسطرد | شركة الي | سرياقوس" at bounding box center [380, 281] width 103 height 12
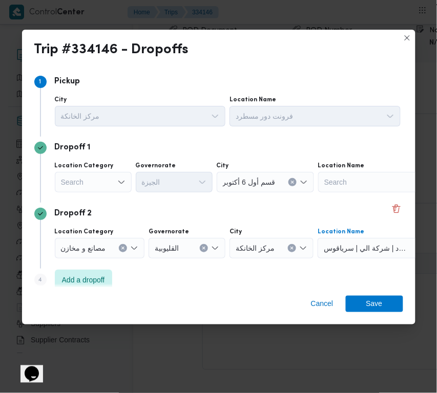
click at [73, 182] on div "Search" at bounding box center [93, 182] width 77 height 20
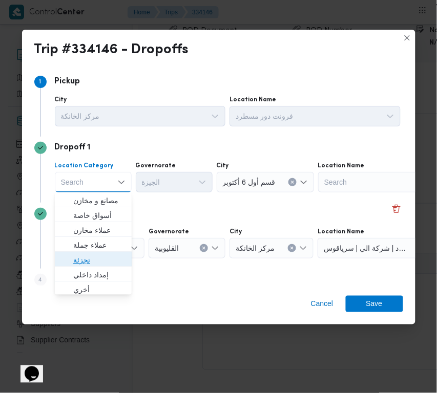
click at [90, 260] on span "تجزئة" at bounding box center [99, 260] width 52 height 12
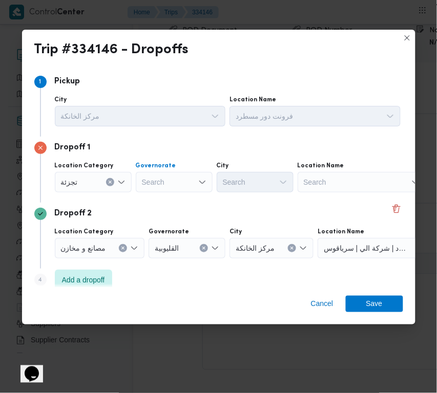
click at [164, 176] on div "Search" at bounding box center [174, 182] width 77 height 20
paste input "شرقية"
type input "شرقية"
click at [165, 185] on div "شرقية شرقية" at bounding box center [174, 182] width 77 height 20
click at [165, 183] on div "شرقية شرقية" at bounding box center [174, 182] width 77 height 20
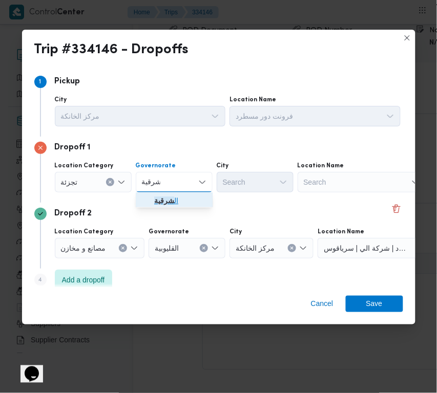
click at [165, 197] on mark "شرقية" at bounding box center [164, 201] width 20 height 8
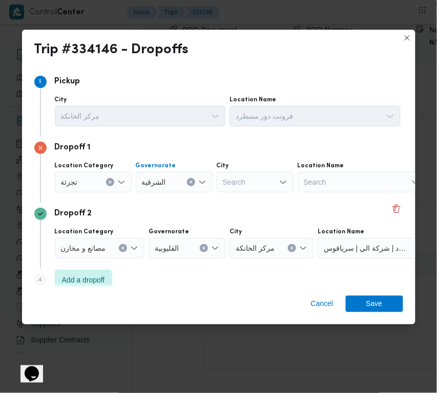
click at [261, 178] on div "Search" at bounding box center [255, 182] width 77 height 20
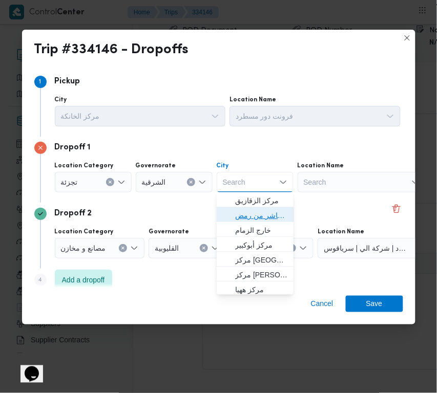
click at [262, 213] on span "قسم اول مدينة العاشر من رمض" at bounding box center [261, 215] width 52 height 12
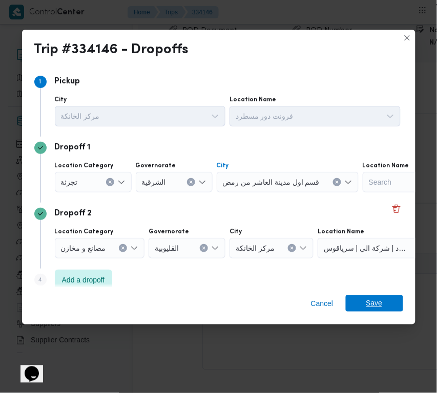
click at [375, 302] on span "Save" at bounding box center [374, 303] width 16 height 16
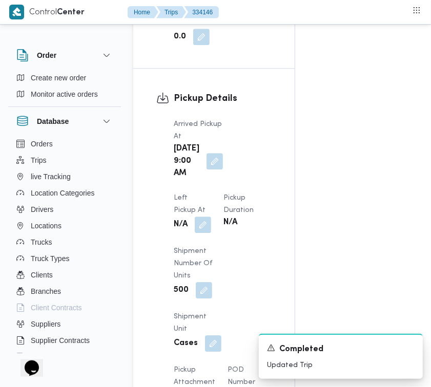
scroll to position [1268, 0]
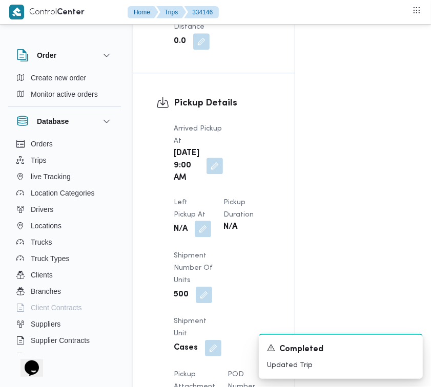
click at [200, 231] on button "button" at bounding box center [203, 229] width 16 height 16
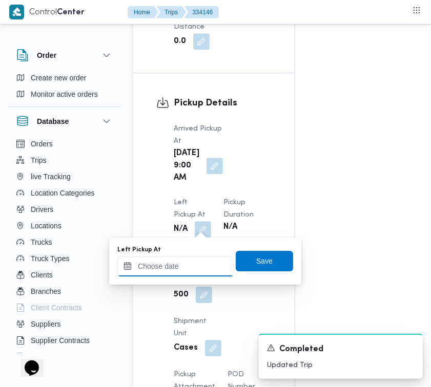
click at [177, 261] on input "Left Pickup At" at bounding box center [175, 266] width 116 height 20
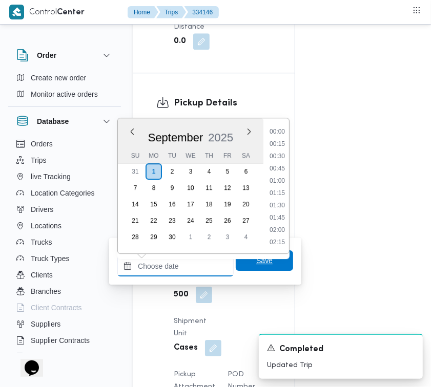
scroll to position [430, 0]
click at [286, 178] on li "09:45" at bounding box center [277, 181] width 24 height 10
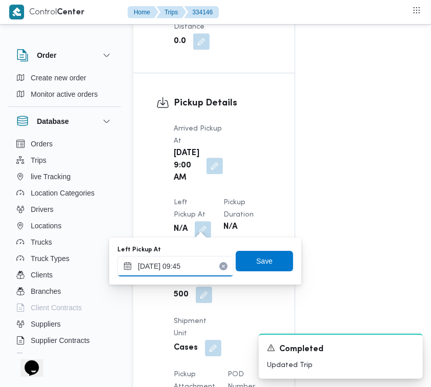
click at [203, 265] on input "01/09/2025 09:45" at bounding box center [175, 266] width 116 height 20
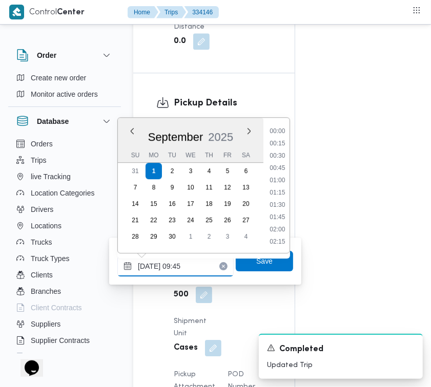
scroll to position [417, 0]
click at [282, 168] on li "09:15" at bounding box center [277, 168] width 24 height 10
type input "01/09/2025 09:15"
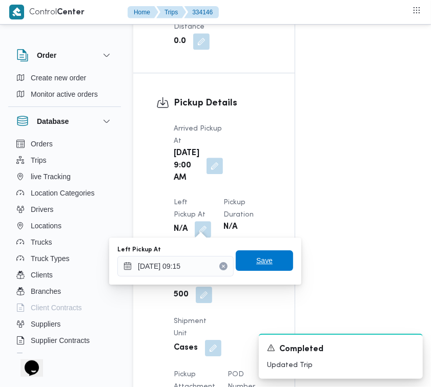
drag, startPoint x: 267, startPoint y: 260, endPoint x: 280, endPoint y: 225, distance: 36.9
click at [267, 261] on span "Save" at bounding box center [264, 260] width 57 height 20
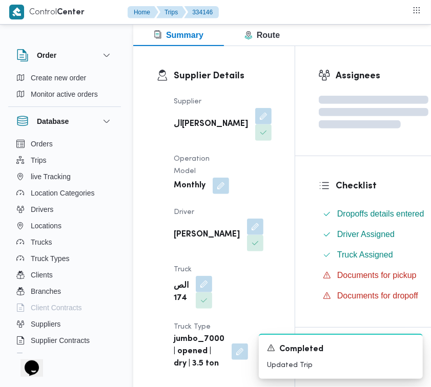
scroll to position [0, 0]
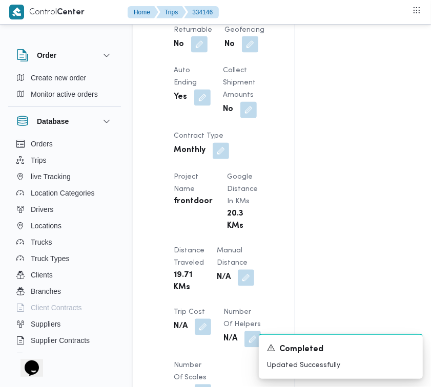
scroll to position [1216, 0]
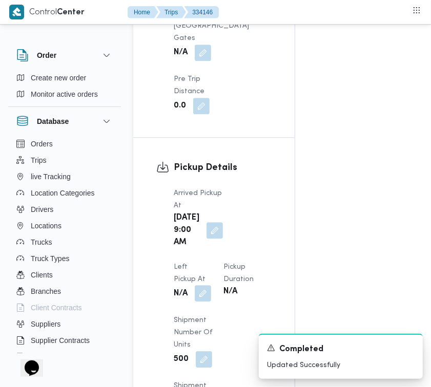
click at [198, 294] on button "button" at bounding box center [203, 293] width 16 height 16
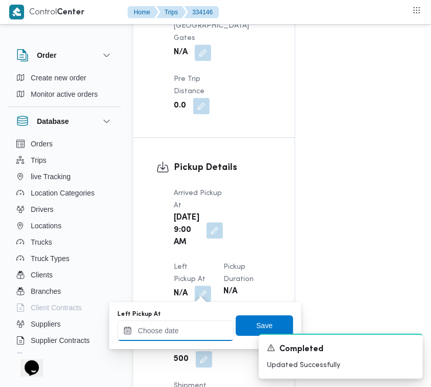
click at [201, 324] on input "Left Pickup At" at bounding box center [175, 331] width 116 height 20
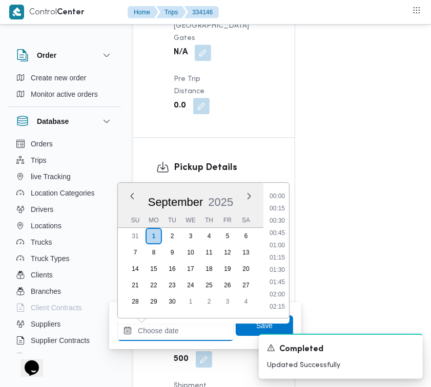
scroll to position [430, 0]
click at [283, 191] on li "08:45" at bounding box center [277, 196] width 24 height 10
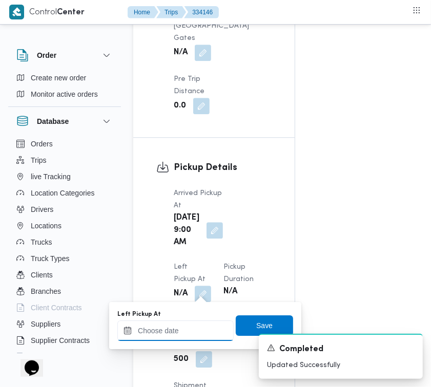
click at [210, 324] on input "Left Pickup At" at bounding box center [175, 331] width 116 height 20
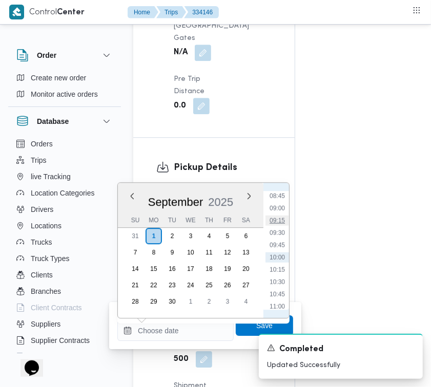
click at [283, 224] on li "09:15" at bounding box center [277, 221] width 24 height 10
type input "01/09/2025 09:15"
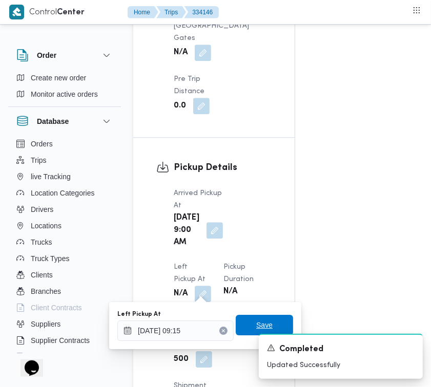
click at [269, 321] on span "Save" at bounding box center [264, 325] width 57 height 20
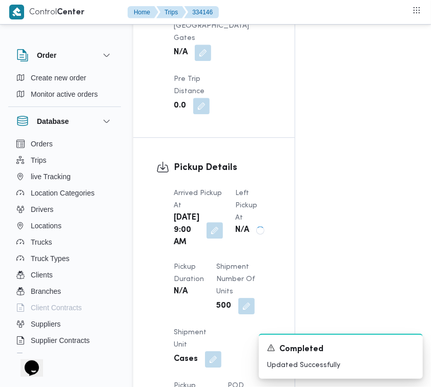
click at [285, 221] on div "Pickup Details Arrived Pickup At Mon, Sep 1, 2025 9:00 AM Left Pickup At N/A Pi…" at bounding box center [213, 291] width 161 height 306
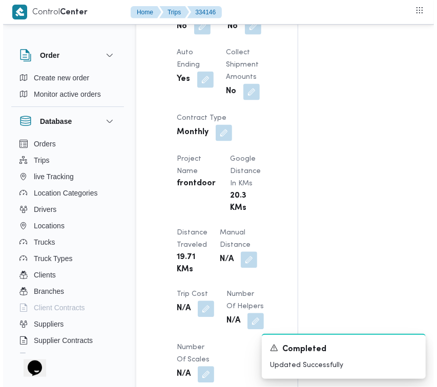
scroll to position [0, 0]
